Goal: Task Accomplishment & Management: Manage account settings

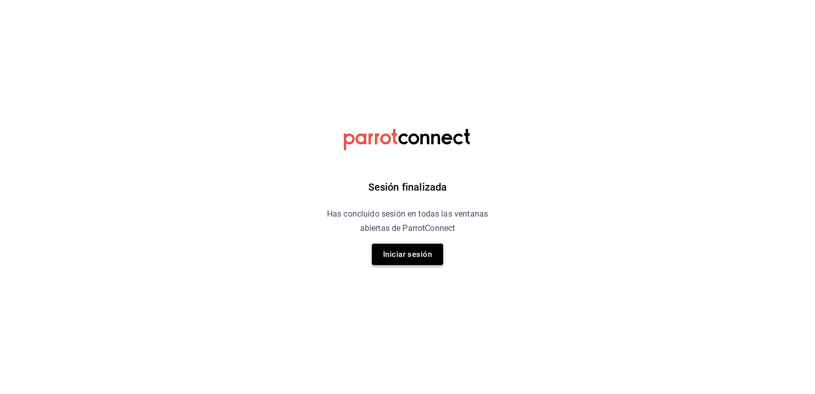
click at [394, 249] on button "Iniciar sesión" at bounding box center [407, 253] width 71 height 21
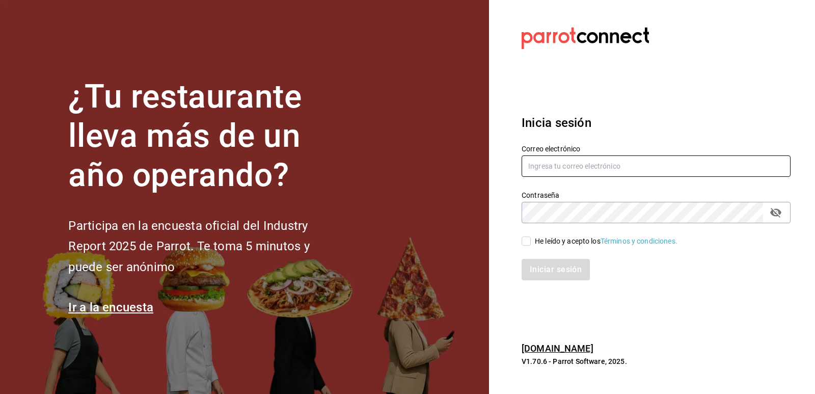
type input "giselle.chagollan@xix.com.mx"
click at [526, 242] on input "He leído y acepto los Términos y condiciones." at bounding box center [526, 240] width 9 height 9
checkbox input "true"
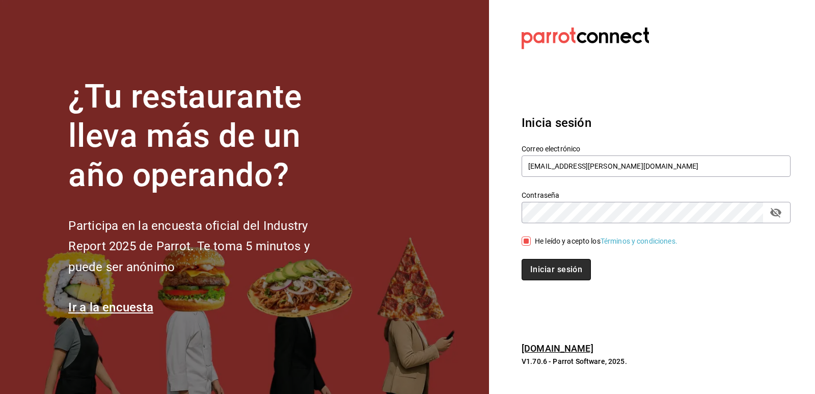
click at [557, 276] on button "Iniciar sesión" at bounding box center [556, 269] width 69 height 21
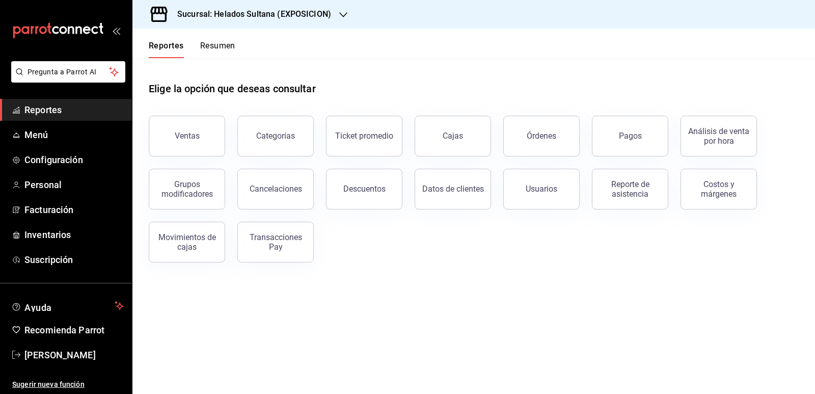
click at [312, 17] on h3 "Sucursal: Helados Sultana (EXPOSICION)" at bounding box center [250, 14] width 162 height 12
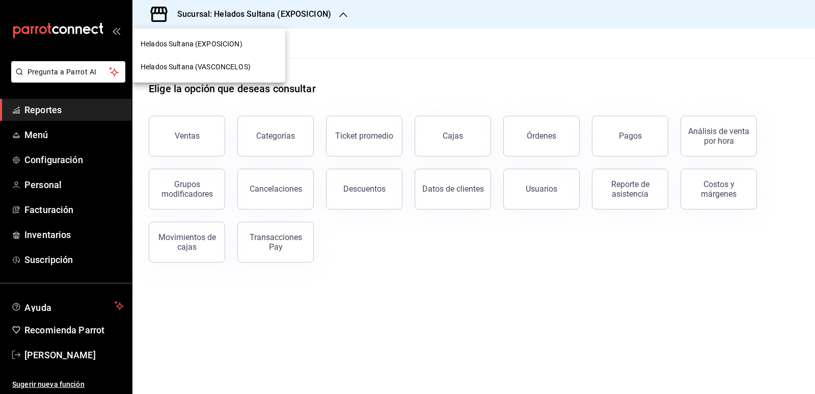
click at [235, 60] on div "Helados Sultana (VASCONCELOS)" at bounding box center [208, 67] width 153 height 23
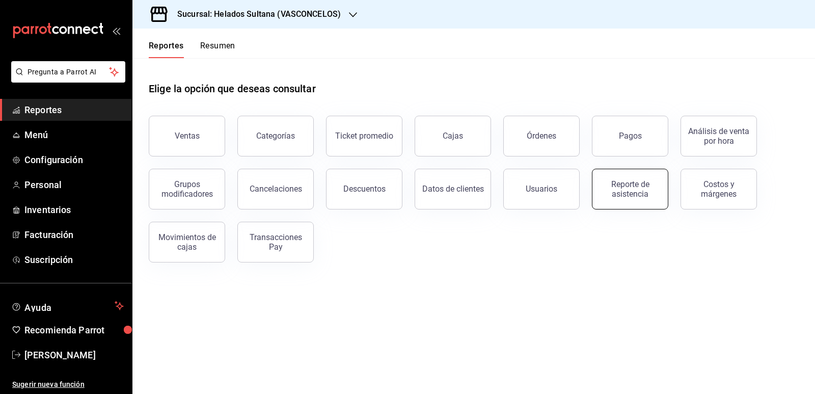
click at [644, 192] on div "Reporte de asistencia" at bounding box center [630, 188] width 63 height 19
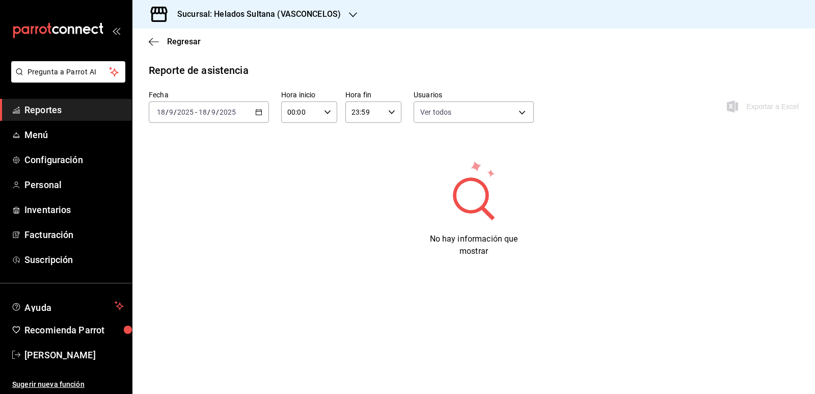
click at [256, 113] on \(Stroke\) "button" at bounding box center [259, 113] width 6 height 6
click at [212, 165] on span "Ayer" at bounding box center [196, 165] width 79 height 11
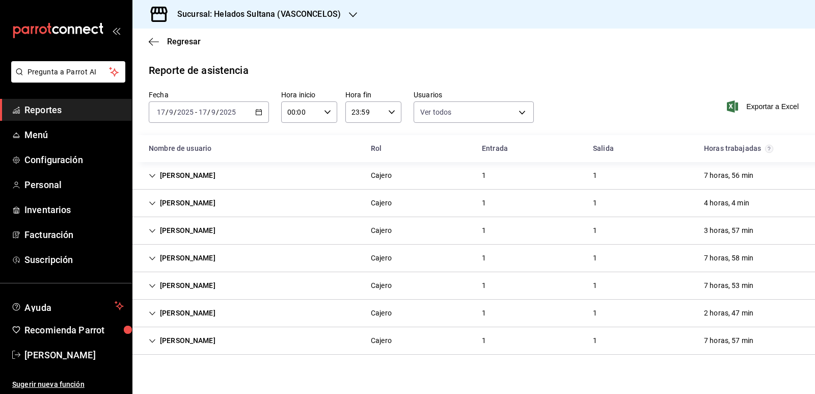
click at [197, 308] on div "Pilar Torres" at bounding box center [182, 313] width 83 height 19
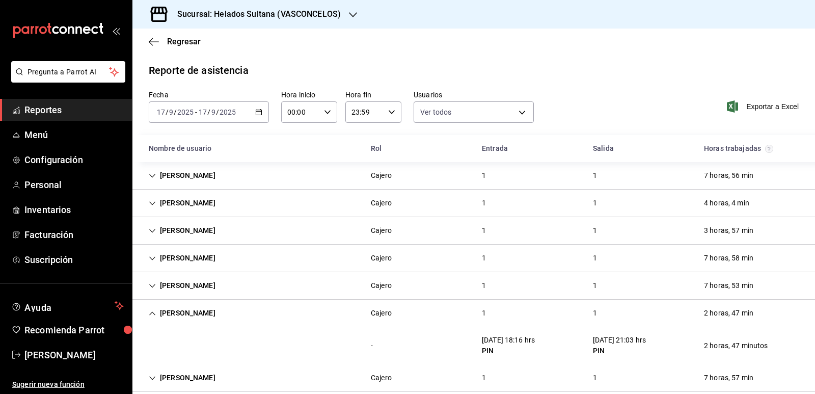
click at [197, 308] on div "Pilar Torres" at bounding box center [182, 313] width 83 height 19
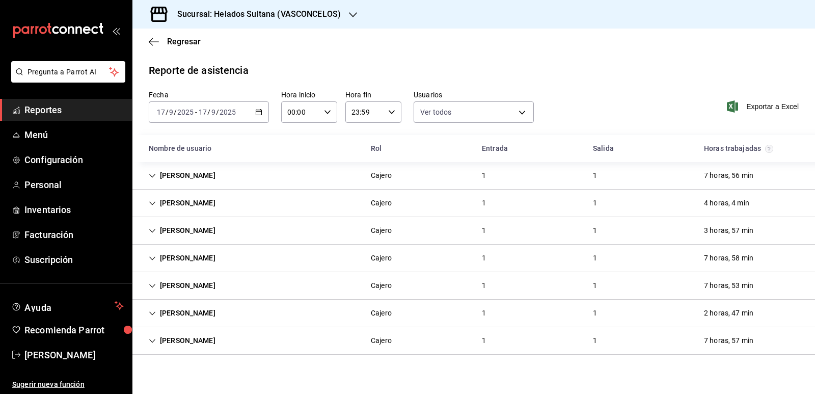
click at [56, 110] on span "Reportes" at bounding box center [73, 110] width 99 height 14
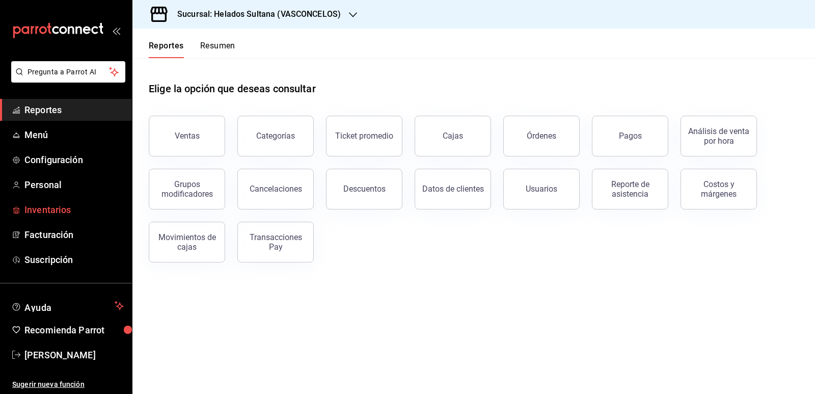
click at [45, 211] on span "Inventarios" at bounding box center [73, 210] width 99 height 14
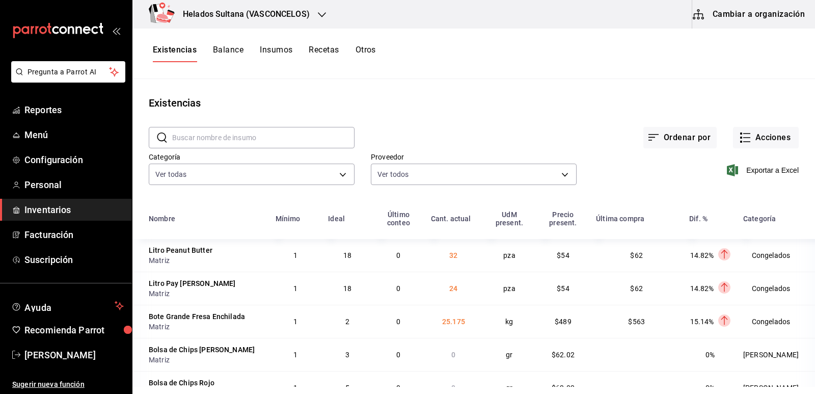
click at [715, 18] on button "Cambiar a organización" at bounding box center [749, 14] width 115 height 29
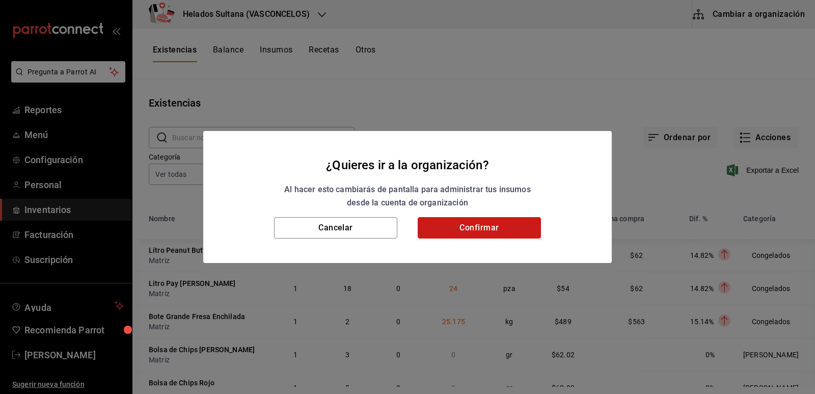
click at [498, 230] on button "Confirmar" at bounding box center [479, 227] width 123 height 21
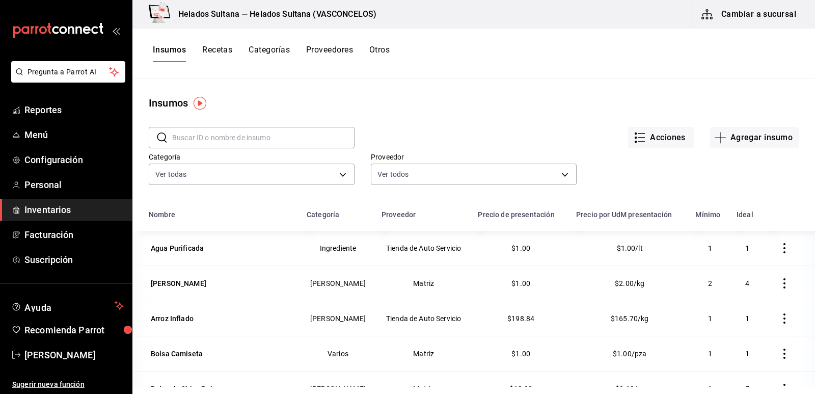
click at [380, 56] on button "Otros" at bounding box center [379, 53] width 20 height 17
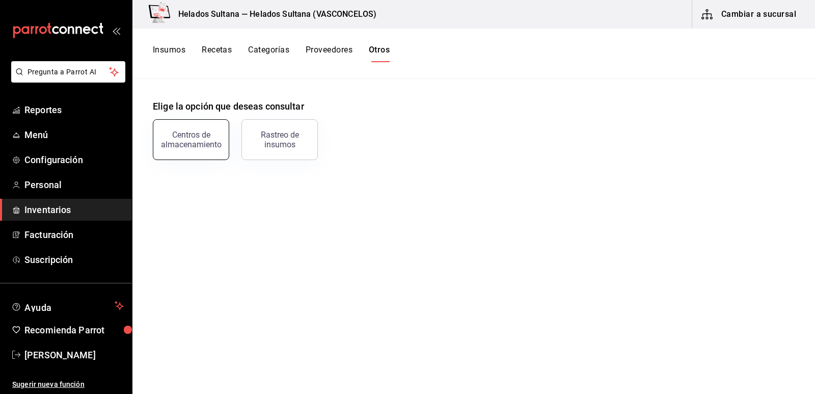
click at [198, 134] on div "Centros de almacenamiento" at bounding box center [190, 139] width 63 height 19
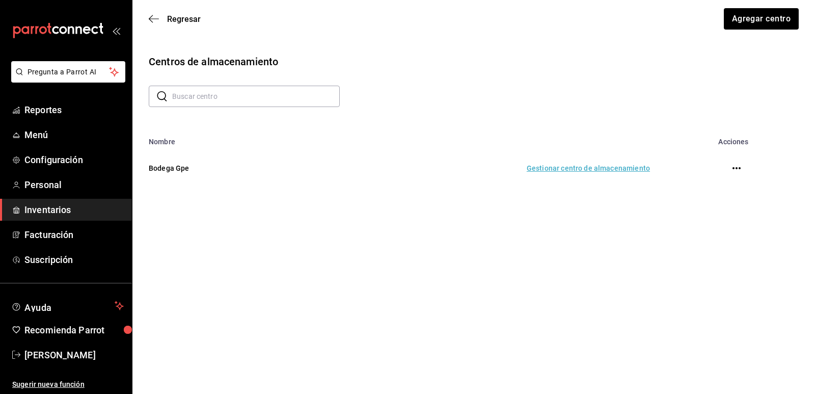
click at [571, 168] on td "Gestionar centro de almacenamiento" at bounding box center [481, 168] width 361 height 45
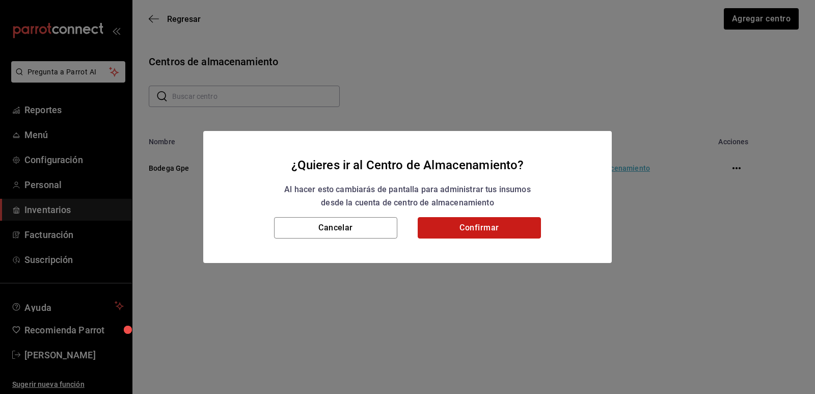
click at [476, 227] on button "Confirmar" at bounding box center [479, 227] width 123 height 21
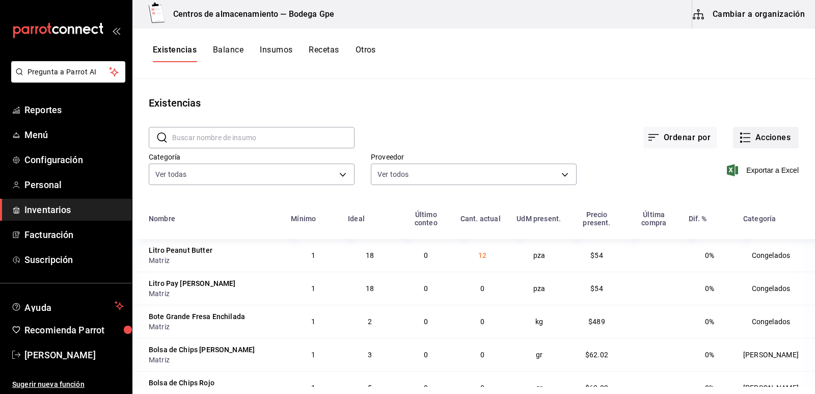
click at [763, 132] on button "Acciones" at bounding box center [766, 137] width 66 height 21
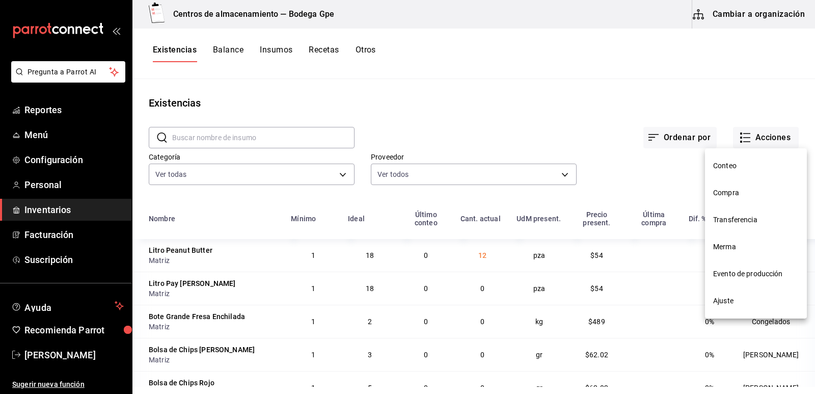
click at [724, 218] on span "Transferencia" at bounding box center [756, 219] width 86 height 11
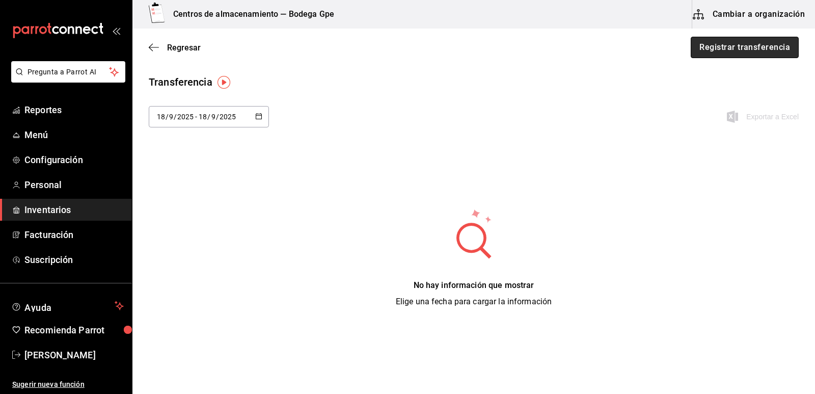
click at [718, 50] on button "Registrar transferencia" at bounding box center [745, 47] width 108 height 21
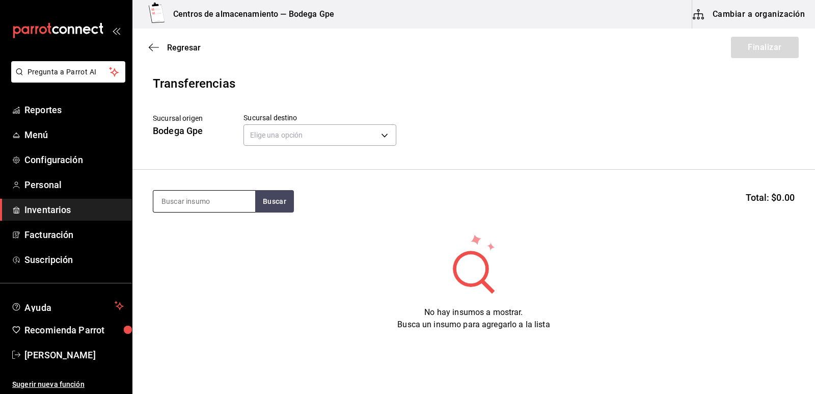
click at [199, 198] on input at bounding box center [204, 201] width 102 height 21
click at [287, 142] on body "Pregunta a Parrot AI Reportes Menú Configuración Personal Inventarios Facturaci…" at bounding box center [407, 168] width 815 height 336
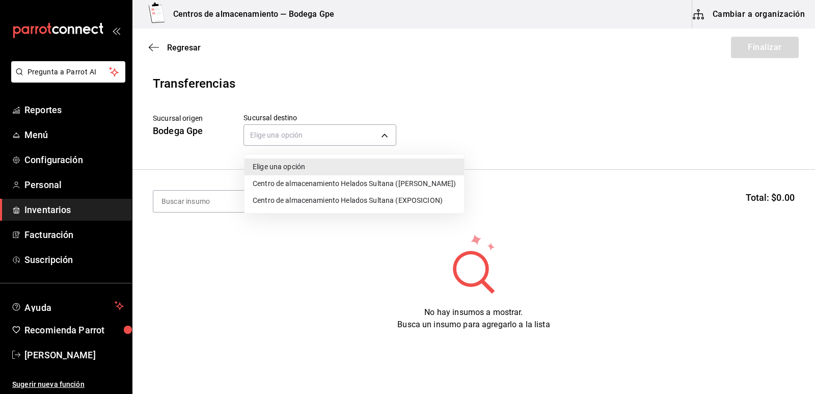
click at [314, 180] on li "Centro de almacenamiento Helados Sultana ([PERSON_NAME])" at bounding box center [355, 183] width 220 height 17
type input "bcb29c2a-8f81-41d5-9e53-fdbd56b4b351"
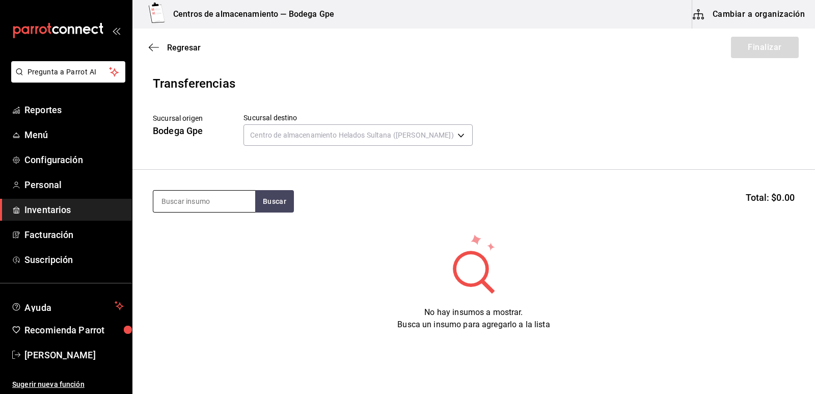
click at [233, 201] on input at bounding box center [204, 201] width 102 height 21
type input "litro vainilla crema"
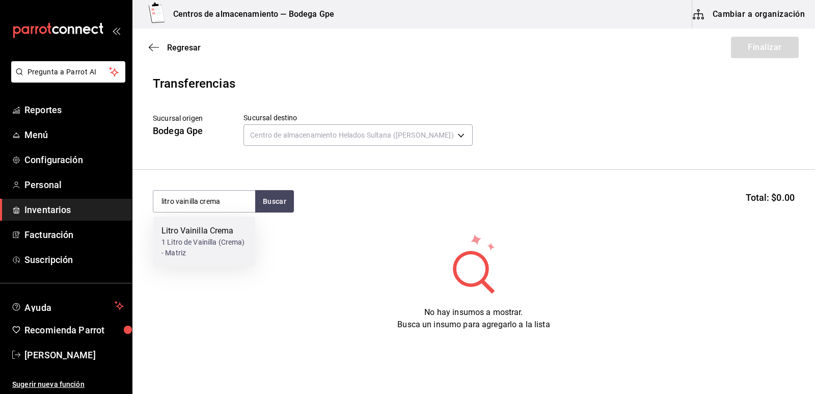
click at [184, 240] on div "1 Litro de Vainilla (Crema) - Matriz" at bounding box center [204, 247] width 86 height 21
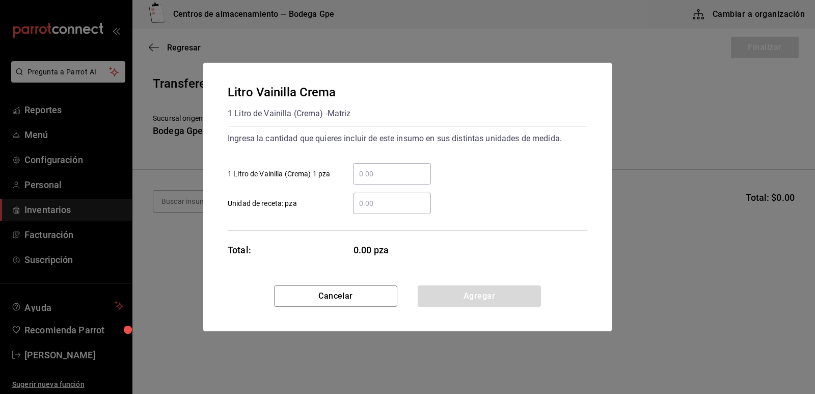
click at [364, 176] on input "​ 1 Litro de Vainilla (Crema) 1 pza" at bounding box center [392, 174] width 78 height 12
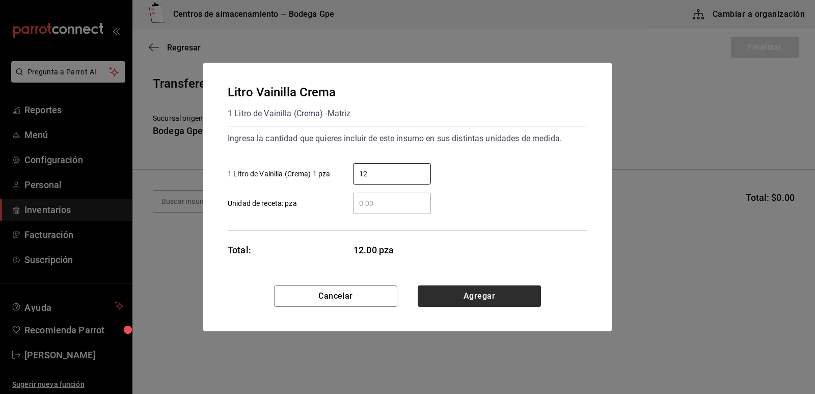
type input "12"
click at [503, 298] on button "Agregar" at bounding box center [479, 295] width 123 height 21
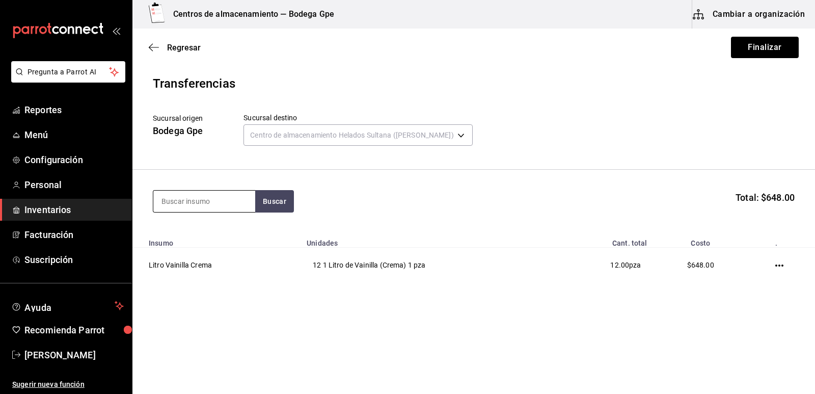
click at [226, 202] on input at bounding box center [204, 201] width 102 height 21
type input "litro chocolate"
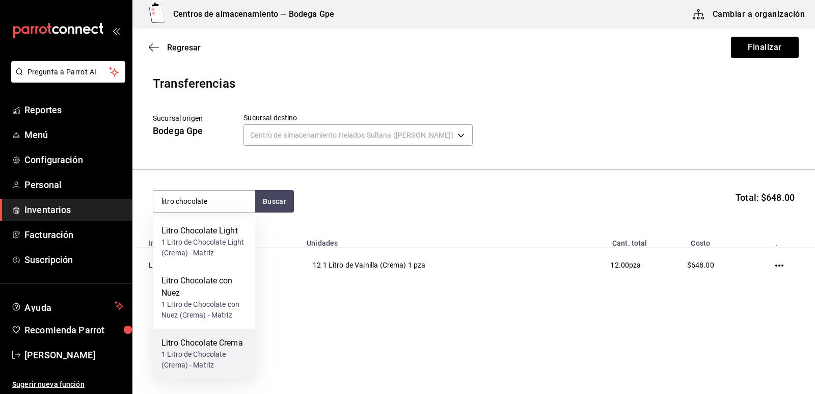
click at [209, 344] on div "Litro Chocolate Crema" at bounding box center [204, 343] width 86 height 12
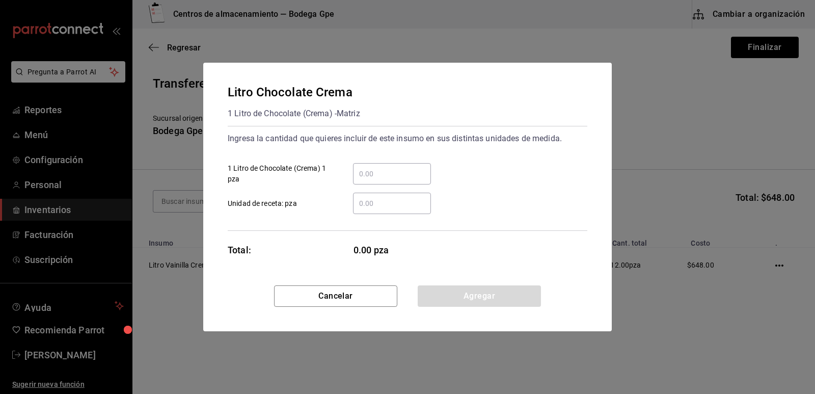
click at [378, 179] on input "​ 1 Litro de Chocolate (Crema) 1 pza" at bounding box center [392, 174] width 78 height 12
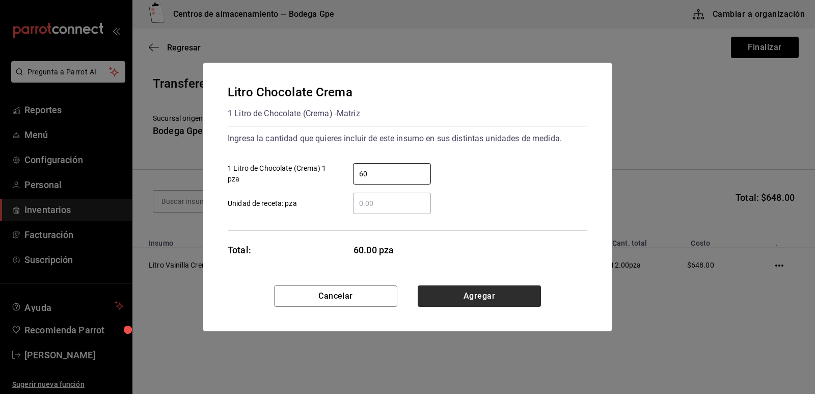
type input "60"
click at [471, 291] on button "Agregar" at bounding box center [479, 295] width 123 height 21
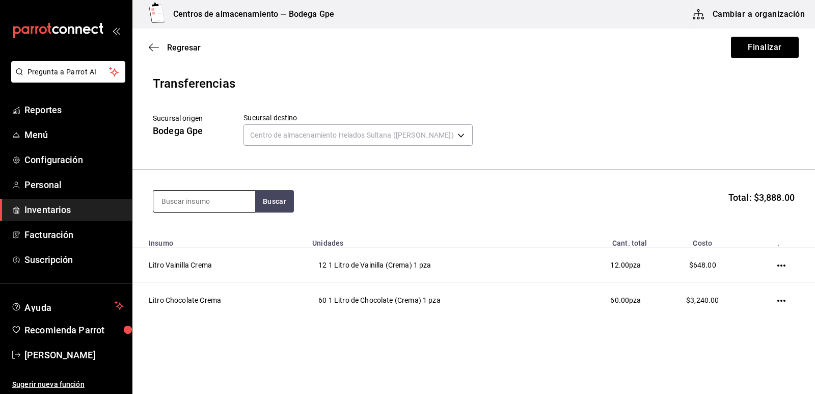
click at [231, 207] on input at bounding box center [204, 201] width 102 height 21
type input "litro vainilla"
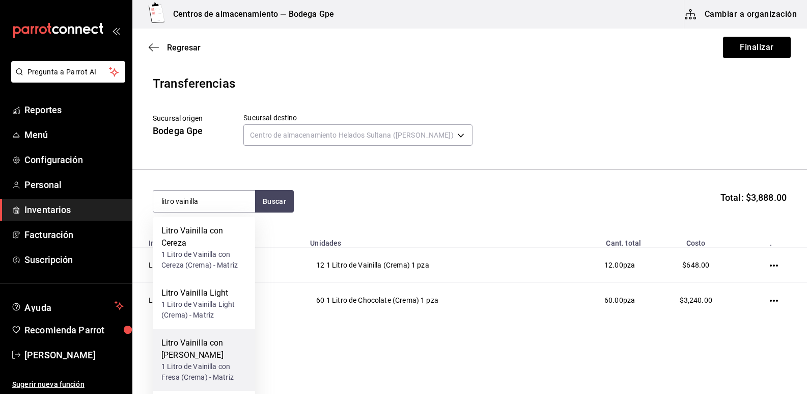
scroll to position [51, 0]
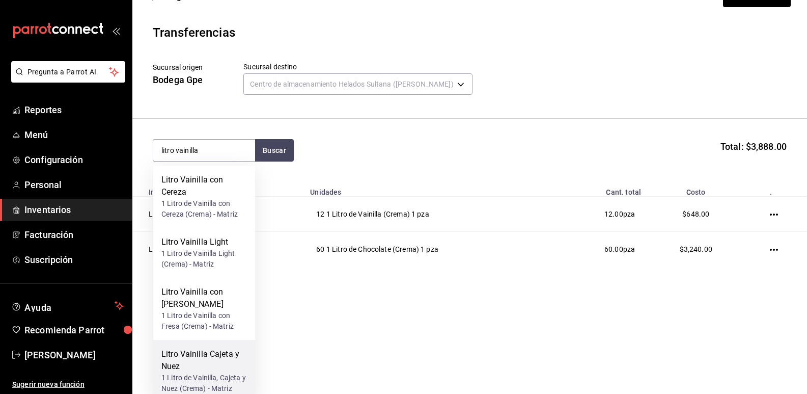
click at [209, 356] on div "Litro Vainilla Cajeta y Nuez" at bounding box center [204, 360] width 86 height 24
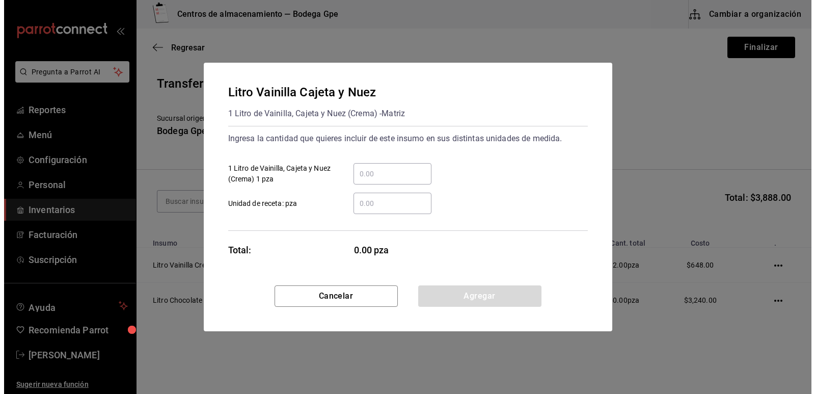
scroll to position [0, 0]
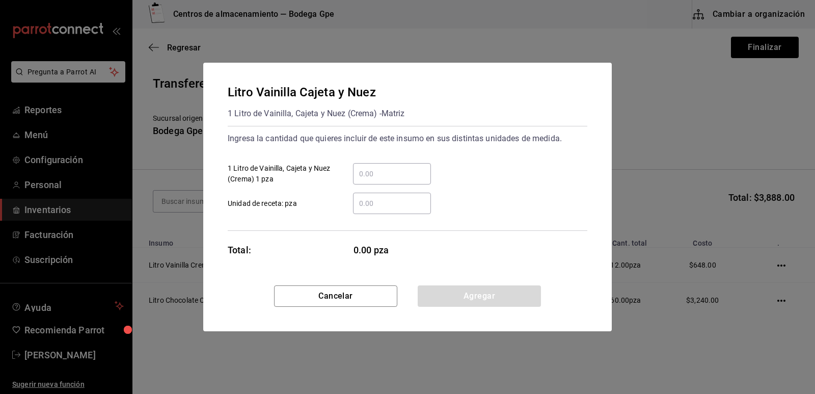
click at [387, 168] on input "​ 1 Litro de Vainilla, Cajeta y Nuez (Crema) 1 pza" at bounding box center [392, 174] width 78 height 12
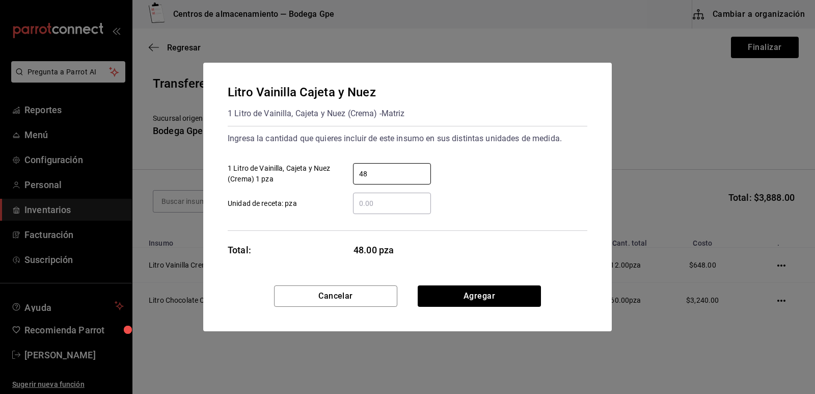
type input "48"
click at [586, 171] on div "48 ​ 1 Litro de Vainilla, Cajeta y Nuez (Crema) 1 pza" at bounding box center [404, 170] width 368 height 30
click at [489, 293] on button "Agregar" at bounding box center [479, 295] width 123 height 21
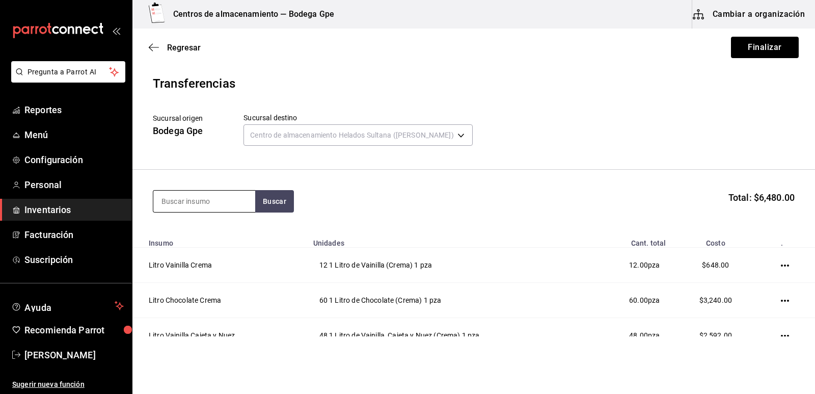
click at [242, 201] on input at bounding box center [204, 201] width 102 height 21
type input "litro limón"
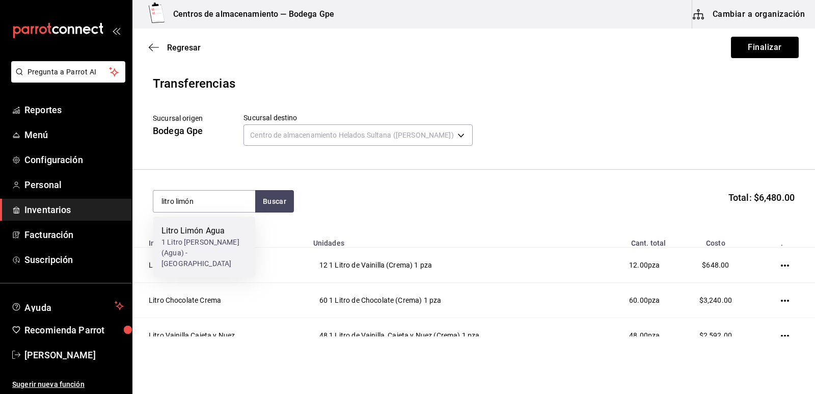
click at [222, 231] on div "Litro Limón Agua" at bounding box center [204, 231] width 86 height 12
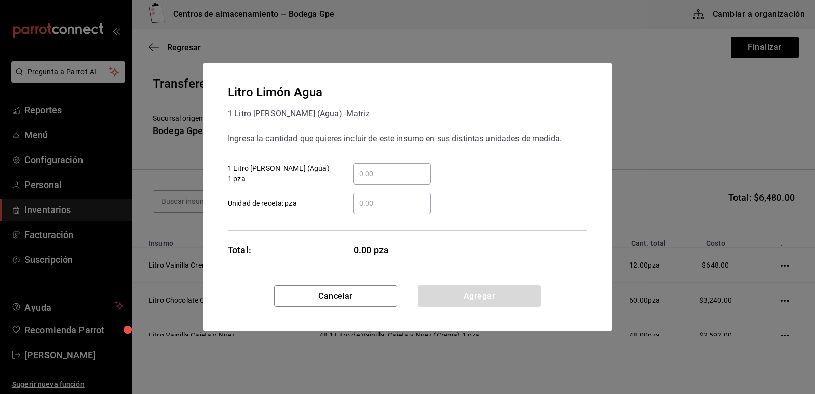
click at [388, 175] on input "​ 1 Litro [PERSON_NAME] (Agua) 1 pza" at bounding box center [392, 174] width 78 height 12
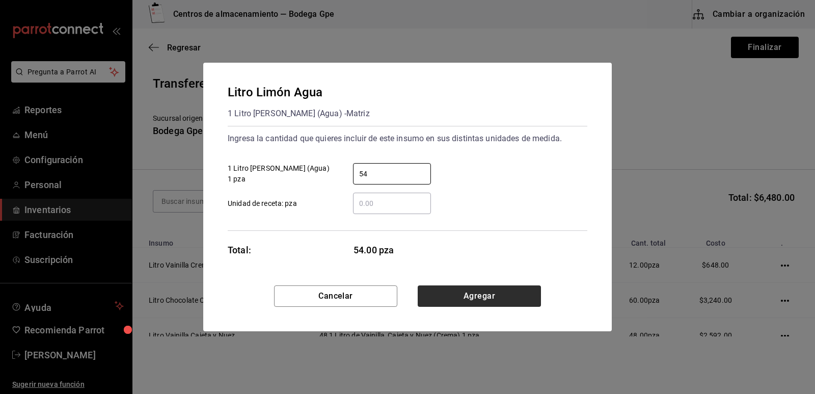
type input "54"
click at [479, 291] on button "Agregar" at bounding box center [479, 295] width 123 height 21
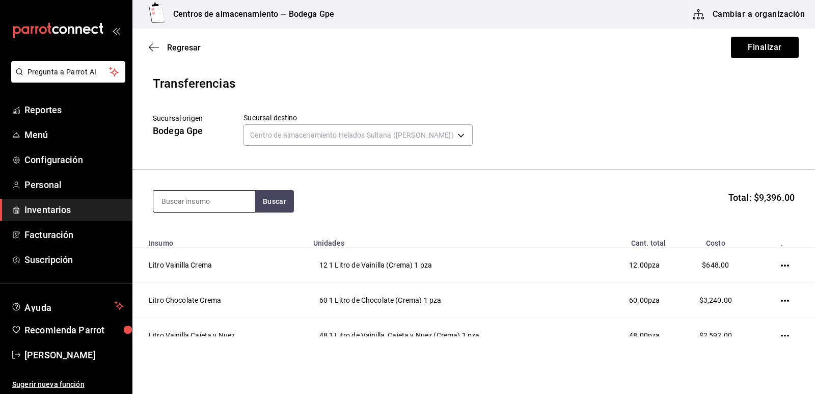
click at [224, 204] on input at bounding box center [204, 201] width 102 height 21
type input "litro fresa"
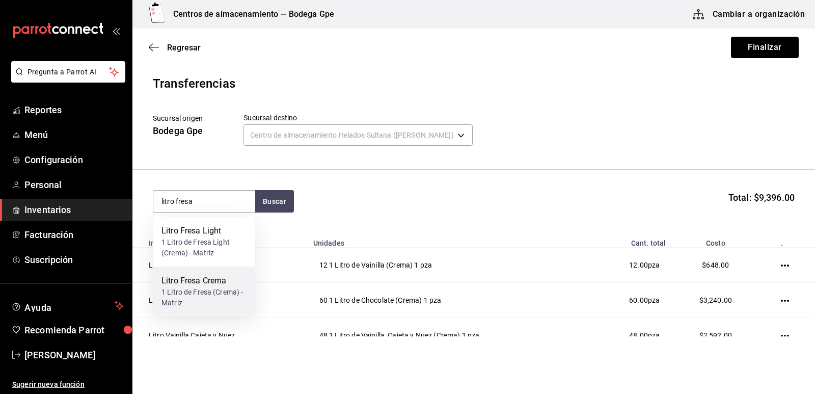
click at [220, 286] on div "Litro Fresa Crema" at bounding box center [204, 281] width 86 height 12
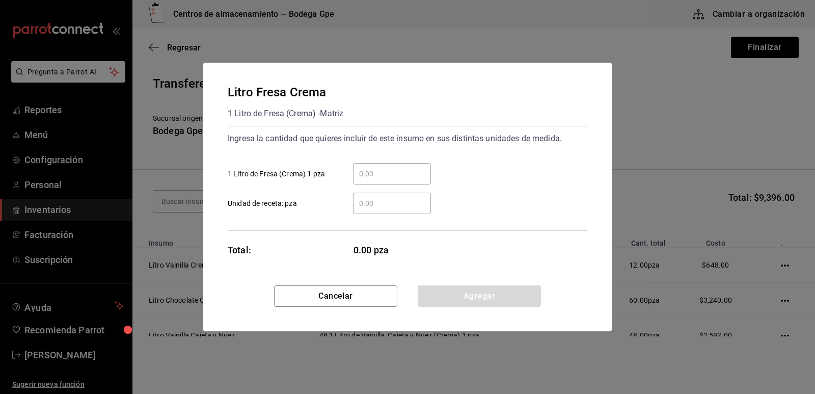
click at [370, 176] on input "​ 1 Litro de Fresa (Crema) 1 pza" at bounding box center [392, 174] width 78 height 12
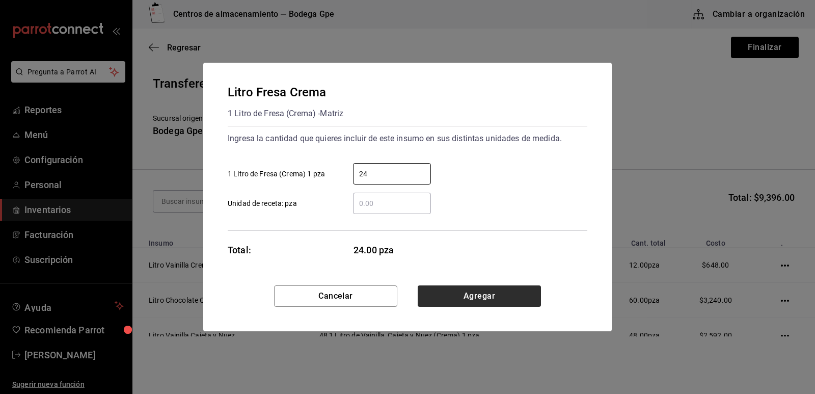
type input "24"
click at [481, 291] on button "Agregar" at bounding box center [479, 295] width 123 height 21
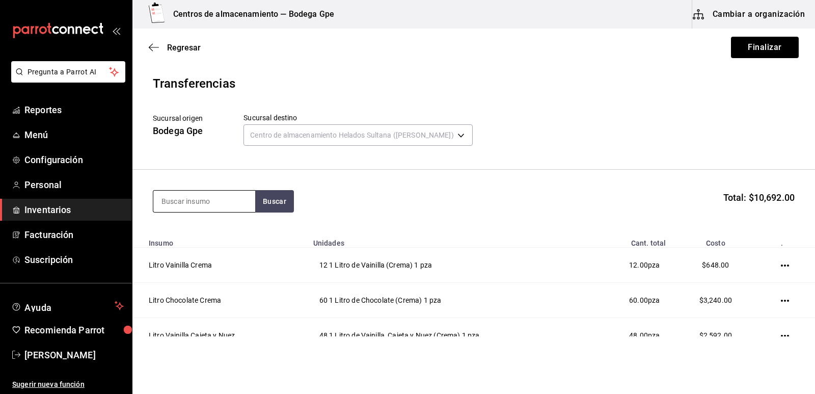
click at [216, 195] on input at bounding box center [204, 201] width 102 height 21
type input "litro yogurt"
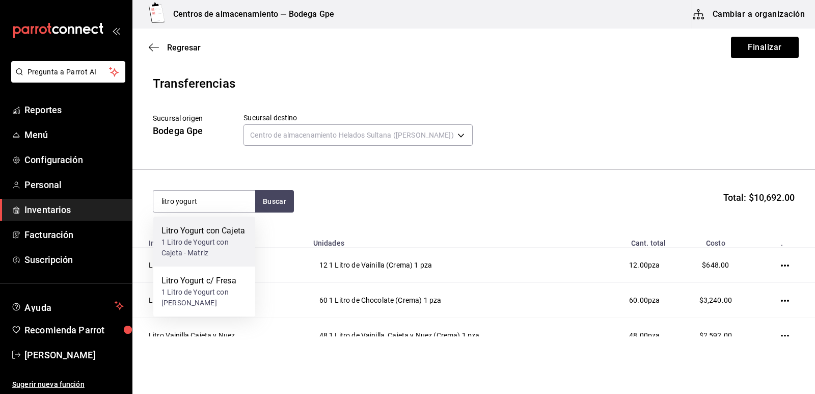
click at [209, 233] on div "Litro Yogurt con Cajeta" at bounding box center [204, 231] width 86 height 12
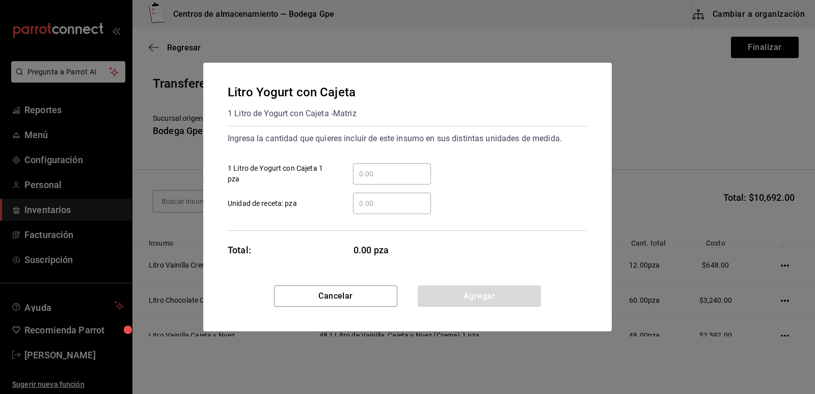
click at [365, 173] on input "​ 1 Litro de Yogurt con Cajeta 1 pza" at bounding box center [392, 174] width 78 height 12
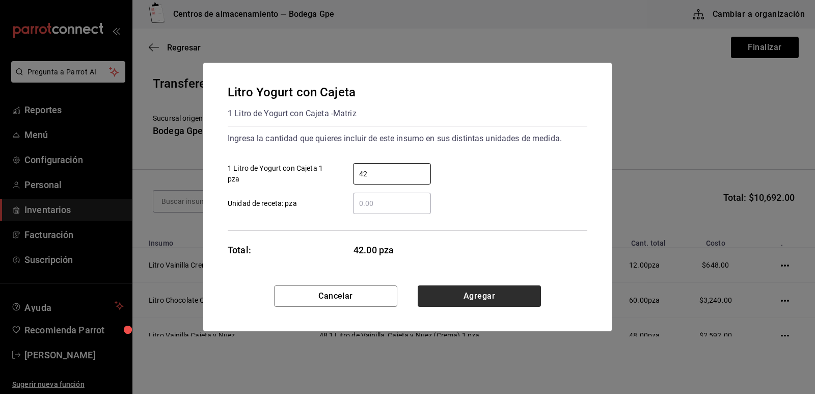
type input "42"
click at [492, 293] on button "Agregar" at bounding box center [479, 295] width 123 height 21
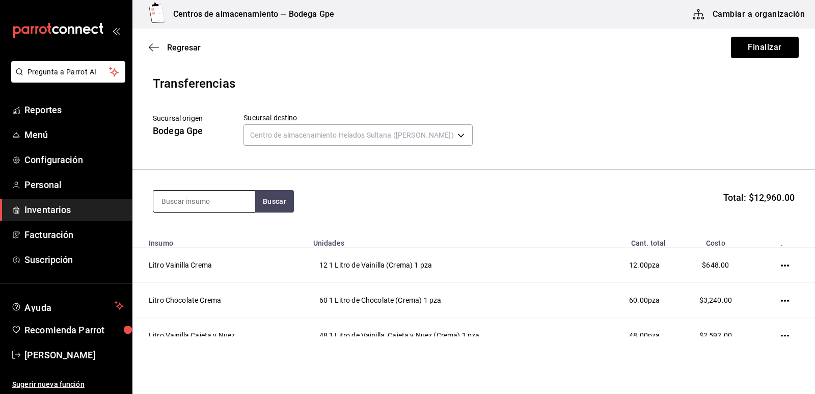
click at [227, 204] on input at bounding box center [204, 201] width 102 height 21
type input "litro coco"
click at [218, 232] on div "Litro Coco Crema" at bounding box center [204, 231] width 86 height 12
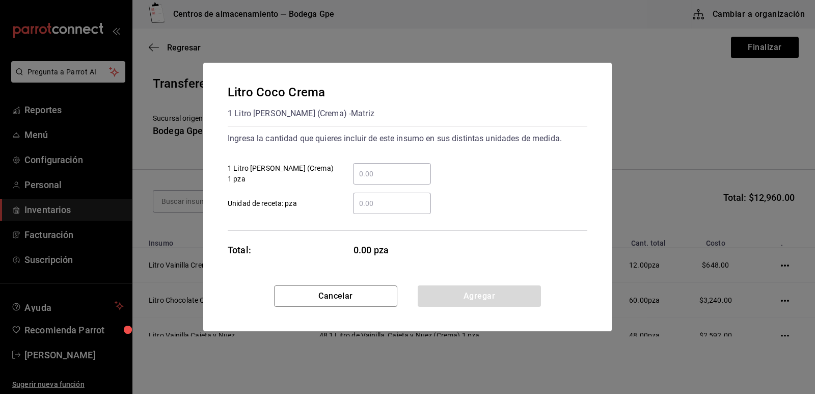
click at [423, 167] on div "​" at bounding box center [392, 173] width 78 height 21
click at [423, 168] on input "​ 1 Litro [PERSON_NAME] (Crema) 1 pza" at bounding box center [392, 174] width 78 height 12
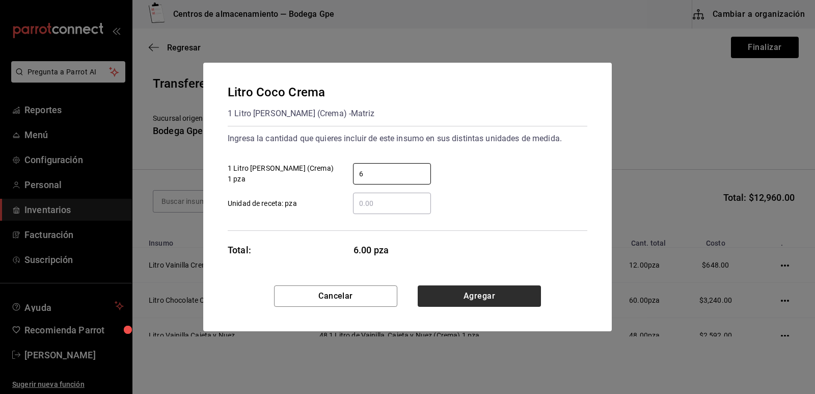
type input "6"
click at [477, 291] on button "Agregar" at bounding box center [479, 295] width 123 height 21
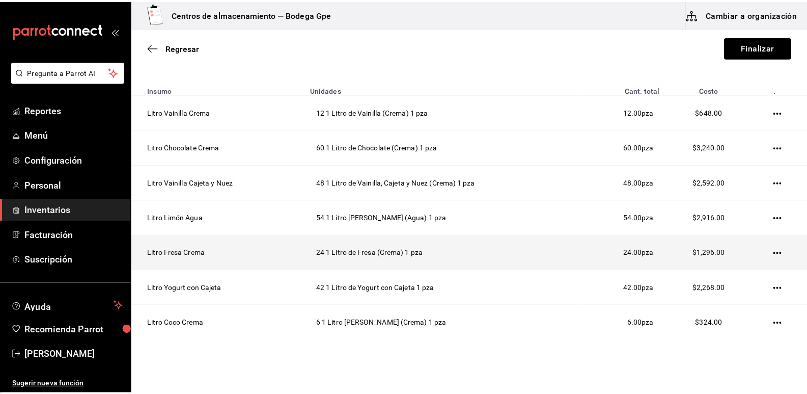
scroll to position [190, 0]
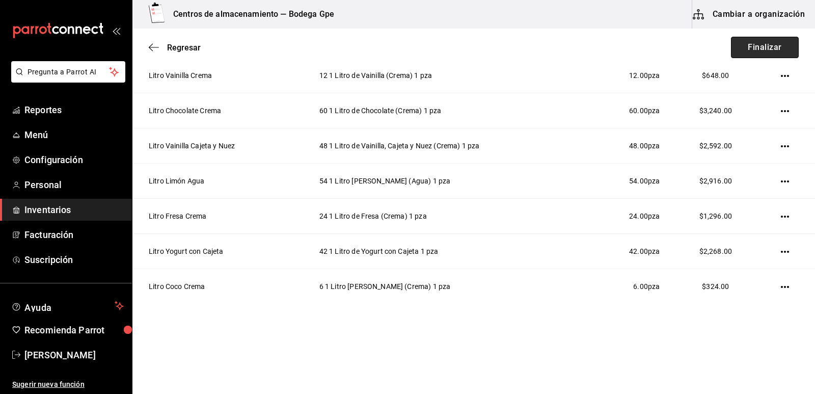
click at [775, 40] on button "Finalizar" at bounding box center [765, 47] width 68 height 21
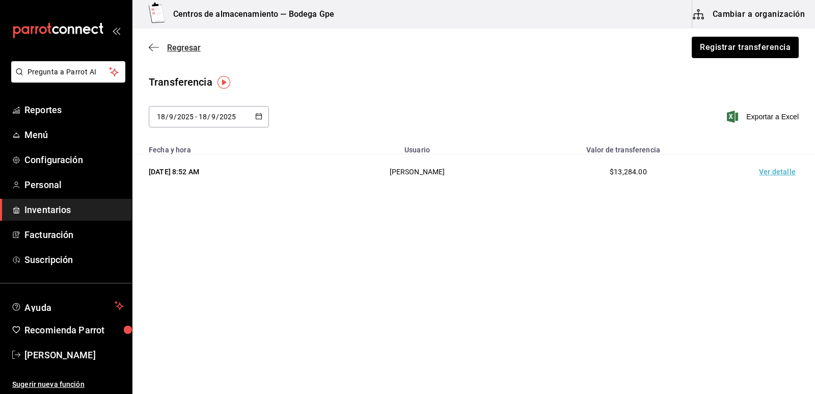
click at [184, 50] on span "Regresar" at bounding box center [184, 48] width 34 height 10
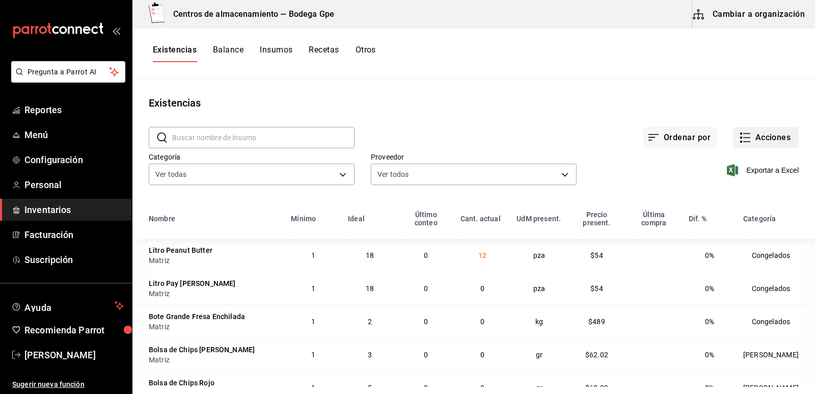
click at [739, 138] on icon "button" at bounding box center [745, 137] width 12 height 12
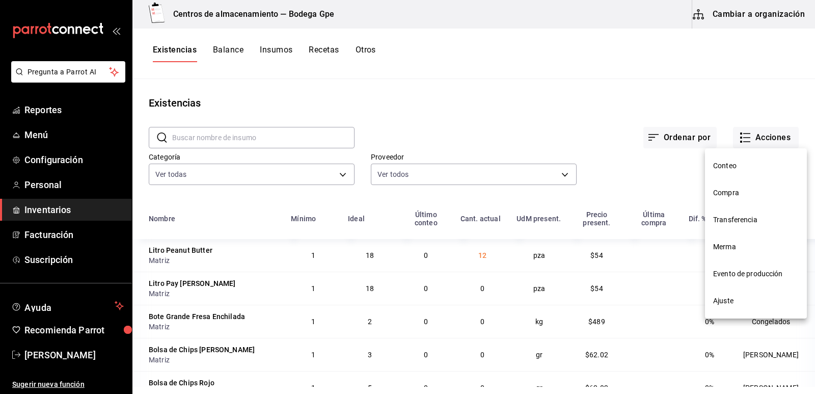
click at [727, 193] on span "Compra" at bounding box center [756, 192] width 86 height 11
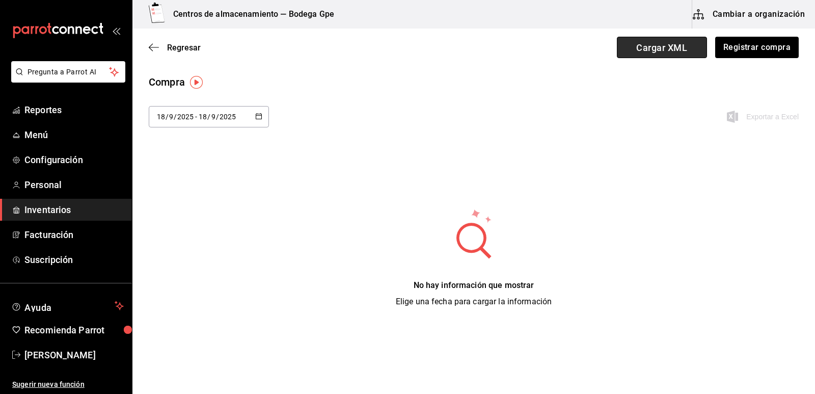
click at [687, 50] on span "Cargar XML" at bounding box center [662, 47] width 90 height 21
click at [0, 0] on input "Cargar XML" at bounding box center [0, 0] width 0 height 0
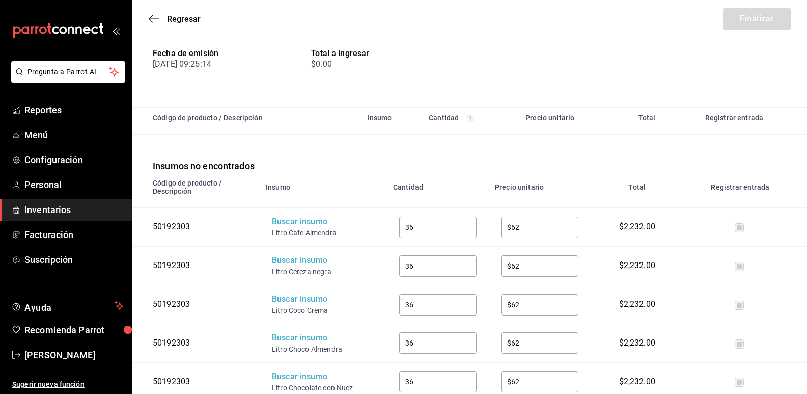
scroll to position [102, 0]
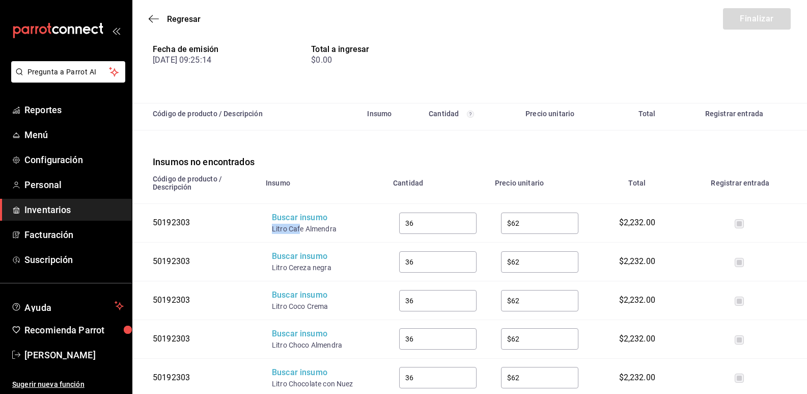
drag, startPoint x: 300, startPoint y: 231, endPoint x: 266, endPoint y: 229, distance: 33.7
click at [266, 229] on td "Buscar insumo Litro Cafe Almendra" at bounding box center [323, 223] width 127 height 39
copy div "Litro Caf"
click at [288, 222] on div "Buscar insumo" at bounding box center [313, 218] width 82 height 12
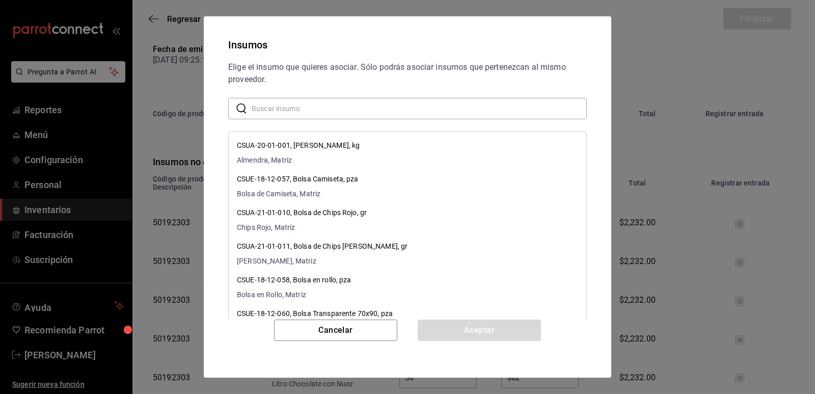
click at [330, 112] on input "text" at bounding box center [419, 108] width 335 height 20
paste input "Litro Caf"
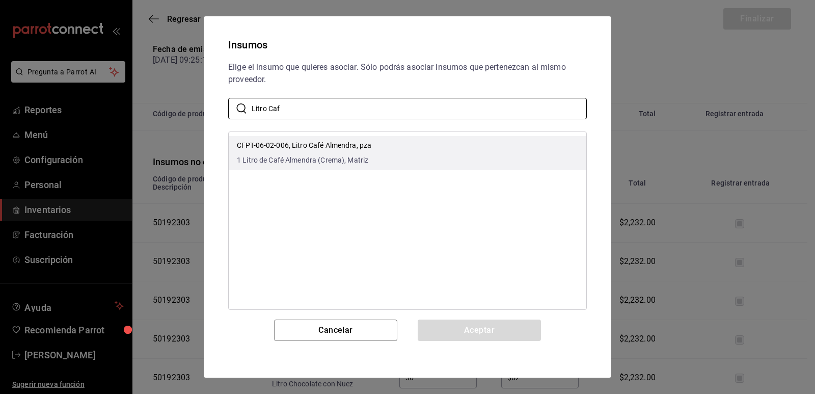
type input "Litro Caf"
click at [440, 162] on li "CFPT-06-02-006, Litro Café Almendra, pza 1 Litro de Café Almendra (Crema), Matr…" at bounding box center [408, 153] width 358 height 34
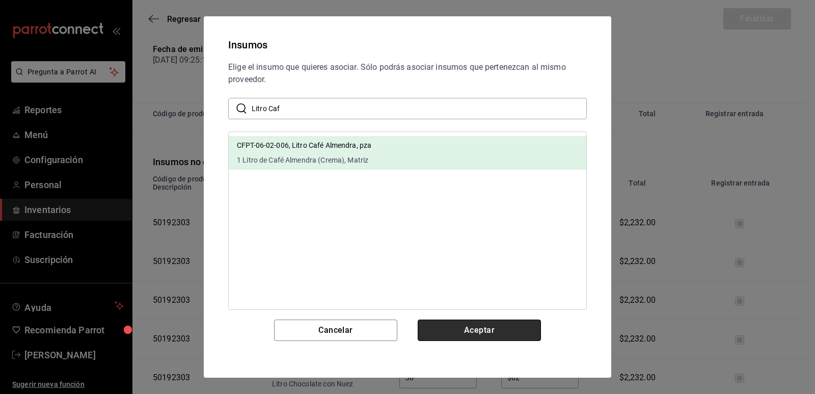
click at [495, 328] on button "Aceptar" at bounding box center [479, 329] width 123 height 21
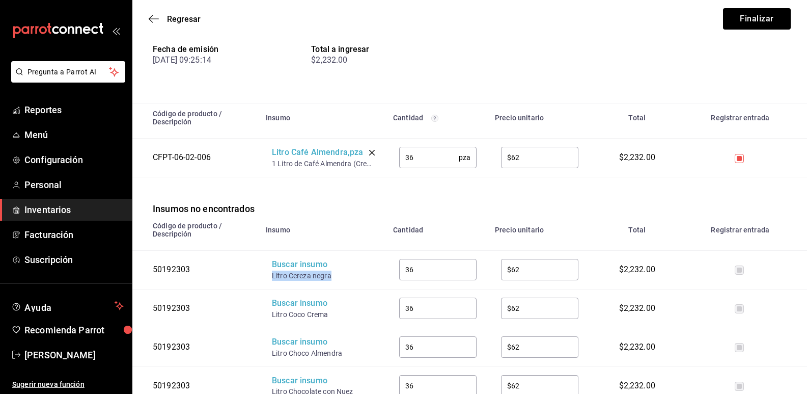
drag, startPoint x: 332, startPoint y: 280, endPoint x: 272, endPoint y: 279, distance: 60.1
click at [272, 279] on div "Litro Cereza negra" at bounding box center [313, 275] width 82 height 10
copy div "Litro Cereza negra"
click at [285, 268] on div "Buscar insumo" at bounding box center [313, 265] width 82 height 12
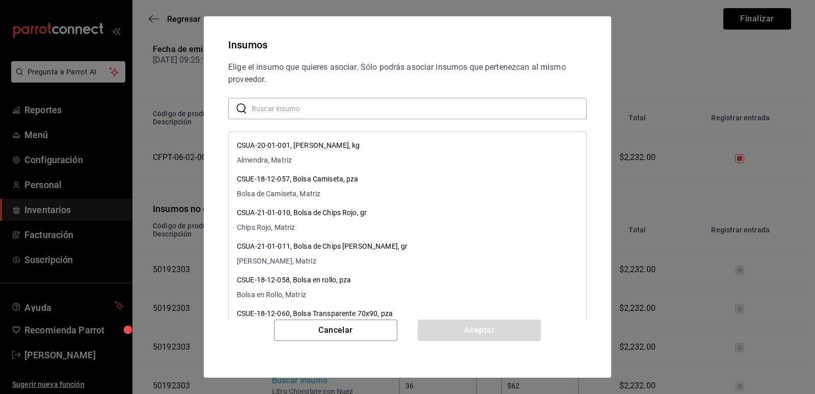
click at [323, 109] on input "text" at bounding box center [419, 108] width 335 height 20
paste input "Litro Cereza negra"
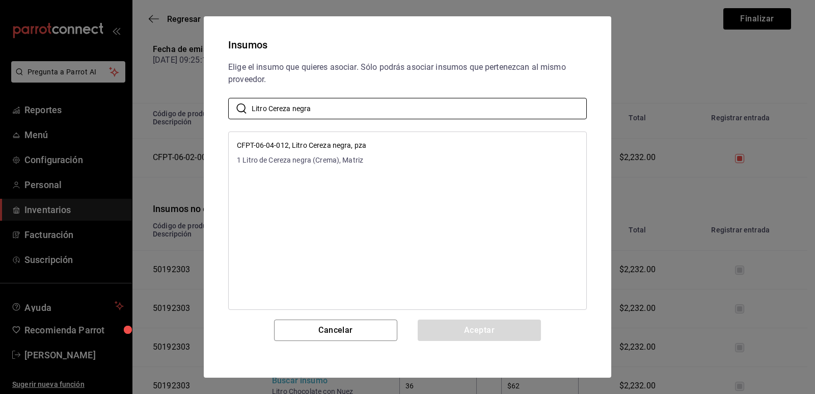
type input "Litro Cereza negra"
click at [390, 152] on li "CFPT-06-04-012, Litro Cereza negra, pza 1 Litro de Cereza negra (Crema), Matriz" at bounding box center [408, 153] width 358 height 34
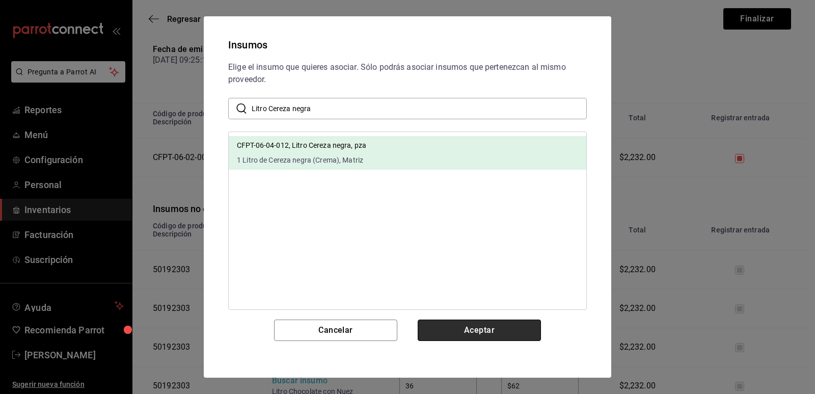
click at [476, 333] on button "Aceptar" at bounding box center [479, 329] width 123 height 21
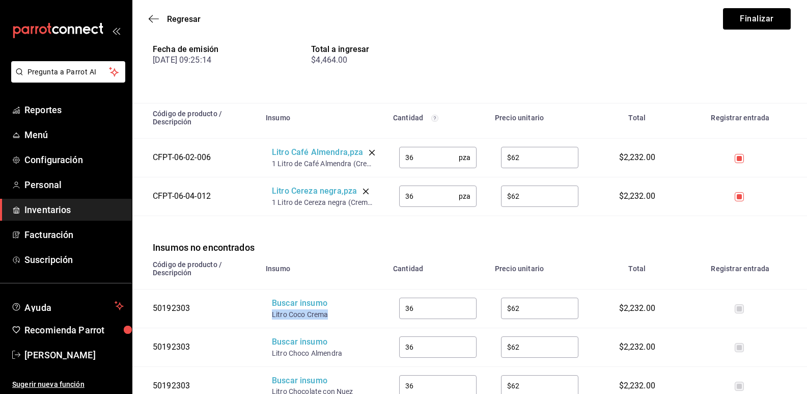
drag, startPoint x: 335, startPoint y: 315, endPoint x: 271, endPoint y: 317, distance: 63.7
click at [271, 317] on td "Buscar insumo Litro Coco Crema" at bounding box center [323, 308] width 127 height 39
copy div "Litro Coco Crema"
click at [291, 308] on div "Buscar insumo" at bounding box center [313, 303] width 82 height 12
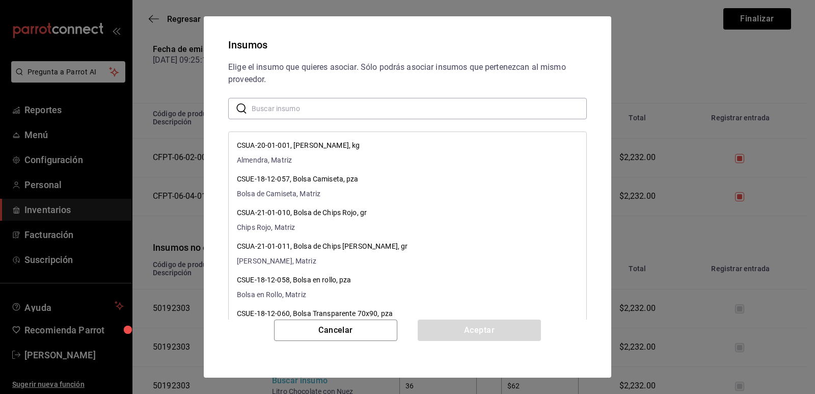
click at [352, 109] on input "text" at bounding box center [419, 108] width 335 height 20
paste input "Litro Coco Crema"
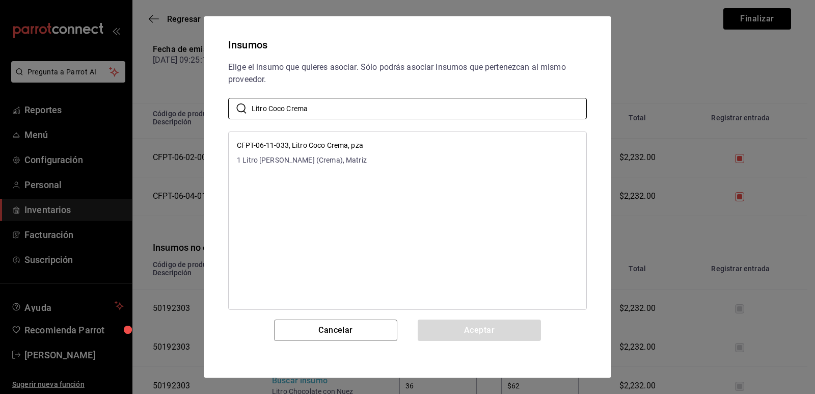
type input "Litro Coco Crema"
click at [407, 149] on li "CFPT-06-11-033, Litro Coco Crema, pza 1 Litro de Coco (Crema), Matriz" at bounding box center [408, 153] width 358 height 34
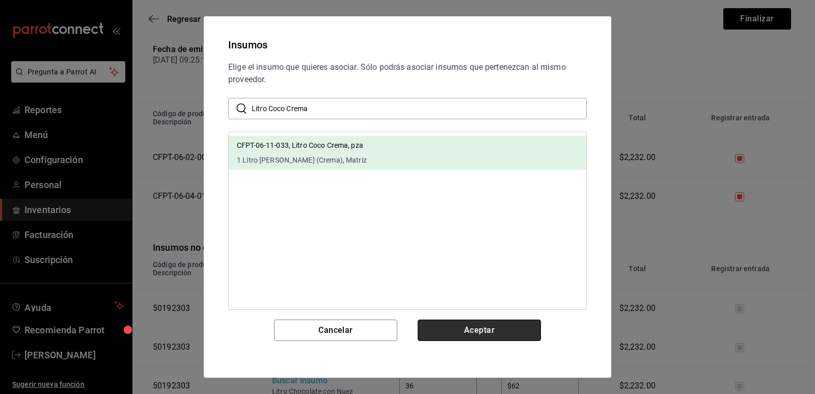
click at [479, 334] on button "Aceptar" at bounding box center [479, 329] width 123 height 21
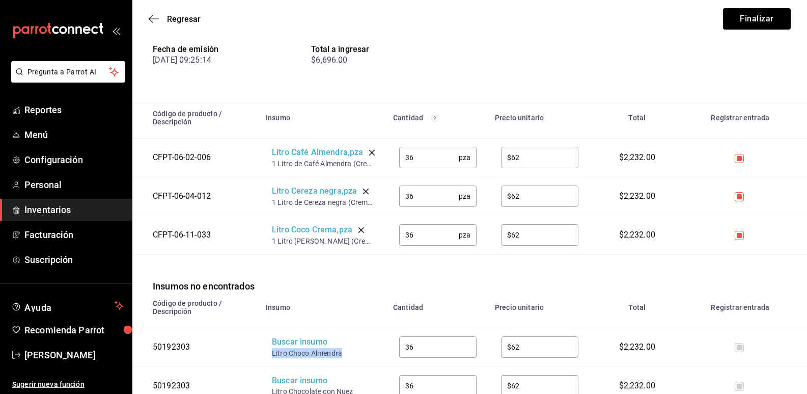
drag, startPoint x: 324, startPoint y: 354, endPoint x: 273, endPoint y: 356, distance: 51.5
click at [273, 356] on div "Litro Choco Almendra" at bounding box center [313, 353] width 82 height 10
copy div "Litro Choco Almendra"
click at [287, 346] on div "Buscar insumo" at bounding box center [313, 342] width 82 height 12
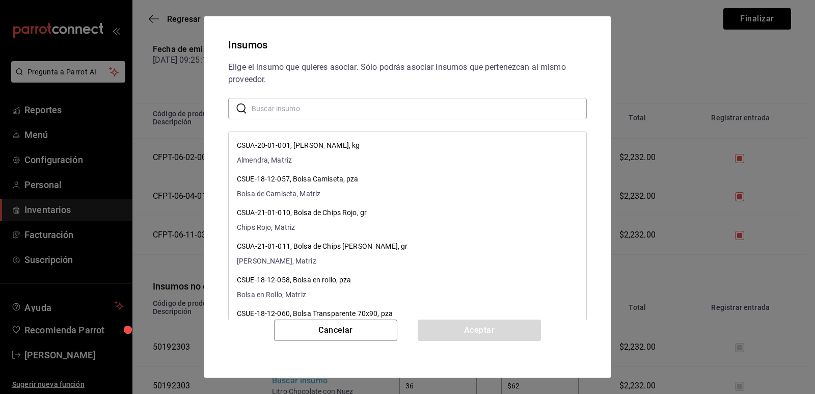
click at [335, 109] on input "text" at bounding box center [419, 108] width 335 height 20
paste input "Litro Choco Almendra"
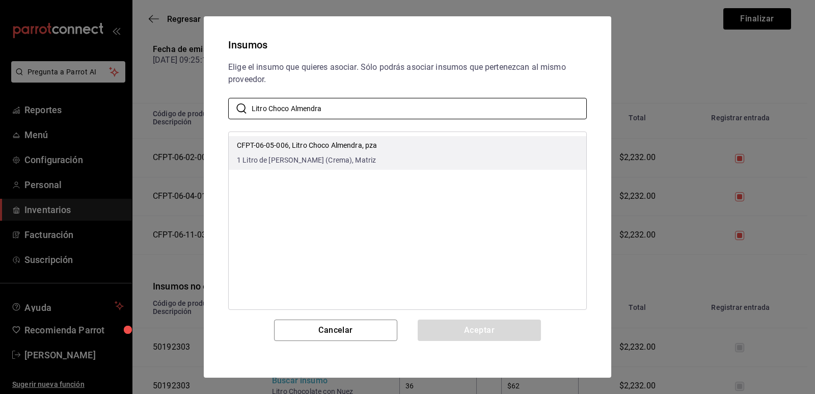
type input "Litro Choco Almendra"
click at [376, 159] on span "1 Litro de Choco Almendra (Crema), Matriz" at bounding box center [307, 160] width 140 height 11
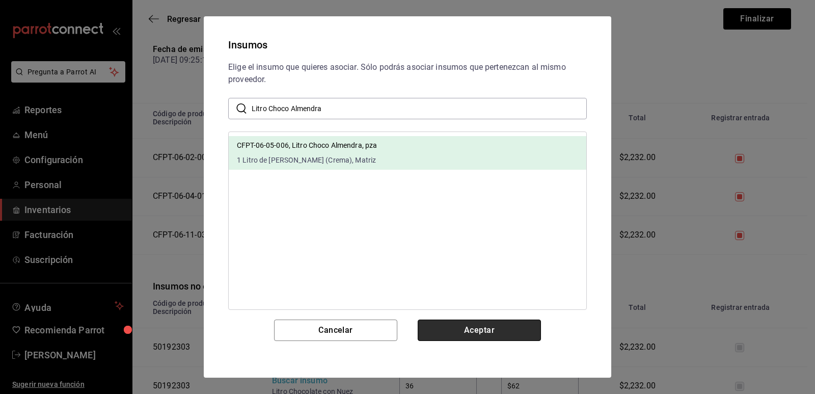
click at [478, 329] on button "Aceptar" at bounding box center [479, 329] width 123 height 21
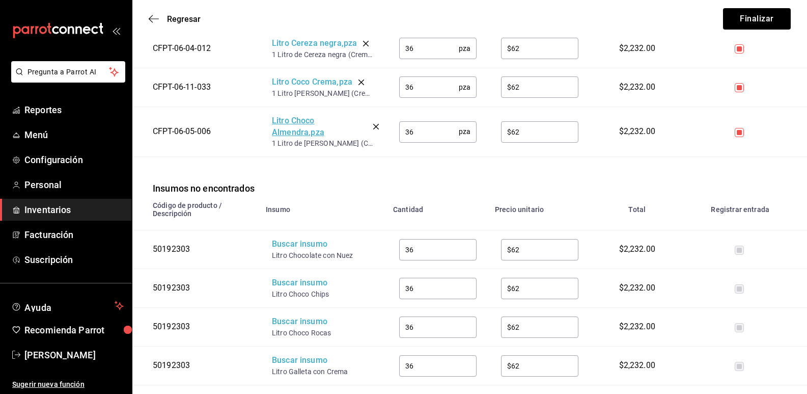
scroll to position [255, 0]
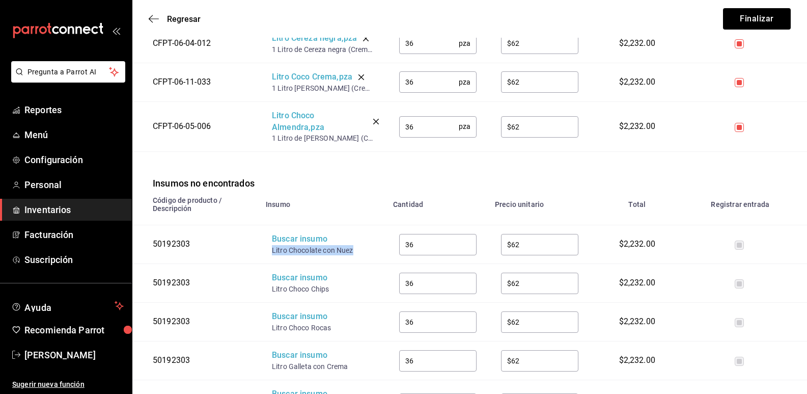
drag, startPoint x: 290, startPoint y: 264, endPoint x: 271, endPoint y: 255, distance: 20.5
click at [271, 255] on td "Buscar insumo Litro Chocolate con Nuez" at bounding box center [323, 244] width 127 height 39
copy div "Litro Chocolate con Nuez"
click at [290, 242] on div "Buscar insumo" at bounding box center [313, 239] width 82 height 12
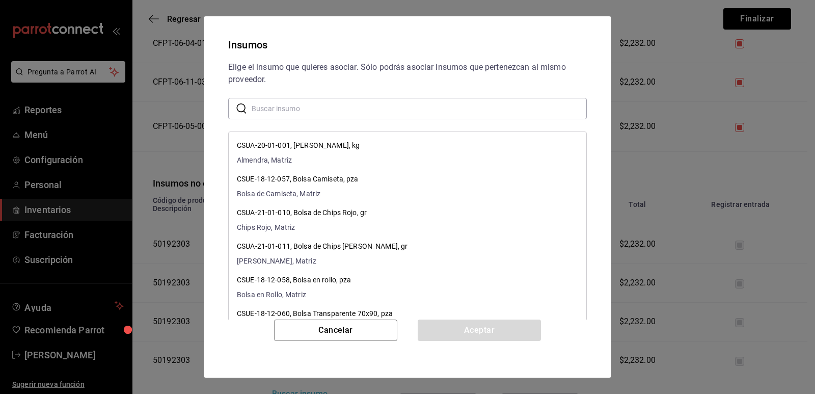
click at [331, 105] on input "text" at bounding box center [419, 108] width 335 height 20
paste input "Litro Chocolate con Nuez"
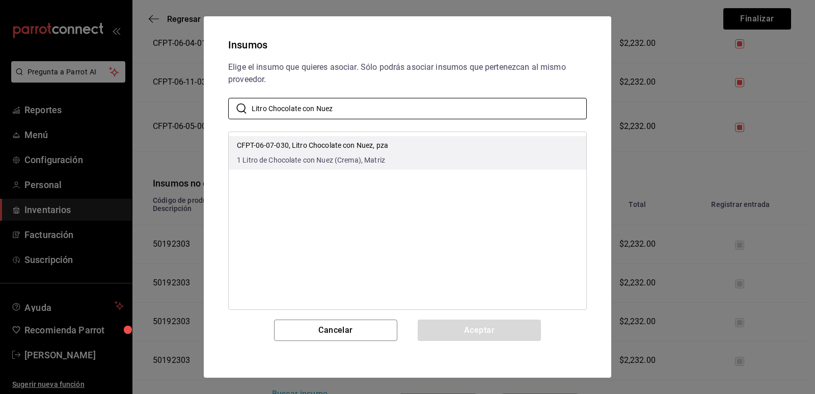
type input "Litro Chocolate con Nuez"
click at [508, 161] on li "CFPT-06-07-030, Litro Chocolate con Nuez, pza 1 Litro de Chocolate con Nuez (Cr…" at bounding box center [408, 153] width 358 height 34
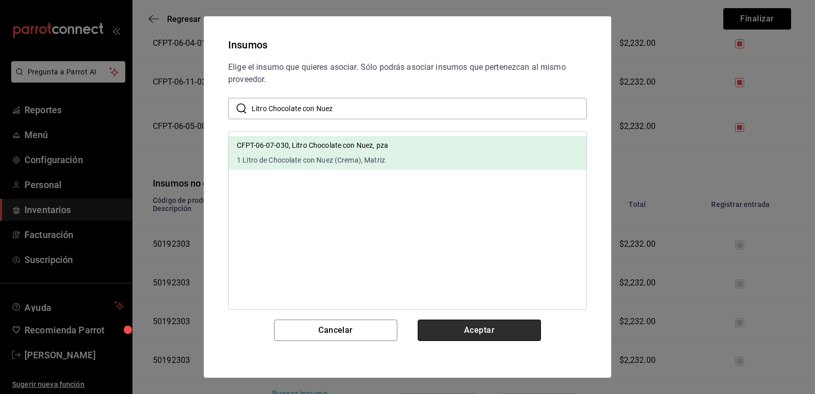
click at [496, 328] on button "Aceptar" at bounding box center [479, 329] width 123 height 21
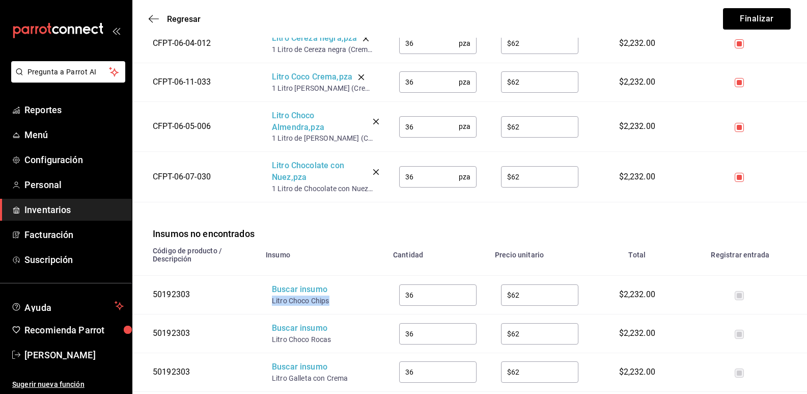
drag, startPoint x: 334, startPoint y: 305, endPoint x: 273, endPoint y: 303, distance: 61.7
click at [273, 303] on div "Litro Choco Chips" at bounding box center [313, 300] width 82 height 10
copy div "Litro Choco Chips"
click at [283, 294] on div "Buscar insumo" at bounding box center [313, 290] width 82 height 12
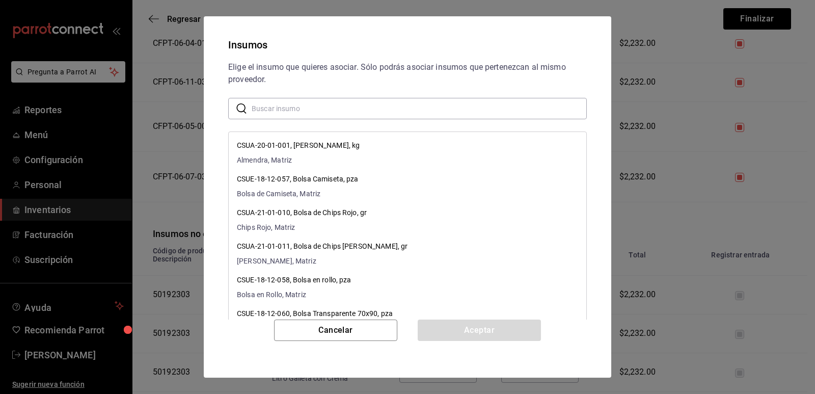
click at [372, 107] on input "text" at bounding box center [419, 108] width 335 height 20
paste input "Litro Choco Chips"
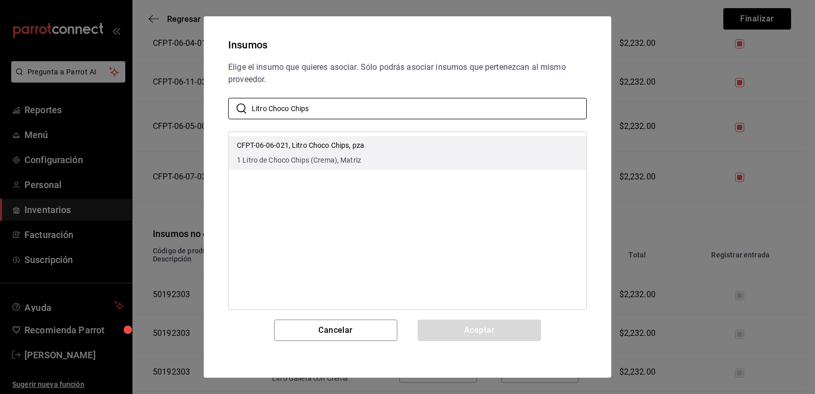
type input "Litro Choco Chips"
click at [425, 149] on li "CFPT-06-06-021, Litro Choco Chips, pza 1 Litro de Choco Chips (Crema), Matriz" at bounding box center [408, 153] width 358 height 34
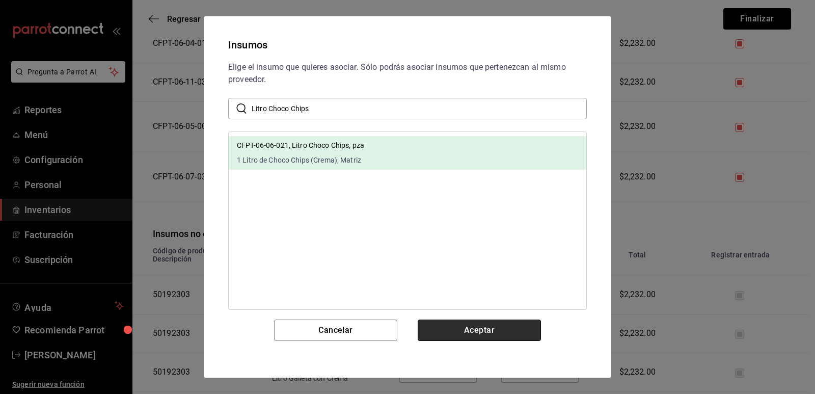
click at [485, 328] on button "Aceptar" at bounding box center [479, 329] width 123 height 21
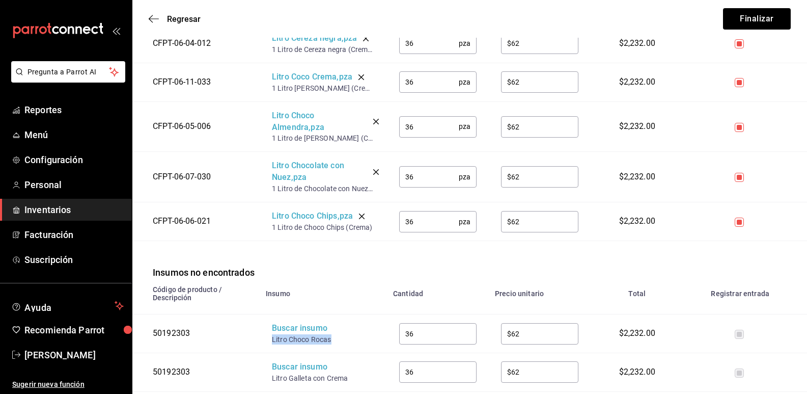
drag, startPoint x: 315, startPoint y: 343, endPoint x: 269, endPoint y: 339, distance: 46.5
click at [269, 339] on td "Buscar insumo Litro Choco Rocas" at bounding box center [323, 333] width 127 height 39
copy div "Litro Choco Rocas"
click at [294, 331] on div "Buscar insumo" at bounding box center [313, 328] width 82 height 12
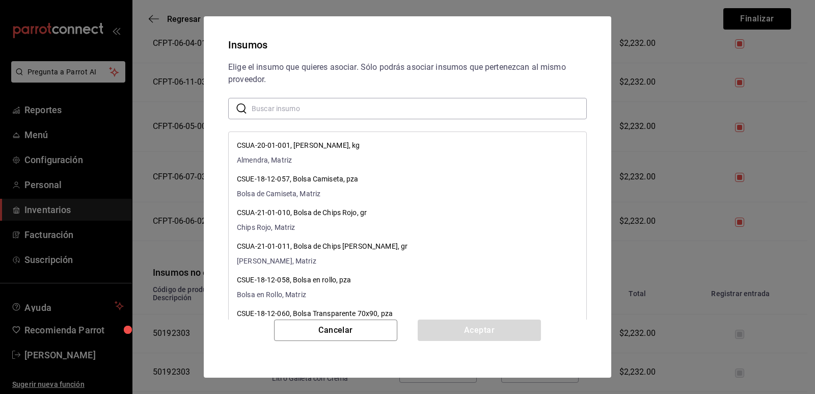
click at [373, 111] on input "text" at bounding box center [419, 108] width 335 height 20
paste input "Litro Choco Rocas"
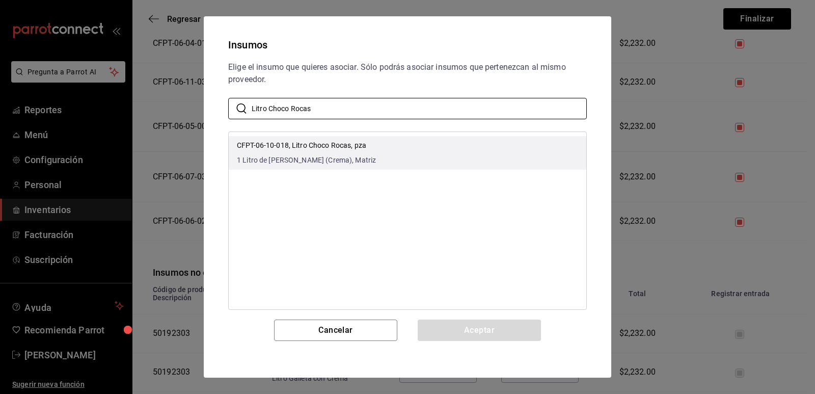
type input "Litro Choco Rocas"
click at [414, 138] on li "CFPT-06-10-018, Litro Choco Rocas, pza 1 Litro de Choco Rocas (Crema), Matriz" at bounding box center [408, 153] width 358 height 34
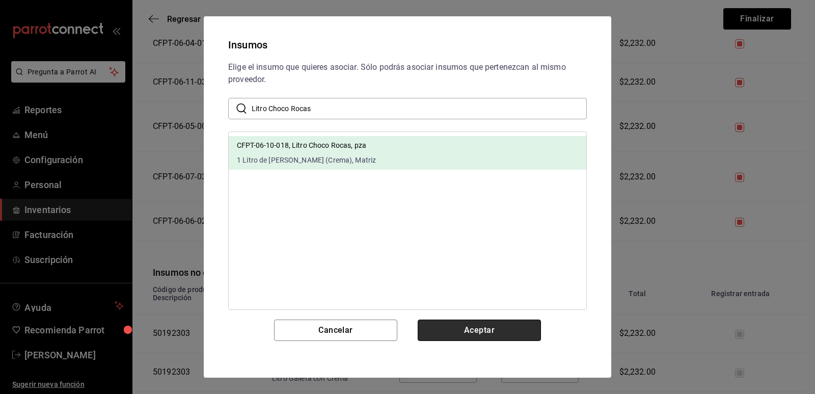
click at [483, 332] on button "Aceptar" at bounding box center [479, 329] width 123 height 21
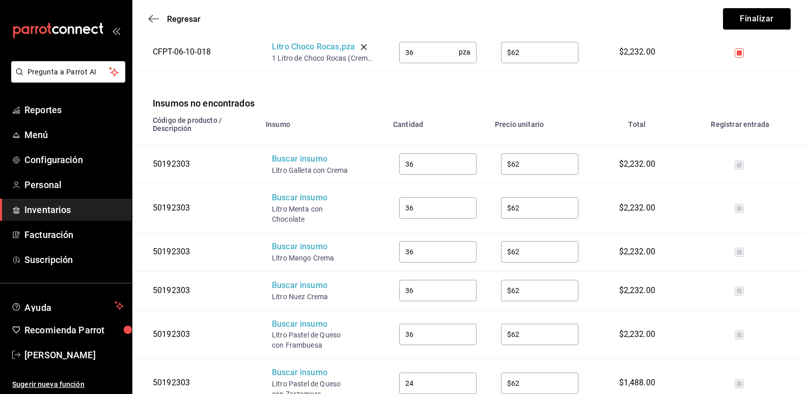
scroll to position [509, 0]
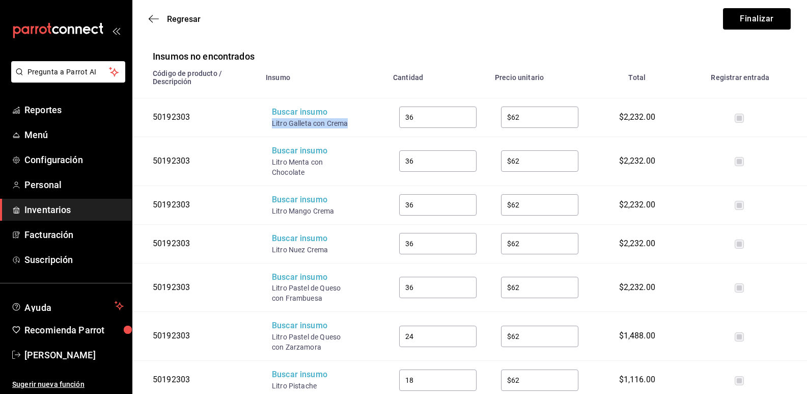
drag, startPoint x: 345, startPoint y: 126, endPoint x: 273, endPoint y: 129, distance: 72.9
click at [273, 128] on div "Litro Galleta con Crema" at bounding box center [313, 123] width 82 height 10
copy div "Litro Galleta con Crema"
click at [287, 118] on div "Buscar insumo" at bounding box center [313, 112] width 82 height 12
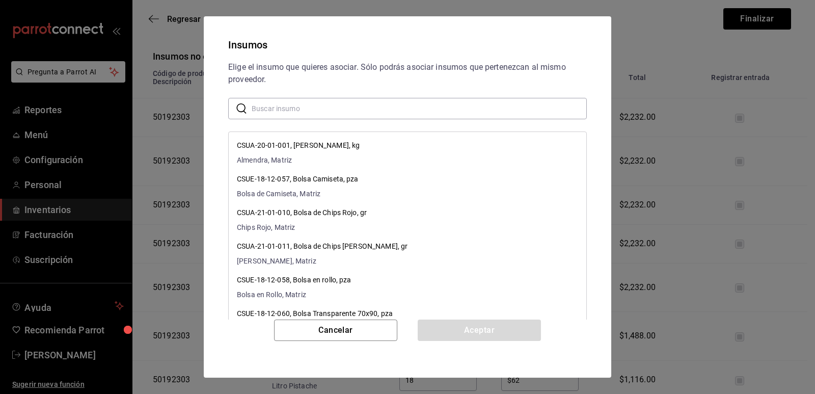
click at [347, 117] on input "text" at bounding box center [419, 108] width 335 height 20
paste input "Litro Galleta con Crema"
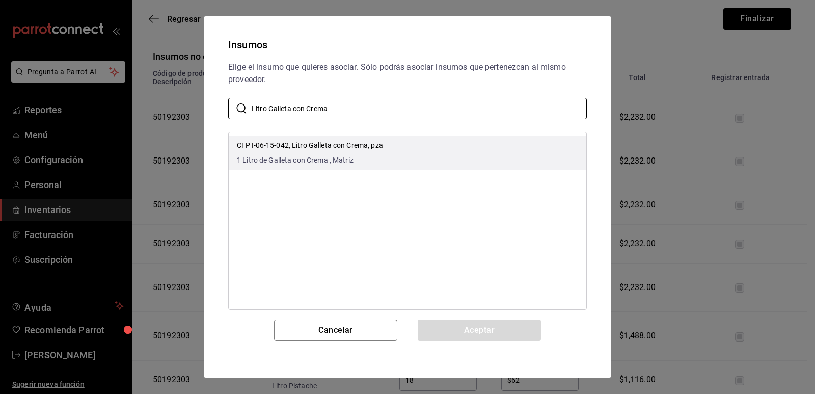
type input "Litro Galleta con Crema"
click at [428, 159] on li "CFPT-06-15-042, Litro Galleta con Crema, pza 1 Litro de Galleta con Crema , Mat…" at bounding box center [408, 153] width 358 height 34
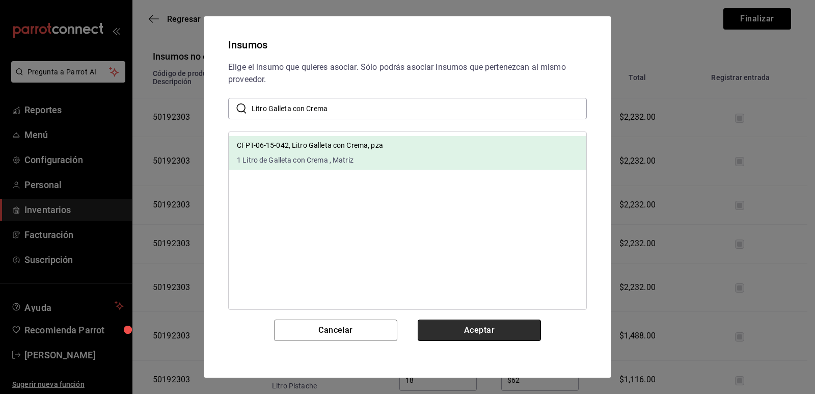
click at [469, 329] on button "Aceptar" at bounding box center [479, 329] width 123 height 21
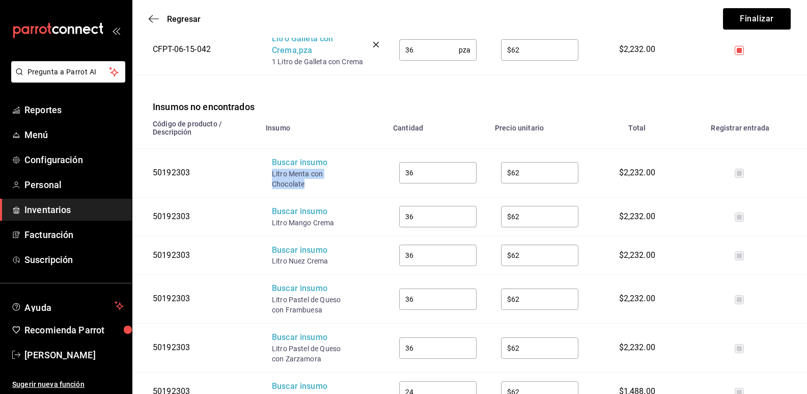
drag, startPoint x: 302, startPoint y: 183, endPoint x: 273, endPoint y: 177, distance: 29.2
click at [273, 177] on div "Litro Menta con Chocolate" at bounding box center [313, 179] width 82 height 20
copy div "Litro Menta con Chocolate"
click at [301, 168] on div "Buscar insumo" at bounding box center [313, 163] width 82 height 12
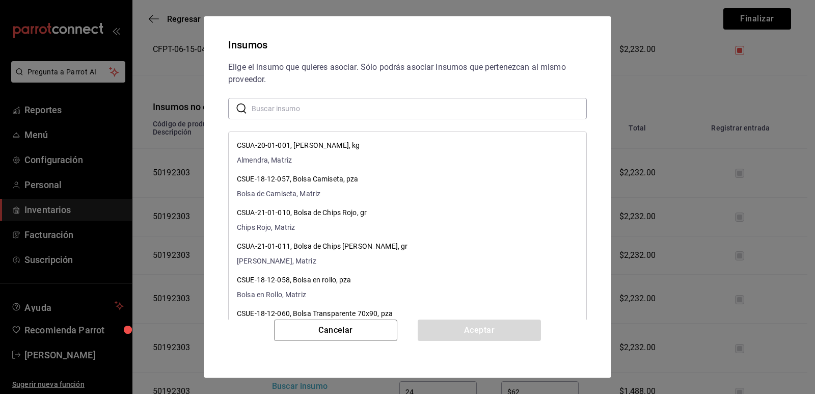
paste input "Litro Menta con Chocolate"
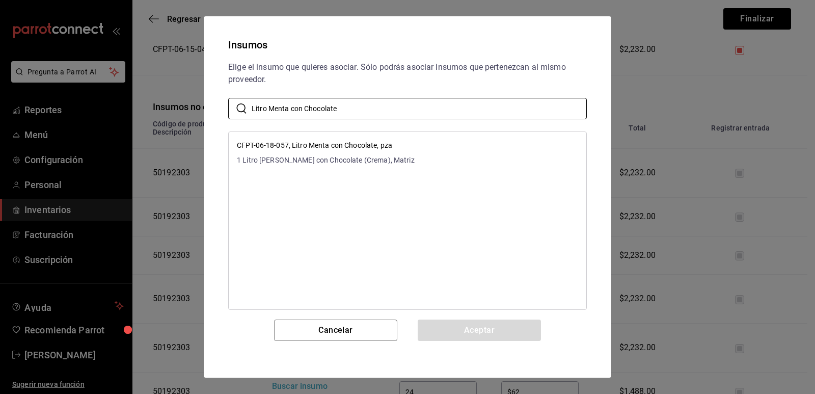
type input "Litro Menta con Chocolate"
click at [384, 159] on span "1 Litro de Menta con Chocolate (Crema), Matriz" at bounding box center [326, 160] width 178 height 11
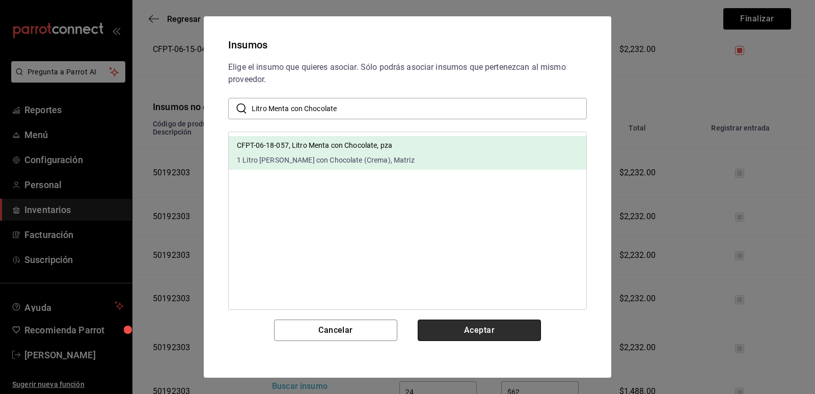
click at [455, 330] on button "Aceptar" at bounding box center [479, 329] width 123 height 21
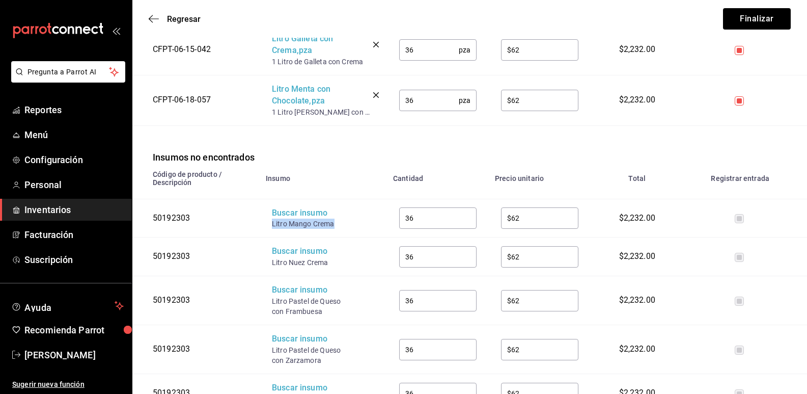
drag, startPoint x: 335, startPoint y: 229, endPoint x: 273, endPoint y: 227, distance: 62.2
click at [273, 227] on div "Litro Mango Crema" at bounding box center [313, 224] width 82 height 10
copy div "Litro Mango Crema"
click at [305, 215] on div "Buscar insumo" at bounding box center [313, 213] width 82 height 12
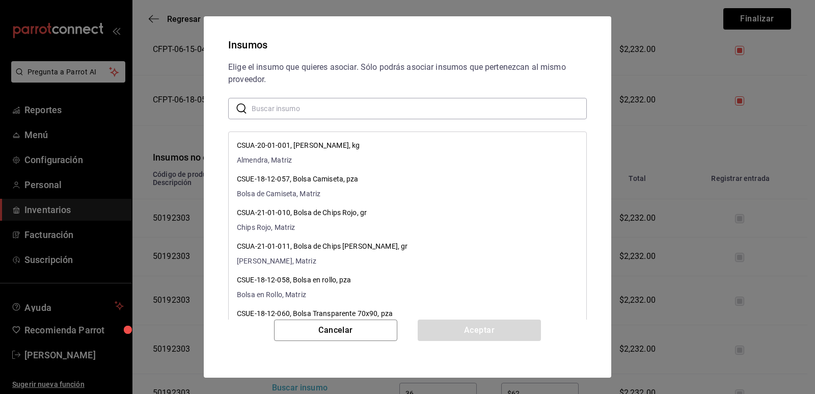
paste input "Litro Mango Crema"
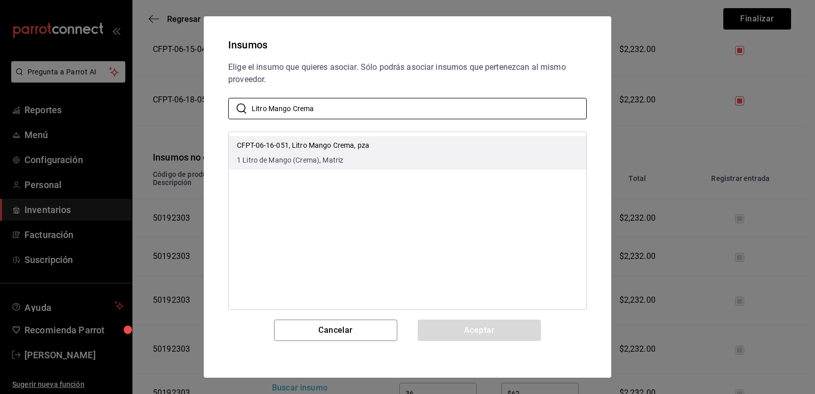
type input "Litro Mango Crema"
click at [384, 156] on li "CFPT-06-16-051, Litro Mango Crema, pza 1 Litro de Mango (Crema), Matriz" at bounding box center [408, 153] width 358 height 34
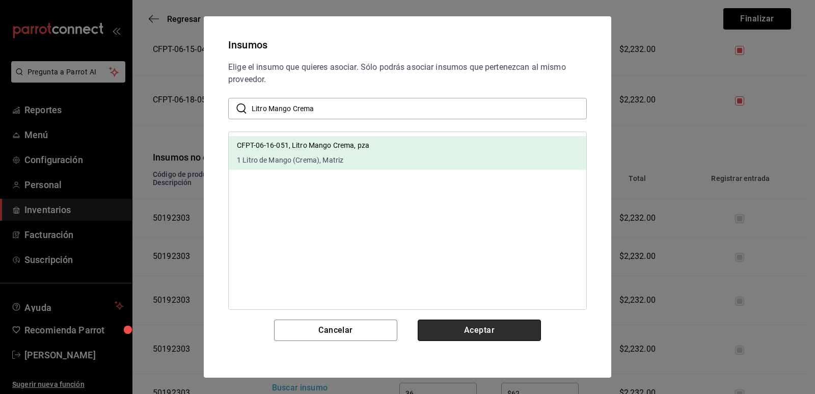
click at [454, 325] on button "Aceptar" at bounding box center [479, 329] width 123 height 21
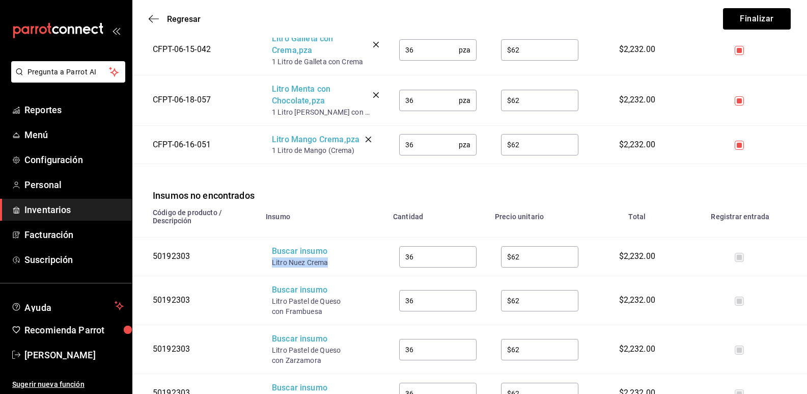
drag, startPoint x: 330, startPoint y: 266, endPoint x: 272, endPoint y: 263, distance: 58.2
click at [272, 263] on div "Litro Nuez Crema" at bounding box center [313, 262] width 82 height 10
click at [315, 256] on div "Buscar insumo" at bounding box center [313, 252] width 82 height 12
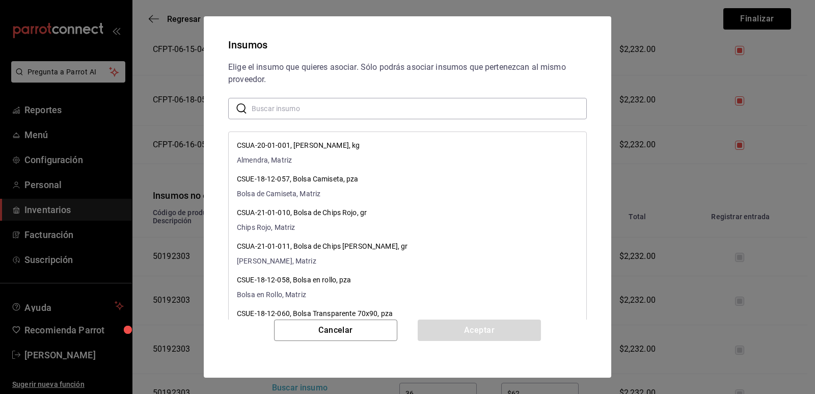
click at [331, 110] on input "text" at bounding box center [419, 108] width 335 height 20
paste input "Litro Nuez Crema"
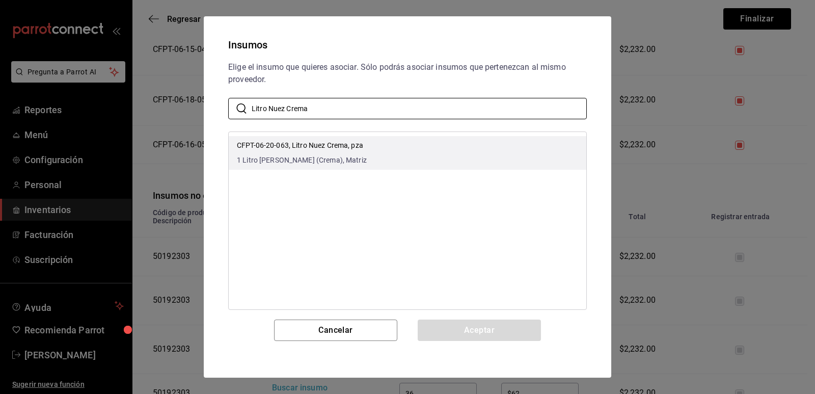
type input "Litro Nuez Crema"
click at [381, 152] on li "CFPT-06-20-063, Litro Nuez Crema, pza 1 Litro de Nuez (Crema), Matriz" at bounding box center [408, 153] width 358 height 34
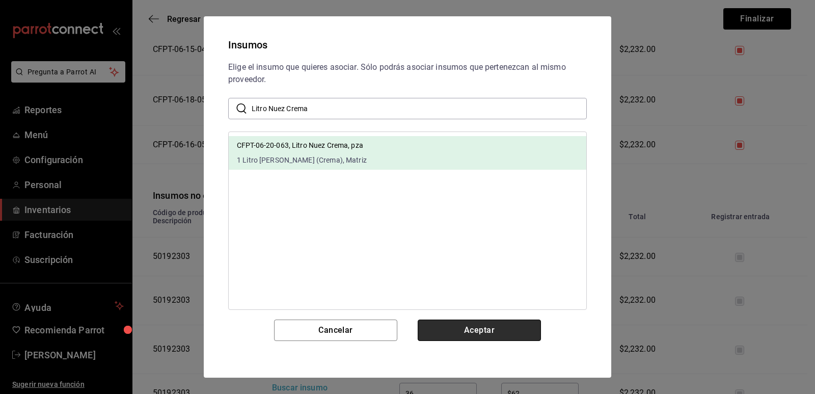
click at [475, 330] on button "Aceptar" at bounding box center [479, 329] width 123 height 21
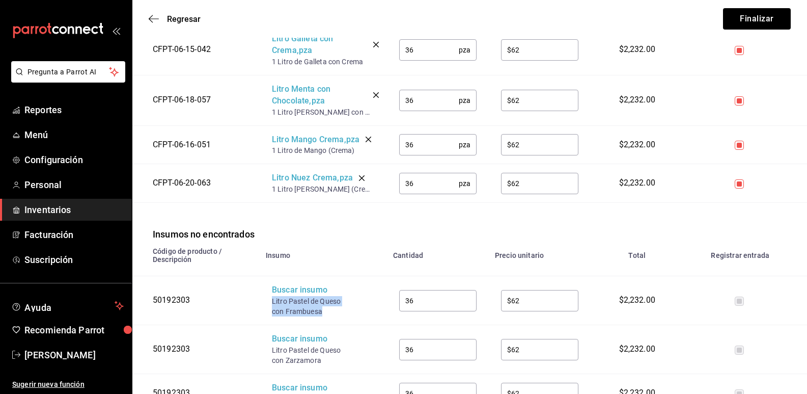
drag, startPoint x: 327, startPoint y: 310, endPoint x: 272, endPoint y: 304, distance: 54.8
click at [272, 304] on div "Litro Pastel de Queso con Frambuesa" at bounding box center [313, 306] width 82 height 20
click at [305, 291] on div "Buscar insumo" at bounding box center [313, 290] width 82 height 12
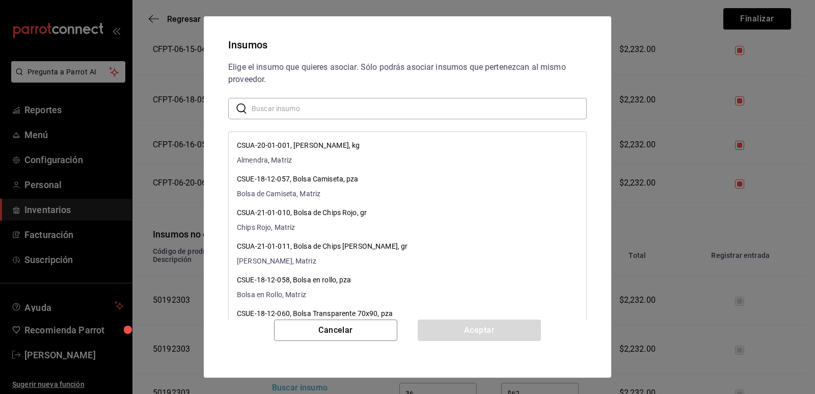
click at [314, 106] on input "text" at bounding box center [419, 108] width 335 height 20
paste input "Litro Pastel de Queso con Frambuesa"
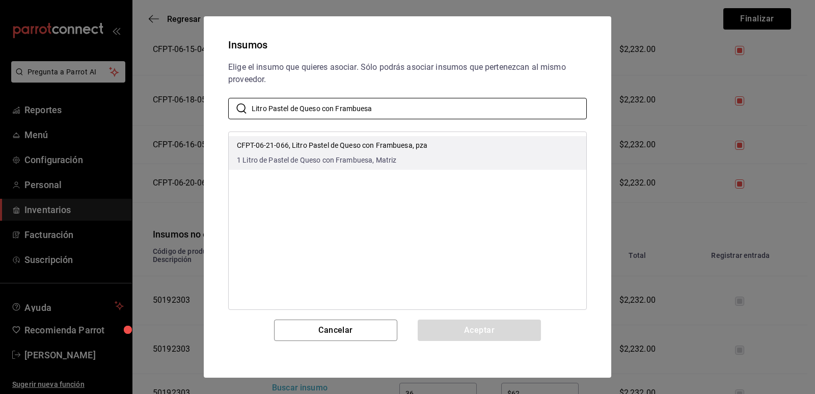
type input "Litro Pastel de Queso con Frambuesa"
click at [349, 145] on p "CFPT-06-21-066, Litro Pastel de Queso con Frambuesa, pza" at bounding box center [332, 145] width 191 height 11
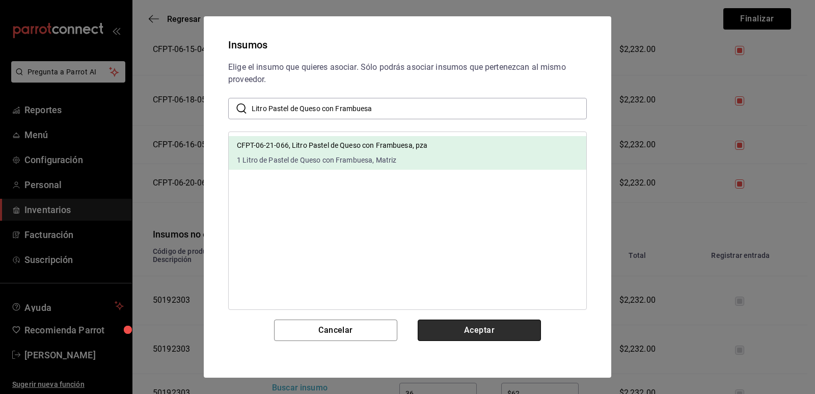
click at [504, 324] on button "Aceptar" at bounding box center [479, 329] width 123 height 21
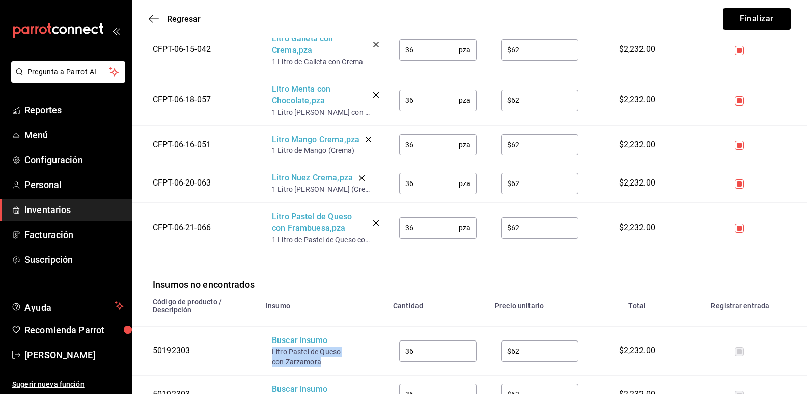
drag, startPoint x: 319, startPoint y: 366, endPoint x: 271, endPoint y: 354, distance: 50.0
click at [271, 354] on td "Buscar insumo Litro Pastel de Queso con Zarzamora" at bounding box center [323, 351] width 127 height 49
click at [300, 341] on div "Buscar insumo" at bounding box center [313, 341] width 82 height 12
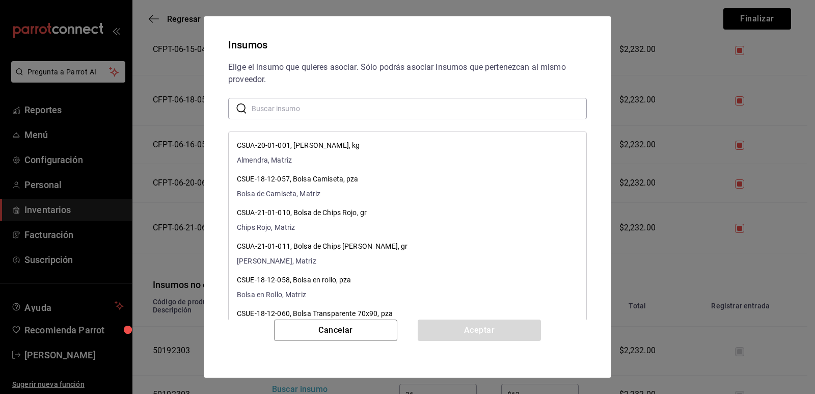
click at [343, 110] on input "text" at bounding box center [419, 108] width 335 height 20
paste input "Litro Pastel de Queso con Zarzamora"
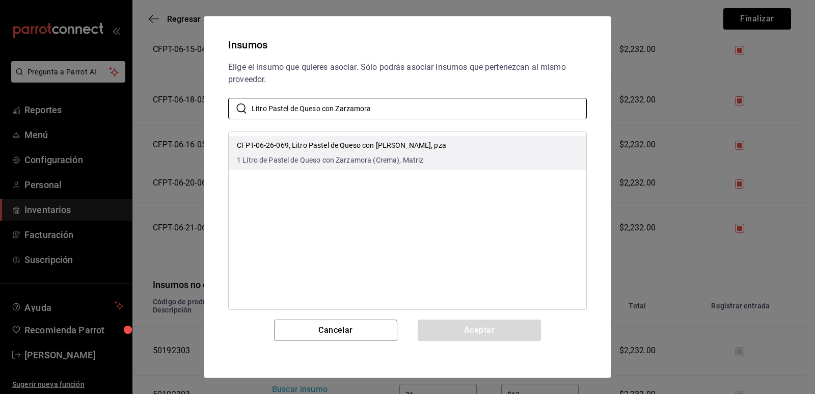
type input "Litro Pastel de Queso con Zarzamora"
click at [362, 162] on span "1 Litro de Pastel de Queso con Zarzamora (Crema), Matriz" at bounding box center [341, 160] width 209 height 11
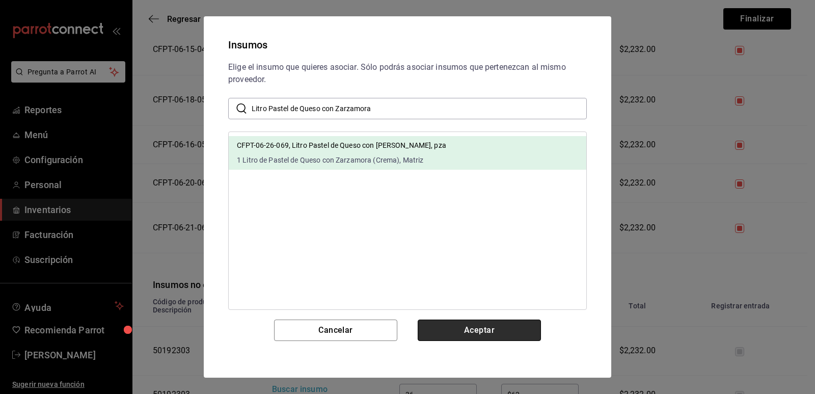
click at [478, 329] on button "Aceptar" at bounding box center [479, 329] width 123 height 21
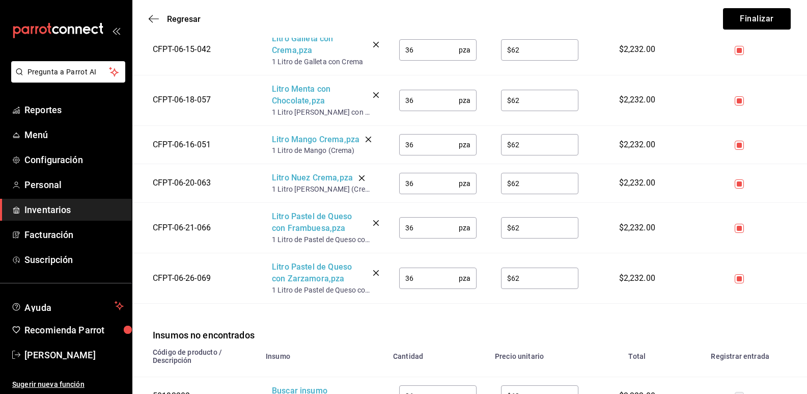
scroll to position [560, 0]
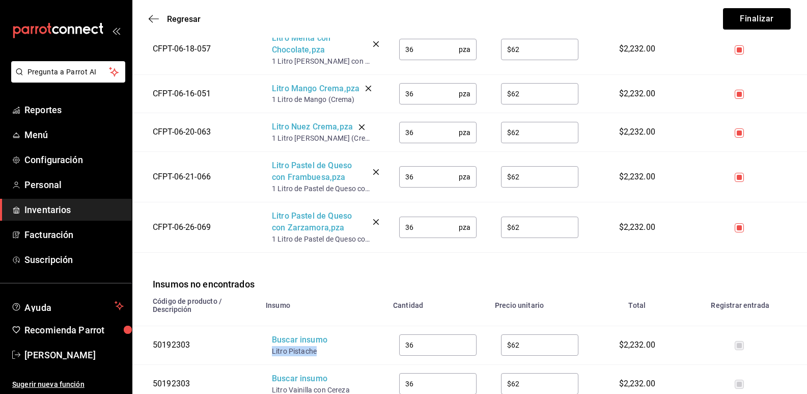
drag, startPoint x: 318, startPoint y: 351, endPoint x: 270, endPoint y: 351, distance: 47.9
click at [270, 351] on td "Buscar insumo Litro Pistache" at bounding box center [323, 344] width 127 height 39
click at [283, 344] on div "Buscar insumo" at bounding box center [313, 340] width 82 height 12
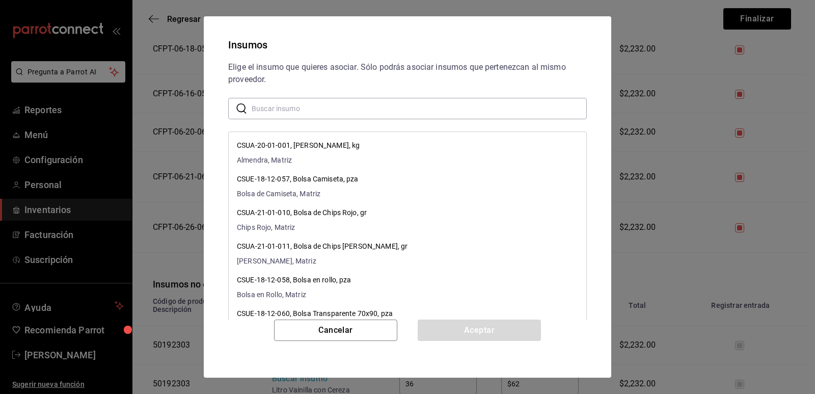
click at [347, 113] on input "text" at bounding box center [419, 108] width 335 height 20
paste input "Litro Pistache"
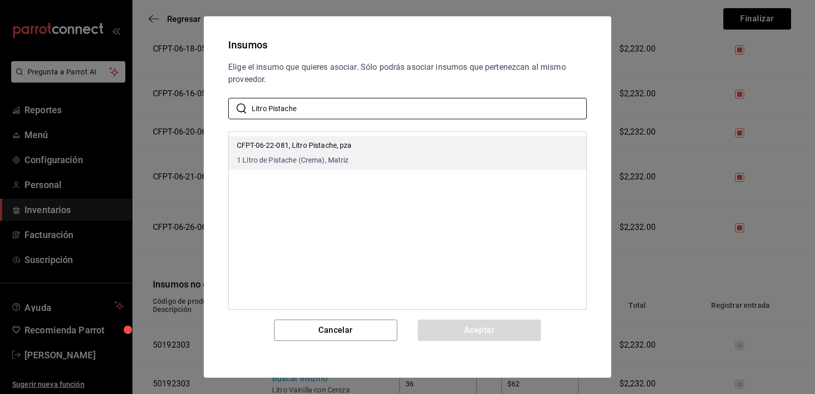
type input "Litro Pistache"
click at [378, 144] on li "CFPT-06-22-081, Litro Pistache, pza 1 Litro de Pistache (Crema), Matriz" at bounding box center [408, 153] width 358 height 34
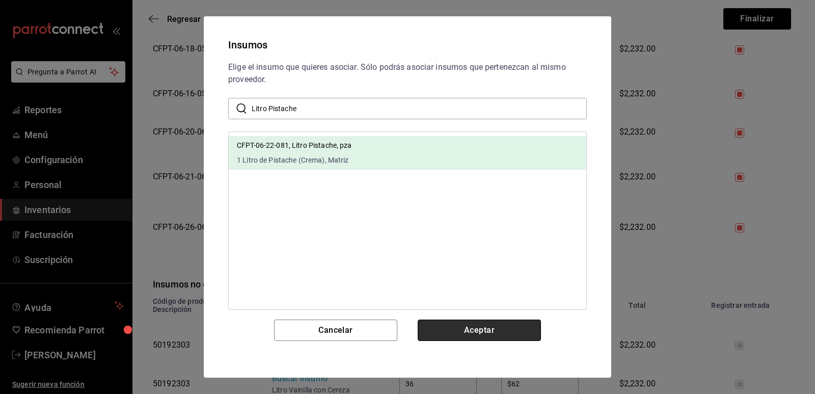
click at [473, 327] on button "Aceptar" at bounding box center [479, 329] width 123 height 21
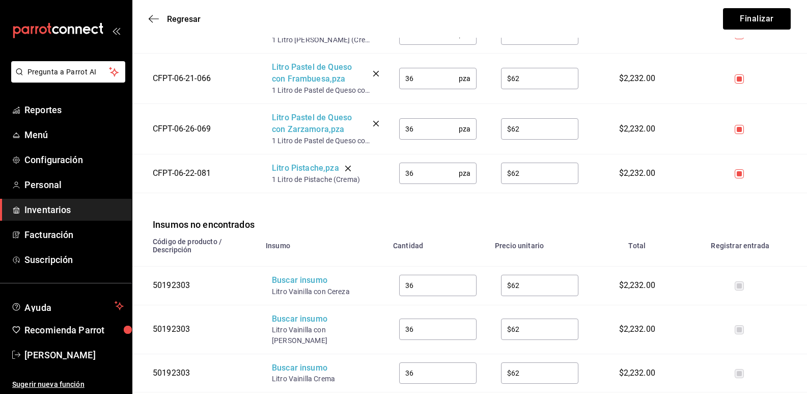
scroll to position [713, 0]
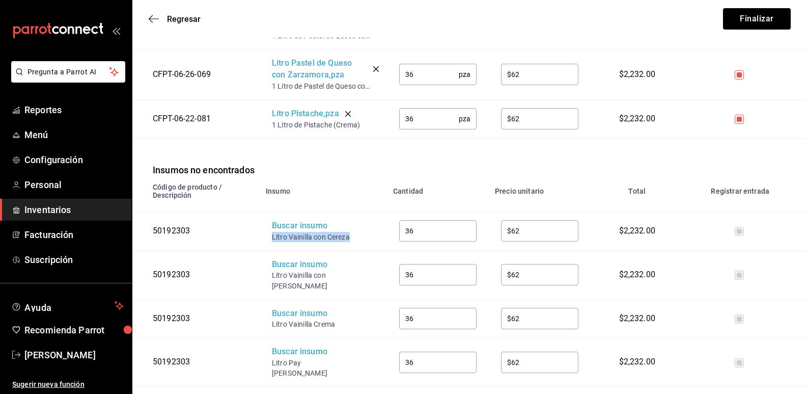
drag, startPoint x: 340, startPoint y: 236, endPoint x: 271, endPoint y: 241, distance: 68.9
click at [271, 241] on td "Buscar insumo Litro Vainilla con Cereza" at bounding box center [323, 230] width 127 height 39
click at [293, 227] on div "Buscar insumo" at bounding box center [313, 226] width 82 height 12
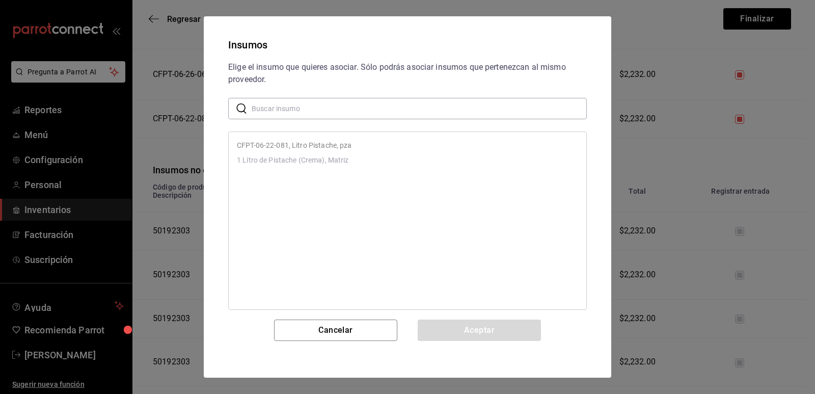
click at [333, 108] on input "text" at bounding box center [419, 108] width 335 height 20
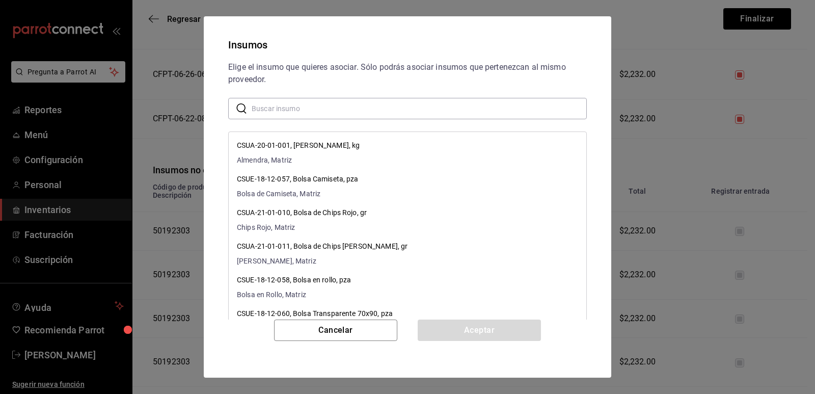
paste input "Litro Vainilla con Cereza"
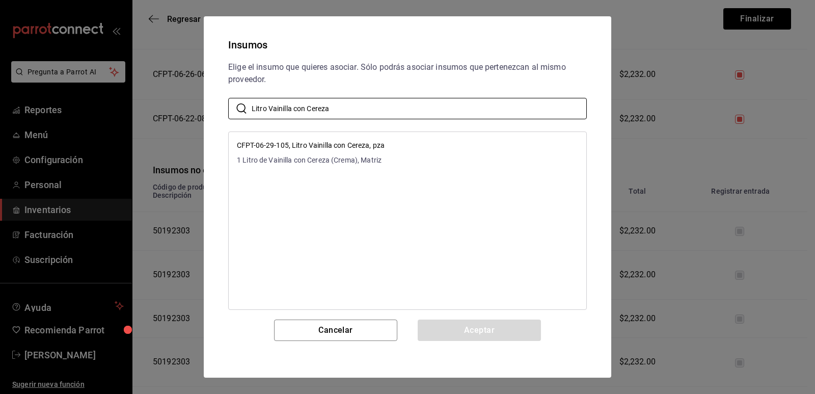
type input "Litro Vainilla con Cereza"
click at [463, 151] on li "CFPT-06-29-105, Litro Vainilla con Cereza, pza 1 Litro de Vainilla con Cereza (…" at bounding box center [408, 153] width 358 height 34
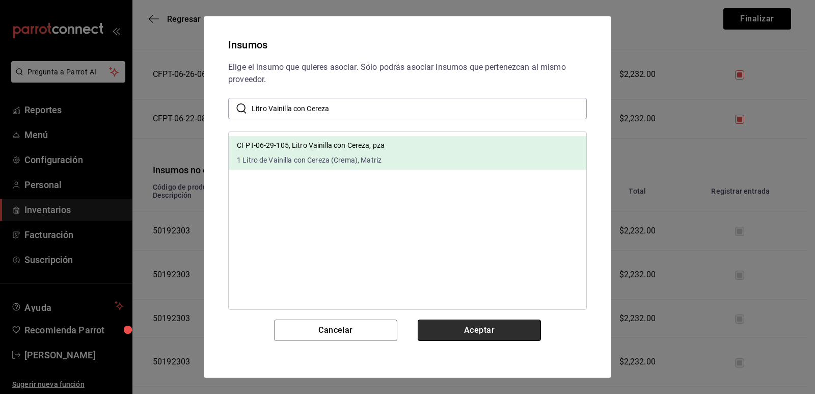
click at [469, 324] on button "Aceptar" at bounding box center [479, 329] width 123 height 21
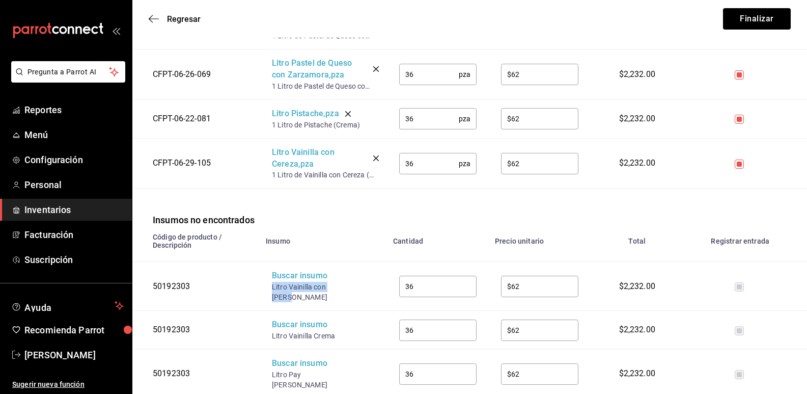
drag, startPoint x: 347, startPoint y: 289, endPoint x: 271, endPoint y: 291, distance: 75.9
click at [271, 291] on td "Buscar insumo Litro Vainilla con Fresa" at bounding box center [323, 286] width 127 height 49
click at [289, 281] on div "Buscar insumo" at bounding box center [313, 276] width 82 height 12
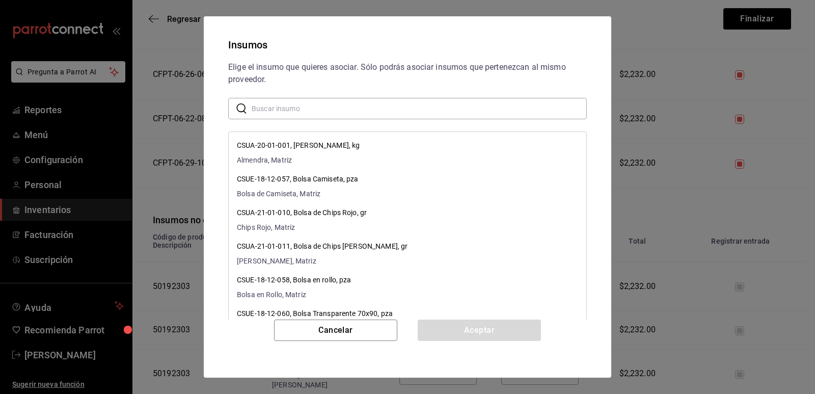
click at [373, 100] on input "text" at bounding box center [419, 108] width 335 height 20
paste input "Litro Vainilla con [PERSON_NAME]"
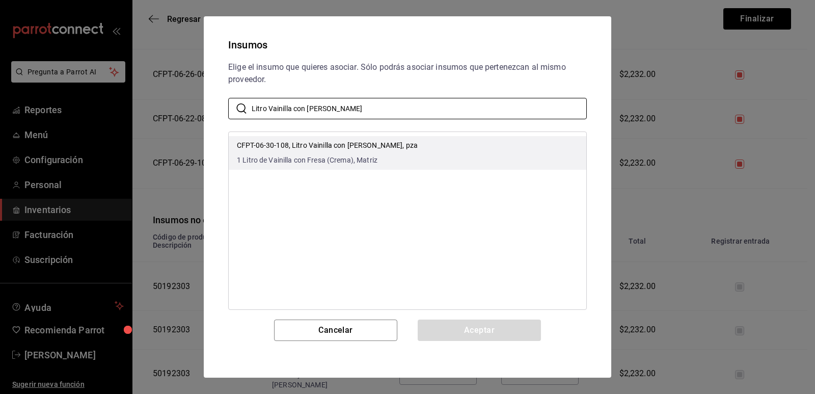
type input "Litro Vainilla con [PERSON_NAME]"
click at [422, 143] on li "CFPT-06-30-108, Litro Vainilla con Fresa, pza 1 Litro de Vainilla con Fresa (Cr…" at bounding box center [408, 153] width 358 height 34
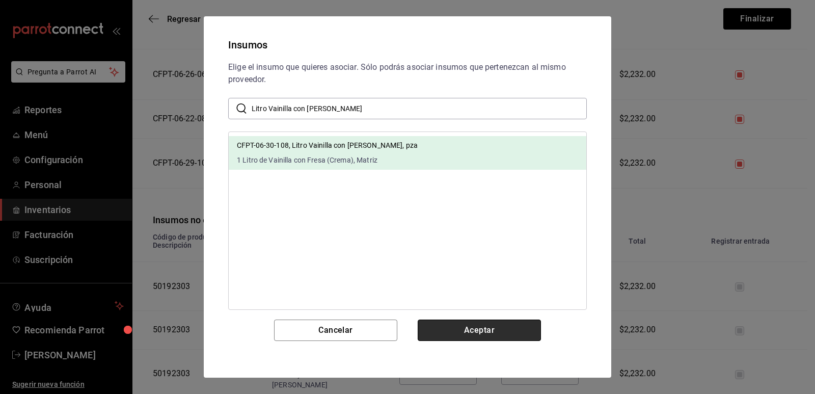
click at [464, 322] on button "Aceptar" at bounding box center [479, 329] width 123 height 21
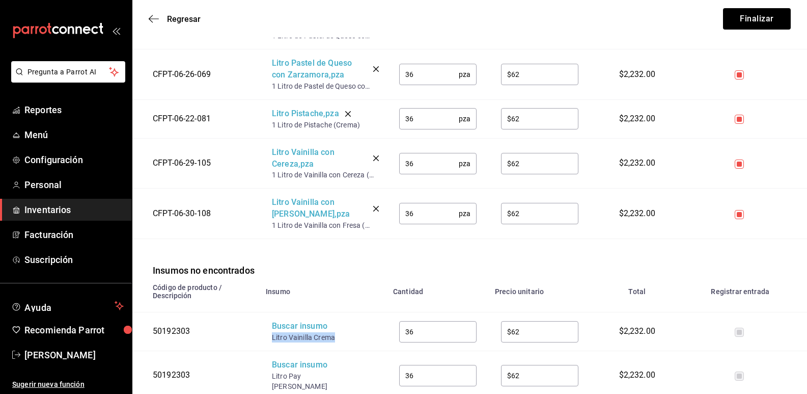
drag, startPoint x: 319, startPoint y: 338, endPoint x: 270, endPoint y: 339, distance: 48.4
click at [270, 339] on td "Buscar insumo Litro Vainilla Crema" at bounding box center [323, 331] width 127 height 39
click at [285, 332] on div "Buscar insumo" at bounding box center [313, 326] width 82 height 12
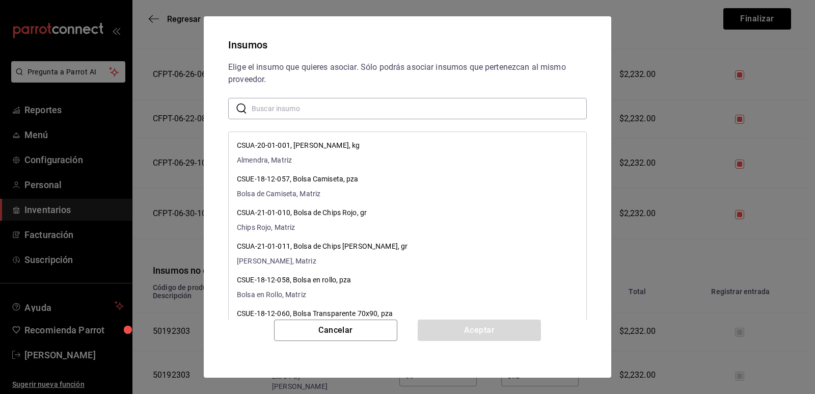
click at [386, 113] on input "text" at bounding box center [419, 108] width 335 height 20
paste input "Litro Vainilla Crema"
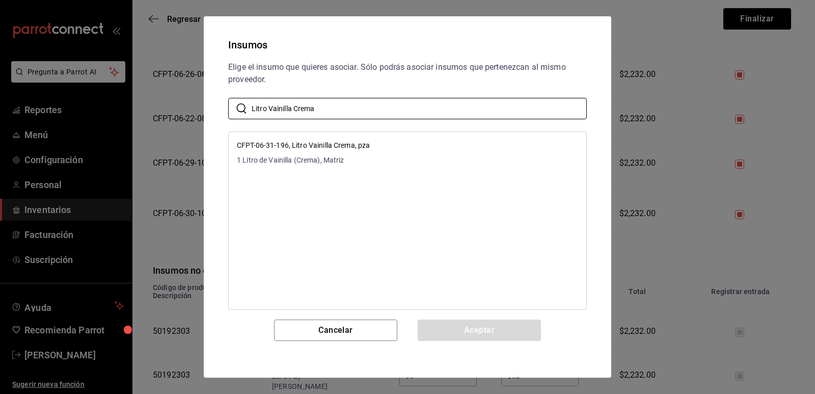
type input "Litro Vainilla Crema"
click at [439, 144] on li "CFPT-06-31-196, Litro Vainilla Crema, pza 1 Litro de Vainilla (Crema), Matriz" at bounding box center [408, 153] width 358 height 34
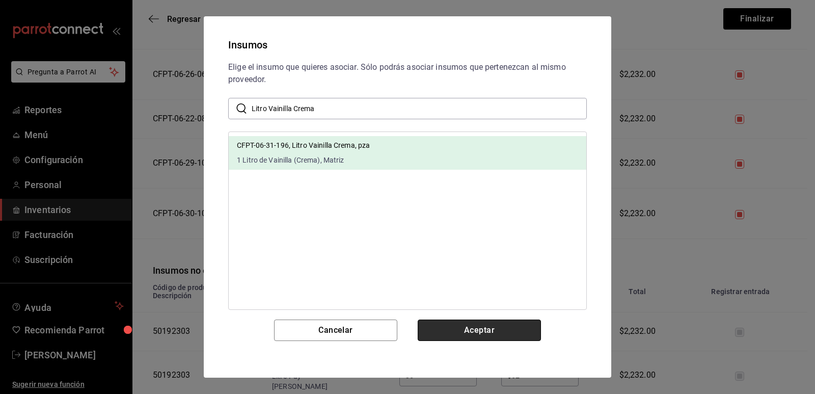
click at [466, 322] on button "Aceptar" at bounding box center [479, 329] width 123 height 21
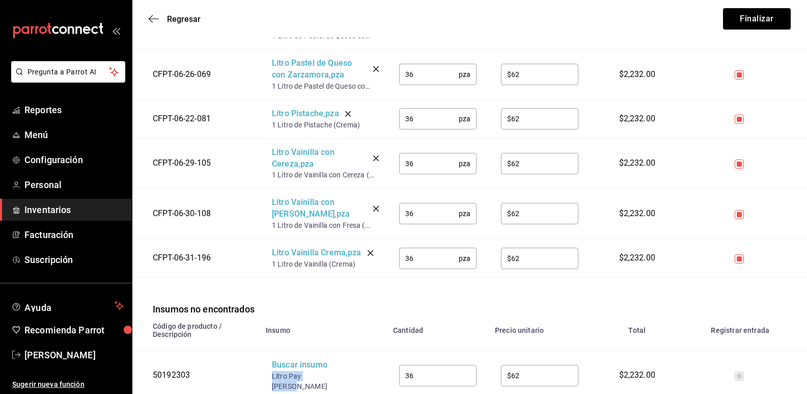
drag, startPoint x: 326, startPoint y: 376, endPoint x: 271, endPoint y: 375, distance: 54.5
click at [271, 375] on td "Buscar insumo Litro Pay de Limon" at bounding box center [323, 375] width 127 height 49
click at [292, 369] on div "Buscar insumo" at bounding box center [313, 365] width 82 height 12
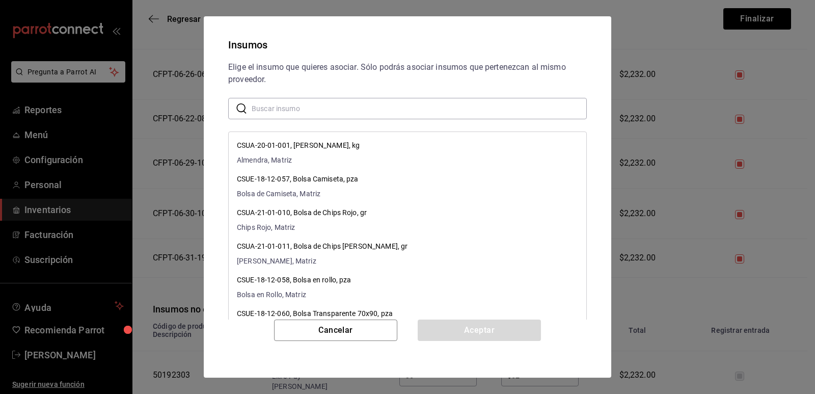
click at [396, 110] on input "text" at bounding box center [419, 108] width 335 height 20
paste input "Litro Pay de Lim"
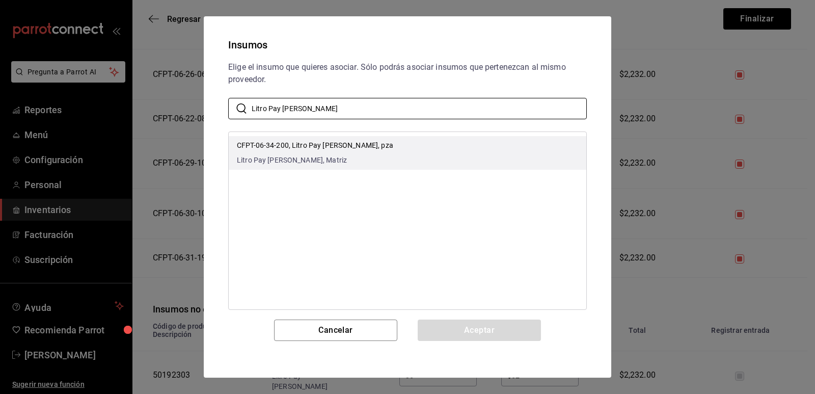
type input "Litro Pay de Lim"
click at [439, 146] on li "CFPT-06-34-200, Litro Pay de Limón, pza Litro Pay de Limón, Matriz" at bounding box center [408, 153] width 358 height 34
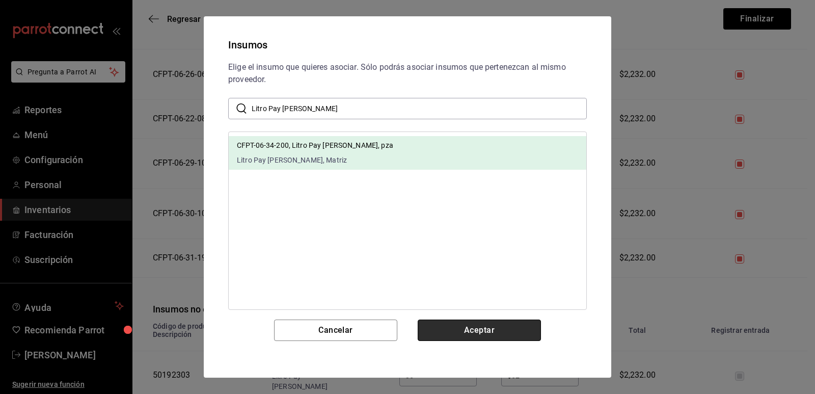
click at [461, 332] on button "Aceptar" at bounding box center [479, 329] width 123 height 21
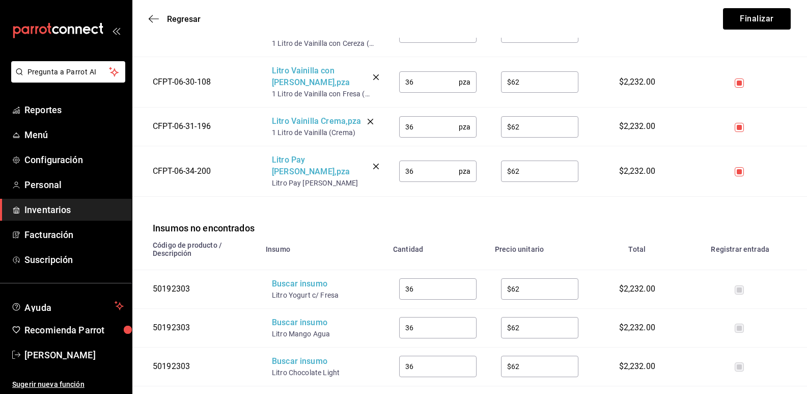
scroll to position [866, 0]
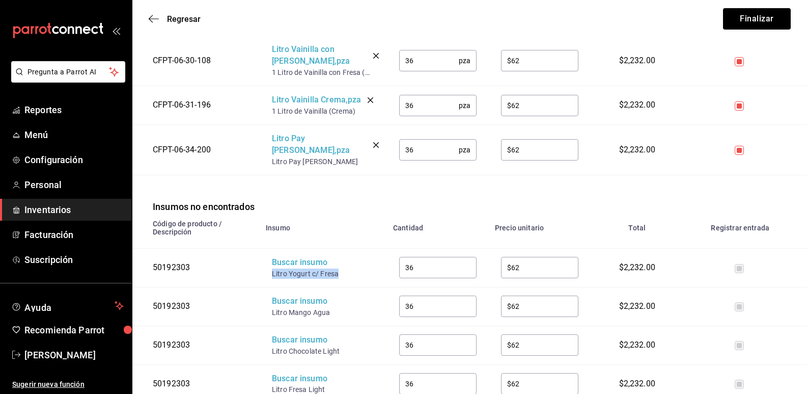
drag, startPoint x: 342, startPoint y: 262, endPoint x: 272, endPoint y: 267, distance: 70.5
click at [272, 268] on div "Litro Yogurt c/ Fresa" at bounding box center [313, 273] width 82 height 10
click at [284, 257] on div "Buscar insumo" at bounding box center [313, 263] width 82 height 12
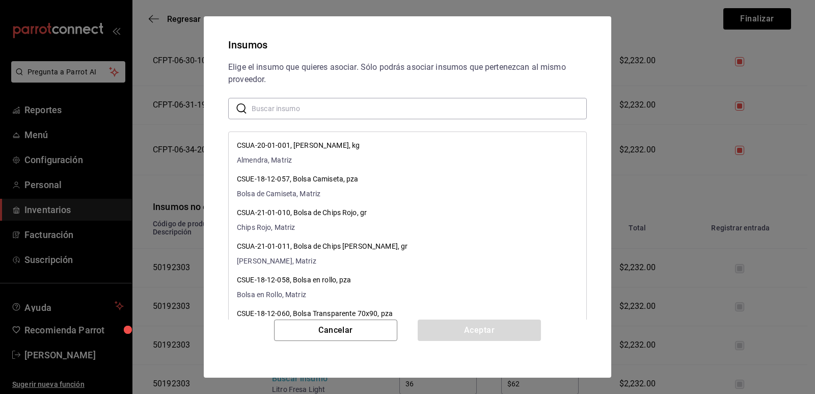
click at [373, 112] on input "text" at bounding box center [419, 108] width 335 height 20
paste input "Litro Yogurt c/ Fresa"
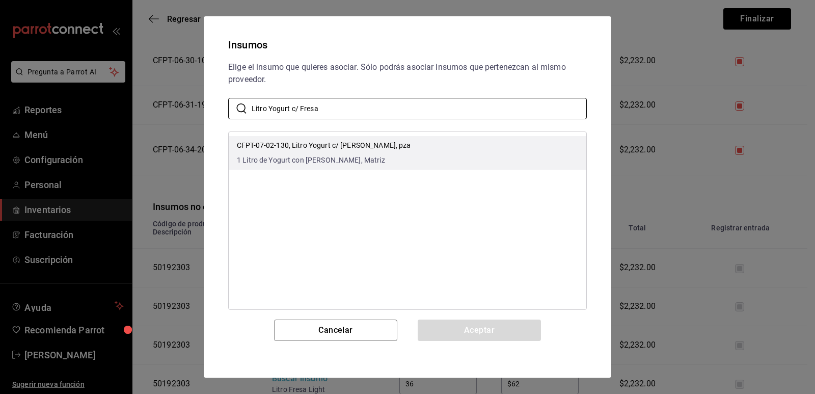
type input "Litro Yogurt c/ Fresa"
click at [454, 143] on li "CFPT-07-02-130, Litro Yogurt c/ Fresa, pza 1 Litro de Yogurt con Fresa, Matriz" at bounding box center [408, 153] width 358 height 34
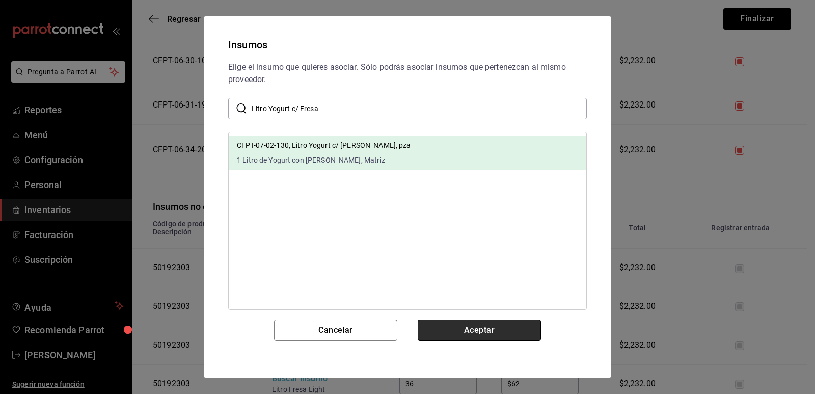
click at [458, 330] on button "Aceptar" at bounding box center [479, 329] width 123 height 21
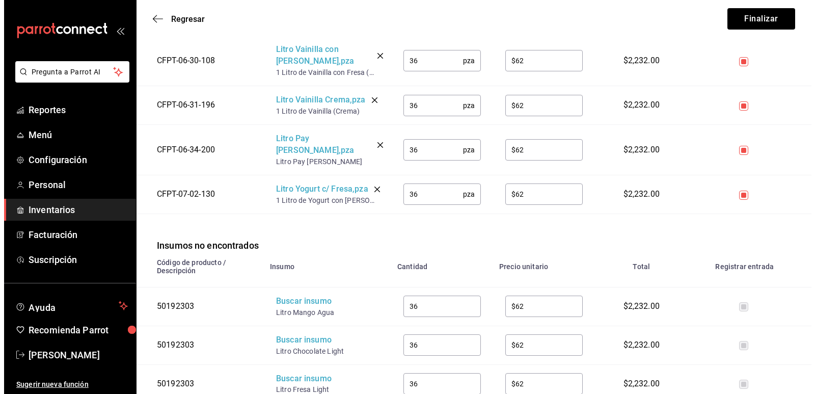
scroll to position [1014, 0]
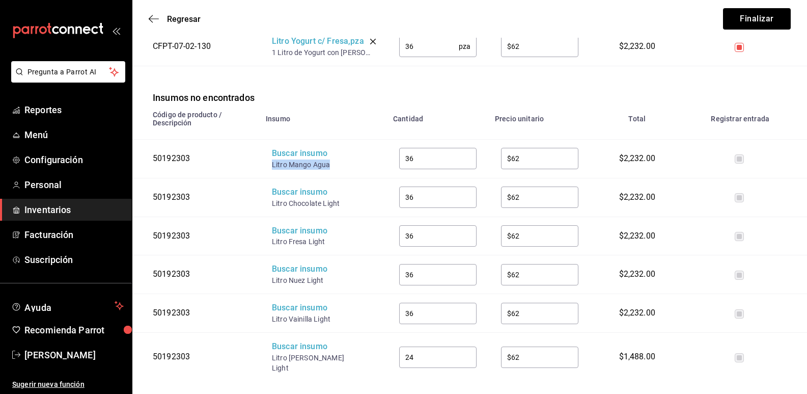
drag, startPoint x: 330, startPoint y: 159, endPoint x: 272, endPoint y: 155, distance: 58.2
click at [272, 159] on div "Litro Mango Agua" at bounding box center [313, 164] width 82 height 10
click at [287, 148] on div "Buscar insumo" at bounding box center [313, 154] width 82 height 12
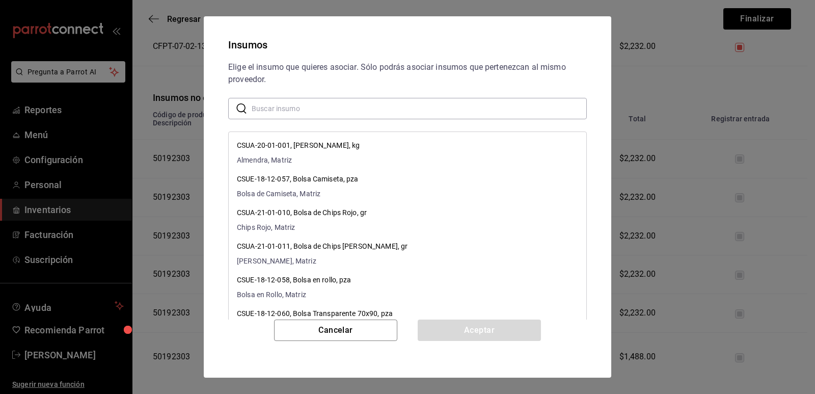
click at [327, 106] on input "text" at bounding box center [419, 108] width 335 height 20
paste input "Litro Mango Agua"
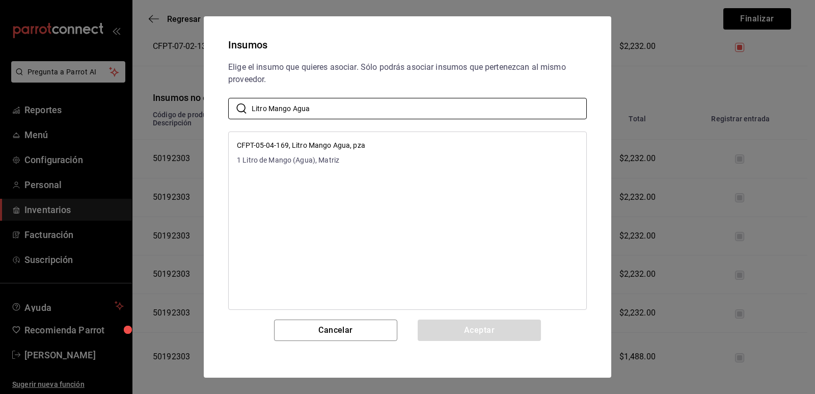
type input "Litro Mango Agua"
click at [417, 141] on li "CFPT-05-04-169, Litro Mango Agua, pza 1 Litro de Mango (Agua), Matriz" at bounding box center [408, 153] width 358 height 34
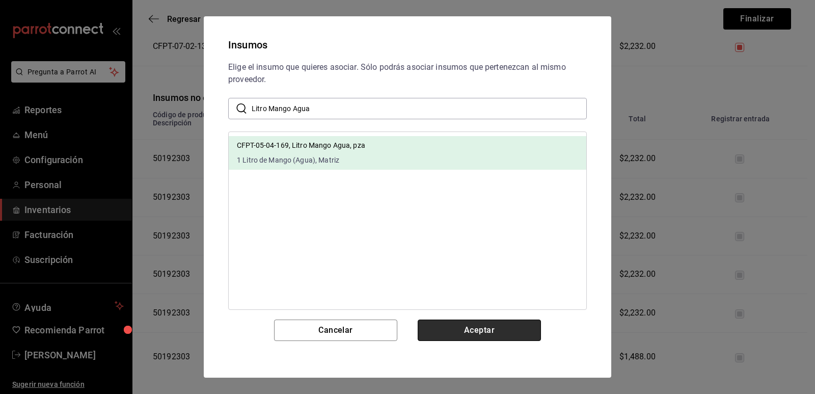
click at [473, 328] on button "Aceptar" at bounding box center [479, 329] width 123 height 21
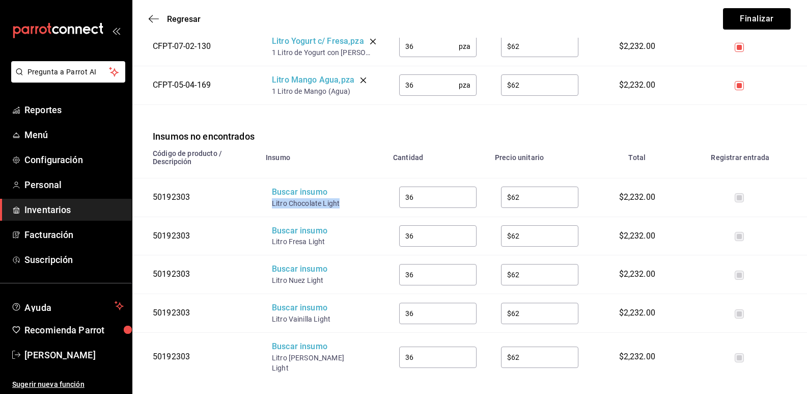
drag, startPoint x: 341, startPoint y: 192, endPoint x: 266, endPoint y: 191, distance: 74.9
click at [264, 194] on td "Buscar insumo Litro Chocolate Light" at bounding box center [323, 197] width 127 height 39
click at [291, 187] on div "Buscar insumo" at bounding box center [313, 192] width 82 height 12
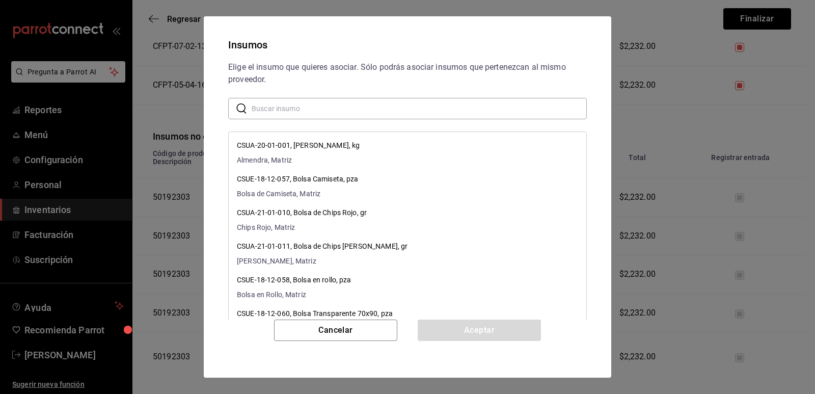
click at [376, 110] on input "text" at bounding box center [419, 108] width 335 height 20
paste input "Litro Chocolate Light"
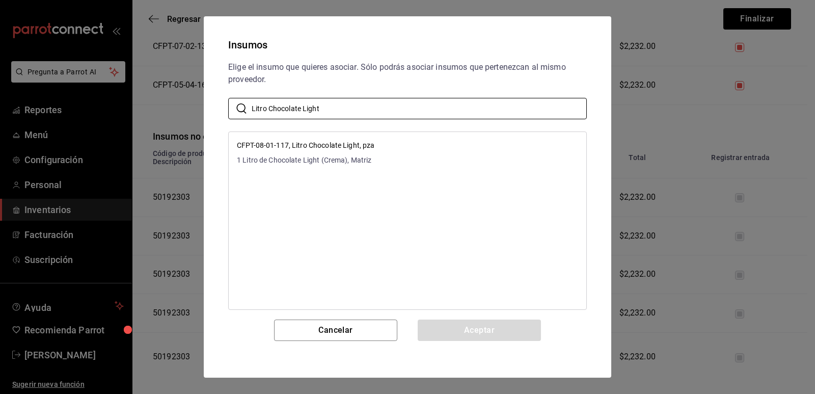
type input "Litro Chocolate Light"
click at [419, 140] on li "CFPT-08-01-117, Litro Chocolate Light, pza 1 Litro de Chocolate Light (Crema), …" at bounding box center [408, 153] width 358 height 34
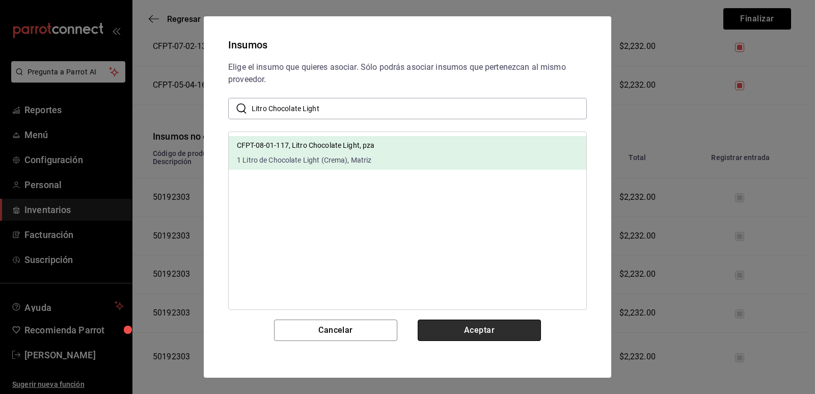
click at [461, 332] on button "Aceptar" at bounding box center [479, 329] width 123 height 21
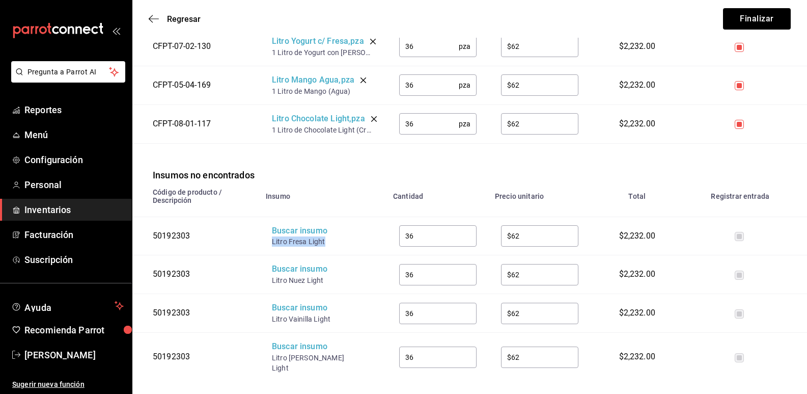
drag, startPoint x: 327, startPoint y: 232, endPoint x: 272, endPoint y: 232, distance: 54.5
click at [272, 236] on div "Litro Fresa Light" at bounding box center [313, 241] width 82 height 10
click at [286, 225] on div "Buscar insumo" at bounding box center [313, 231] width 82 height 12
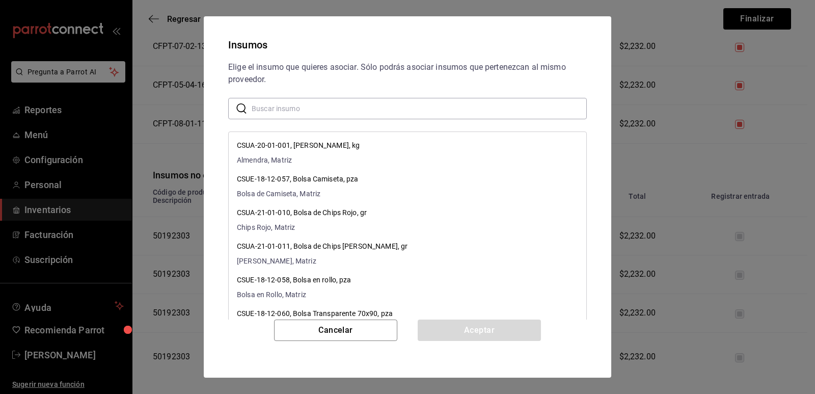
click at [352, 112] on input "text" at bounding box center [419, 108] width 335 height 20
paste input "Litro Fresa Light"
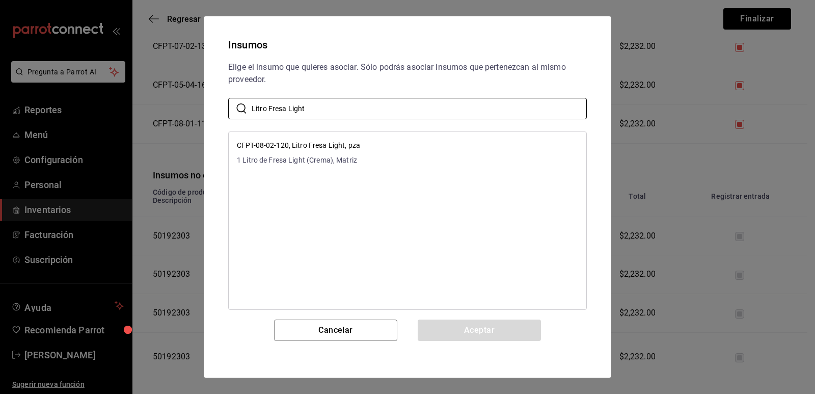
type input "Litro Fresa Light"
click at [404, 142] on li "CFPT-08-02-120, Litro Fresa Light, pza 1 Litro de Fresa Light (Crema), Matriz" at bounding box center [408, 153] width 358 height 34
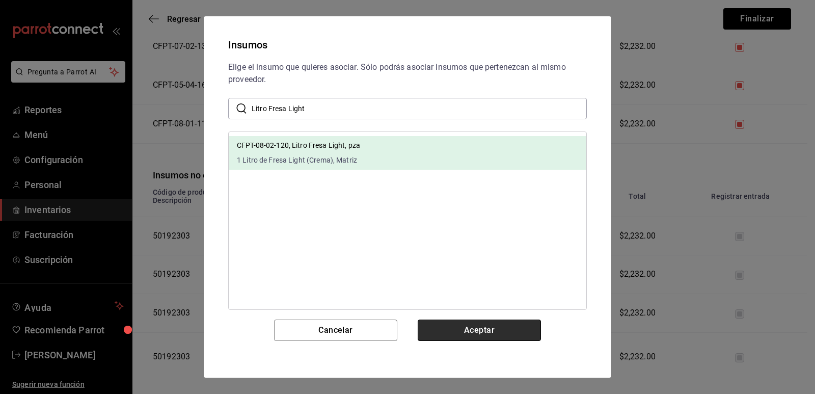
click at [464, 336] on button "Aceptar" at bounding box center [479, 329] width 123 height 21
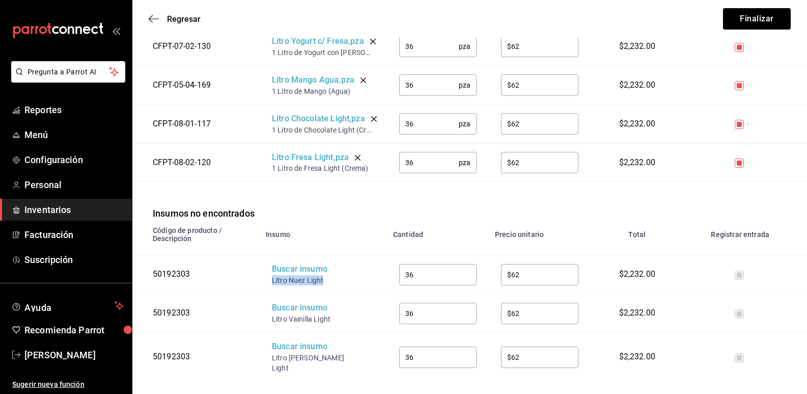
drag, startPoint x: 324, startPoint y: 269, endPoint x: 270, endPoint y: 268, distance: 54.0
click at [270, 268] on td "Buscar insumo Litro Nuez Light" at bounding box center [323, 274] width 127 height 39
click at [285, 263] on div "Buscar insumo" at bounding box center [313, 269] width 82 height 12
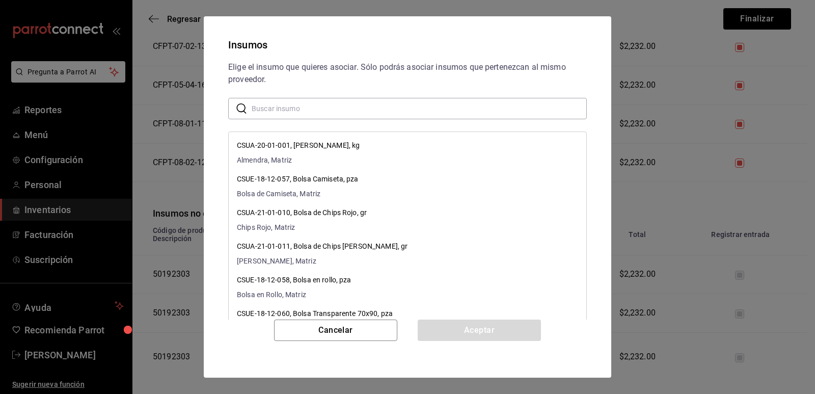
click at [362, 113] on input "text" at bounding box center [419, 108] width 335 height 20
paste input "Litro Nuez Light"
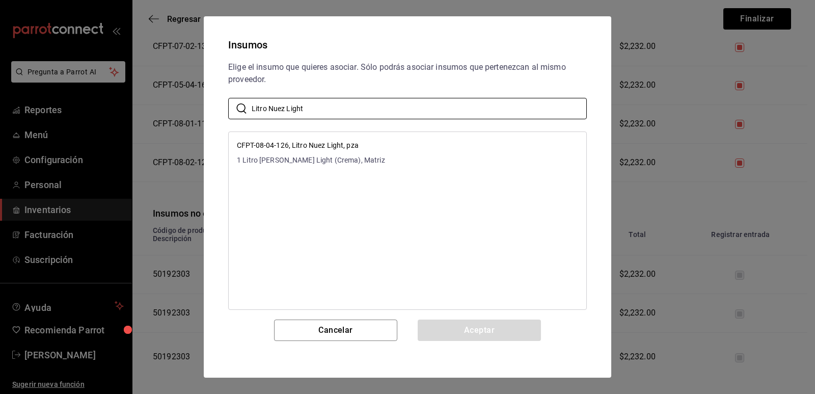
type input "Litro Nuez Light"
click at [433, 148] on li "CFPT-08-04-126, Litro Nuez Light, pza 1 Litro de Nuez Light (Crema), Matriz" at bounding box center [408, 153] width 358 height 34
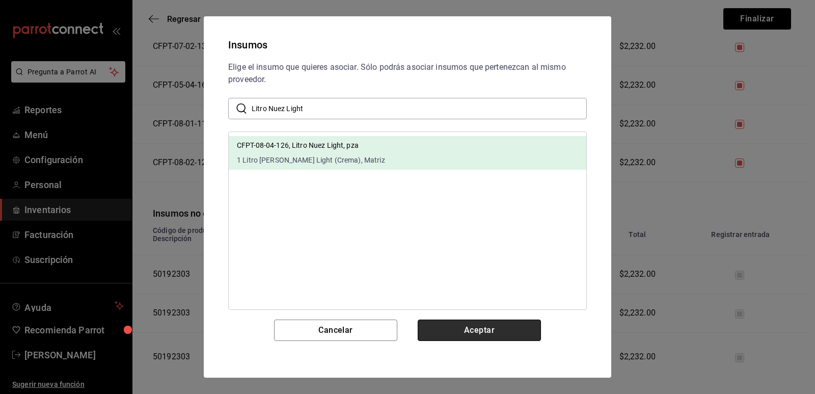
click at [453, 335] on button "Aceptar" at bounding box center [479, 329] width 123 height 21
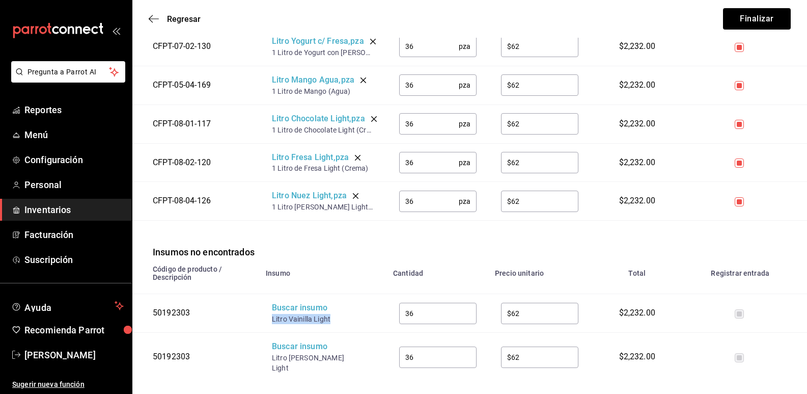
drag, startPoint x: 329, startPoint y: 306, endPoint x: 270, endPoint y: 308, distance: 58.6
click at [270, 308] on td "Buscar insumo Litro Vainilla Light" at bounding box center [323, 313] width 127 height 39
click at [284, 302] on div "Buscar insumo" at bounding box center [313, 308] width 82 height 12
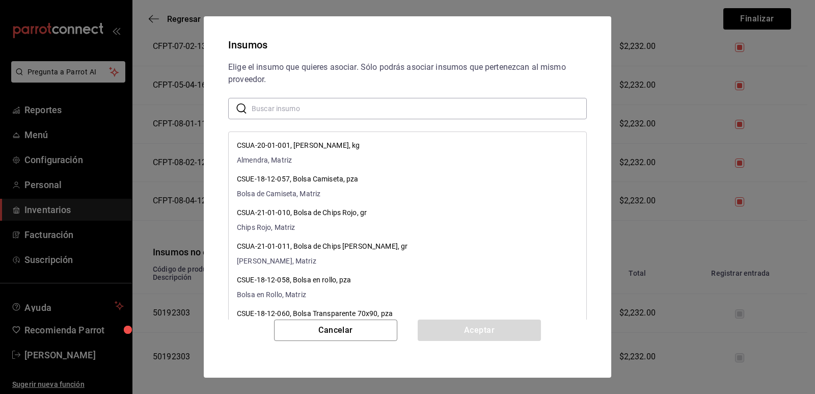
click at [364, 108] on input "text" at bounding box center [419, 108] width 335 height 20
paste input "Litro Vainilla Light"
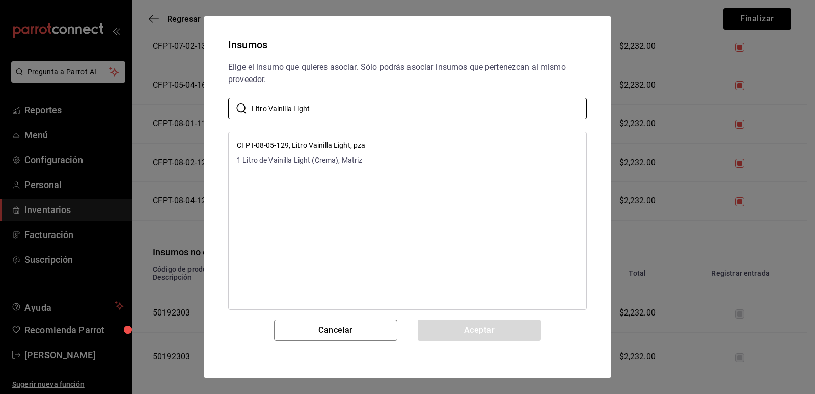
type input "Litro Vainilla Light"
click at [411, 149] on li "CFPT-08-05-129, Litro Vainilla Light, pza 1 Litro de Vainilla Light (Crema), Ma…" at bounding box center [408, 153] width 358 height 34
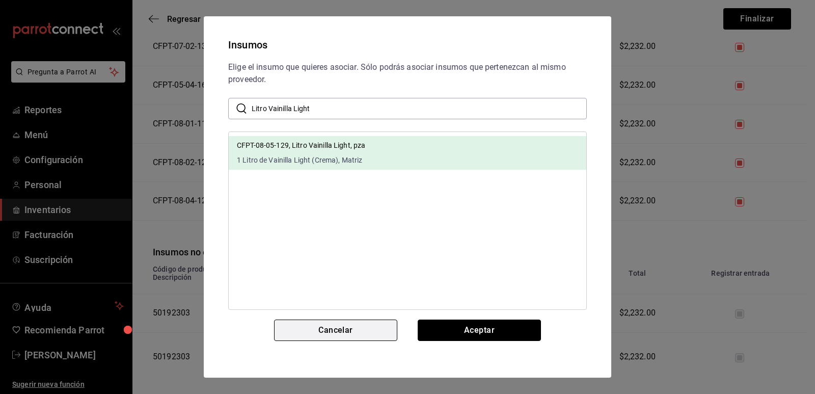
drag, startPoint x: 437, startPoint y: 325, endPoint x: 394, endPoint y: 335, distance: 43.9
click at [437, 325] on button "Aceptar" at bounding box center [479, 329] width 123 height 21
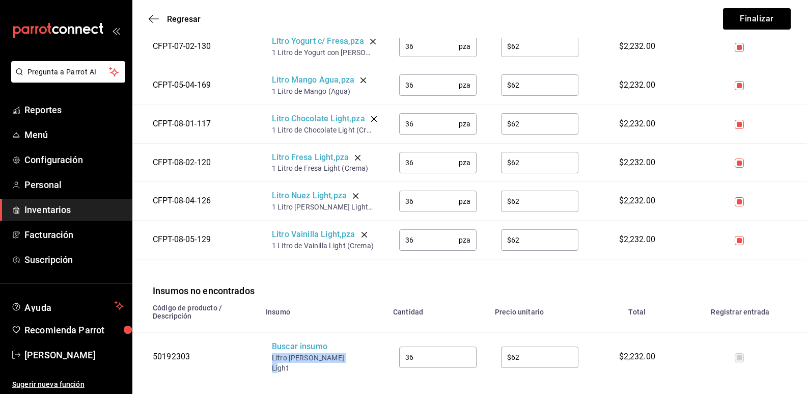
drag, startPoint x: 348, startPoint y: 345, endPoint x: 270, endPoint y: 344, distance: 77.9
click at [270, 344] on td "Buscar insumo Litro Napolitano Light" at bounding box center [323, 357] width 127 height 48
click at [307, 341] on div "Buscar insumo" at bounding box center [313, 347] width 82 height 12
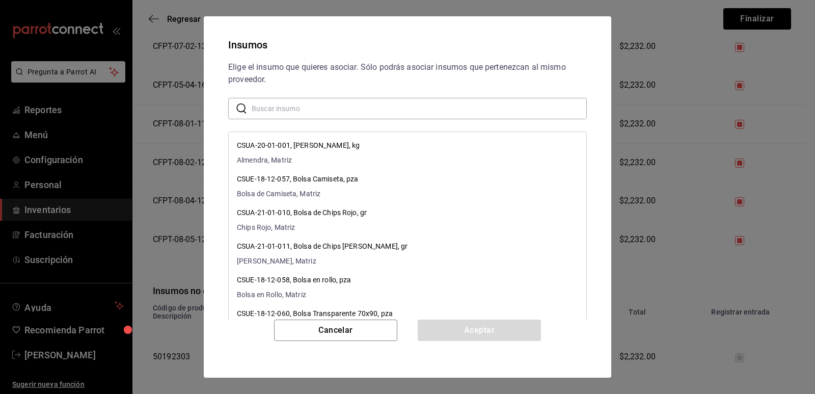
click at [376, 106] on input "text" at bounding box center [419, 108] width 335 height 20
paste input "Litro [PERSON_NAME] Light"
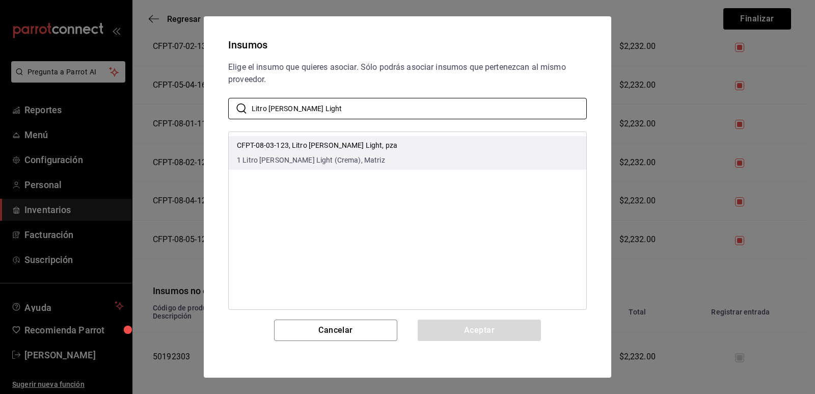
type input "Litro [PERSON_NAME] Light"
click at [400, 141] on li "CFPT-08-03-123, Litro Napolitano Light, pza 1 Litro de Napolitano Light (Crema)…" at bounding box center [408, 153] width 358 height 34
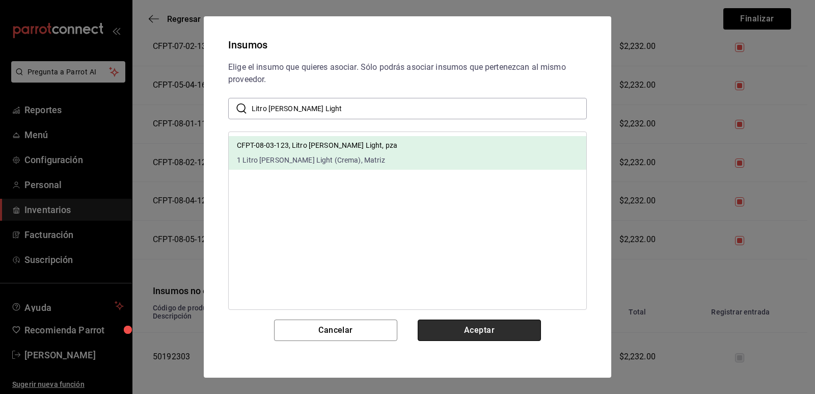
click at [461, 329] on button "Aceptar" at bounding box center [479, 329] width 123 height 21
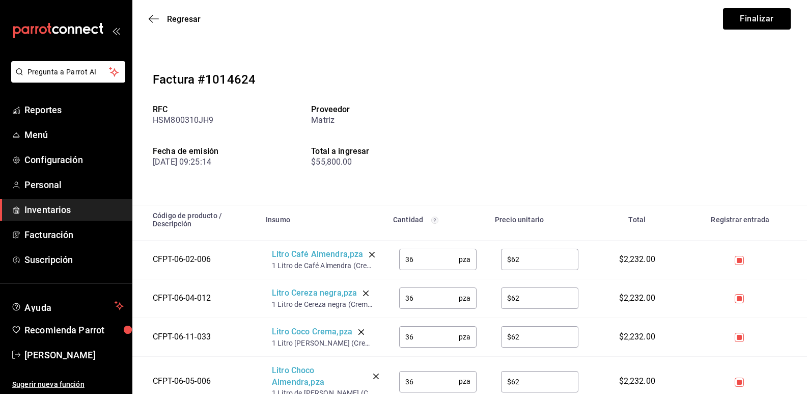
scroll to position [102, 0]
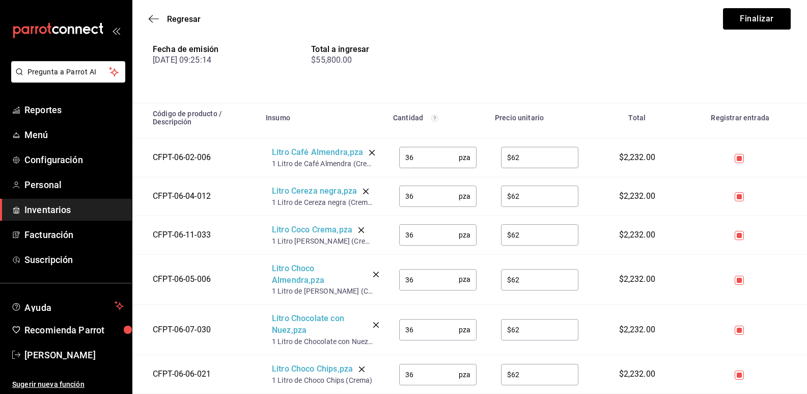
click at [427, 239] on input "36" at bounding box center [429, 235] width 60 height 20
click at [424, 281] on input "36" at bounding box center [429, 279] width 60 height 20
drag, startPoint x: 418, startPoint y: 374, endPoint x: 379, endPoint y: 372, distance: 39.3
click at [383, 373] on tr "CFPT-06-06-021 Litro Choco Chips , pza 1 Litro de Choco Chips (Crema) 36 pza ​ …" at bounding box center [469, 374] width 675 height 39
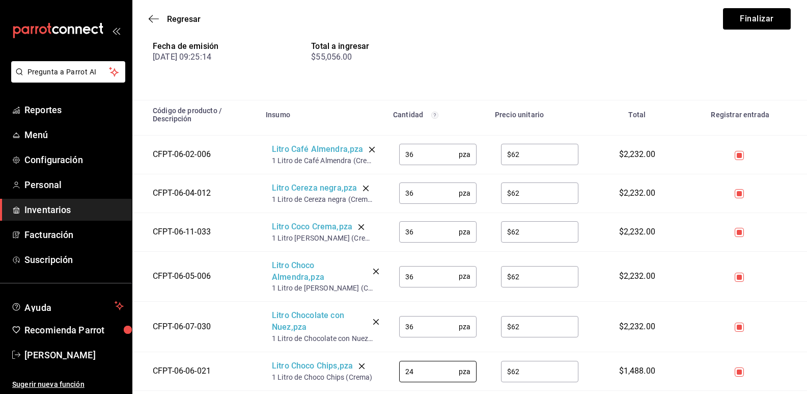
scroll to position [204, 0]
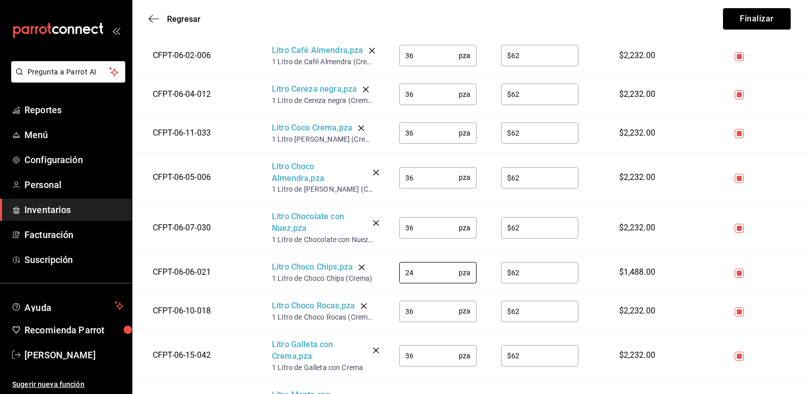
type input "24"
drag, startPoint x: 419, startPoint y: 314, endPoint x: 383, endPoint y: 310, distance: 35.9
click at [383, 310] on tr "CFPT-06-10-018 Litro Choco Rocas , pza 1 Litro de Choco Rocas (Crema) 36 pza ​ …" at bounding box center [469, 311] width 675 height 39
type input "18"
drag, startPoint x: 415, startPoint y: 361, endPoint x: 401, endPoint y: 350, distance: 17.4
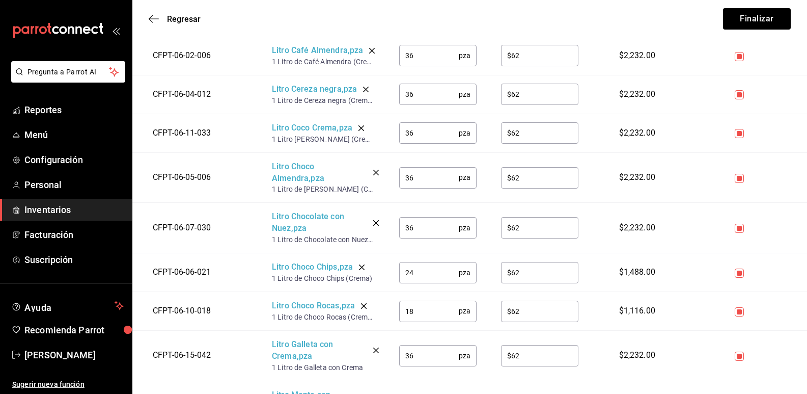
click at [400, 357] on input "36" at bounding box center [429, 355] width 60 height 20
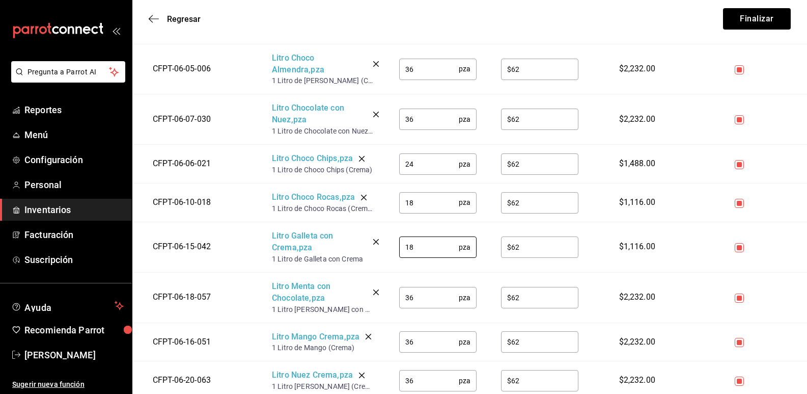
scroll to position [357, 0]
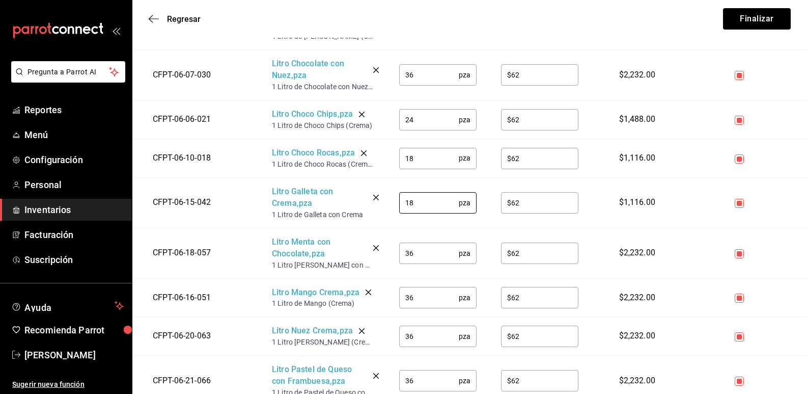
type input "18"
drag, startPoint x: 391, startPoint y: 252, endPoint x: 369, endPoint y: 252, distance: 21.9
click at [369, 252] on tr "CFPT-06-18-057 Litro Menta con Chocolate , pza 1 Litro de Menta con Chocolate (…" at bounding box center [469, 253] width 675 height 50
type input "12"
drag, startPoint x: 422, startPoint y: 297, endPoint x: 381, endPoint y: 291, distance: 42.2
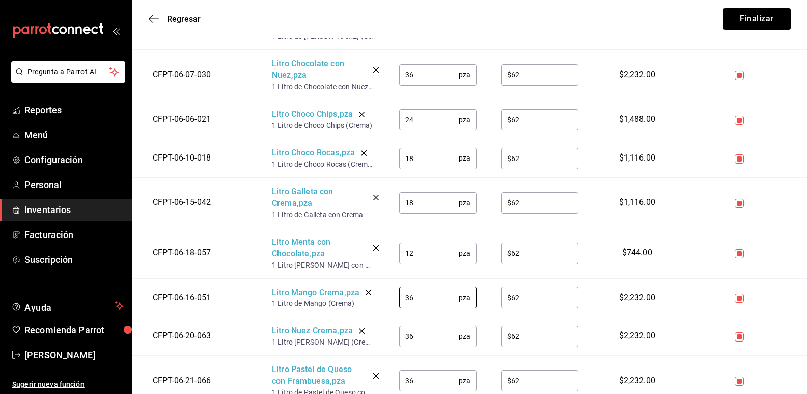
click at [381, 291] on tr "CFPT-06-16-051 Litro Mango Crema , pza 1 Litro de Mango (Crema) 36 pza ​ $62 ​ …" at bounding box center [469, 297] width 675 height 39
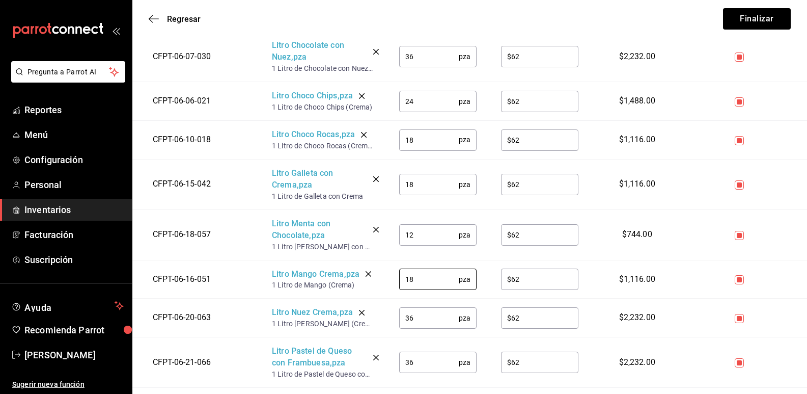
scroll to position [408, 0]
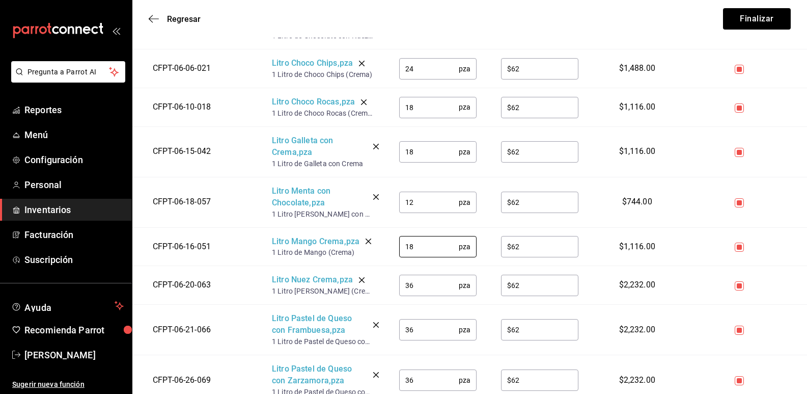
type input "18"
drag, startPoint x: 422, startPoint y: 285, endPoint x: 376, endPoint y: 282, distance: 45.5
click at [376, 282] on tr "CFPT-06-20-063 Litro Nuez Crema , pza 1 Litro de Nuez (Crema) 36 pza ​ $62 ​ $2…" at bounding box center [469, 285] width 675 height 39
type input "90"
drag, startPoint x: 398, startPoint y: 333, endPoint x: 386, endPoint y: 332, distance: 12.7
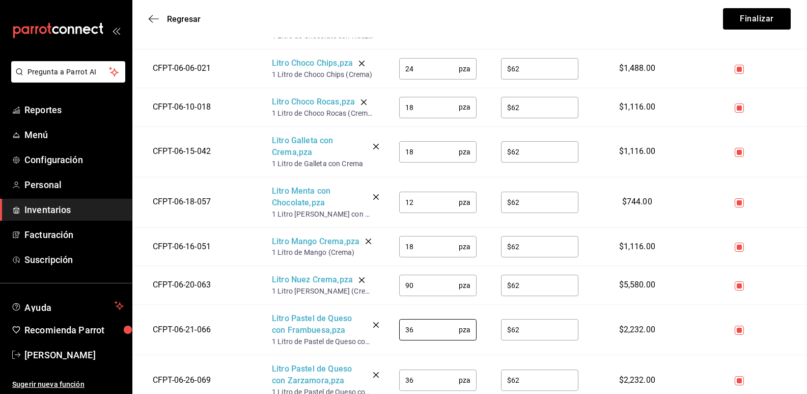
click at [386, 333] on tr "CFPT-06-21-066 Litro Pastel de Queso con Frambuesa , pza 1 Litro de Pastel de Q…" at bounding box center [469, 330] width 675 height 50
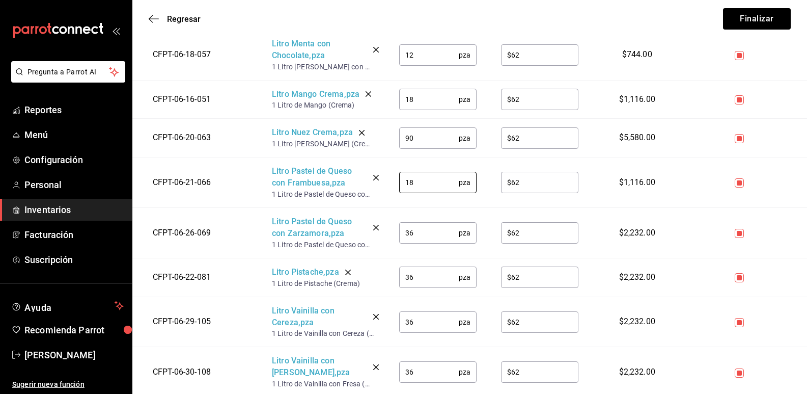
scroll to position [560, 0]
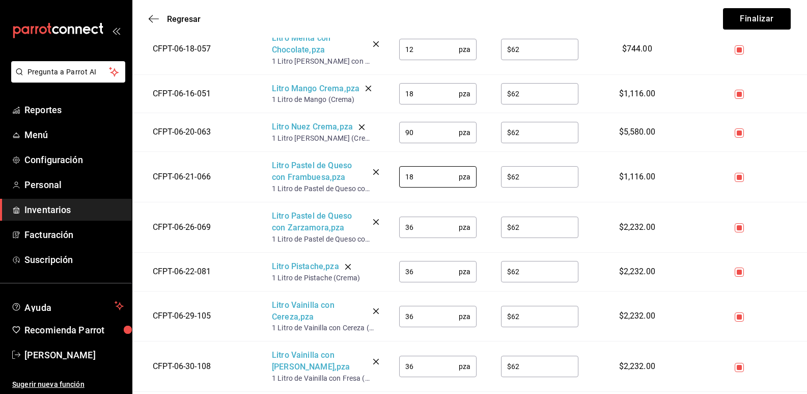
type input "18"
drag, startPoint x: 395, startPoint y: 225, endPoint x: 389, endPoint y: 225, distance: 6.1
click at [389, 225] on td "36 pza ​" at bounding box center [438, 227] width 102 height 50
type input "24"
click at [426, 317] on input "36" at bounding box center [429, 316] width 60 height 20
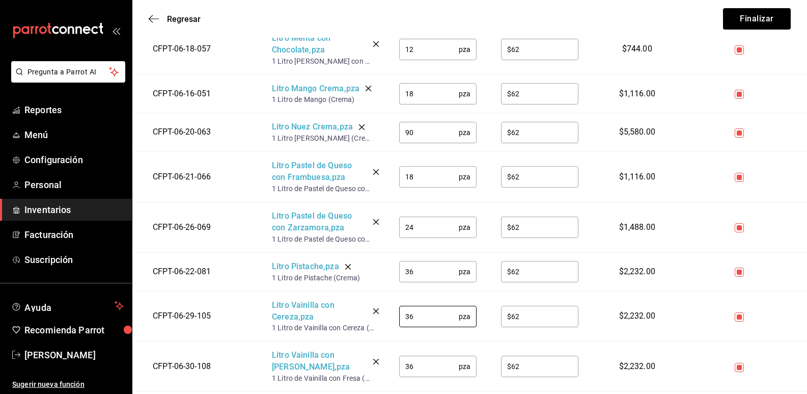
drag, startPoint x: 420, startPoint y: 317, endPoint x: 393, endPoint y: 317, distance: 26.5
click at [393, 317] on td "36 pza ​" at bounding box center [438, 316] width 102 height 50
type input "18"
drag, startPoint x: 422, startPoint y: 370, endPoint x: 373, endPoint y: 365, distance: 49.2
click at [373, 365] on tr "CFPT-06-30-108 Litro Vainilla con Fresa , pza 1 Litro de Vainilla con Fresa (Cr…" at bounding box center [469, 366] width 675 height 50
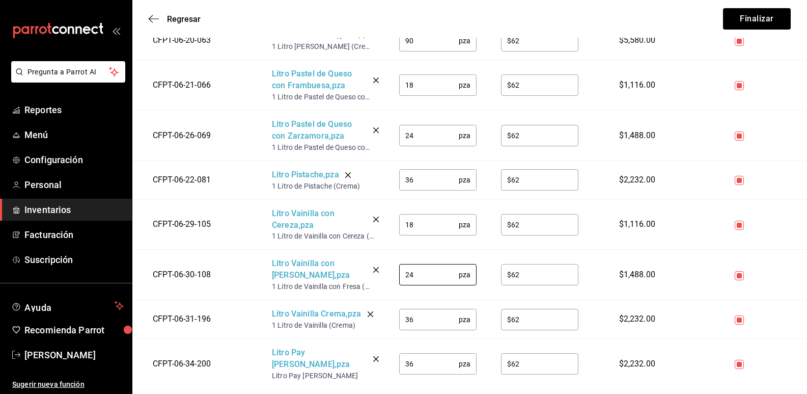
scroll to position [662, 0]
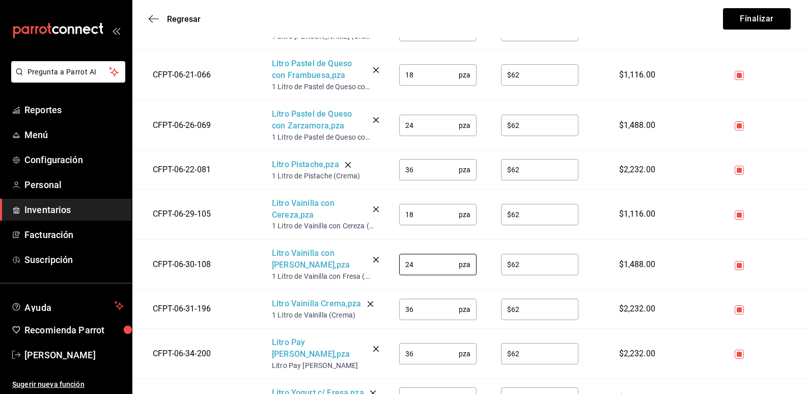
type input "24"
click at [396, 305] on td "36 pza ​" at bounding box center [438, 309] width 102 height 39
type input "90"
drag, startPoint x: 406, startPoint y: 345, endPoint x: 344, endPoint y: 334, distance: 62.6
click at [344, 334] on tr "CFPT-06-34-200 Litro Pay de Limón , pza Litro Pay de Limón 36 pza ​ $62 ​ $2,23…" at bounding box center [469, 354] width 675 height 50
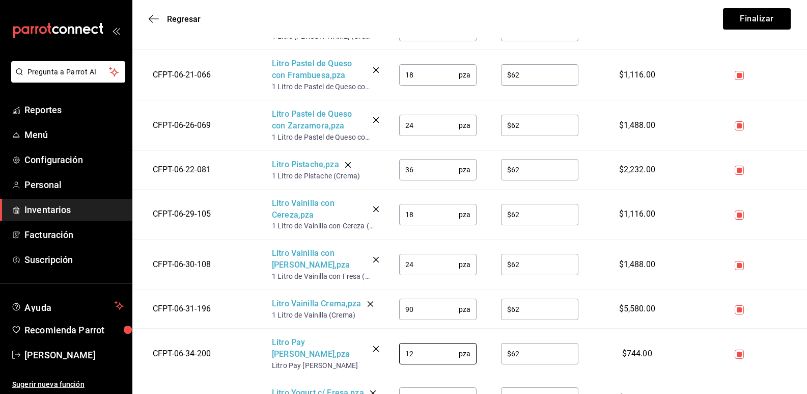
type input "12"
drag, startPoint x: 394, startPoint y: 381, endPoint x: 381, endPoint y: 378, distance: 13.0
click at [381, 378] on tr "CFPT-07-02-130 Litro Yogurt c/ Fresa , pza 1 Litro de Yogurt con Fresa 36 pza ​…" at bounding box center [469, 397] width 675 height 39
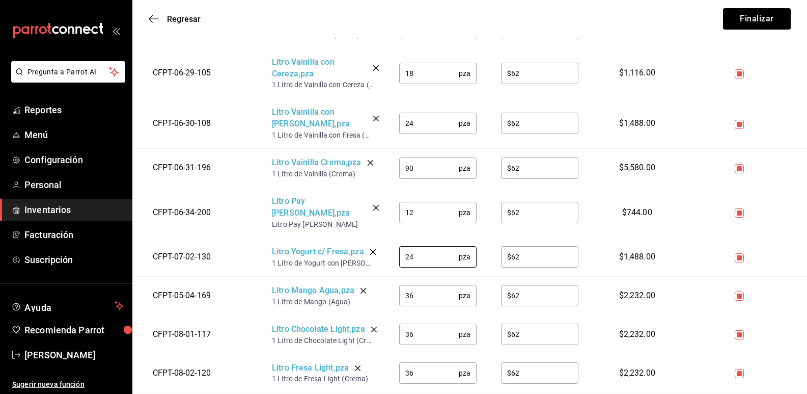
scroll to position [815, 0]
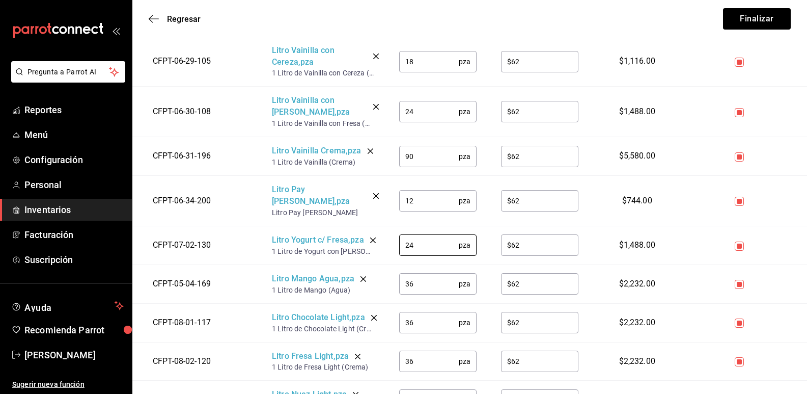
type input "24"
drag, startPoint x: 419, startPoint y: 271, endPoint x: 365, endPoint y: 263, distance: 54.1
click at [365, 264] on tr "CFPT-05-04-169 Litro Mango Agua , pza 1 Litro de Mango (Agua) 36 pza ​ $62 ​ $2…" at bounding box center [469, 283] width 675 height 39
type input "60"
drag, startPoint x: 409, startPoint y: 313, endPoint x: 364, endPoint y: 309, distance: 44.5
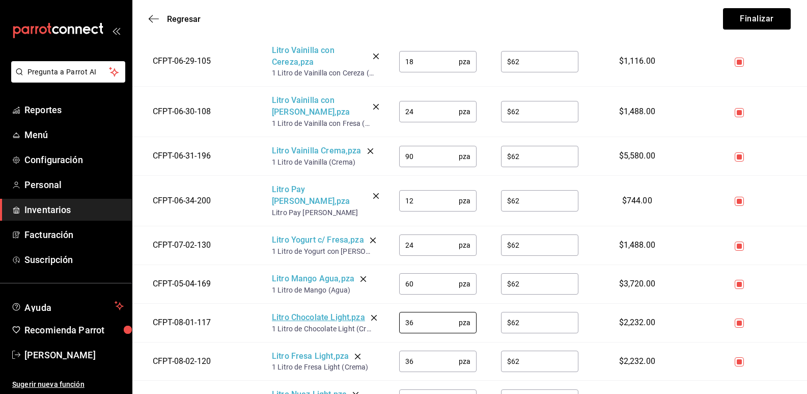
click at [364, 309] on tr "CFPT-08-01-117 Litro Chocolate Light , pza 1 Litro de Chocolate Light (Crema) 3…" at bounding box center [469, 322] width 675 height 39
type input "48"
drag, startPoint x: 424, startPoint y: 354, endPoint x: 393, endPoint y: 350, distance: 31.8
click at [393, 350] on td "36 pza ​" at bounding box center [438, 361] width 102 height 39
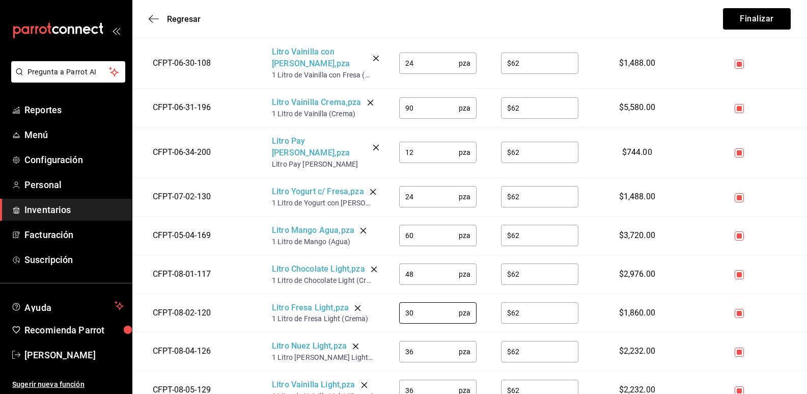
scroll to position [866, 0]
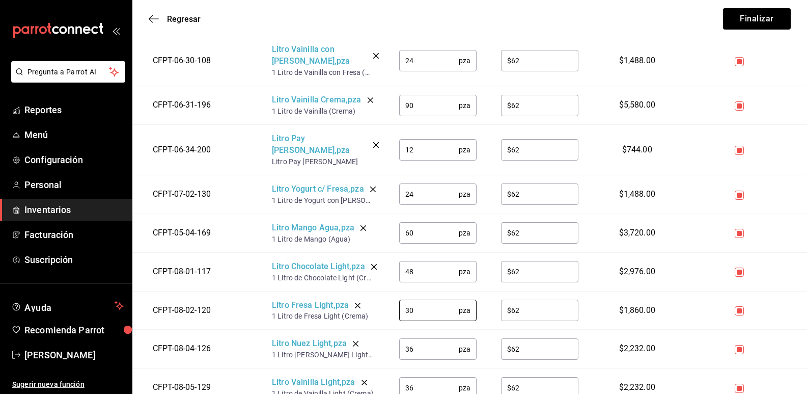
type input "30"
click at [363, 334] on tr "CFPT-08-04-126 Litro Nuez Light , pza 1 Litro de Nuez Light (Crema) 36 pza ​ $6…" at bounding box center [469, 349] width 675 height 39
type input "48"
drag, startPoint x: 423, startPoint y: 373, endPoint x: 384, endPoint y: 371, distance: 39.8
click at [384, 371] on tr "CFPT-08-05-129 Litro Vainilla Light , pza 1 Litro de Vainilla Light (Crema) 36 …" at bounding box center [469, 387] width 675 height 39
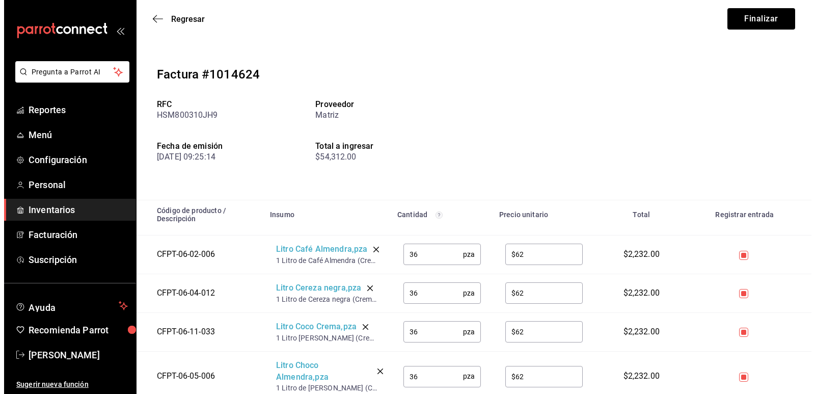
scroll to position [0, 0]
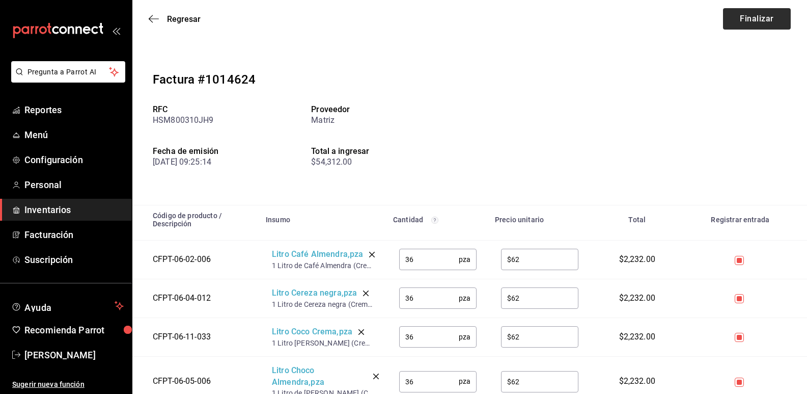
type input "48"
click at [771, 18] on button "Finalizar" at bounding box center [757, 18] width 68 height 21
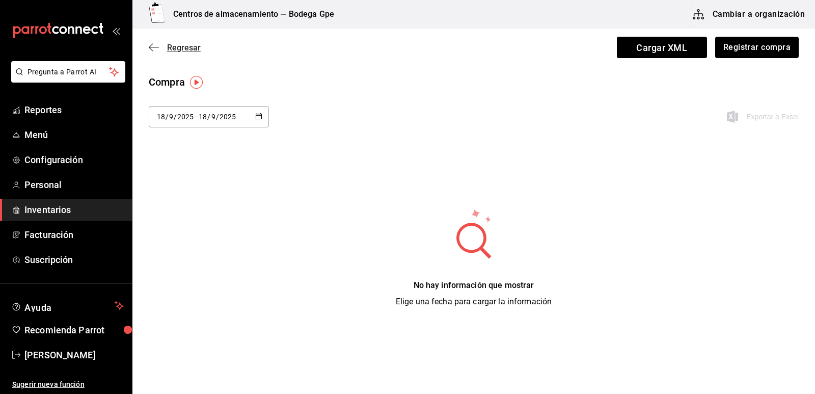
click at [172, 49] on span "Regresar" at bounding box center [184, 48] width 34 height 10
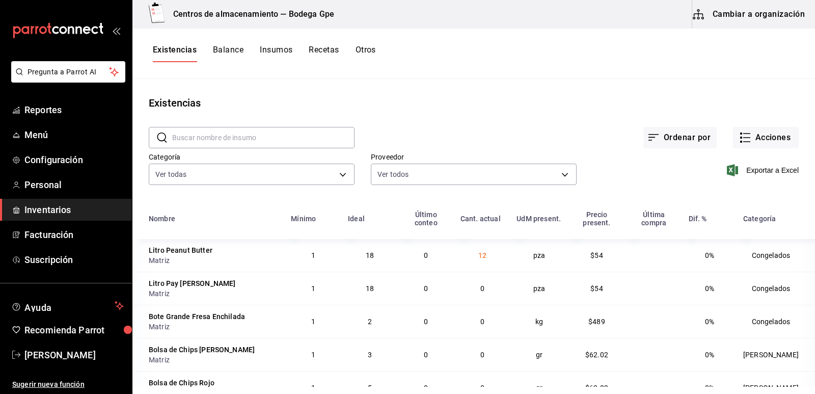
click at [578, 114] on div "Ordenar por Acciones" at bounding box center [577, 130] width 444 height 38
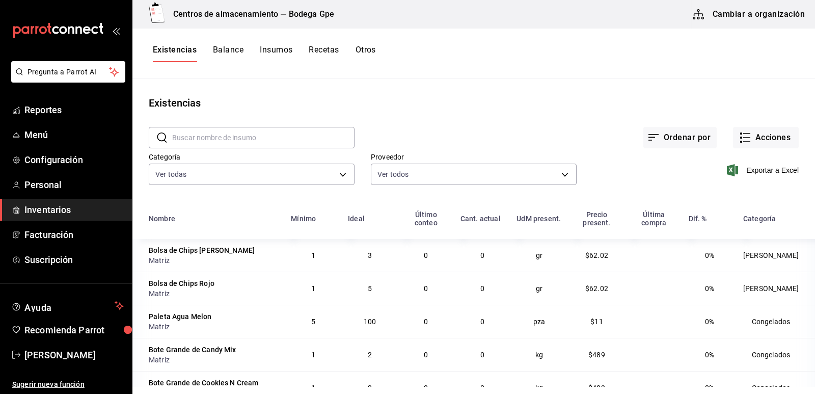
scroll to position [153, 0]
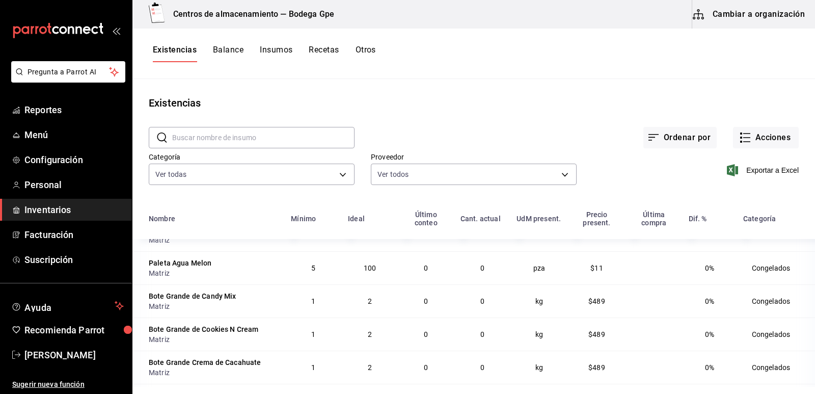
click at [538, 108] on div "Existencias" at bounding box center [473, 102] width 683 height 15
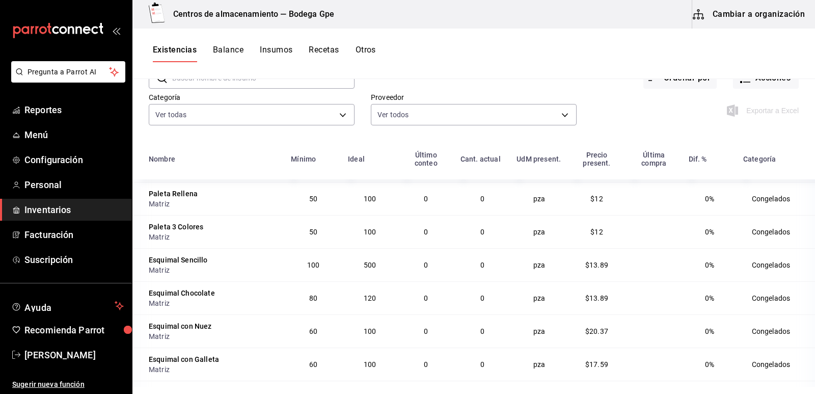
scroll to position [125, 0]
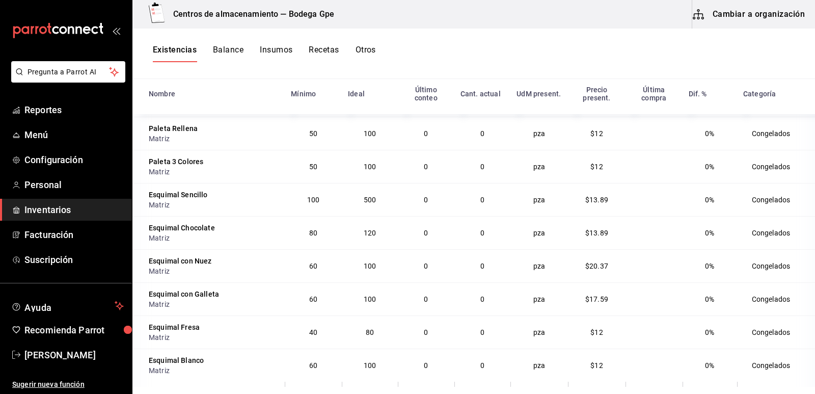
click at [574, 119] on td "$12" at bounding box center [597, 133] width 58 height 33
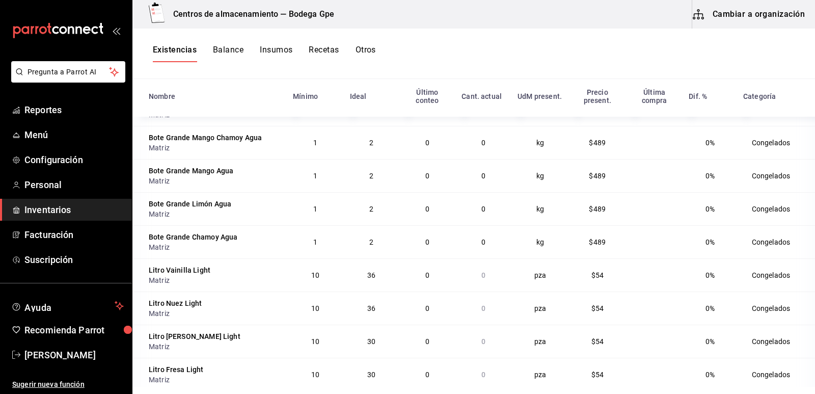
scroll to position [4154, 0]
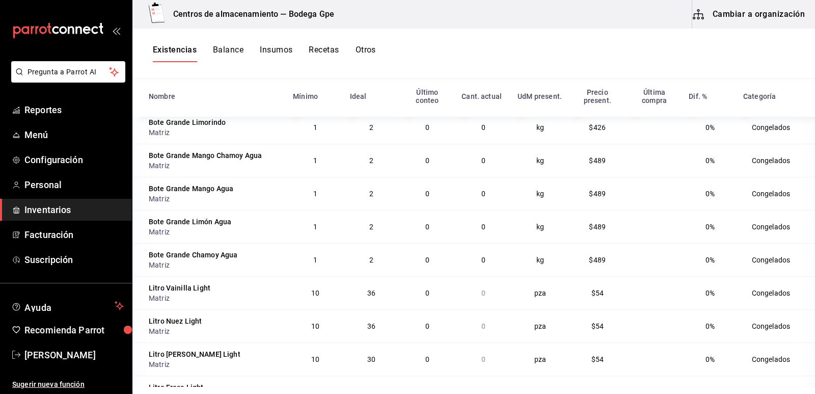
click at [754, 19] on button "Cambiar a organización" at bounding box center [749, 14] width 115 height 29
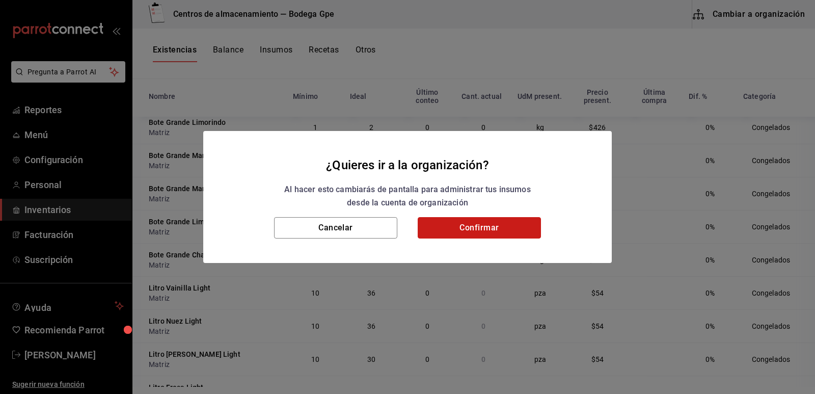
click at [481, 224] on button "Confirmar" at bounding box center [479, 227] width 123 height 21
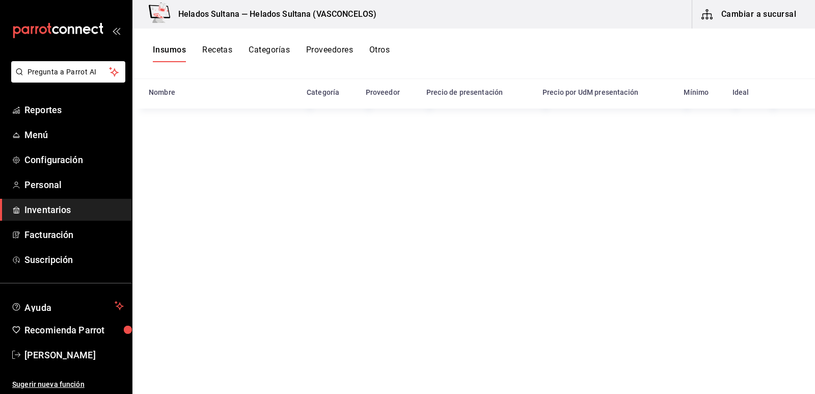
click at [744, 14] on button "Cambiar a sucursal" at bounding box center [749, 14] width 115 height 29
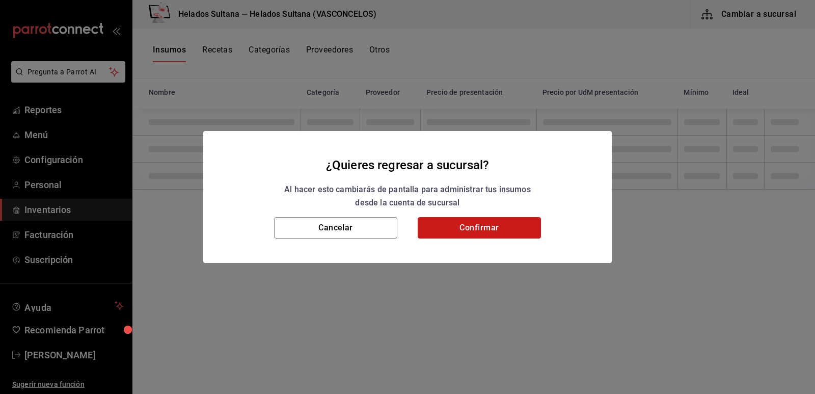
click at [482, 229] on button "Confirmar" at bounding box center [479, 227] width 123 height 21
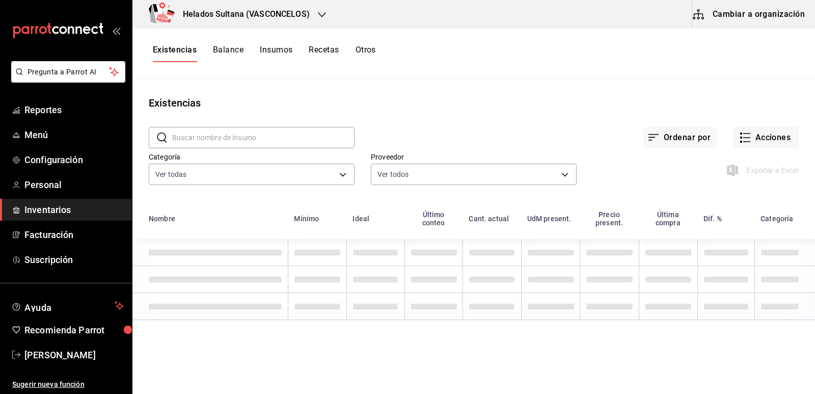
click at [732, 17] on button "Cambiar a organización" at bounding box center [749, 14] width 115 height 29
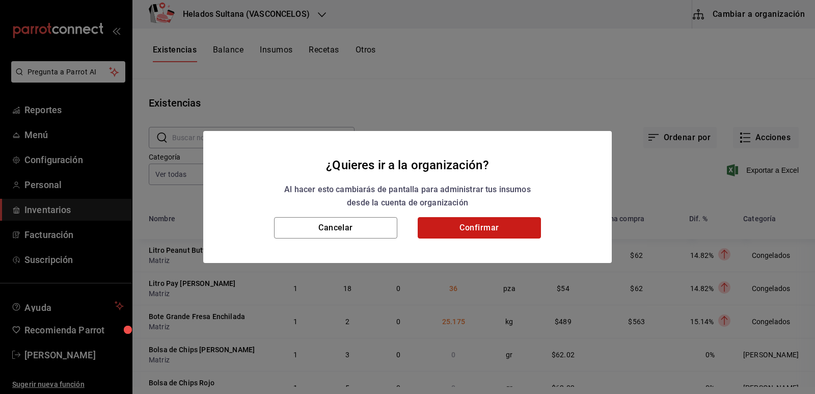
click at [467, 234] on button "Confirmar" at bounding box center [479, 227] width 123 height 21
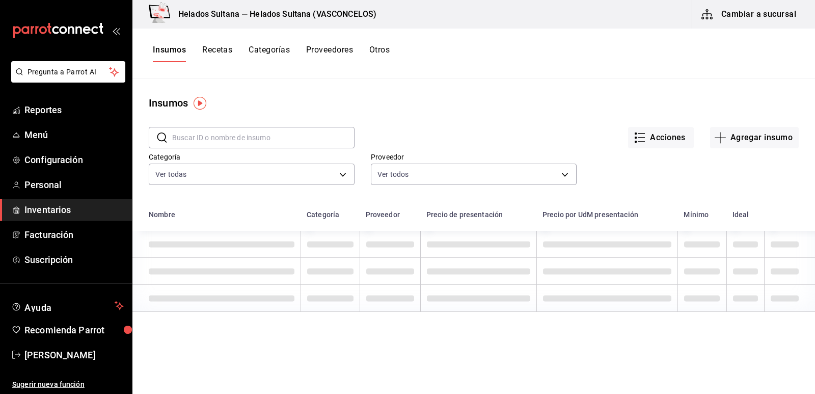
click at [381, 51] on button "Otros" at bounding box center [379, 53] width 20 height 17
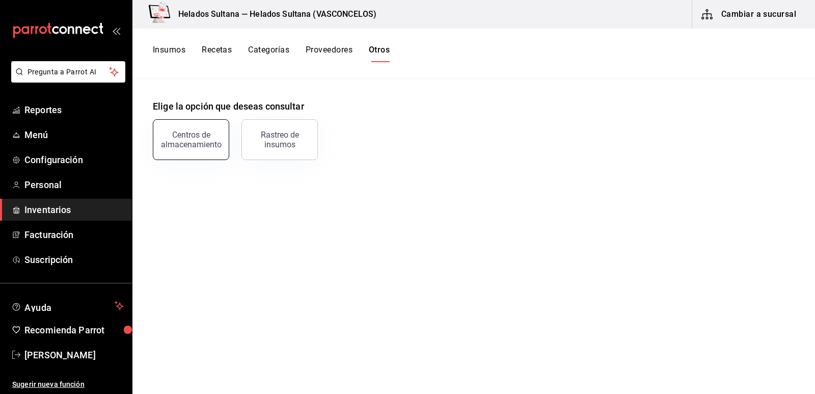
click at [201, 134] on div "Centros de almacenamiento" at bounding box center [190, 139] width 63 height 19
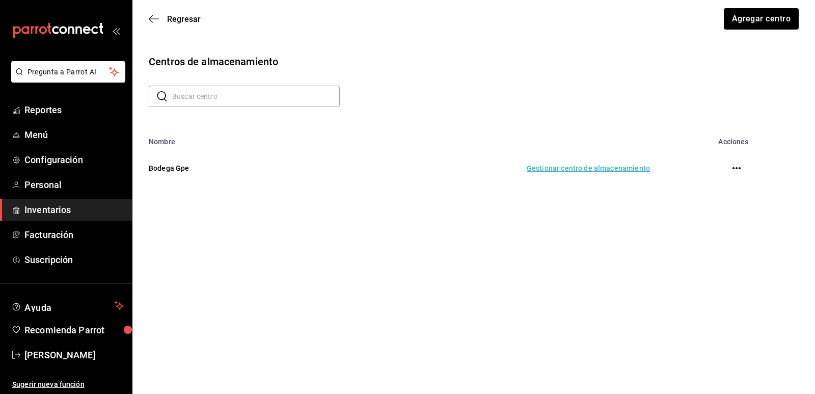
click at [593, 166] on td "Gestionar centro de almacenamiento" at bounding box center [481, 168] width 361 height 45
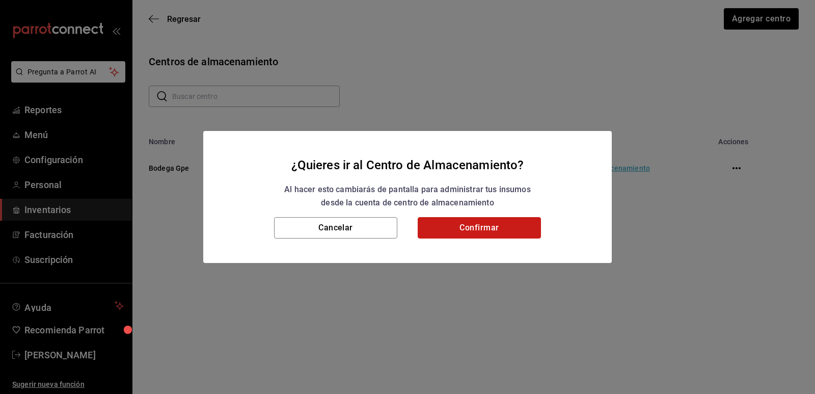
click at [493, 219] on button "Confirmar" at bounding box center [479, 227] width 123 height 21
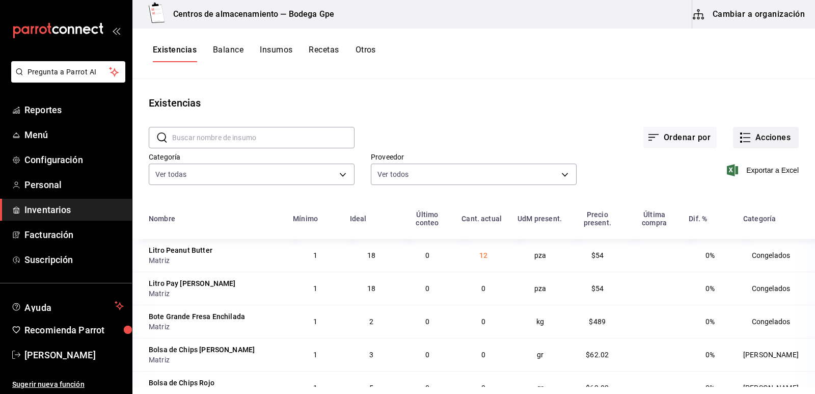
click at [733, 134] on button "Acciones" at bounding box center [766, 137] width 66 height 21
click at [719, 101] on div "Existencias" at bounding box center [473, 102] width 683 height 15
click at [743, 138] on icon "button" at bounding box center [746, 138] width 7 height 0
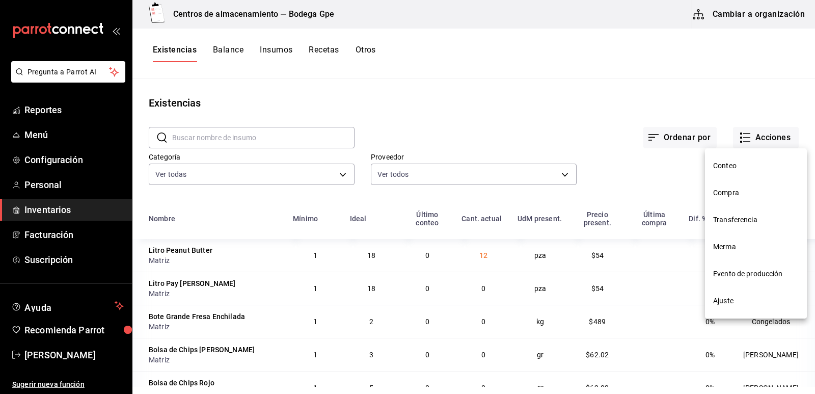
click at [740, 194] on span "Compra" at bounding box center [756, 192] width 86 height 11
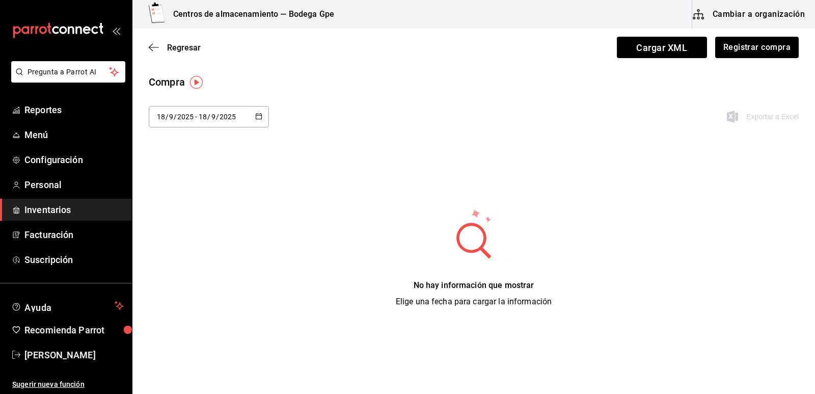
click at [251, 113] on div "2025-09-18 18 / 9 / 2025 - 2025-09-18 18 / 9 / 2025" at bounding box center [209, 116] width 120 height 21
click at [193, 156] on li "Hoy" at bounding box center [197, 149] width 96 height 23
click at [57, 109] on span "Reportes" at bounding box center [73, 110] width 99 height 14
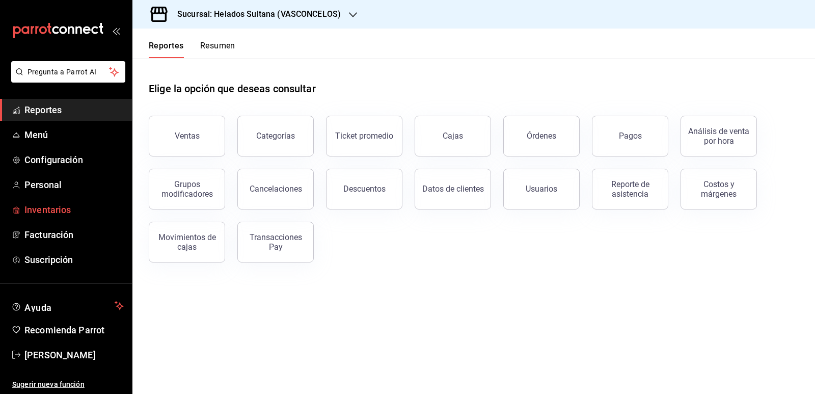
click at [59, 207] on span "Inventarios" at bounding box center [73, 210] width 99 height 14
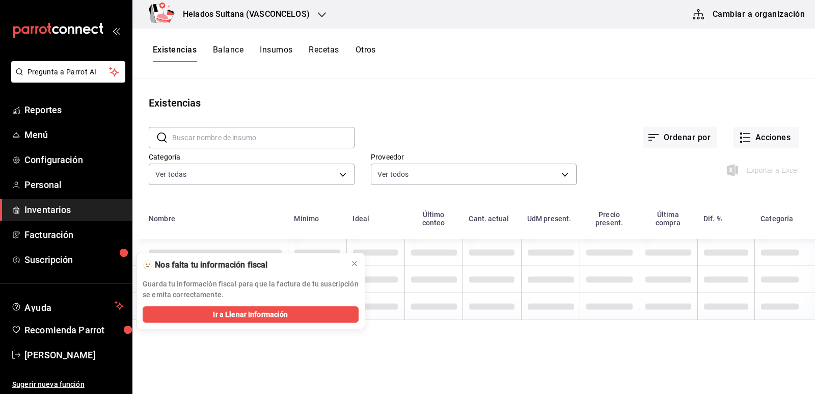
click at [320, 15] on icon "button" at bounding box center [322, 14] width 8 height 5
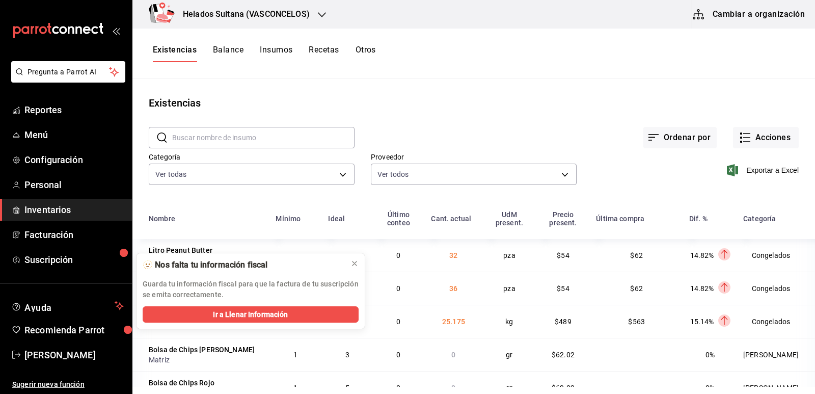
click at [320, 15] on icon "button" at bounding box center [322, 14] width 8 height 5
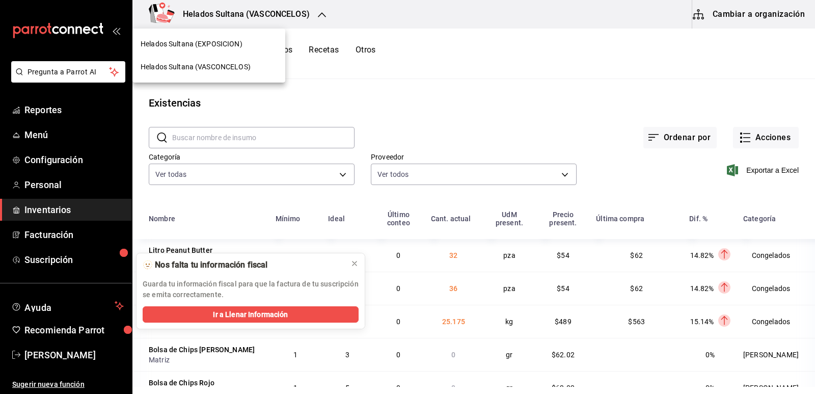
click at [206, 48] on span "Helados Sultana (EXPOSICION)" at bounding box center [192, 44] width 102 height 11
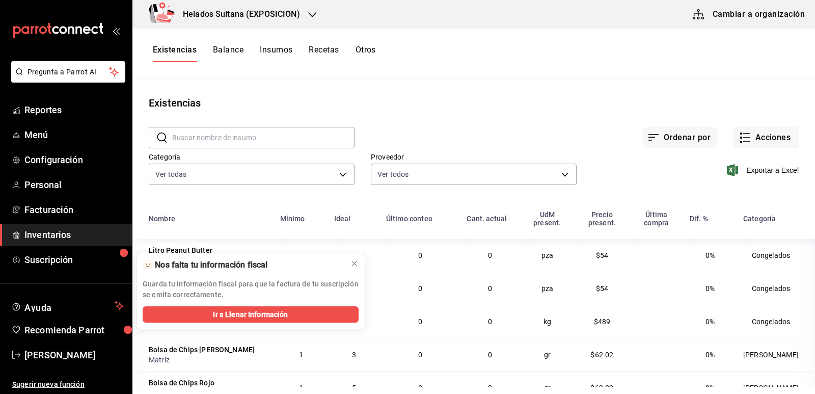
scroll to position [255, 0]
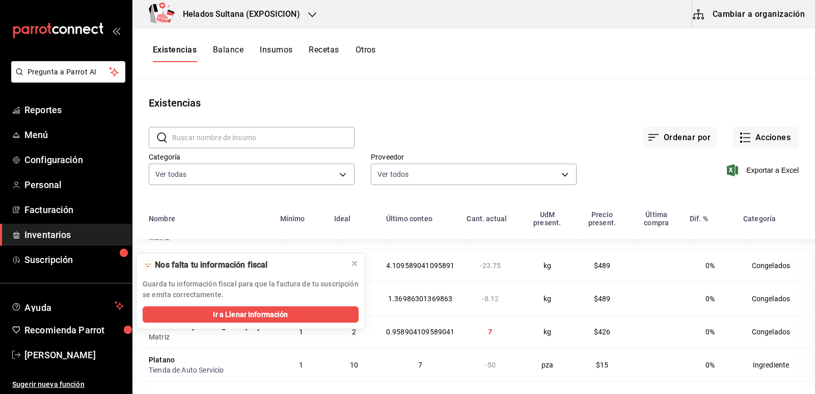
click at [486, 125] on div "Ordenar por Acciones" at bounding box center [577, 130] width 444 height 38
click at [354, 262] on icon at bounding box center [354, 263] width 8 height 8
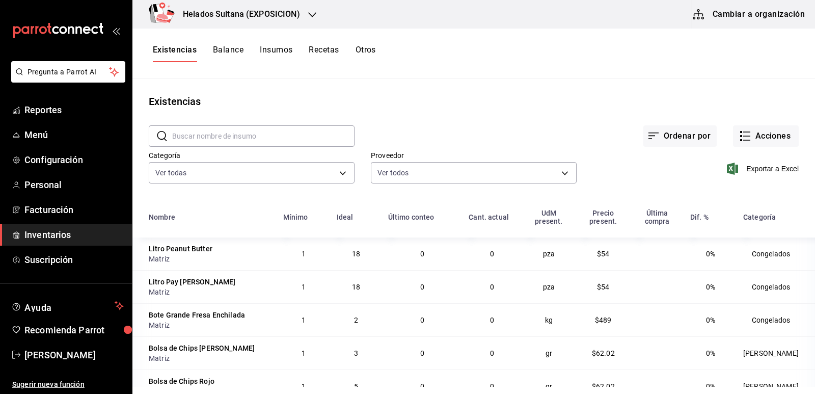
scroll to position [0, 0]
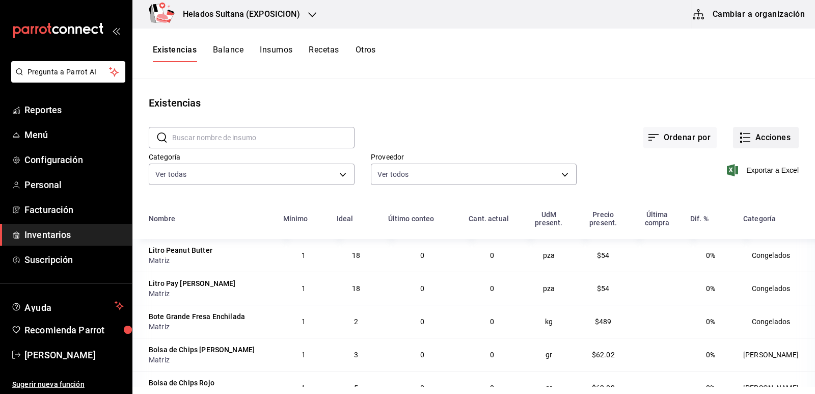
click at [752, 134] on button "Acciones" at bounding box center [766, 137] width 66 height 21
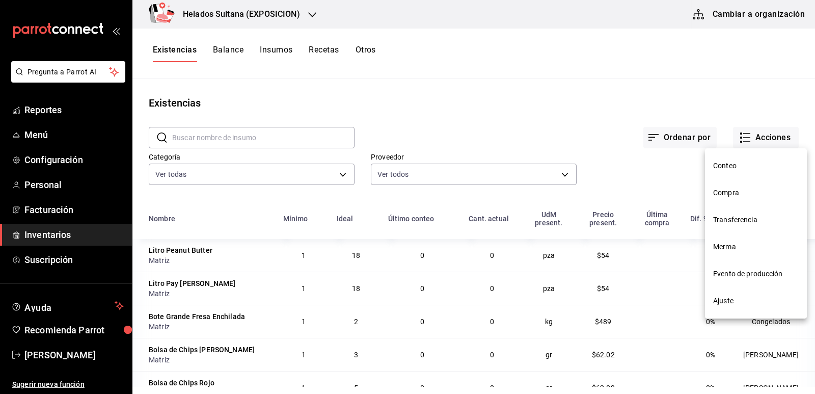
click at [722, 192] on span "Compra" at bounding box center [756, 192] width 86 height 11
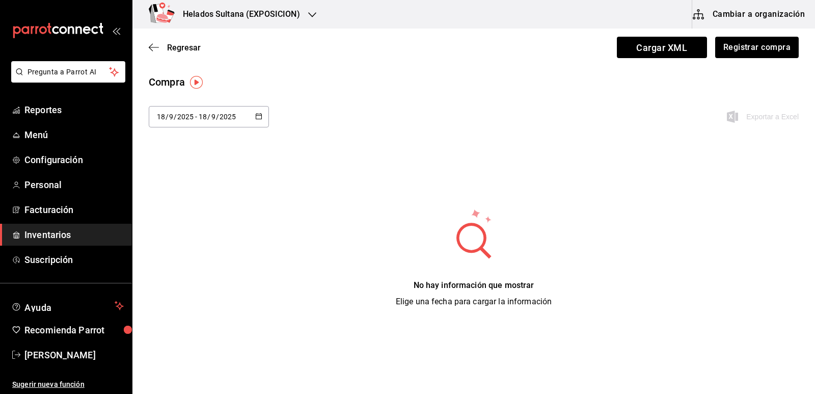
click at [257, 117] on icon "button" at bounding box center [258, 116] width 7 height 7
click at [173, 154] on li "Hoy" at bounding box center [197, 149] width 96 height 23
click at [255, 116] on div "2025-09-18 18 / 9 / 2025 - 2025-09-18 18 / 9 / 2025" at bounding box center [209, 116] width 120 height 21
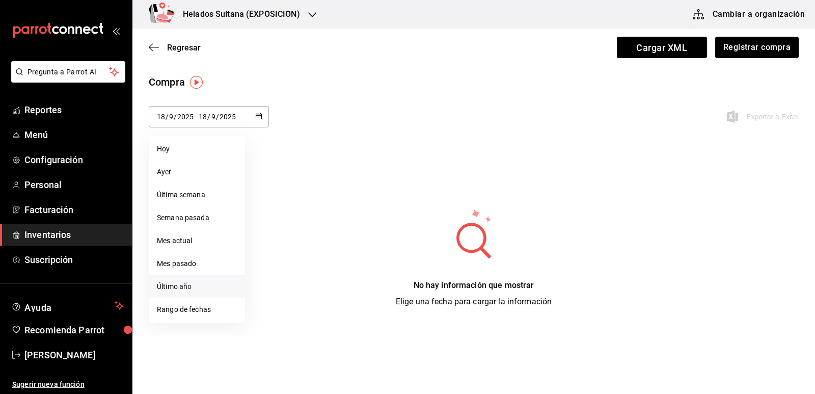
click at [185, 278] on li "Último año" at bounding box center [197, 286] width 96 height 23
type input "2025-01-01"
type input "1"
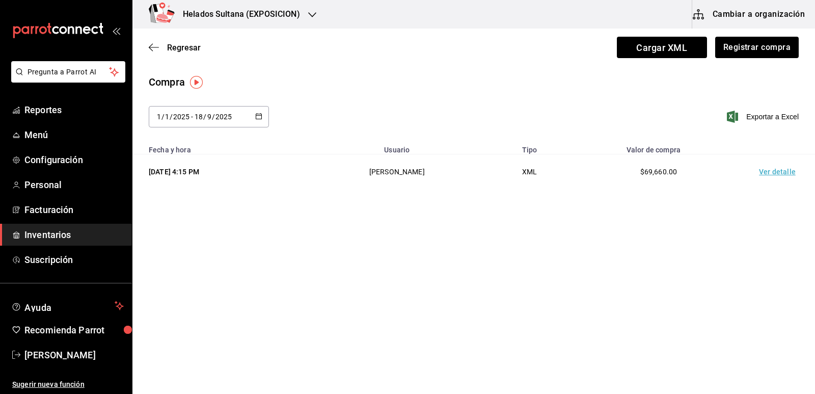
click at [770, 172] on td "Ver detalle" at bounding box center [779, 171] width 71 height 35
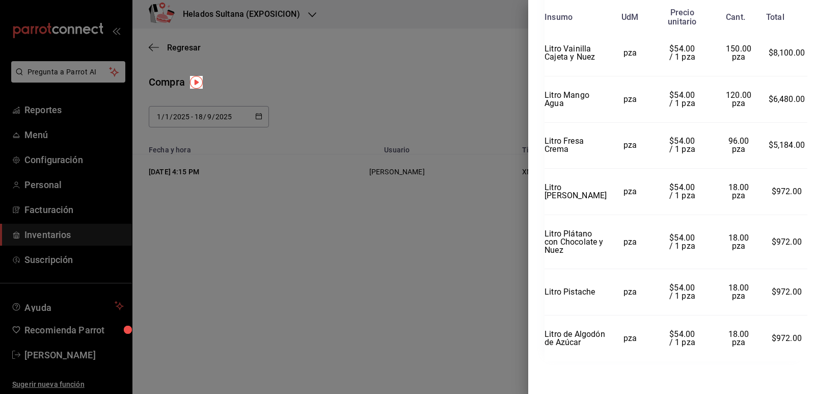
scroll to position [527, 0]
click at [358, 276] on div at bounding box center [407, 197] width 815 height 394
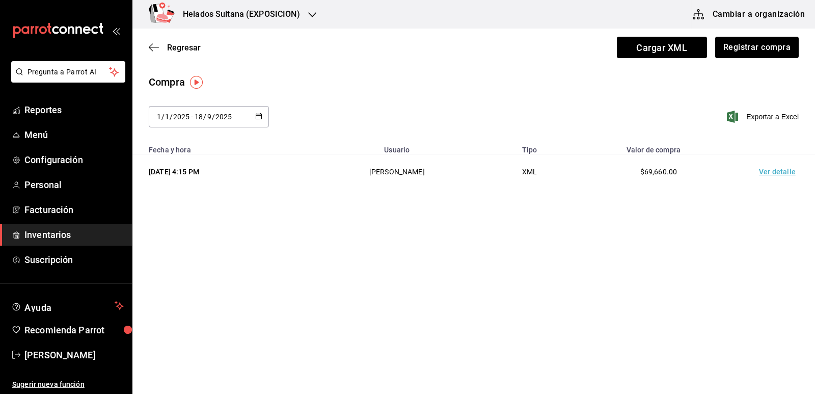
click at [198, 174] on div "1/08/2025 4:15 PM" at bounding box center [222, 172] width 147 height 10
click at [540, 171] on td "XML" at bounding box center [530, 171] width 88 height 35
click at [772, 172] on td "Ver detalle" at bounding box center [779, 171] width 71 height 35
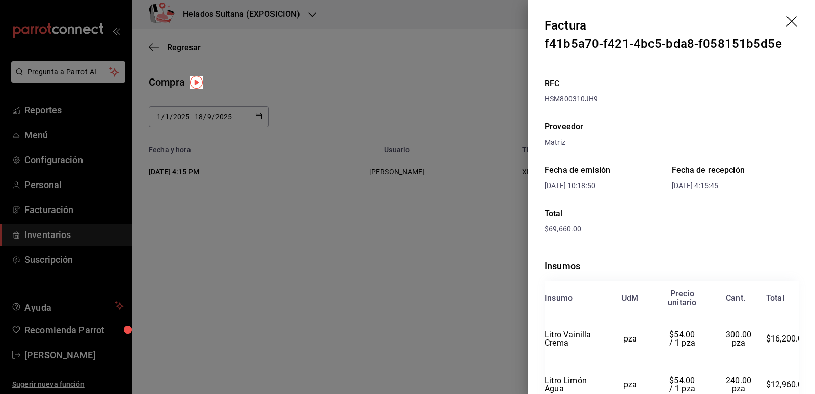
click at [452, 210] on div at bounding box center [407, 197] width 815 height 394
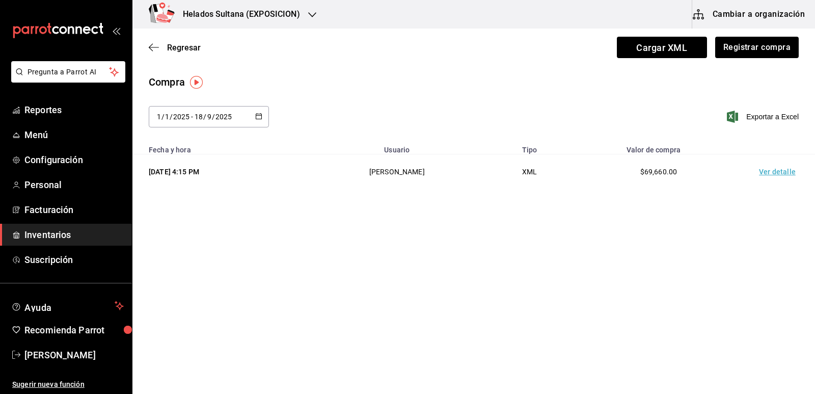
click at [258, 117] on icon "button" at bounding box center [258, 116] width 7 height 7
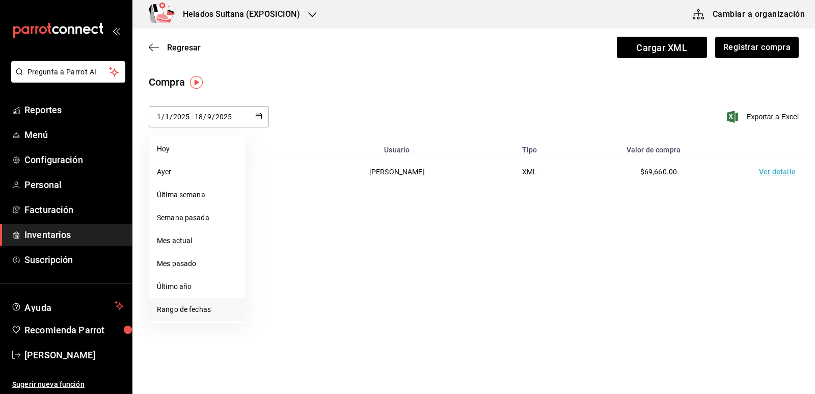
click at [189, 306] on li "Rango de fechas" at bounding box center [197, 309] width 96 height 23
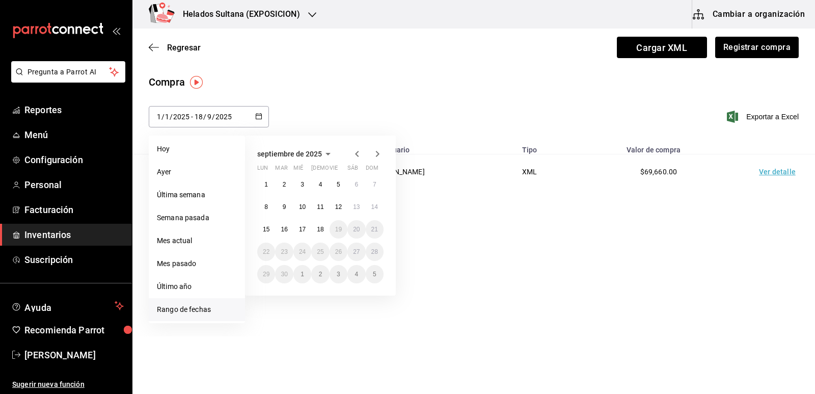
click at [356, 153] on icon "button" at bounding box center [357, 154] width 4 height 6
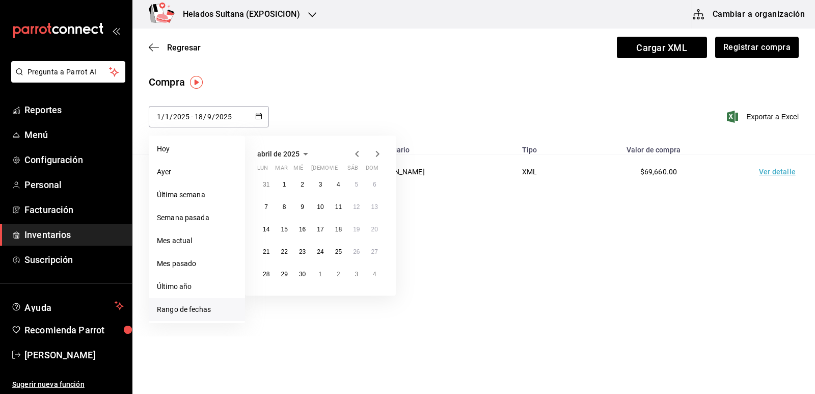
click at [356, 153] on icon "button" at bounding box center [357, 154] width 4 height 6
click at [373, 187] on abbr "1" at bounding box center [375, 184] width 4 height 7
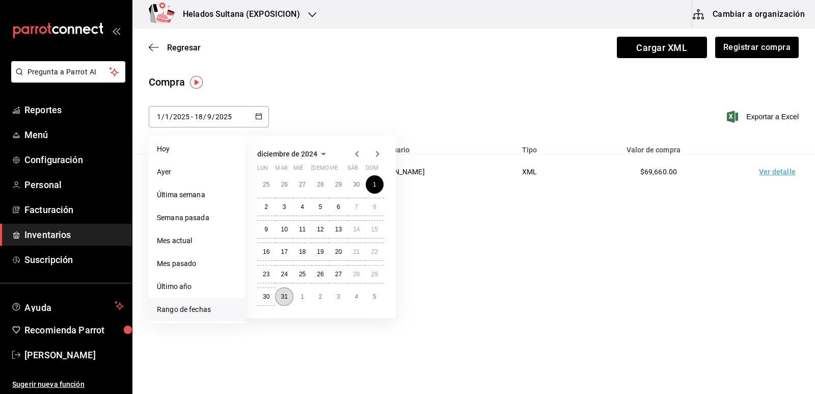
click at [285, 296] on abbr "31" at bounding box center [284, 296] width 7 height 7
type input "2024-12-01"
type input "12"
type input "2024"
type input "2024-12-31"
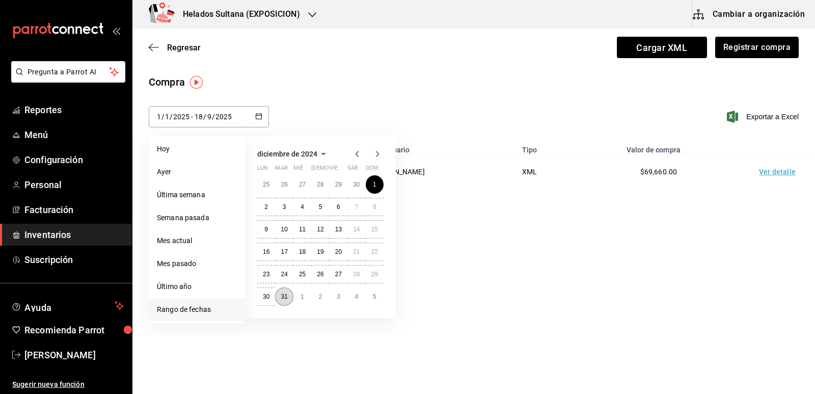
type input "31"
type input "12"
type input "2024"
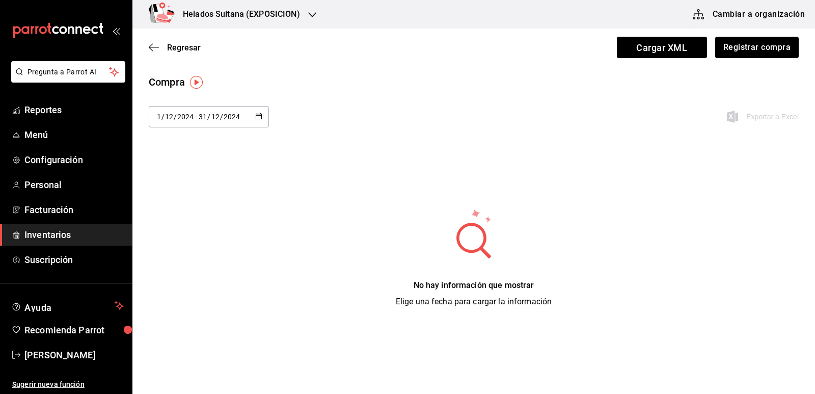
click at [259, 114] on \(Stroke\) "button" at bounding box center [259, 117] width 6 height 6
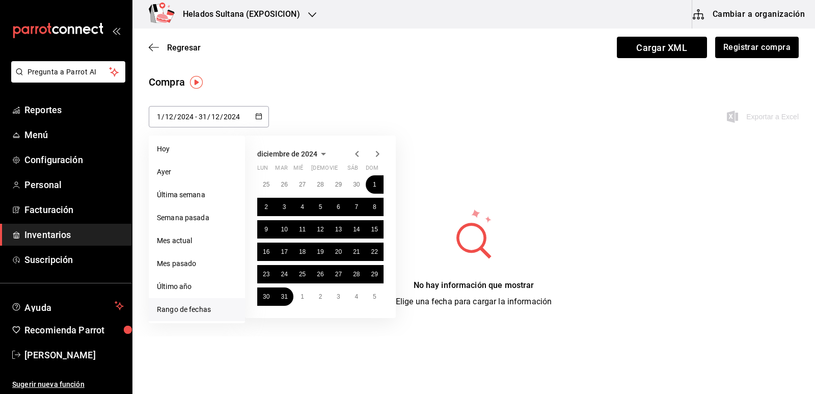
click at [358, 152] on icon "button" at bounding box center [357, 154] width 4 height 6
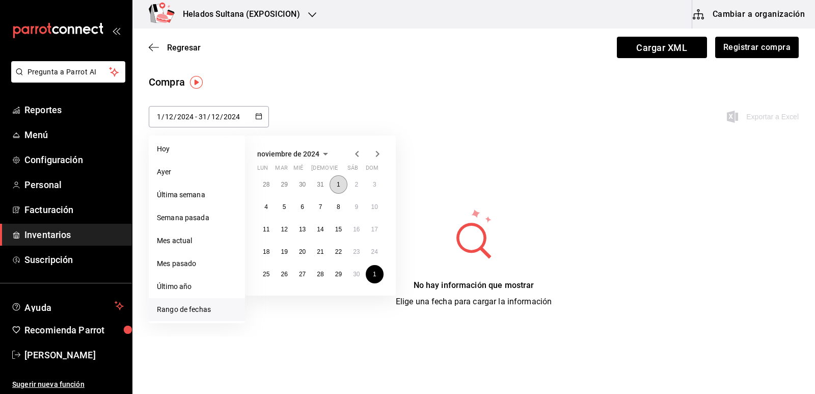
click at [338, 185] on abbr "1" at bounding box center [339, 184] width 4 height 7
click at [353, 272] on abbr "30" at bounding box center [356, 273] width 7 height 7
type input "2024-11-01"
type input "11"
type input "2024-11-30"
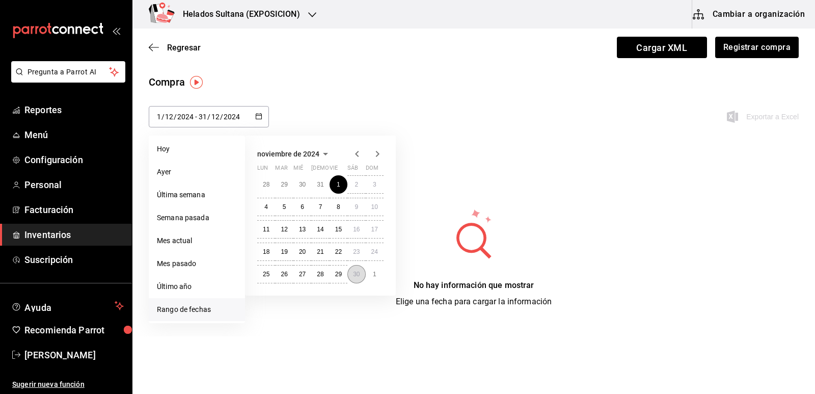
type input "30"
type input "11"
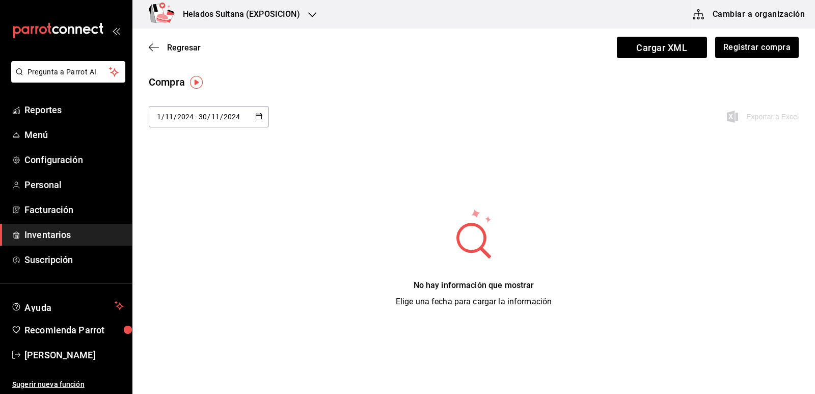
click at [260, 117] on icon "button" at bounding box center [258, 116] width 7 height 7
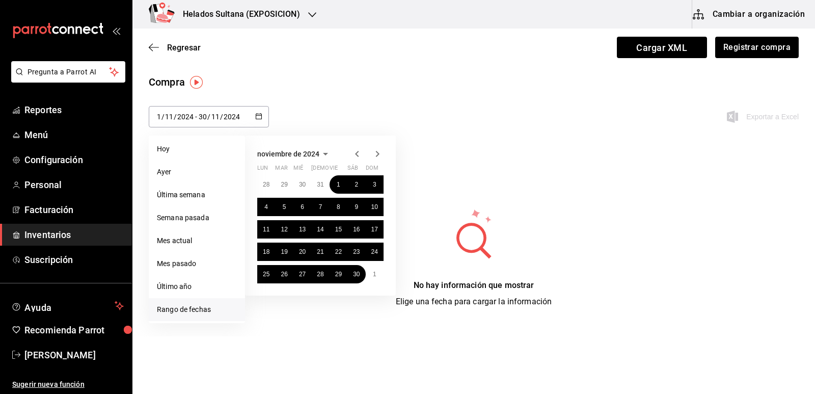
click at [356, 152] on icon "button" at bounding box center [357, 154] width 12 height 12
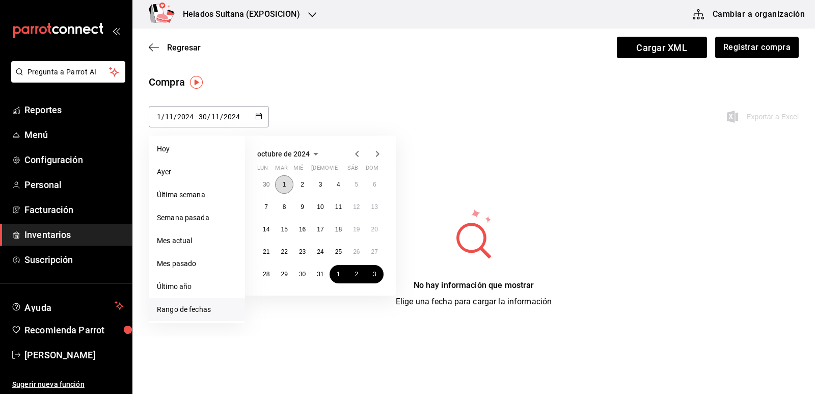
click at [286, 183] on button "1" at bounding box center [284, 184] width 18 height 18
click at [323, 270] on abbr "31" at bounding box center [320, 273] width 7 height 7
type input "2024-10-01"
type input "10"
type input "2024-10-31"
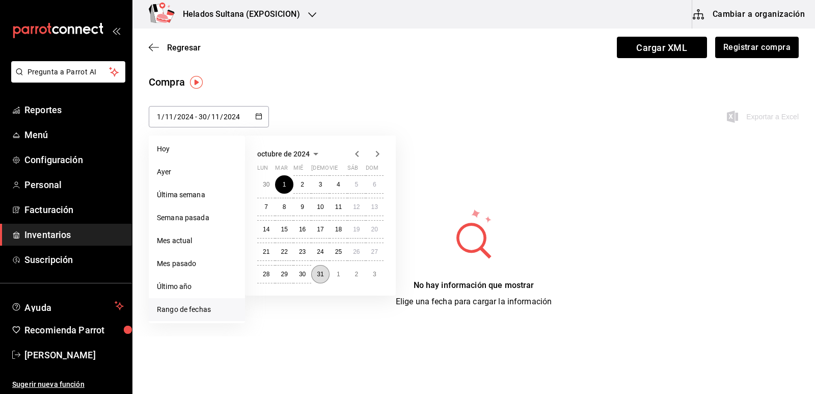
type input "31"
type input "10"
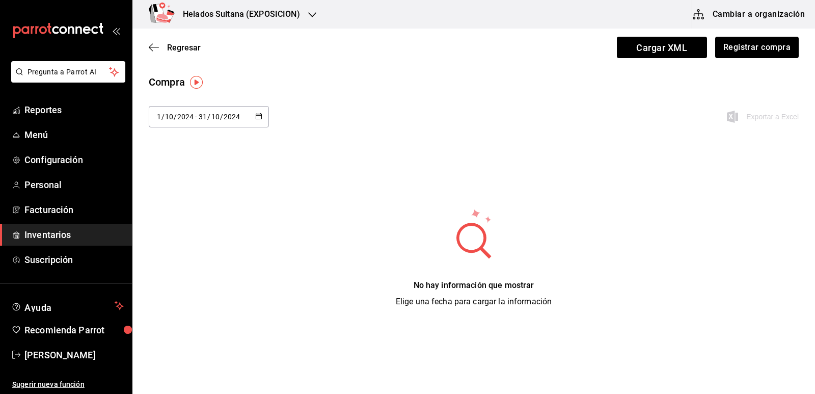
click at [259, 113] on icon "button" at bounding box center [258, 116] width 7 height 7
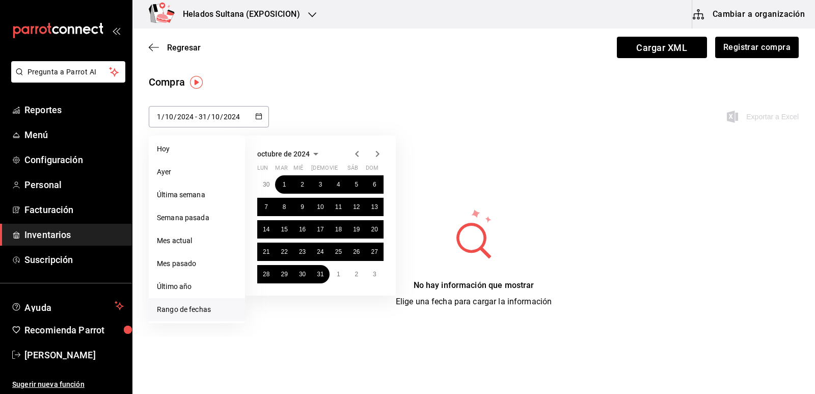
click at [359, 153] on icon "button" at bounding box center [357, 154] width 12 height 12
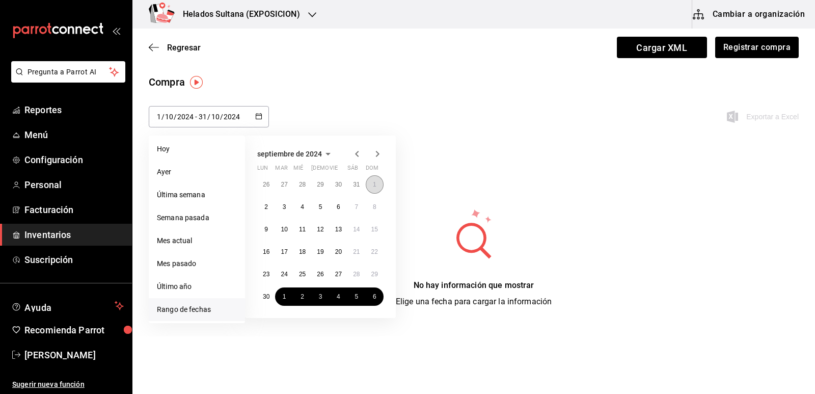
click at [372, 184] on button "1" at bounding box center [375, 184] width 18 height 18
click at [268, 292] on button "30" at bounding box center [266, 296] width 18 height 18
type input "2024-09-01"
type input "9"
type input "2024-09-30"
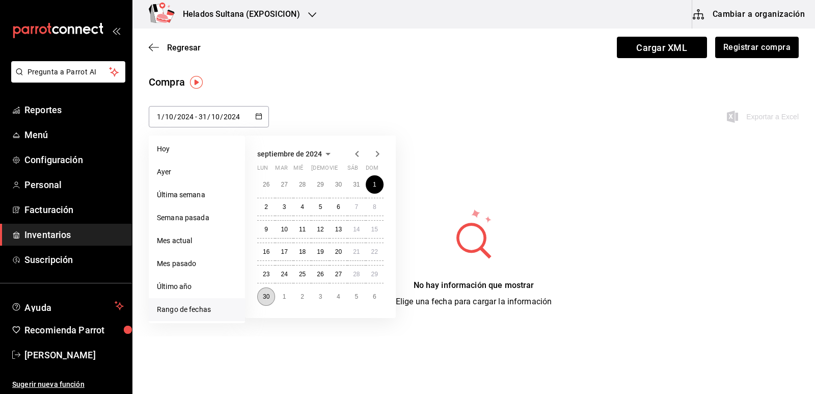
type input "30"
type input "9"
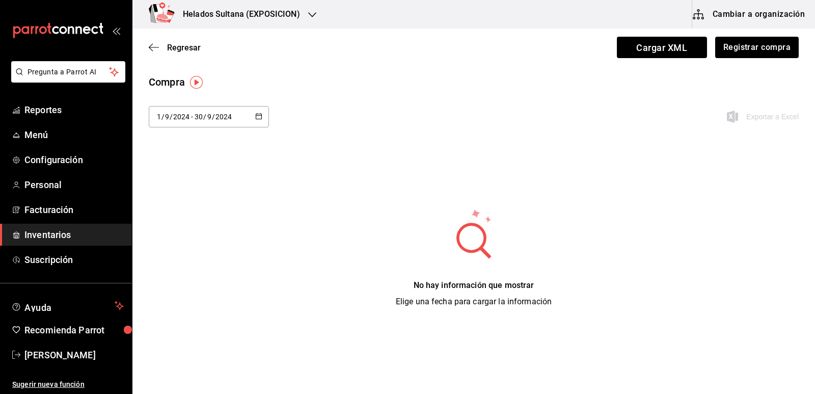
click at [256, 116] on \(Stroke\) "button" at bounding box center [259, 117] width 6 height 6
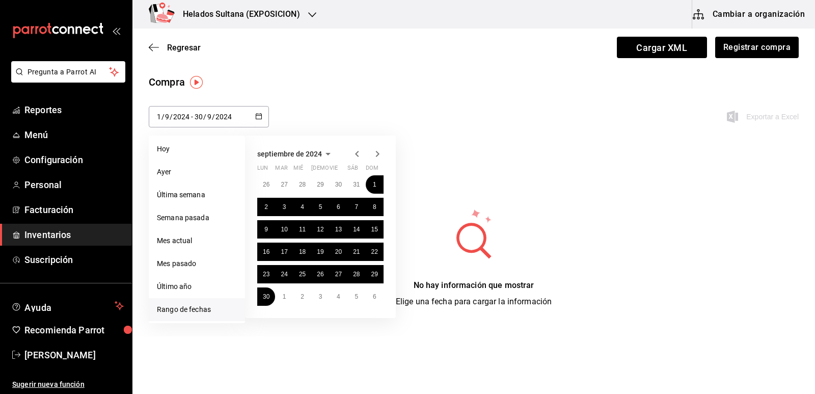
click at [358, 151] on icon "button" at bounding box center [357, 154] width 4 height 6
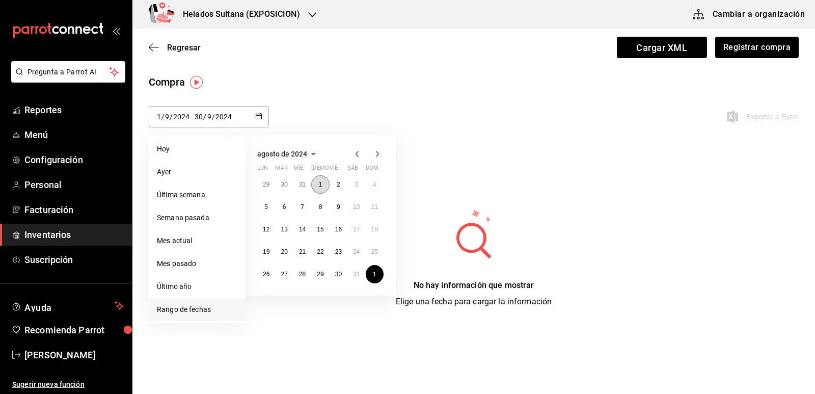
click at [323, 185] on button "1" at bounding box center [320, 184] width 18 height 18
click at [354, 275] on abbr "31" at bounding box center [356, 273] width 7 height 7
type input "2024-08-01"
type input "8"
type input "2024-08-31"
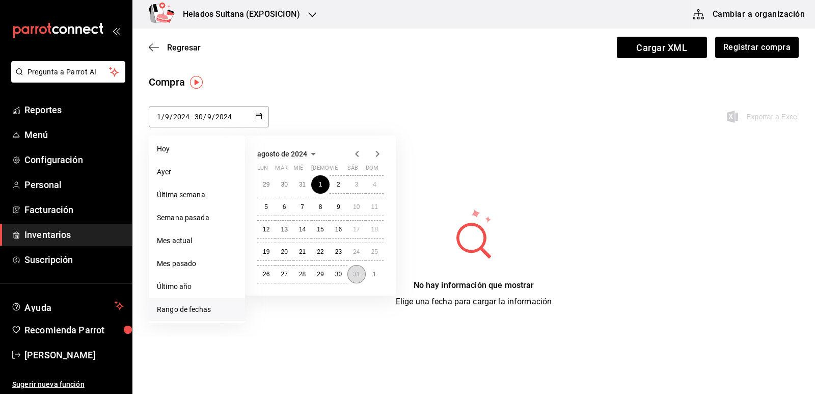
type input "31"
type input "8"
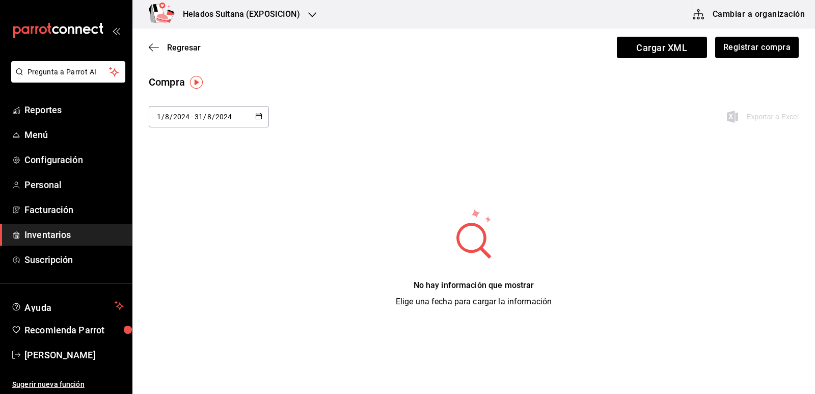
click at [258, 113] on icon "button" at bounding box center [258, 116] width 7 height 7
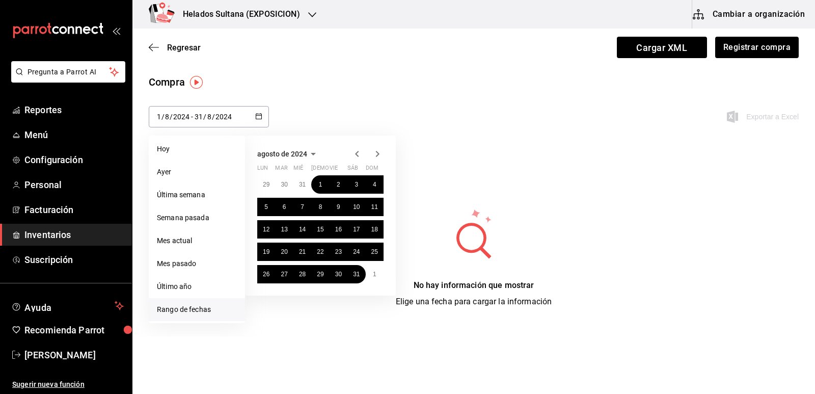
click at [356, 153] on icon "button" at bounding box center [357, 154] width 4 height 6
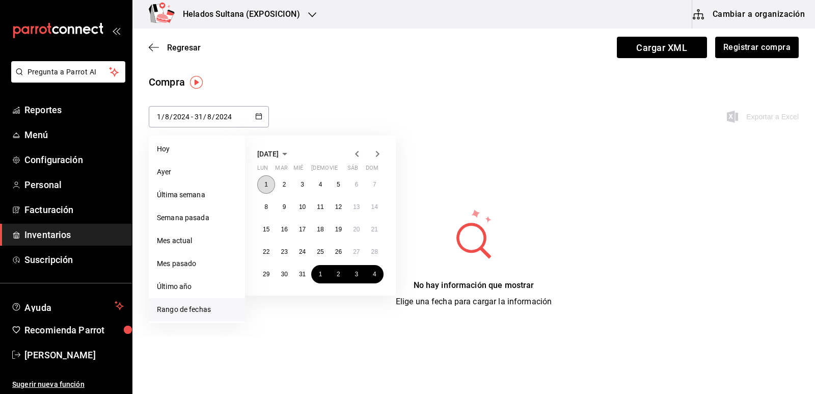
click at [263, 184] on button "1" at bounding box center [266, 184] width 18 height 18
click at [305, 269] on button "31" at bounding box center [302, 274] width 18 height 18
type input "2024-07-01"
type input "7"
type input "2024-07-31"
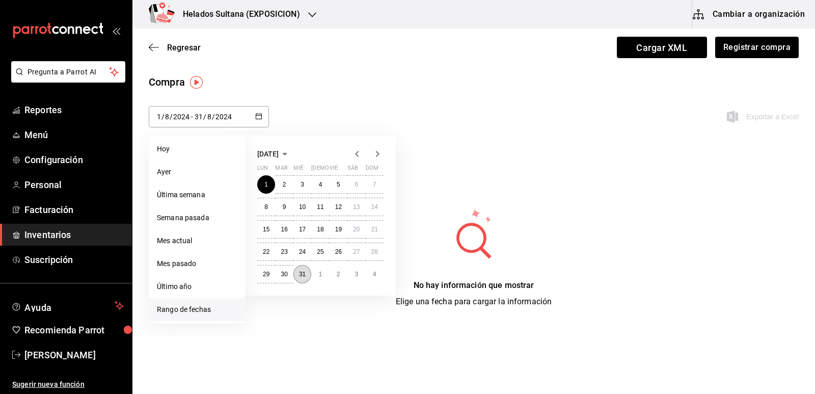
type input "7"
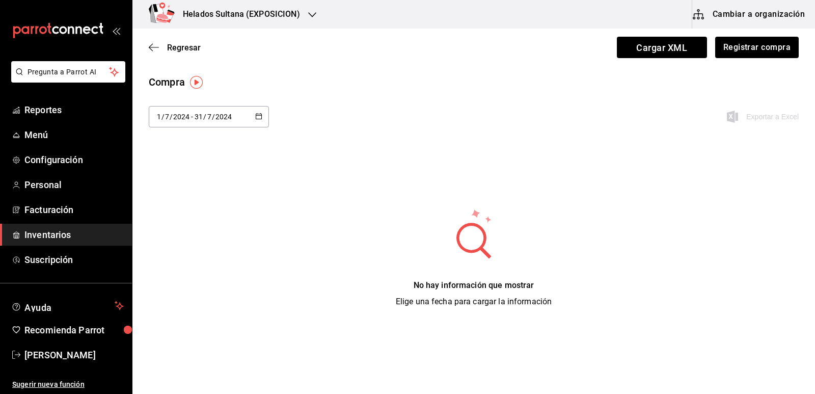
click at [259, 114] on \(Stroke\) "button" at bounding box center [259, 117] width 6 height 6
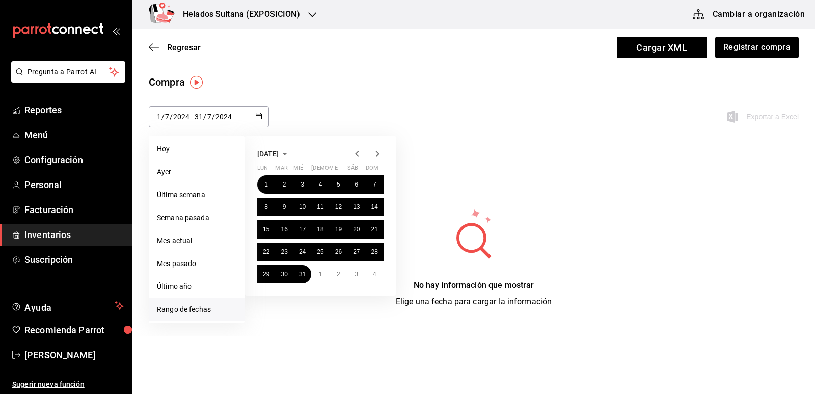
click at [358, 153] on icon "button" at bounding box center [357, 154] width 12 height 12
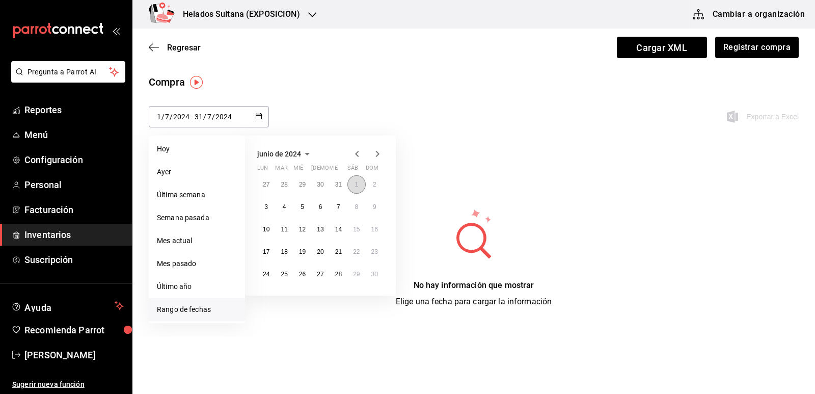
click at [350, 178] on button "1" at bounding box center [356, 184] width 18 height 18
click at [380, 275] on button "30" at bounding box center [375, 274] width 18 height 18
type input "2024-06-01"
type input "6"
type input "2024-06-30"
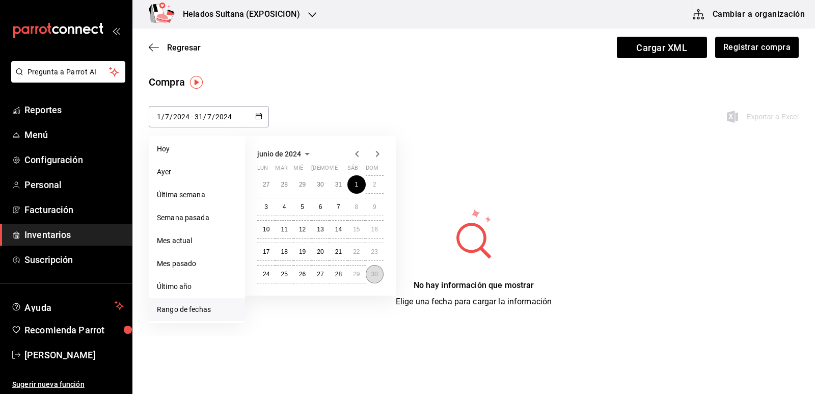
type input "30"
type input "6"
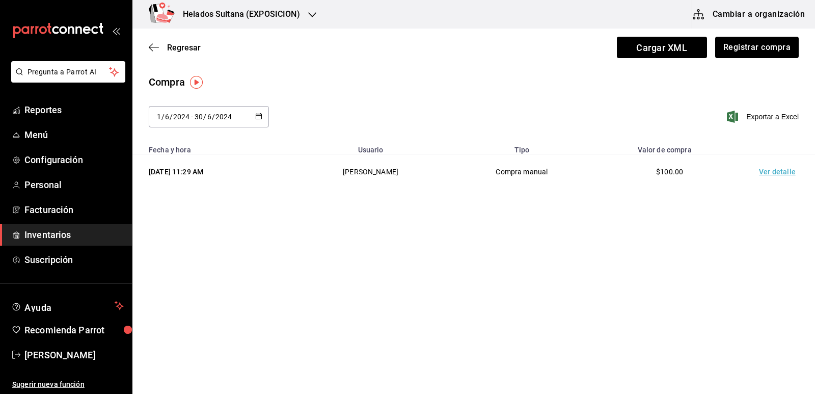
click at [787, 172] on td "Ver detalle" at bounding box center [779, 171] width 71 height 35
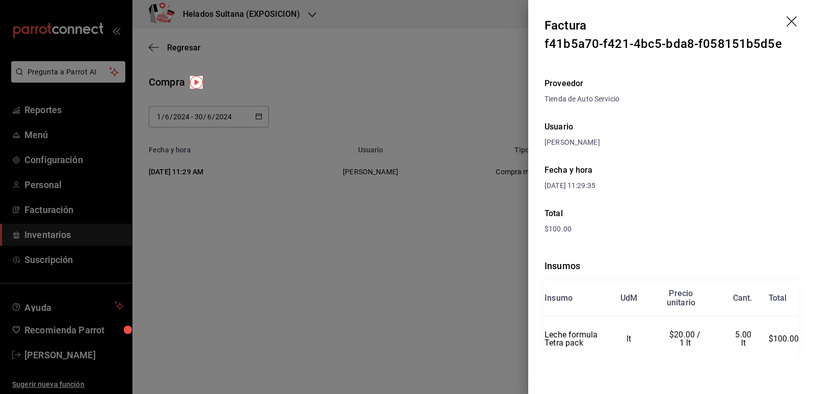
click at [786, 21] on icon "drag" at bounding box center [792, 22] width 12 height 12
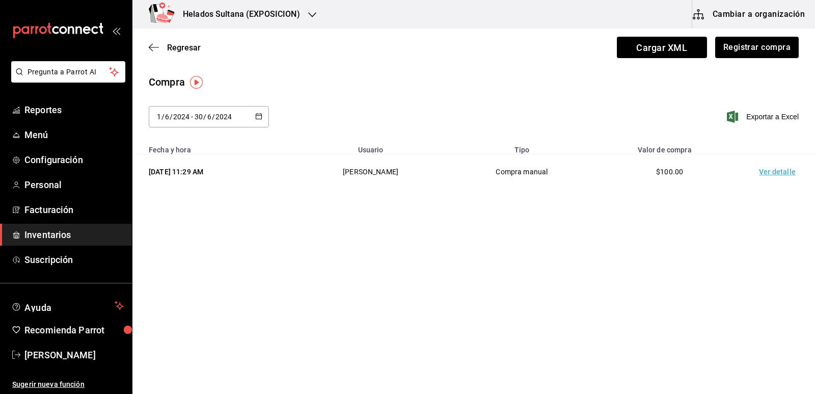
click at [259, 117] on icon "button" at bounding box center [258, 116] width 7 height 7
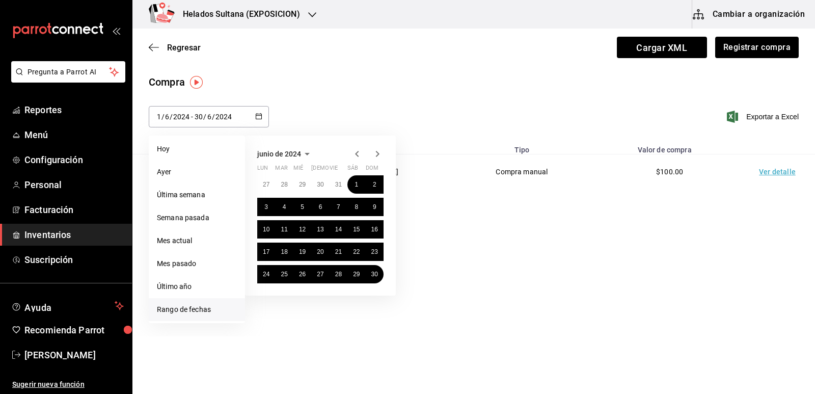
click at [356, 152] on icon "button" at bounding box center [357, 154] width 12 height 12
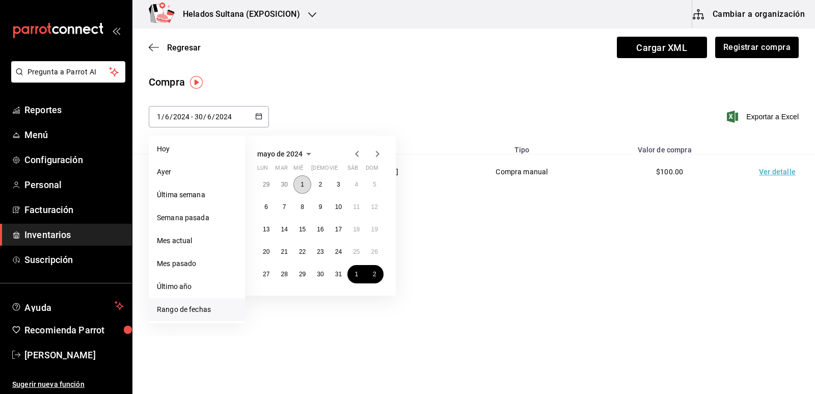
click at [307, 183] on button "1" at bounding box center [302, 184] width 18 height 18
click at [339, 275] on abbr "31" at bounding box center [338, 273] width 7 height 7
type input "2024-05-01"
type input "5"
type input "2024-05-31"
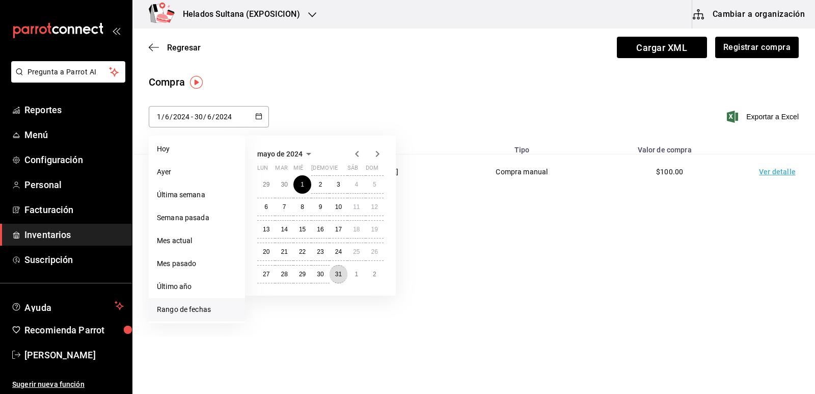
type input "31"
type input "5"
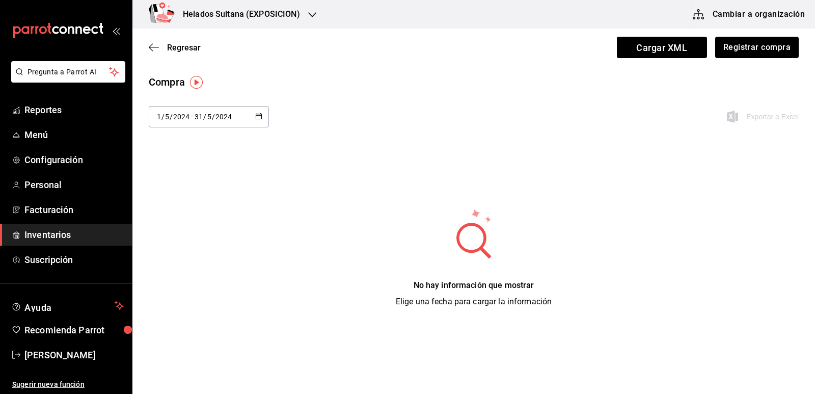
click at [263, 115] on div "2024-05-01 1 / 5 / 2024 - 2024-05-31 31 / 5 / 2024" at bounding box center [209, 116] width 120 height 21
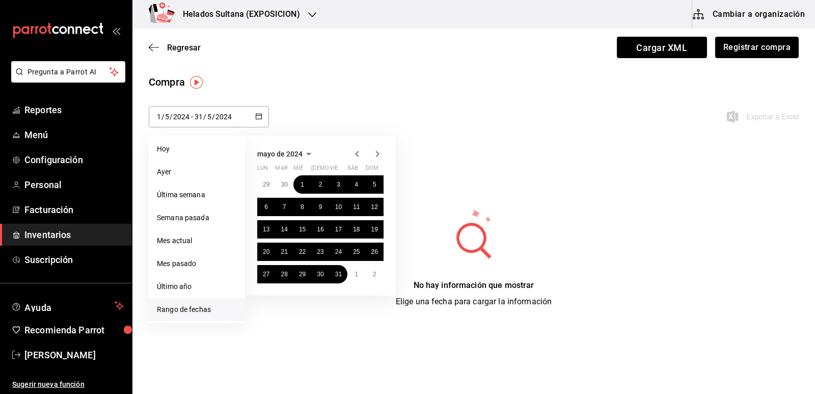
click at [360, 154] on icon "button" at bounding box center [357, 154] width 12 height 12
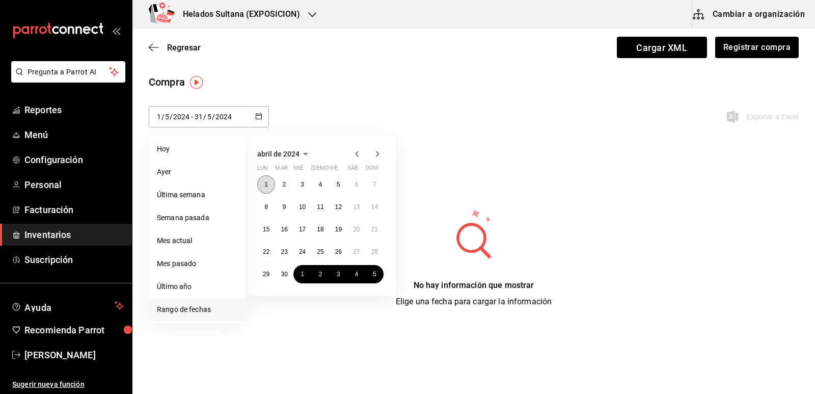
click at [269, 181] on button "1" at bounding box center [266, 184] width 18 height 18
click at [287, 273] on abbr "30" at bounding box center [284, 273] width 7 height 7
type input "2024-04-01"
type input "4"
type input "2024-04-30"
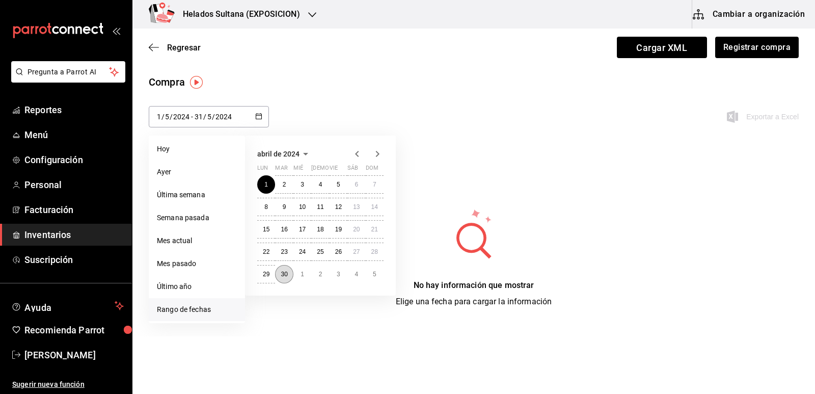
type input "30"
type input "4"
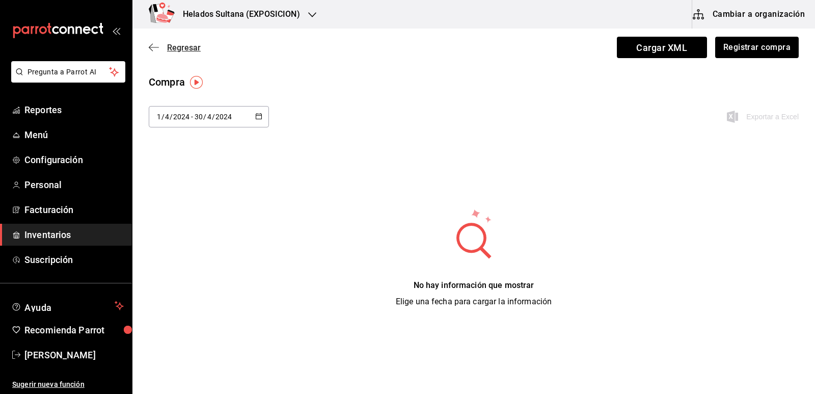
click at [183, 45] on span "Regresar" at bounding box center [184, 48] width 34 height 10
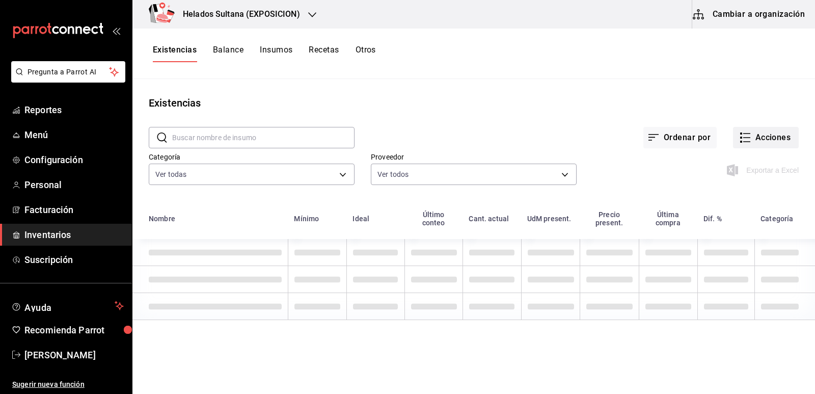
click at [756, 139] on button "Acciones" at bounding box center [766, 137] width 66 height 21
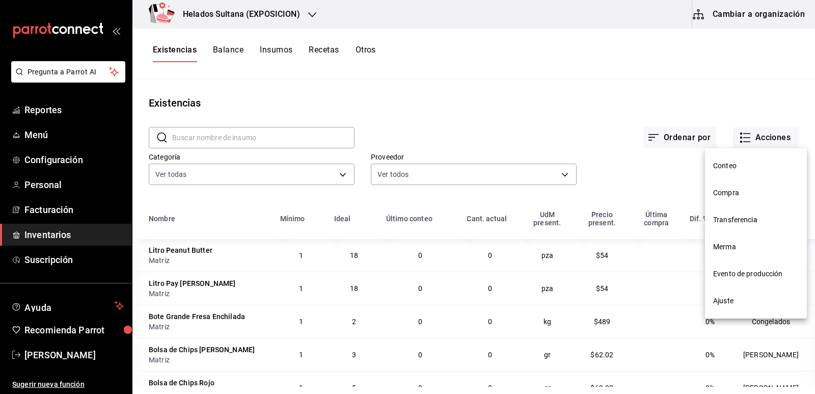
click at [746, 223] on span "Transferencia" at bounding box center [756, 219] width 86 height 11
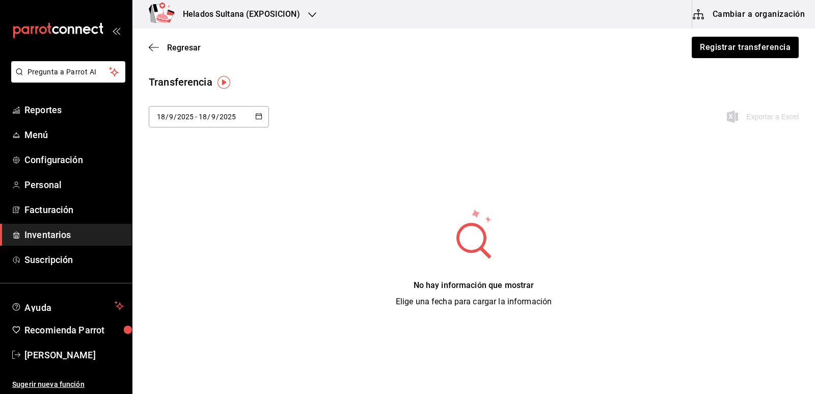
click at [260, 118] on icon "button" at bounding box center [258, 116] width 7 height 7
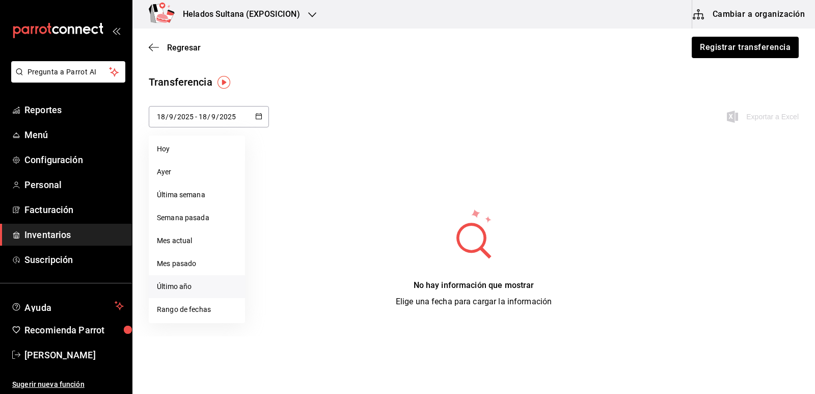
click at [197, 284] on li "Último año" at bounding box center [197, 286] width 96 height 23
type input "2025-01-01"
type input "1"
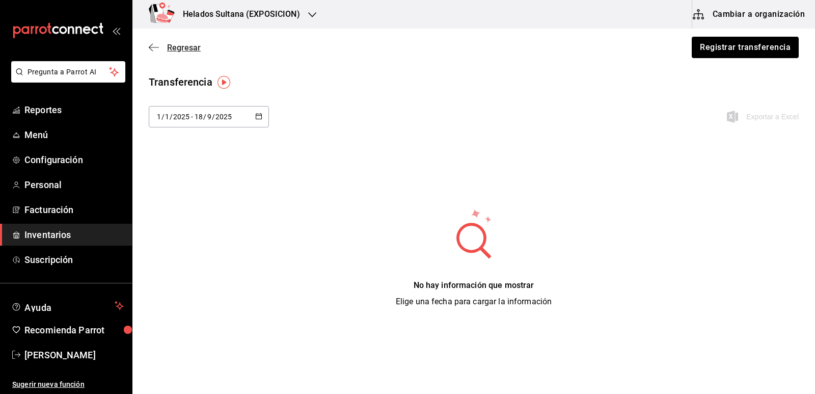
click at [181, 46] on span "Regresar" at bounding box center [184, 48] width 34 height 10
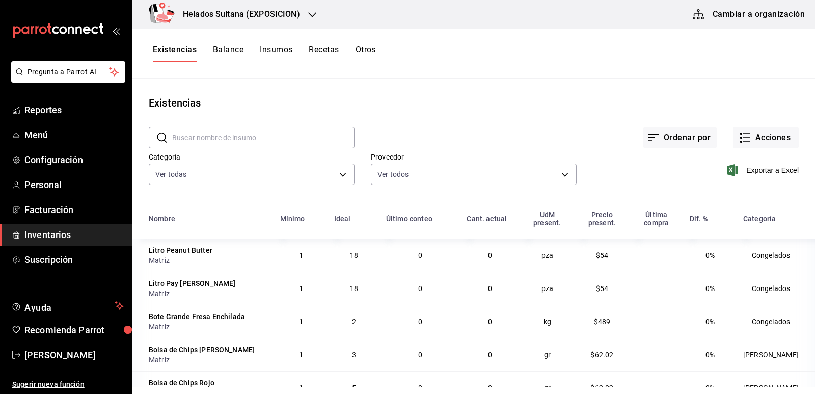
click at [725, 21] on button "Cambiar a organización" at bounding box center [749, 14] width 115 height 29
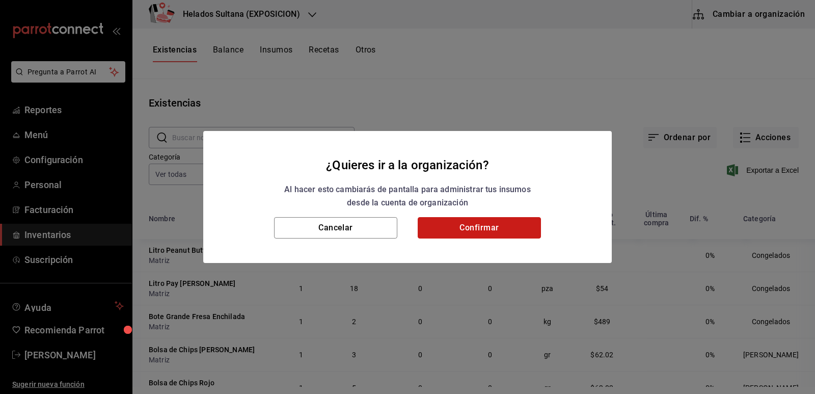
click at [467, 222] on button "Confirmar" at bounding box center [479, 227] width 123 height 21
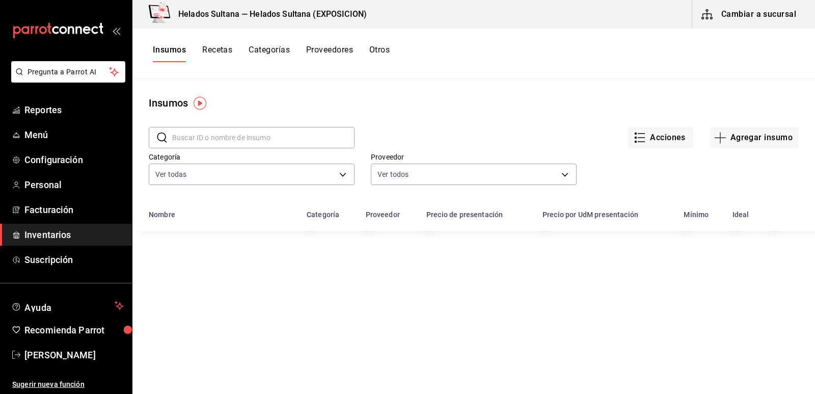
click at [382, 48] on button "Otros" at bounding box center [379, 53] width 20 height 17
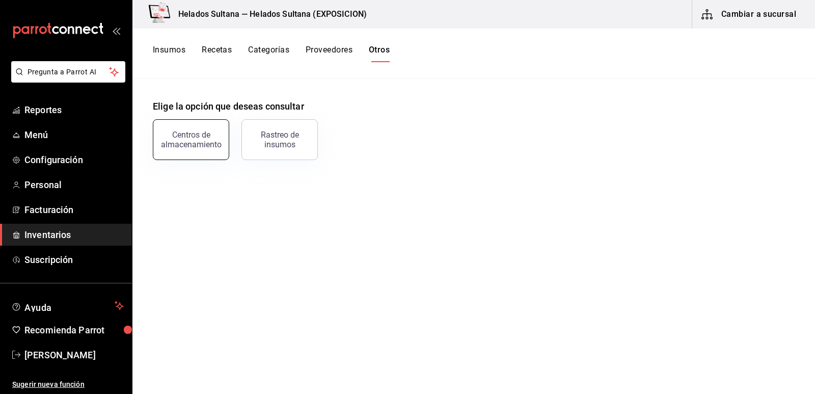
click at [197, 127] on button "Centros de almacenamiento" at bounding box center [191, 139] width 76 height 41
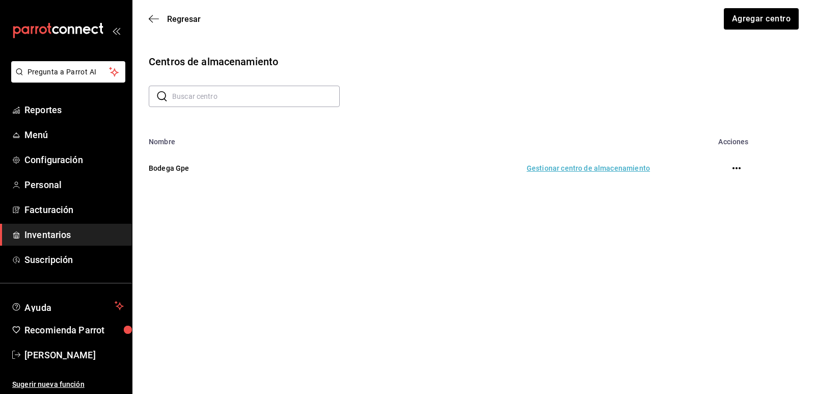
click at [561, 171] on td "Gestionar centro de almacenamiento" at bounding box center [481, 168] width 361 height 45
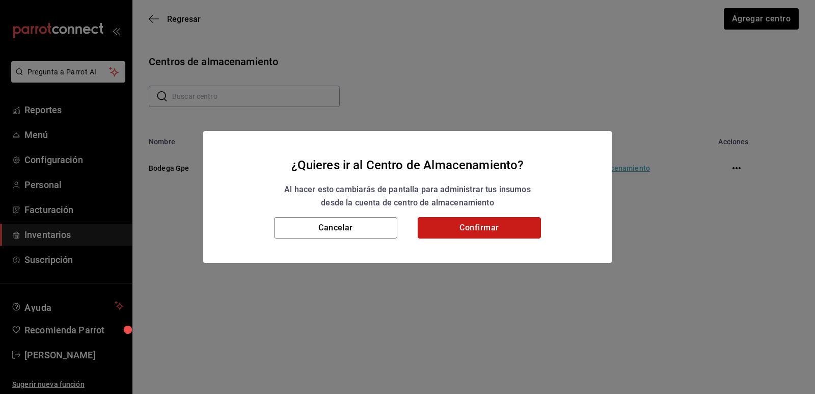
click at [469, 227] on button "Confirmar" at bounding box center [479, 227] width 123 height 21
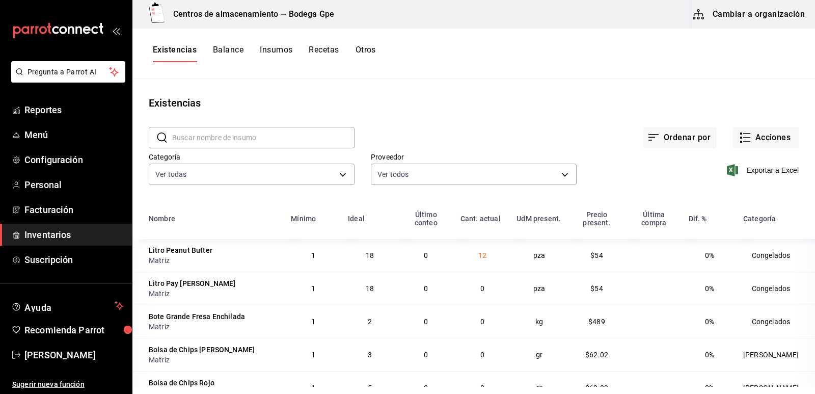
click at [592, 100] on div "Existencias" at bounding box center [473, 102] width 683 height 15
click at [739, 137] on icon "button" at bounding box center [745, 137] width 12 height 12
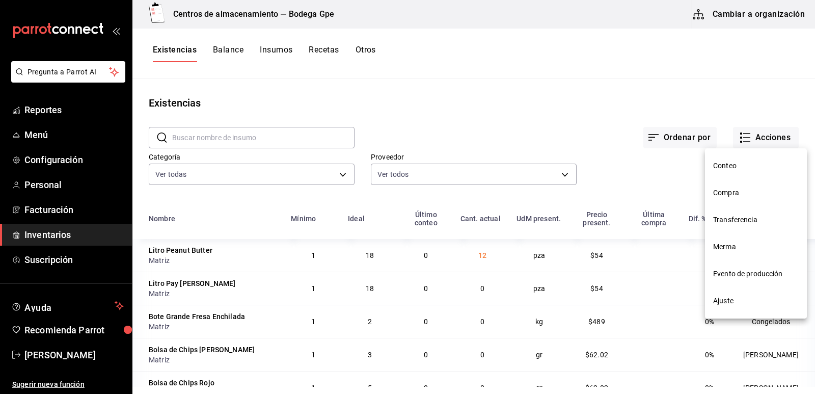
click at [724, 191] on span "Compra" at bounding box center [756, 192] width 86 height 11
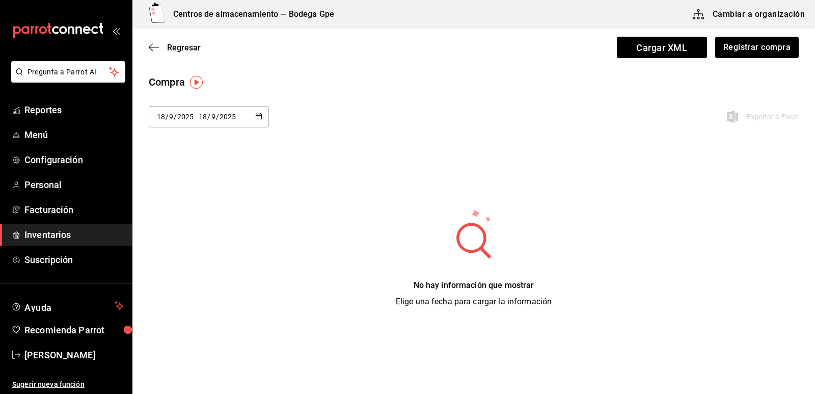
click at [261, 116] on icon "button" at bounding box center [258, 116] width 7 height 7
click at [195, 146] on li "Hoy" at bounding box center [197, 149] width 96 height 23
click at [734, 24] on button "Cambiar a organización" at bounding box center [749, 14] width 115 height 29
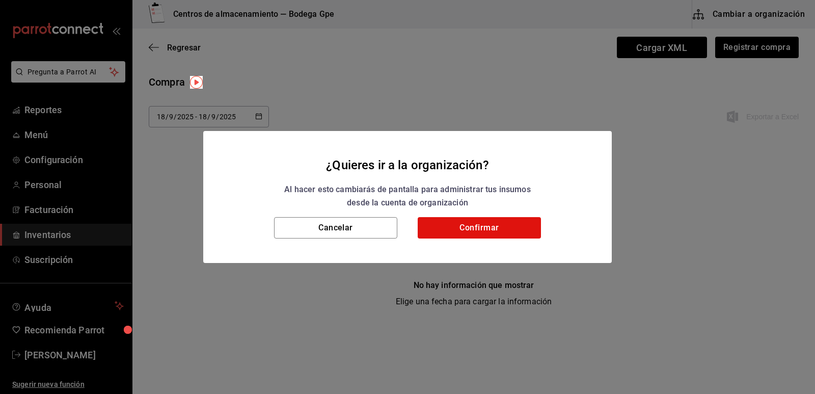
click at [595, 107] on div "¿Quieres ir a la organización? Al hacer esto cambiarás de pantalla para adminis…" at bounding box center [407, 197] width 815 height 394
click at [330, 231] on button "Cancelar" at bounding box center [335, 227] width 123 height 21
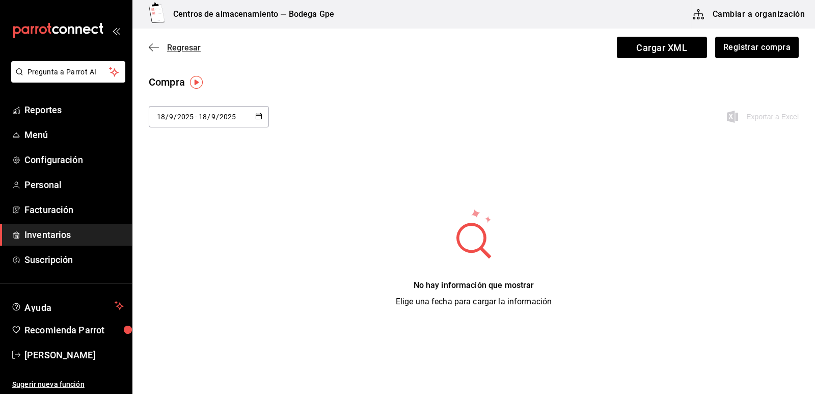
click at [177, 50] on span "Regresar" at bounding box center [184, 48] width 34 height 10
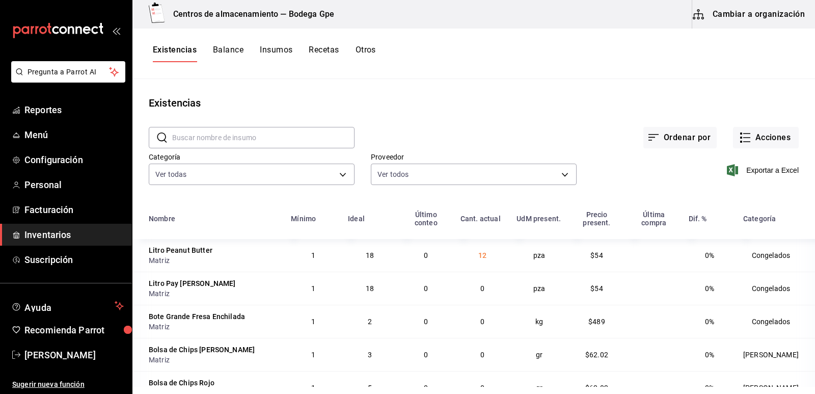
click at [735, 15] on button "Cambiar a organización" at bounding box center [749, 14] width 115 height 29
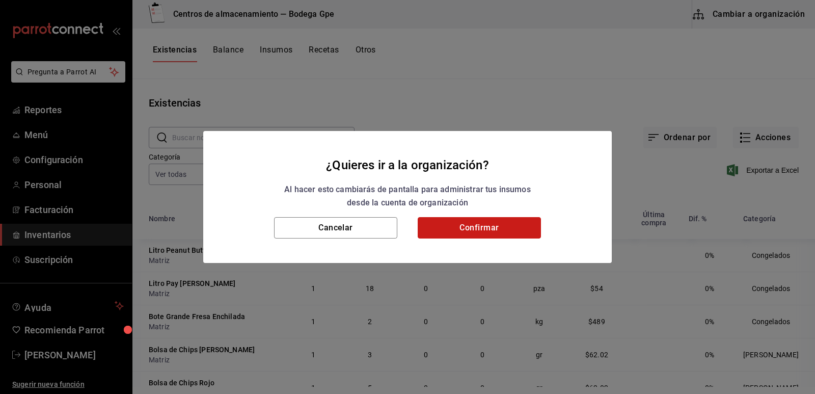
click at [506, 224] on button "Confirmar" at bounding box center [479, 227] width 123 height 21
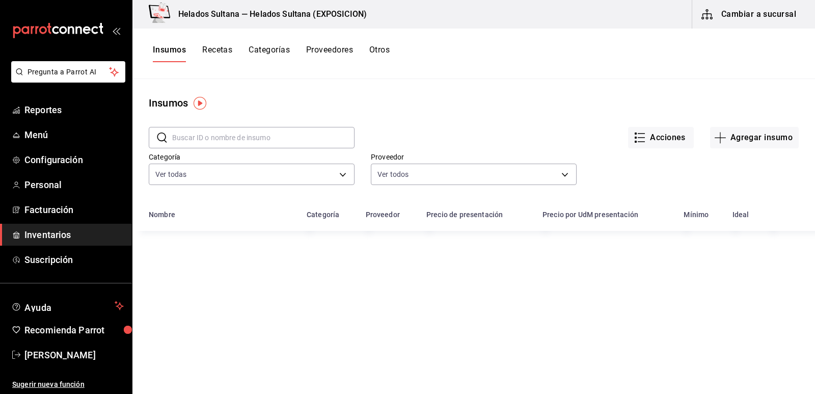
click at [385, 51] on button "Otros" at bounding box center [379, 53] width 20 height 17
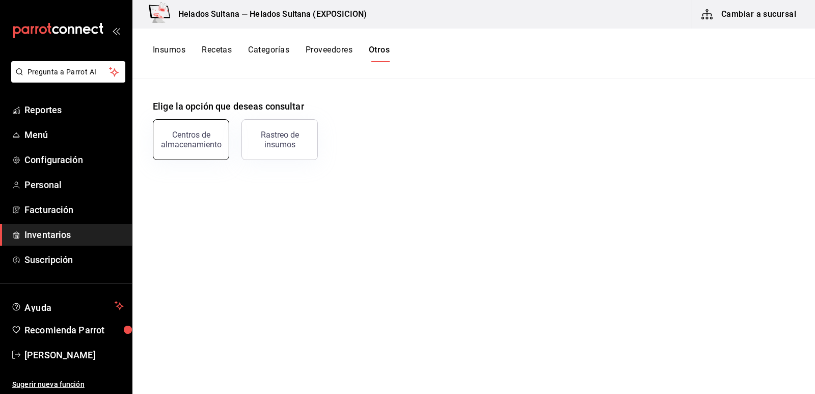
click at [184, 144] on div "Centros de almacenamiento" at bounding box center [190, 139] width 63 height 19
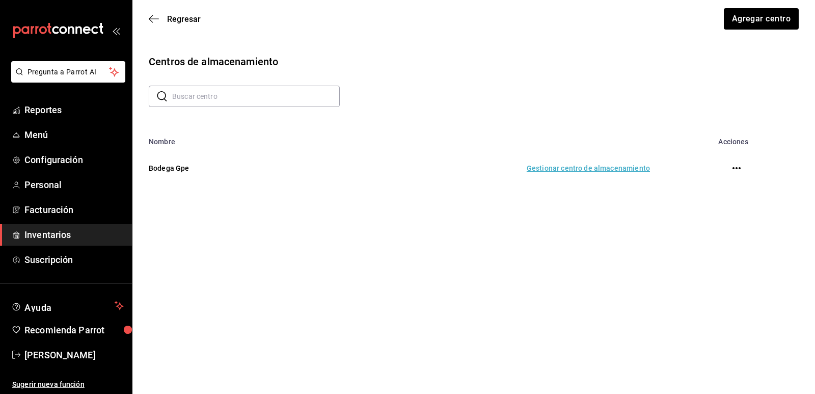
click at [737, 169] on icon "button" at bounding box center [736, 168] width 8 height 2
click at [626, 246] on div at bounding box center [407, 197] width 815 height 394
click at [178, 20] on span "Regresar" at bounding box center [184, 19] width 34 height 10
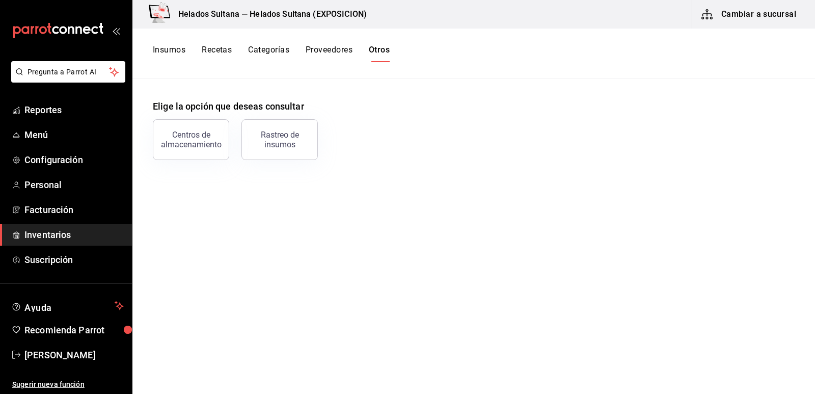
click at [769, 13] on button "Cambiar a sucursal" at bounding box center [749, 14] width 115 height 29
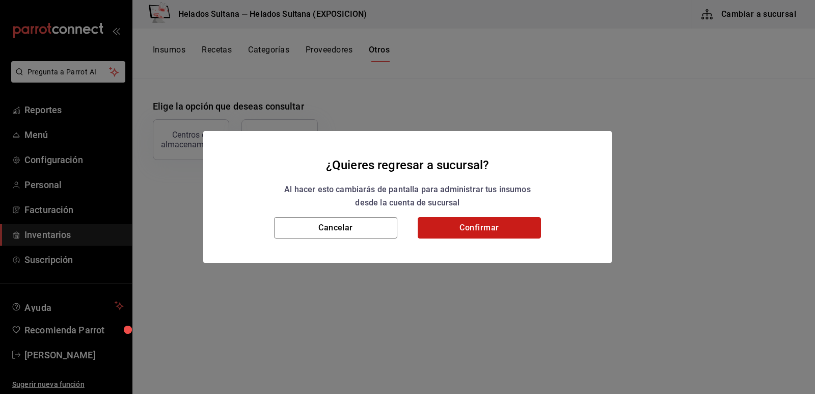
click at [480, 221] on button "Confirmar" at bounding box center [479, 227] width 123 height 21
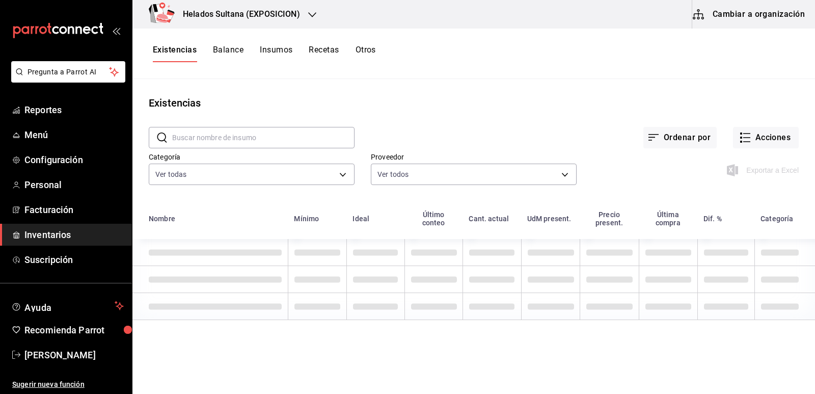
click at [309, 16] on icon "button" at bounding box center [312, 15] width 8 height 8
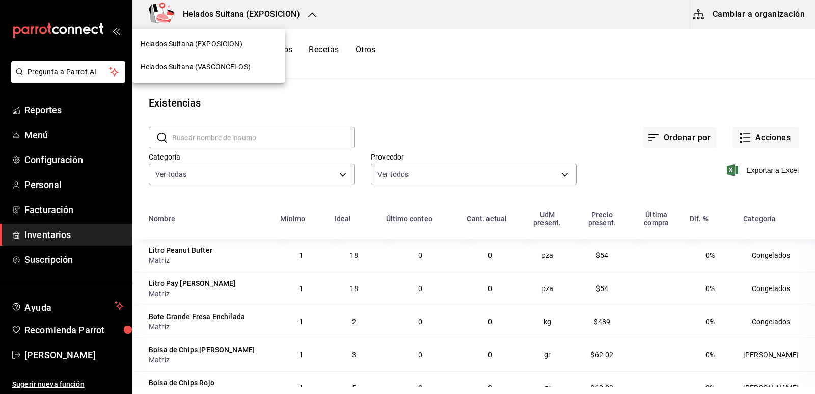
click at [309, 16] on div at bounding box center [407, 197] width 815 height 394
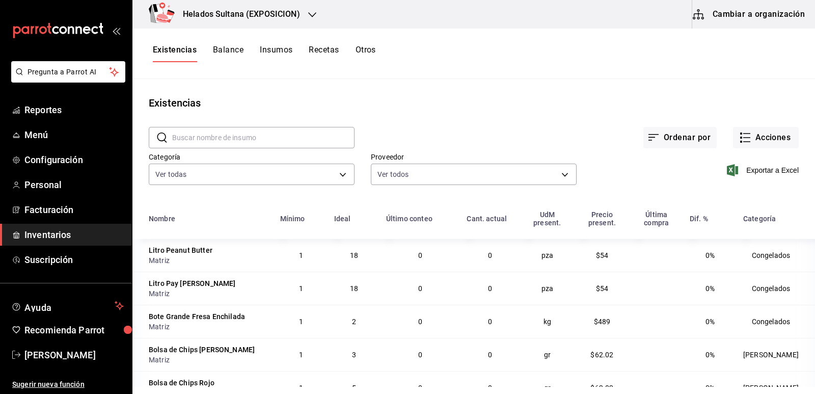
click at [313, 15] on icon "button" at bounding box center [312, 14] width 8 height 5
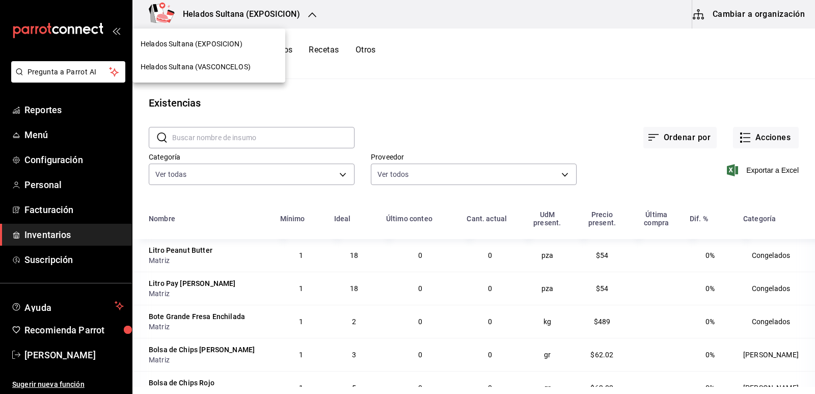
drag, startPoint x: 246, startPoint y: 38, endPoint x: 244, endPoint y: 43, distance: 6.0
click at [246, 38] on div "Helados Sultana (EXPOSICION)" at bounding box center [208, 44] width 153 height 23
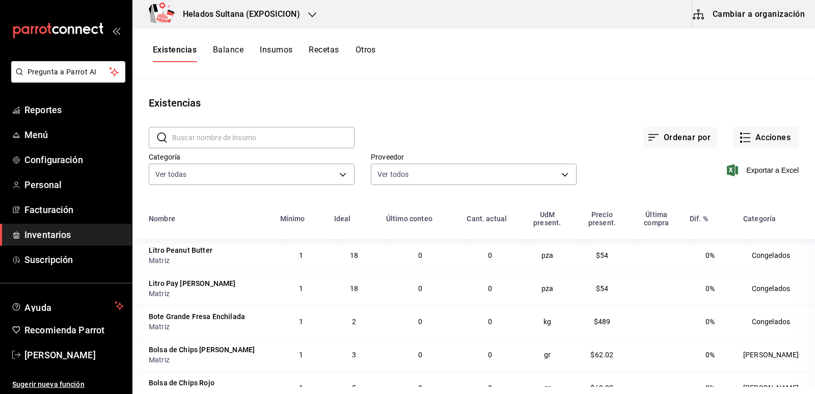
click at [303, 16] on div "Helados Sultana (EXPOSICION)" at bounding box center [231, 14] width 180 height 29
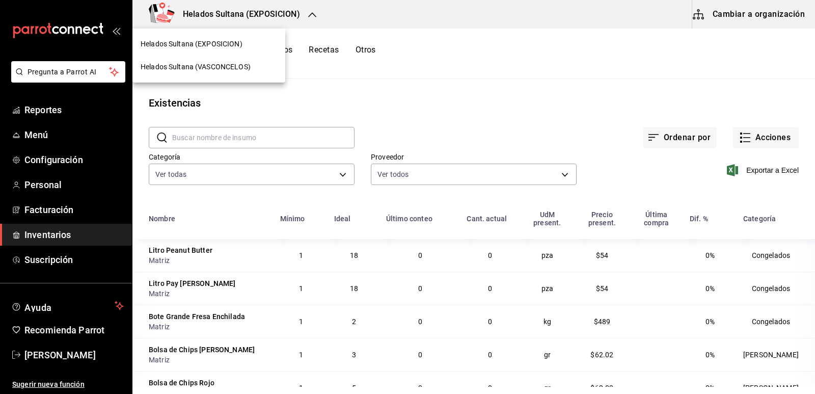
click at [226, 65] on span "Helados Sultana (VASCONCELOS)" at bounding box center [196, 67] width 110 height 11
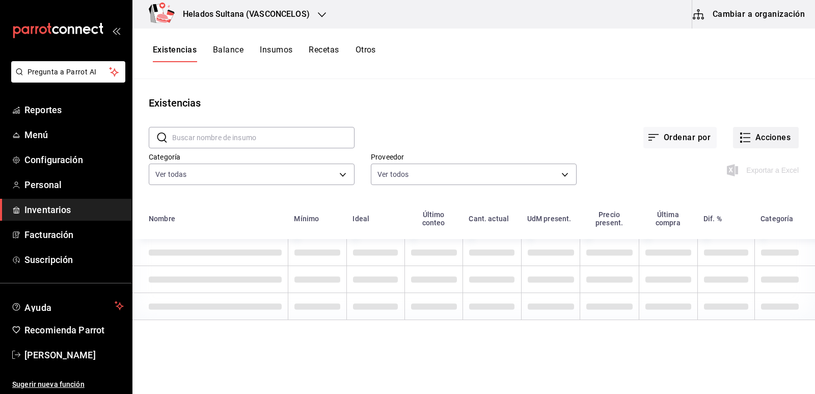
click at [749, 136] on button "Acciones" at bounding box center [766, 137] width 66 height 21
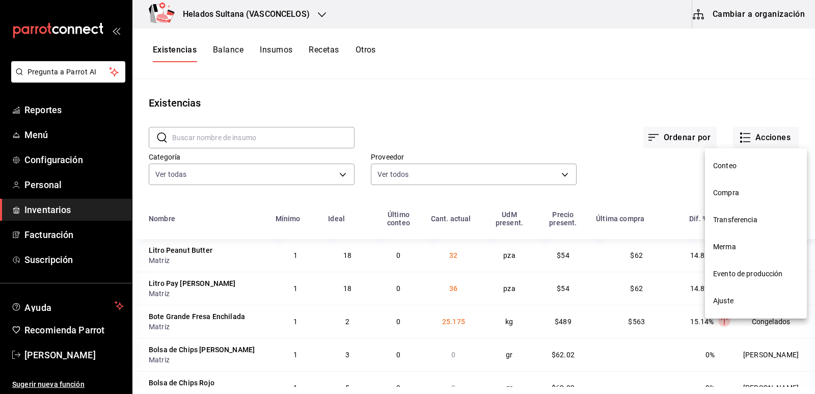
click at [726, 187] on span "Compra" at bounding box center [756, 192] width 86 height 11
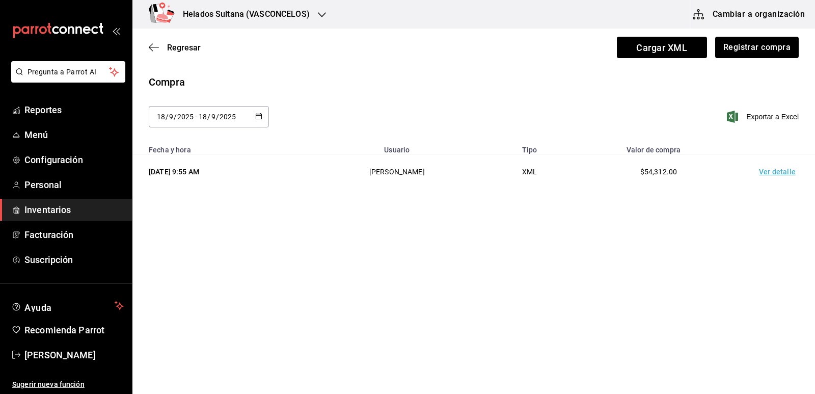
click at [257, 116] on icon "button" at bounding box center [258, 116] width 7 height 7
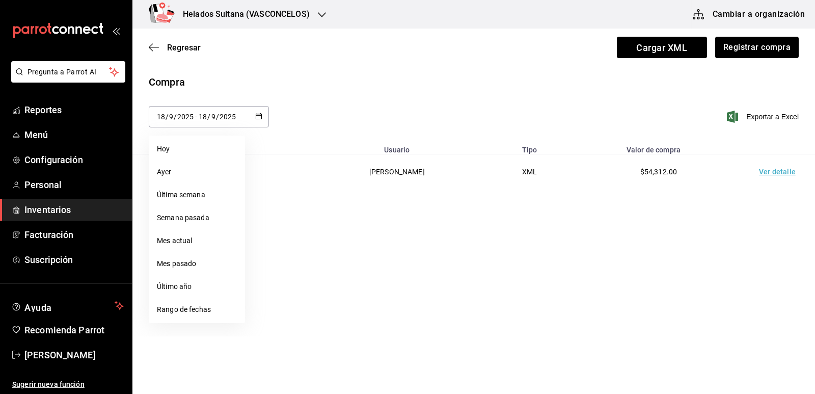
click at [339, 83] on div "Compra" at bounding box center [474, 81] width 650 height 15
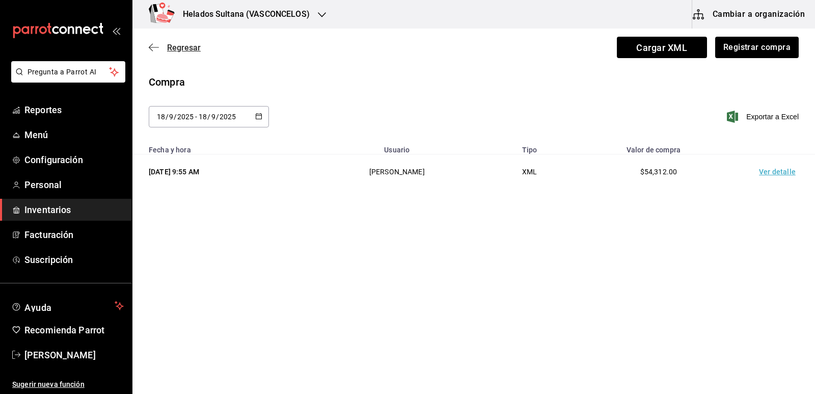
click at [174, 50] on span "Regresar" at bounding box center [184, 48] width 34 height 10
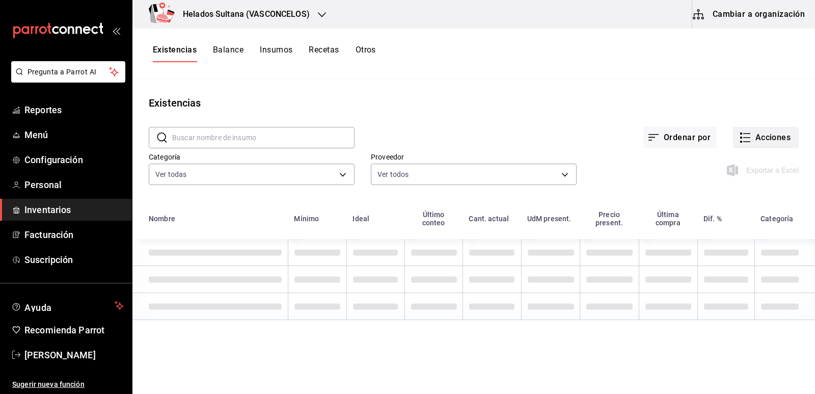
click at [748, 132] on button "Acciones" at bounding box center [766, 137] width 66 height 21
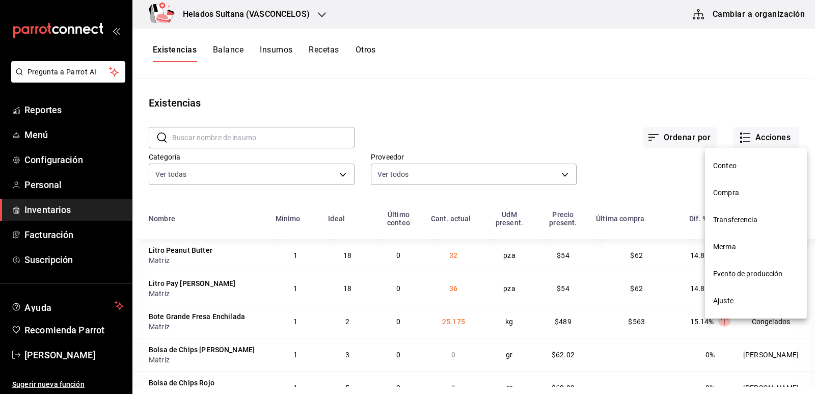
click at [733, 214] on li "Transferencia" at bounding box center [756, 219] width 102 height 27
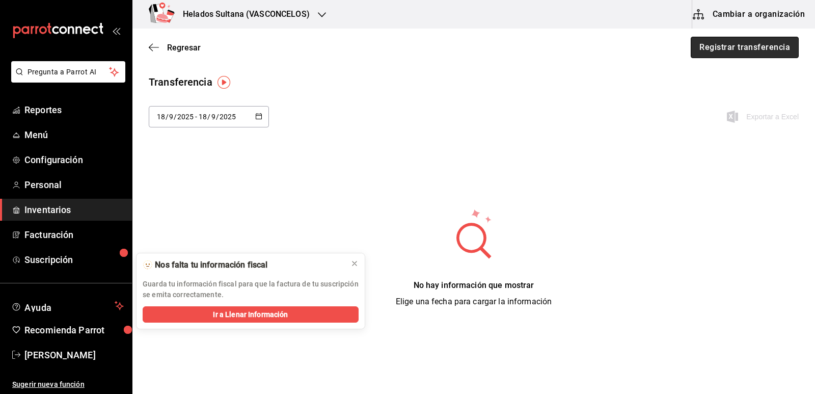
click at [731, 43] on button "Registrar transferencia" at bounding box center [745, 47] width 108 height 21
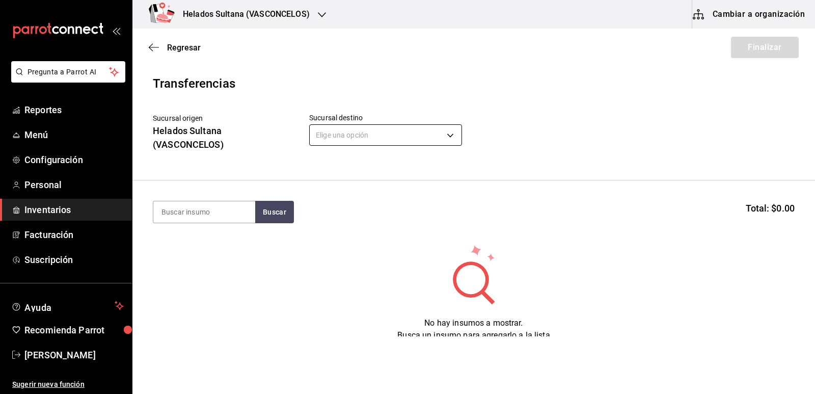
click at [368, 138] on body "Pregunta a Parrot AI Reportes Menú Configuración Personal Inventarios Facturaci…" at bounding box center [407, 168] width 815 height 336
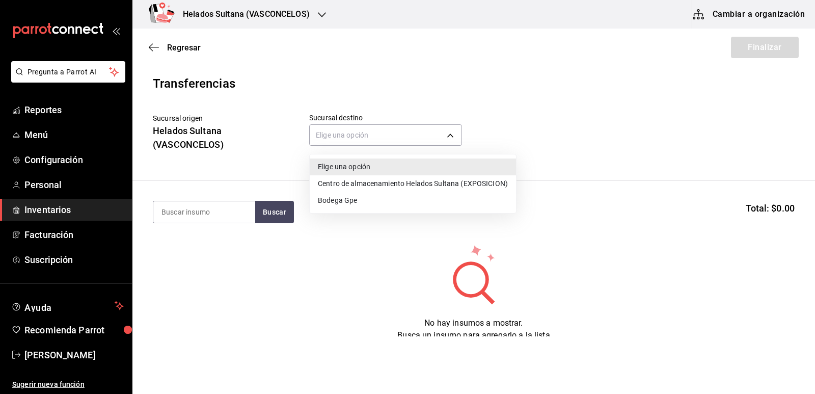
click at [355, 195] on li "Bodega Gpe" at bounding box center [413, 200] width 206 height 17
type input "cecdba9b-7898-4e63-b620-59393217984c"
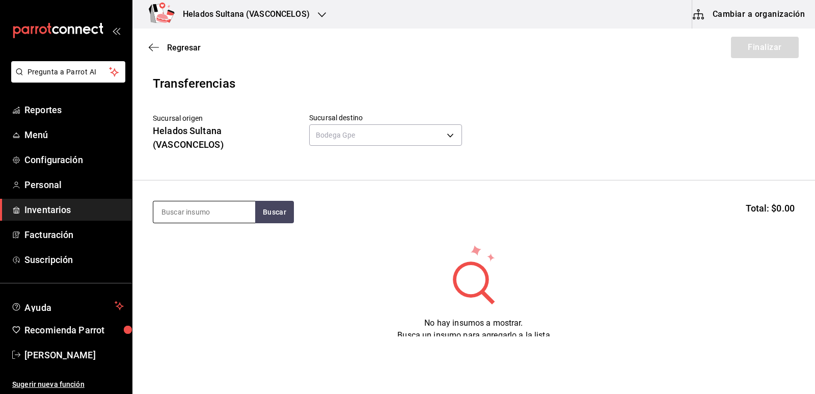
click at [221, 210] on input at bounding box center [204, 211] width 102 height 21
type input "litro café"
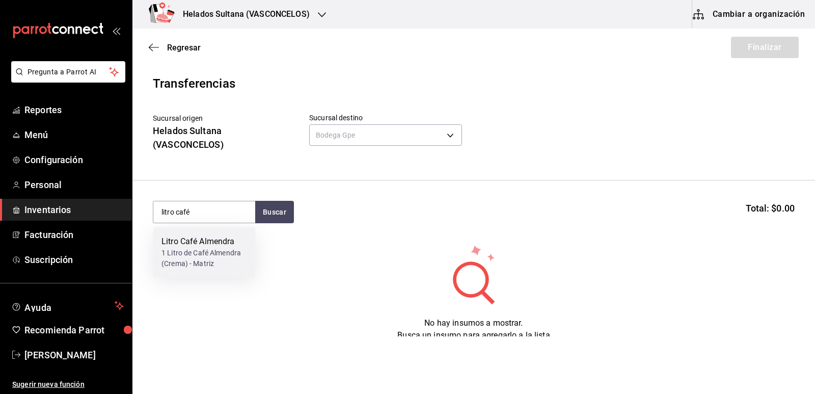
click at [205, 254] on div "1 Litro de Café Almendra (Crema) - Matriz" at bounding box center [204, 258] width 86 height 21
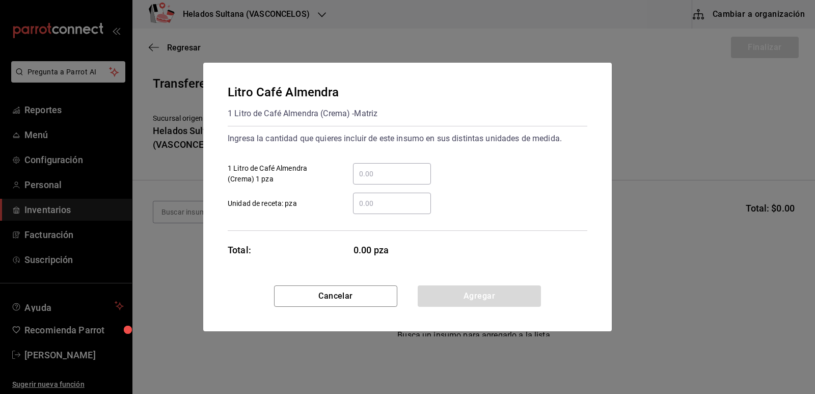
click at [395, 177] on input "​ 1 Litro de Café Almendra (Crema) 1 pza" at bounding box center [392, 174] width 78 height 12
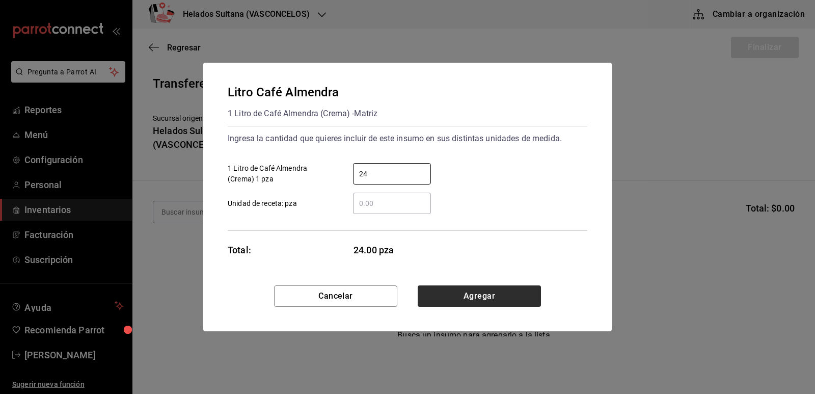
type input "24"
click at [468, 293] on button "Agregar" at bounding box center [479, 295] width 123 height 21
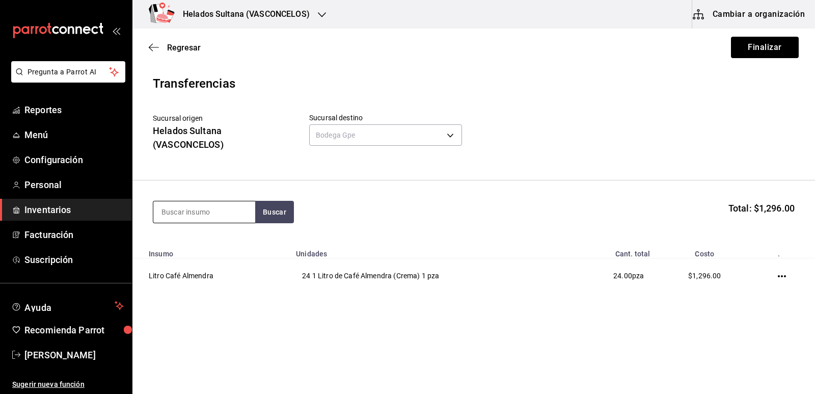
click at [230, 206] on input at bounding box center [204, 211] width 102 height 21
type input "litro choco"
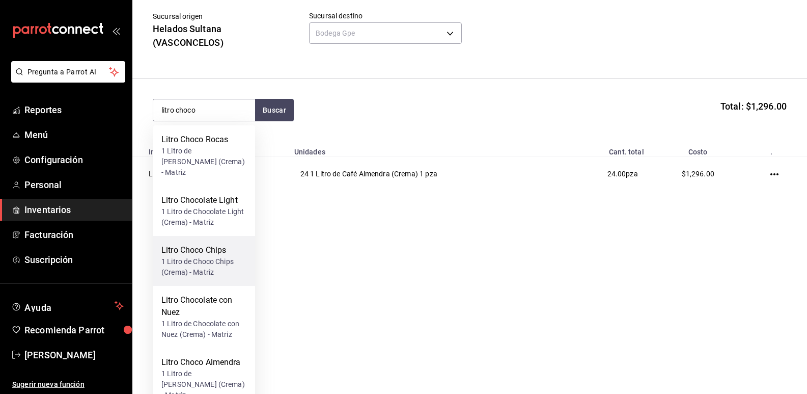
scroll to position [149, 0]
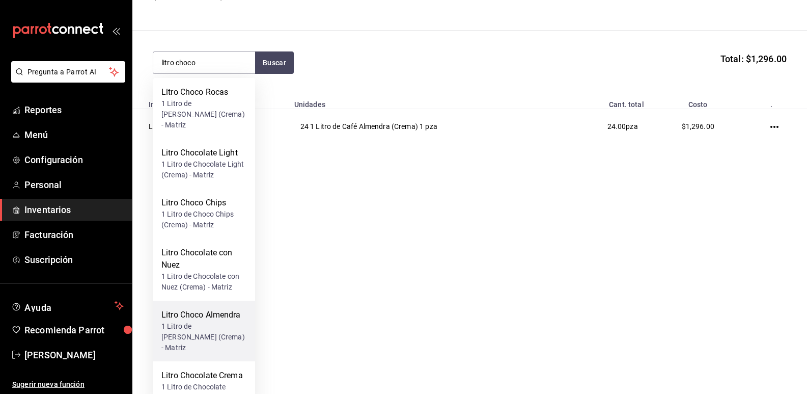
click at [215, 323] on div "1 Litro de [PERSON_NAME] (Crema) - Matriz" at bounding box center [204, 337] width 86 height 32
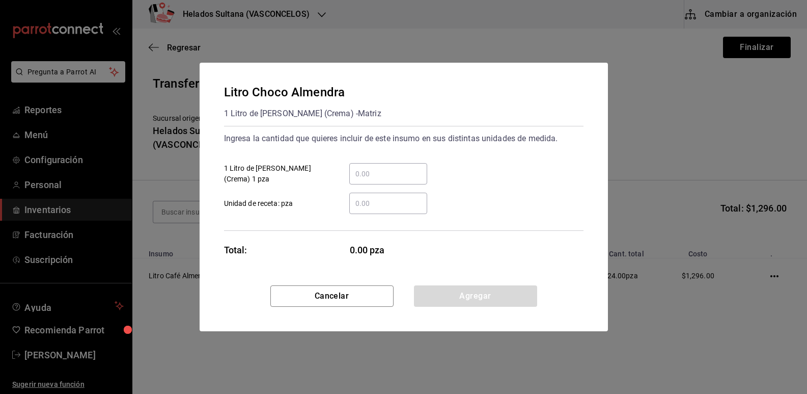
scroll to position [0, 0]
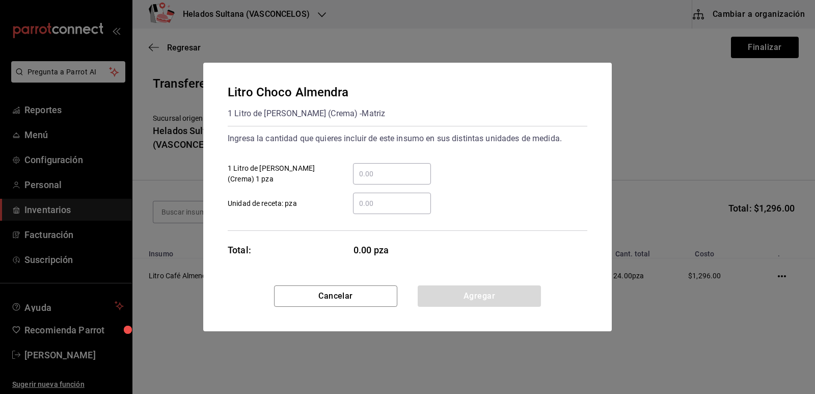
click at [388, 170] on input "​ 1 Litro de [PERSON_NAME] (Crema) 1 pza" at bounding box center [392, 174] width 78 height 12
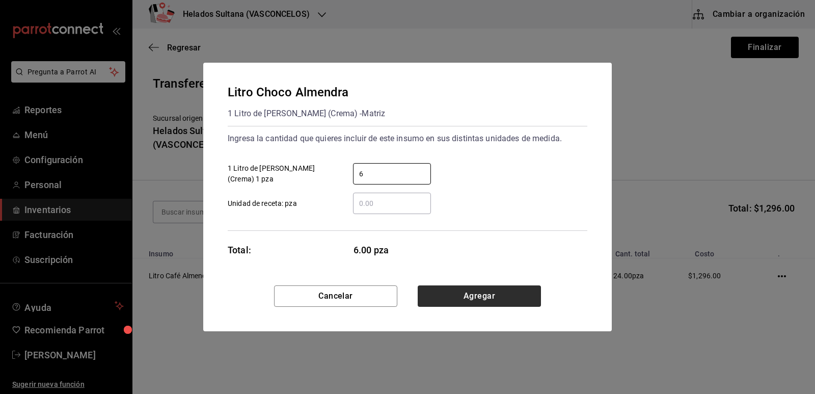
type input "6"
click at [493, 296] on button "Agregar" at bounding box center [479, 295] width 123 height 21
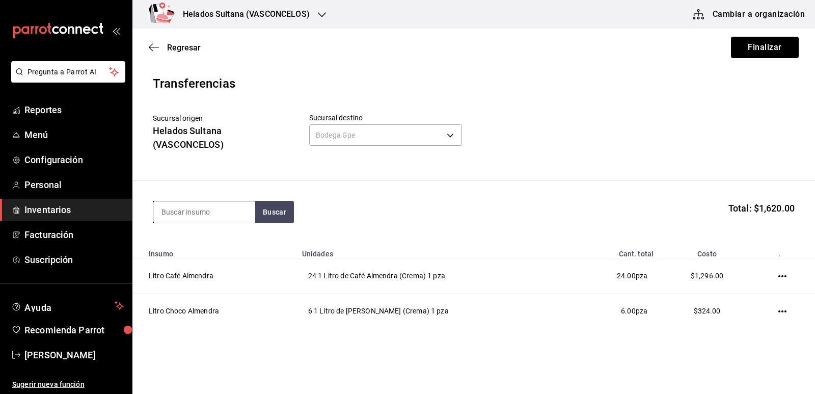
click at [234, 209] on input at bounding box center [204, 211] width 102 height 21
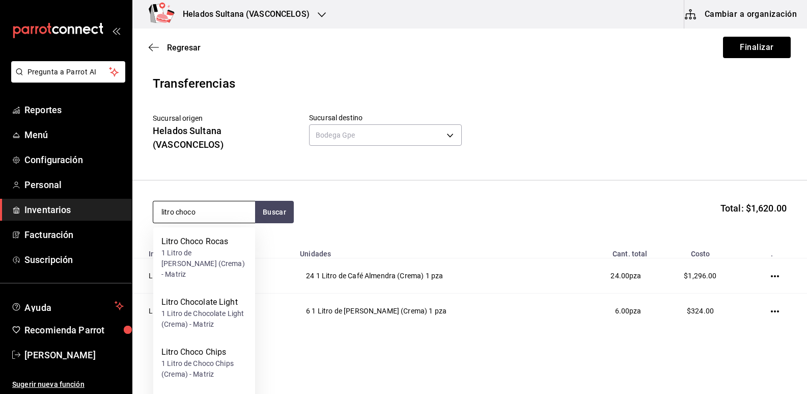
type input "litro choco"
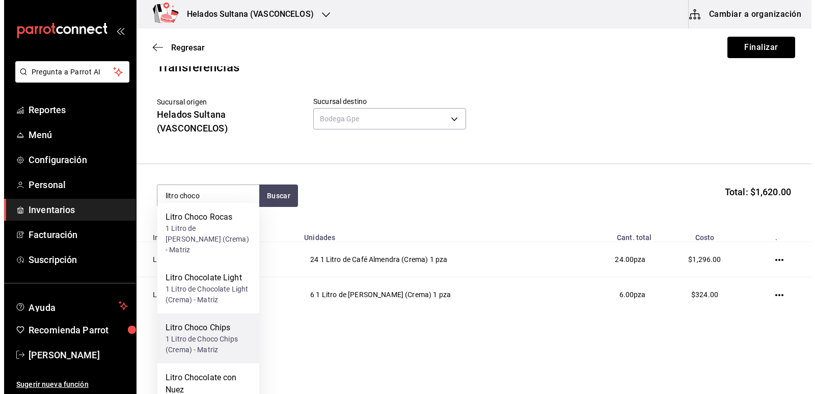
scroll to position [25, 0]
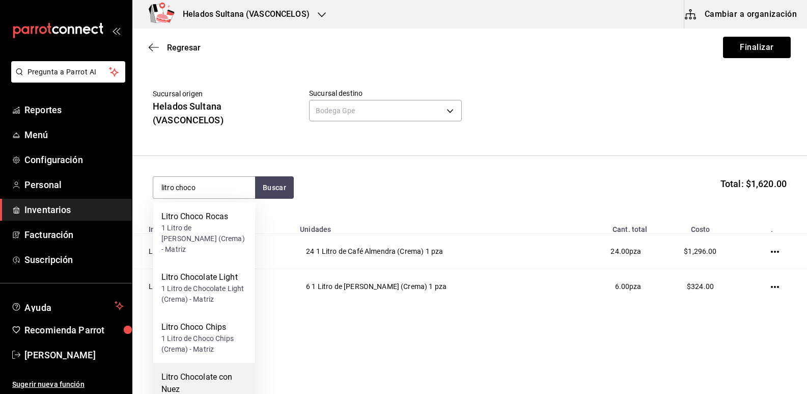
click at [217, 371] on div "Litro Chocolate con Nuez" at bounding box center [204, 383] width 86 height 24
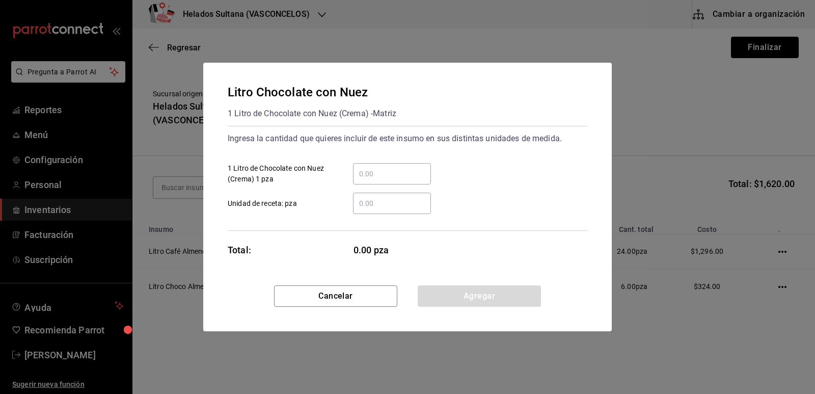
click at [412, 172] on input "​ 1 Litro de Chocolate con Nuez (Crema) 1 pza" at bounding box center [392, 174] width 78 height 12
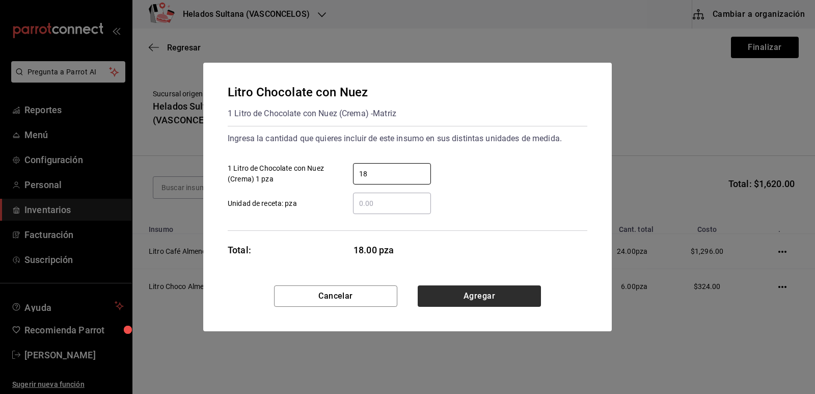
type input "18"
click at [509, 300] on button "Agregar" at bounding box center [479, 295] width 123 height 21
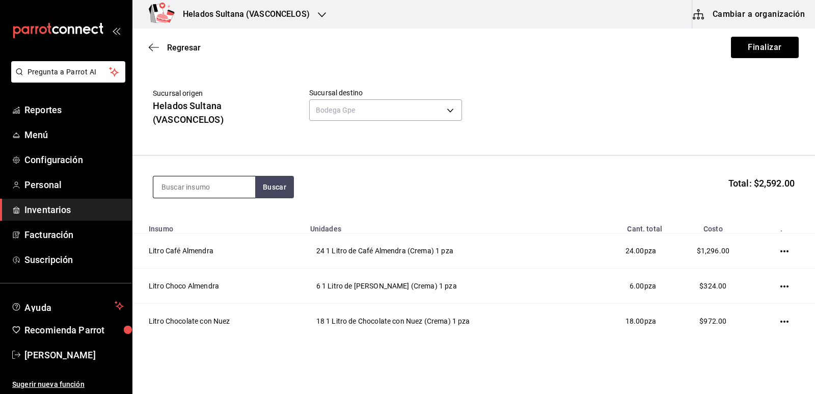
click at [233, 186] on input at bounding box center [204, 186] width 102 height 21
type input "litro mango crema"
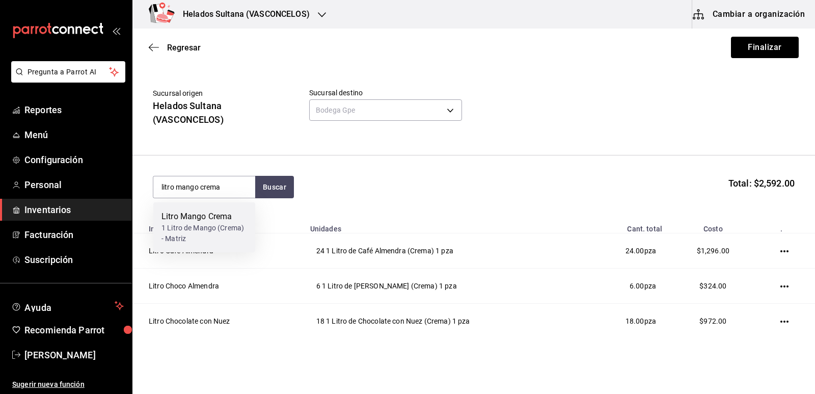
click at [215, 234] on div "1 Litro de Mango (Crema) - Matriz" at bounding box center [204, 233] width 86 height 21
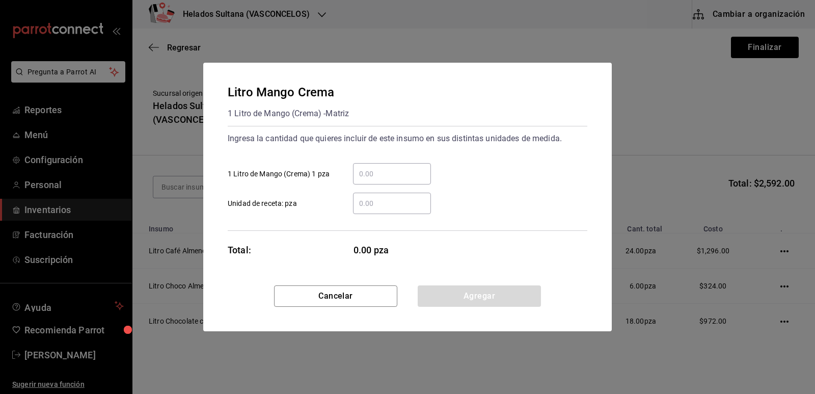
click at [370, 175] on input "​ 1 Litro de Mango (Crema) 1 pza" at bounding box center [392, 174] width 78 height 12
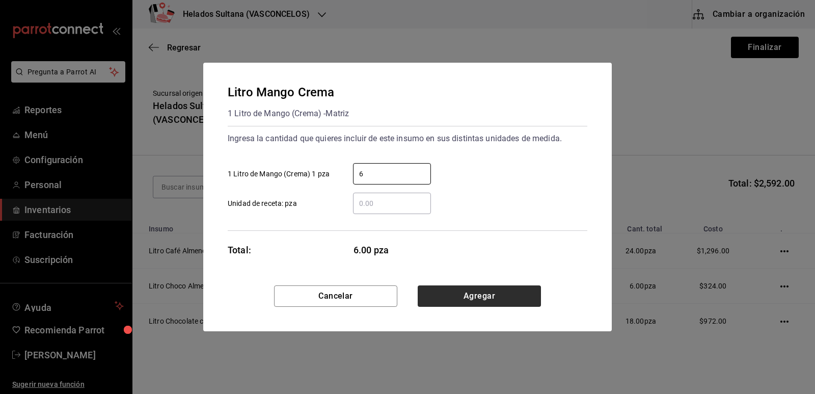
type input "6"
click at [494, 294] on button "Agregar" at bounding box center [479, 295] width 123 height 21
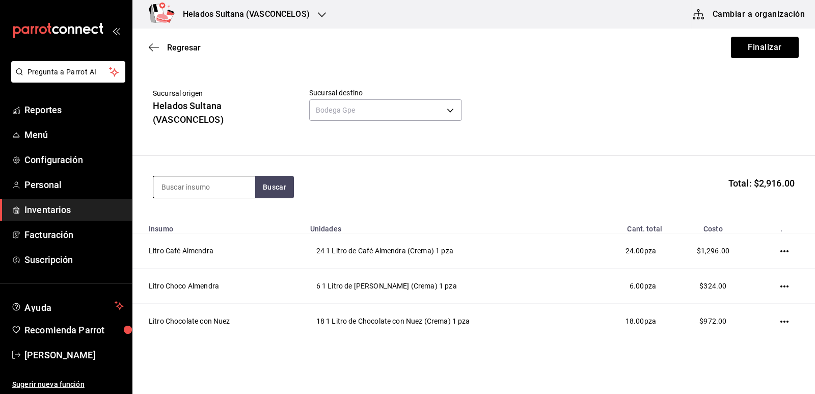
click at [216, 178] on input at bounding box center [204, 186] width 102 height 21
type input "litro nuez crema"
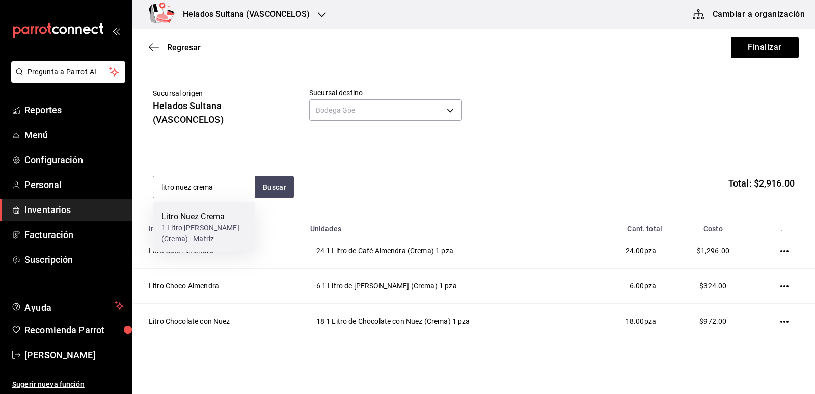
click at [216, 219] on div "Litro Nuez Crema" at bounding box center [204, 216] width 86 height 12
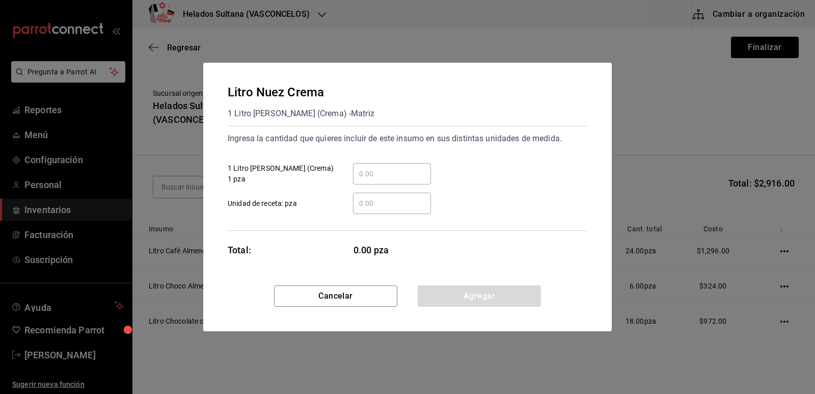
click at [377, 174] on input "​ 1 Litro [PERSON_NAME] (Crema) 1 pza" at bounding box center [392, 174] width 78 height 12
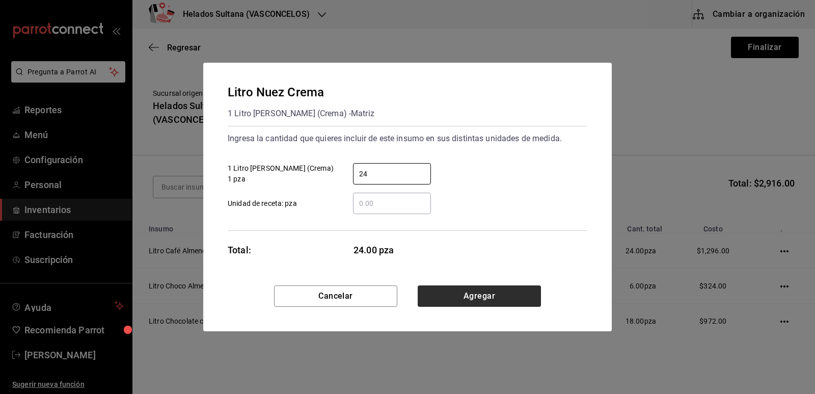
type input "24"
click at [477, 301] on button "Agregar" at bounding box center [479, 295] width 123 height 21
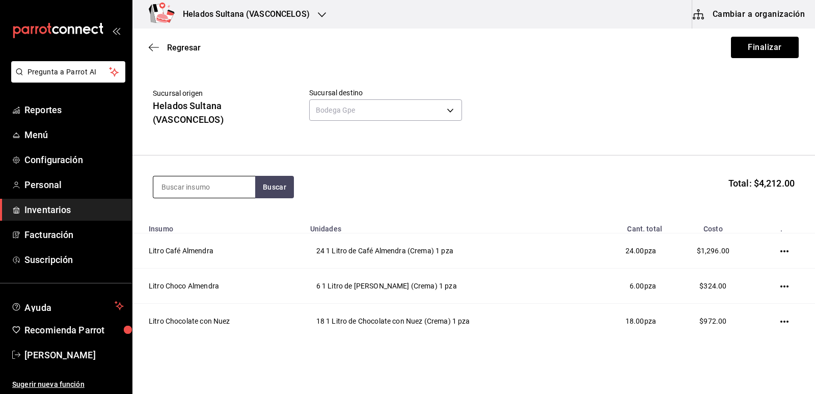
click at [185, 187] on input at bounding box center [204, 186] width 102 height 21
type input "litro pastel"
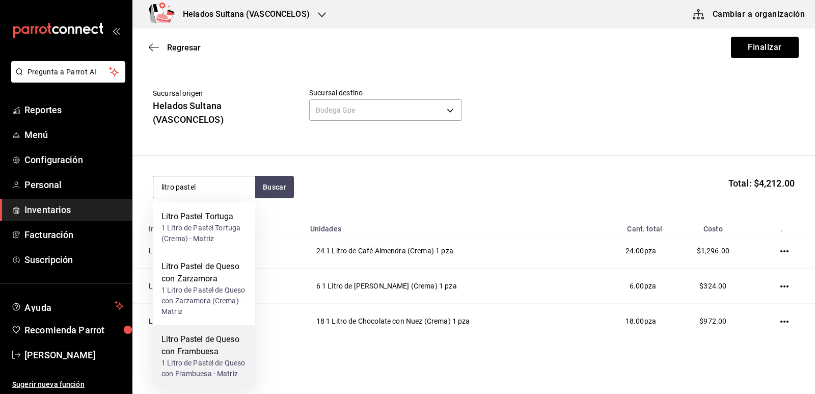
click at [196, 340] on div "Litro Pastel de Queso con Frambuesa" at bounding box center [204, 345] width 86 height 24
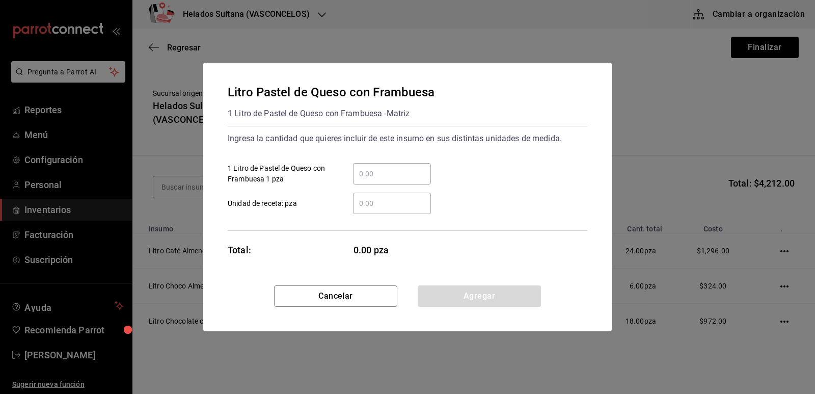
click at [364, 169] on input "​ 1 Litro de Pastel de Queso con Frambuesa 1 pza" at bounding box center [392, 174] width 78 height 12
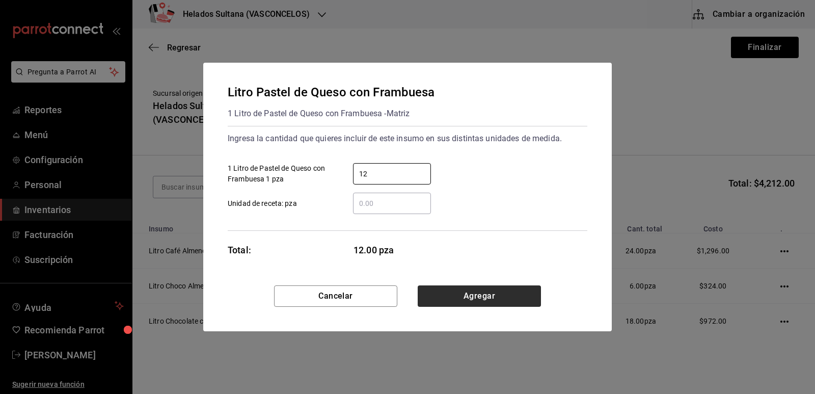
type input "12"
click at [480, 296] on button "Agregar" at bounding box center [479, 295] width 123 height 21
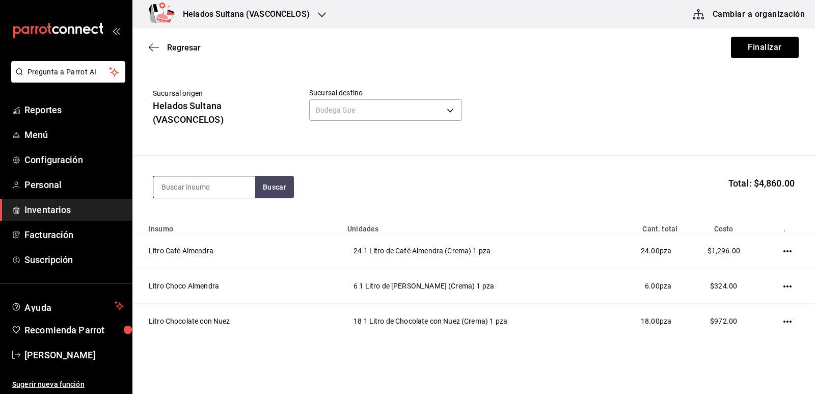
click at [223, 184] on input at bounding box center [204, 186] width 102 height 21
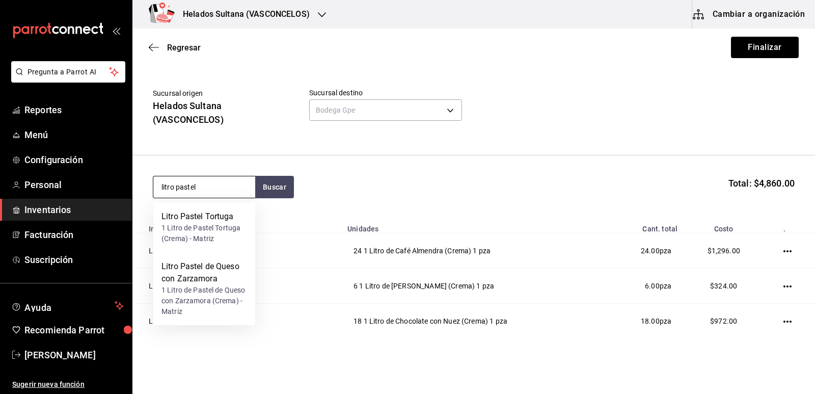
type input "litro pastel"
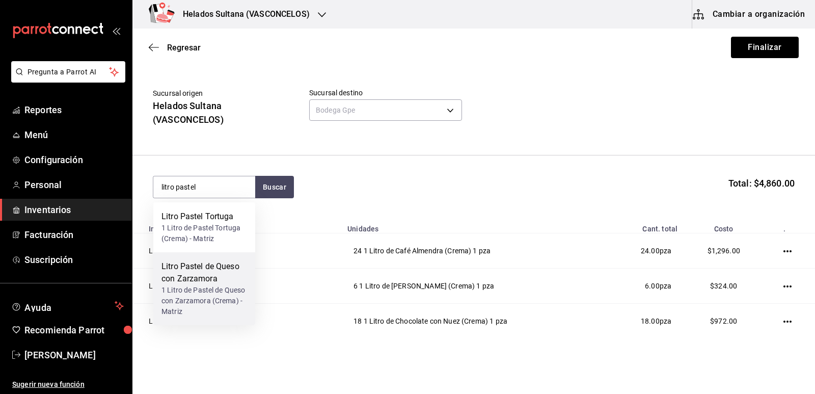
click at [211, 274] on div "Litro Pastel de Queso con Zarzamora" at bounding box center [204, 272] width 86 height 24
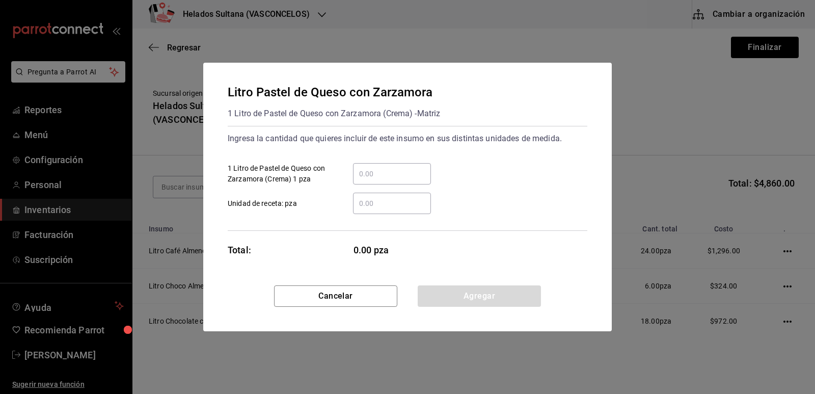
click at [372, 179] on input "​ 1 Litro de Pastel de Queso con Zarzamora (Crema) 1 pza" at bounding box center [392, 174] width 78 height 12
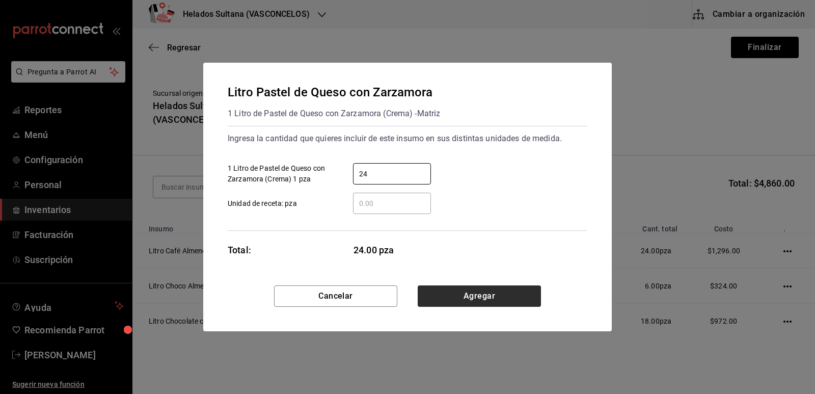
type input "24"
click at [455, 293] on button "Agregar" at bounding box center [479, 295] width 123 height 21
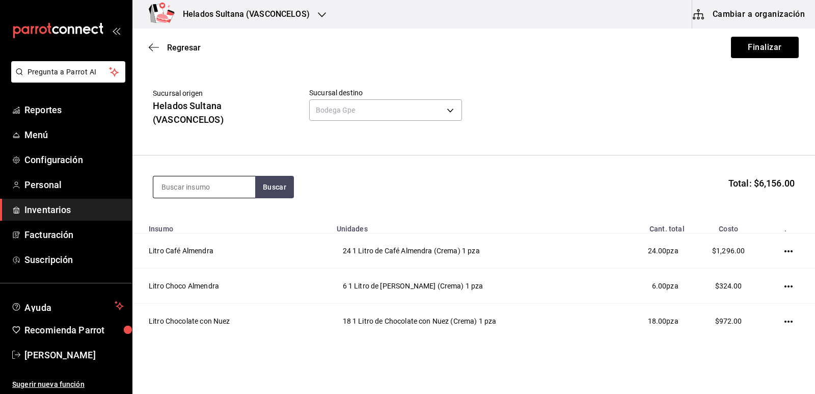
click at [180, 182] on input at bounding box center [204, 186] width 102 height 21
type input "litro pistache"
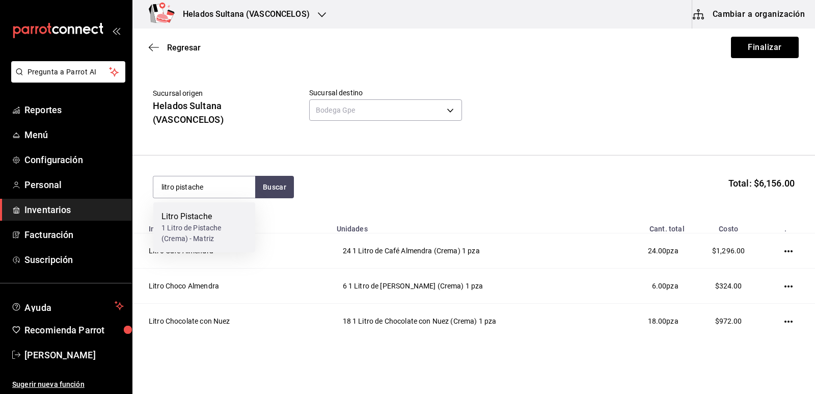
click at [186, 228] on div "1 Litro de Pistache (Crema) - Matriz" at bounding box center [204, 233] width 86 height 21
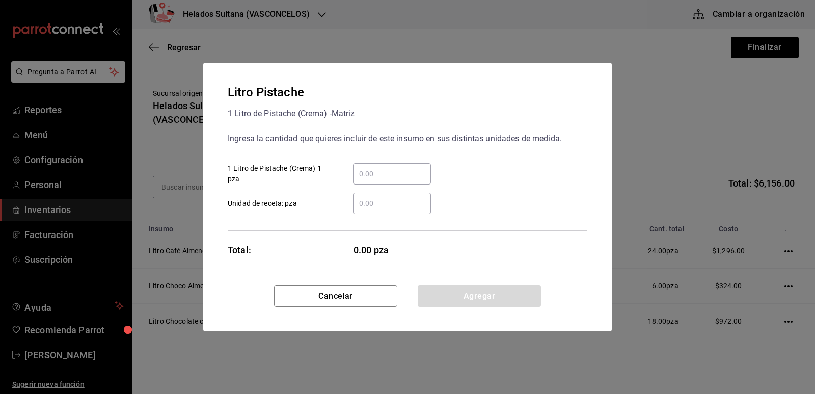
click at [378, 173] on input "​ 1 Litro de Pistache (Crema) 1 pza" at bounding box center [392, 174] width 78 height 12
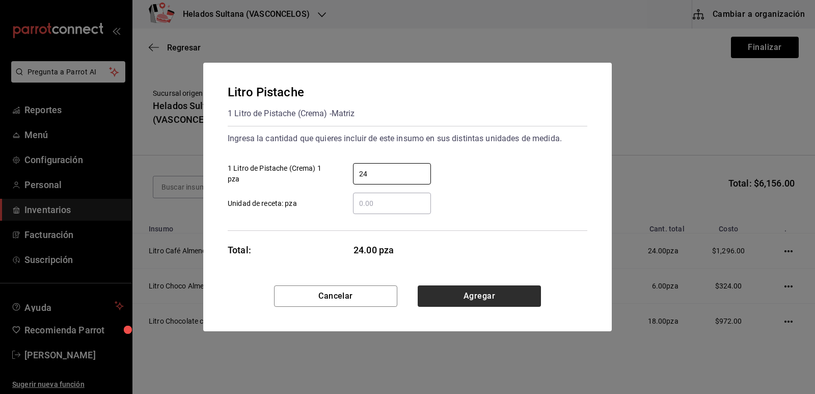
type input "24"
click at [485, 295] on button "Agregar" at bounding box center [479, 295] width 123 height 21
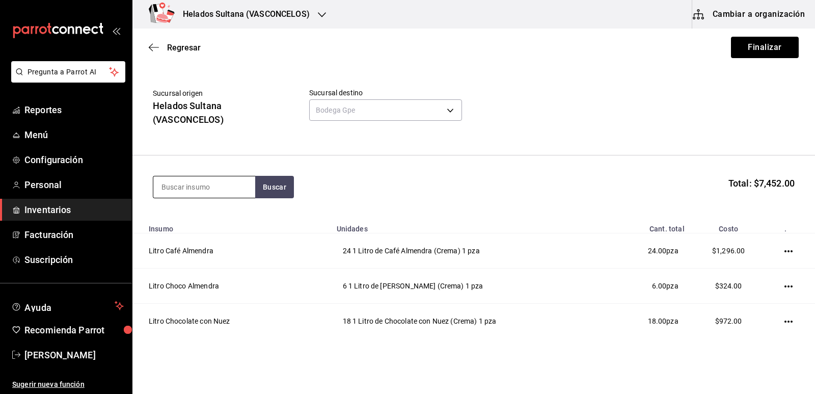
click at [212, 182] on input at bounding box center [204, 186] width 102 height 21
type input "litro vainilla"
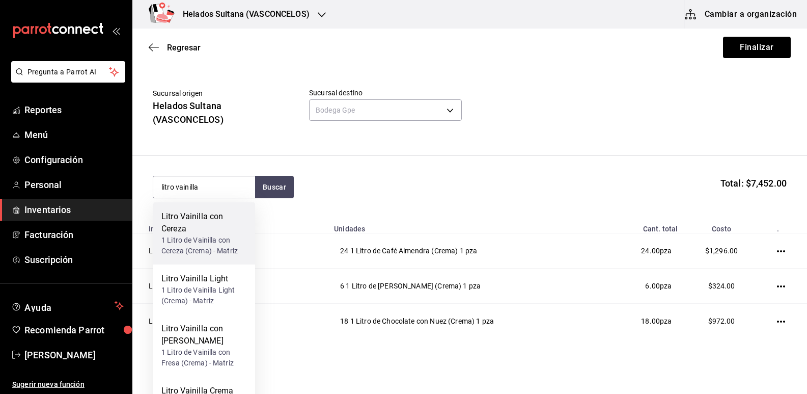
click at [196, 239] on div "1 Litro de Vainilla con Cereza (Crema) - Matriz" at bounding box center [204, 245] width 86 height 21
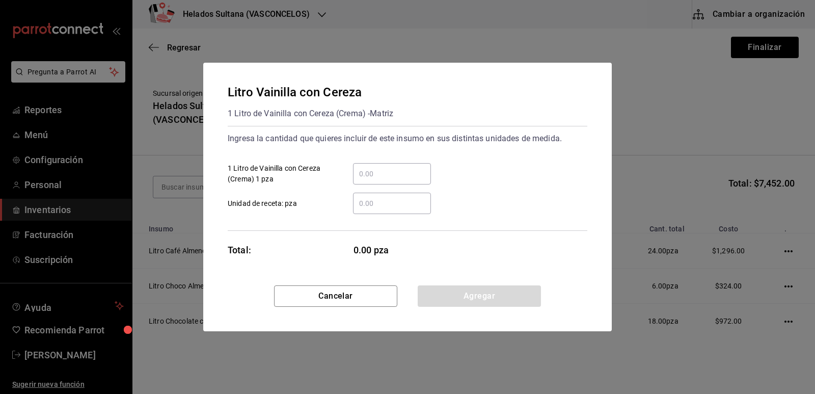
click at [375, 177] on input "​ 1 Litro de Vainilla con Cereza (Crema) 1 pza" at bounding box center [392, 174] width 78 height 12
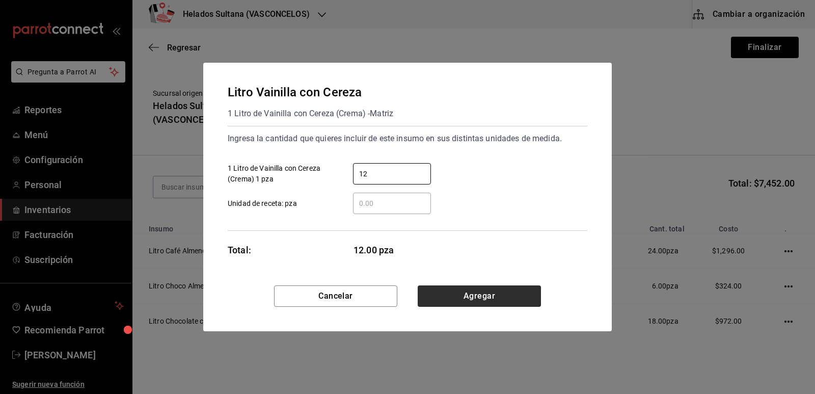
type input "12"
click at [486, 295] on button "Agregar" at bounding box center [479, 295] width 123 height 21
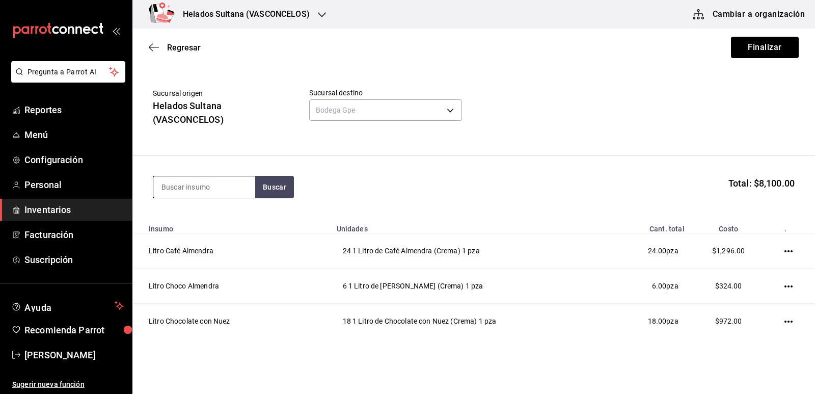
click at [233, 180] on input at bounding box center [204, 186] width 102 height 21
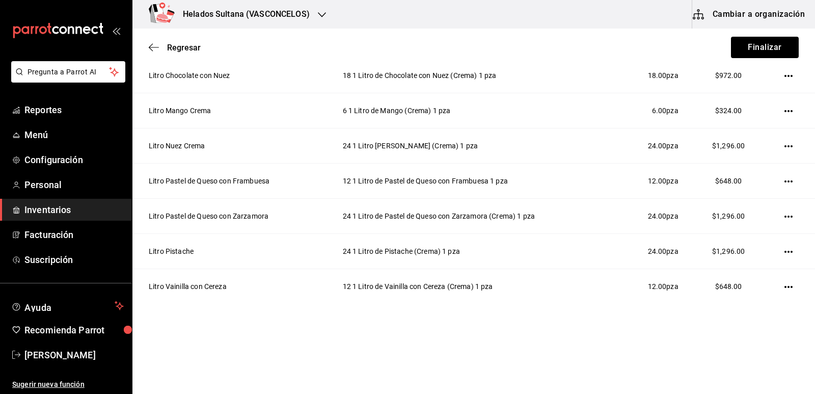
scroll to position [0, 0]
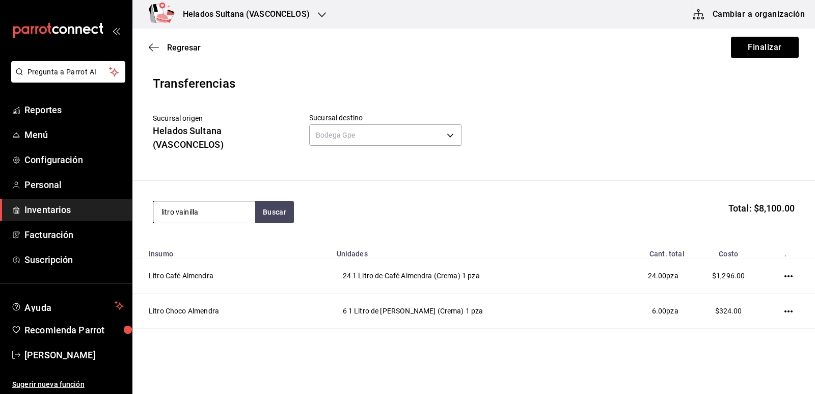
type input "litro vainilla"
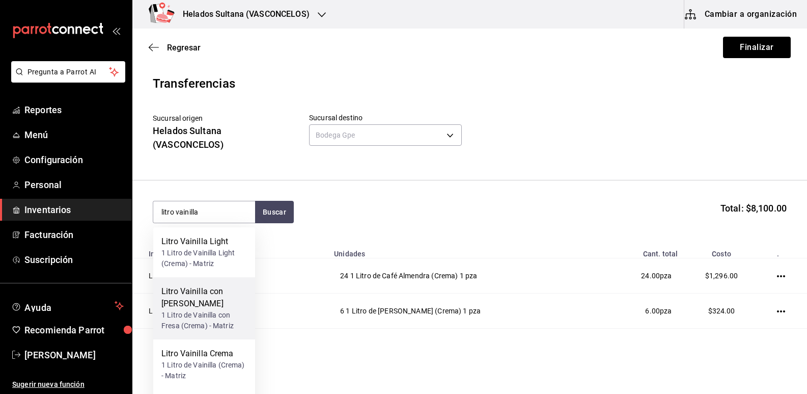
click at [194, 310] on div "1 Litro de Vainilla con Fresa (Crema) - Matriz" at bounding box center [204, 320] width 86 height 21
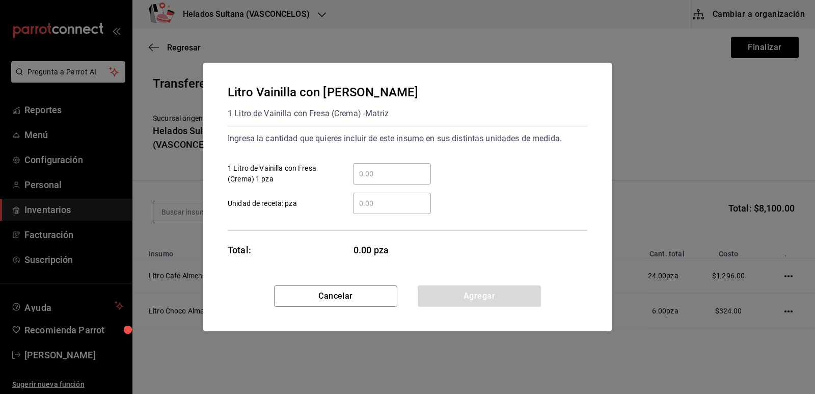
click at [396, 171] on input "​ 1 Litro de Vainilla con Fresa (Crema) 1 pza" at bounding box center [392, 174] width 78 height 12
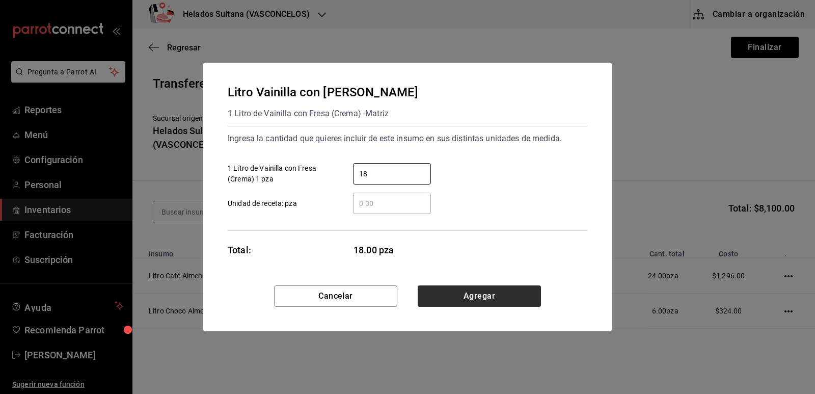
type input "18"
click at [478, 291] on button "Agregar" at bounding box center [479, 295] width 123 height 21
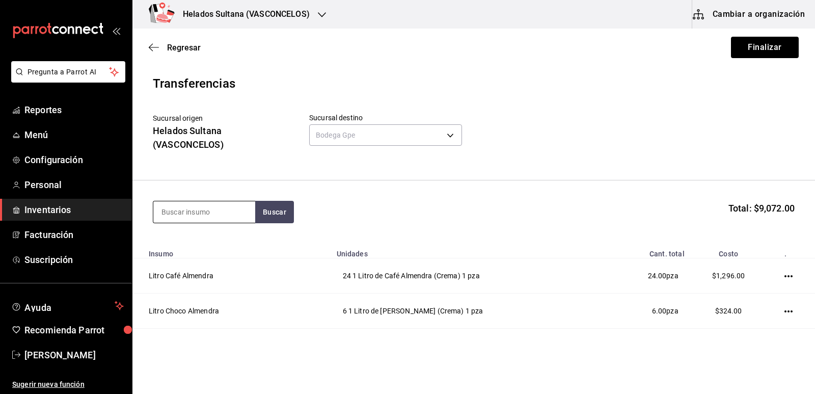
click at [227, 207] on input at bounding box center [204, 211] width 102 height 21
type input "pay"
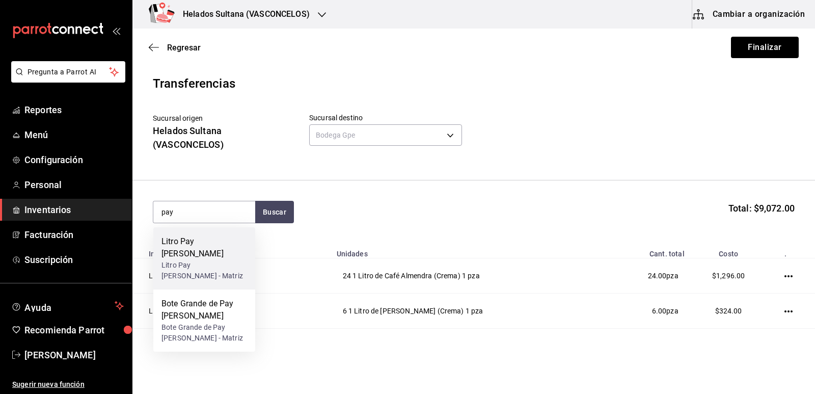
click at [217, 260] on div "Litro Pay [PERSON_NAME] - Matriz" at bounding box center [204, 270] width 86 height 21
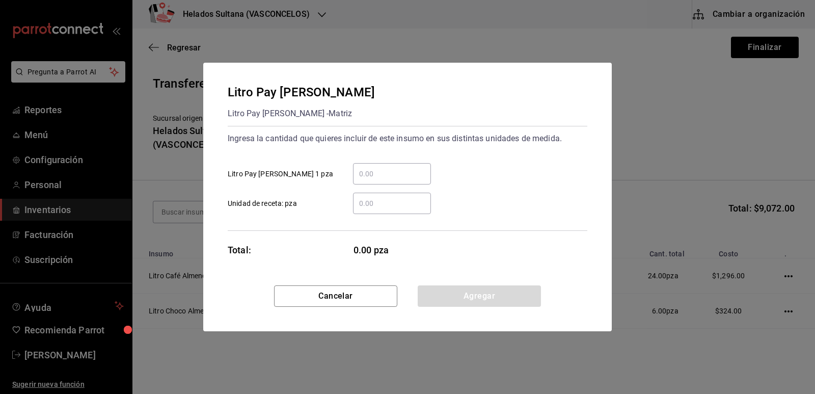
click at [381, 173] on input "​ Litro Pay [PERSON_NAME] 1 pza" at bounding box center [392, 174] width 78 height 12
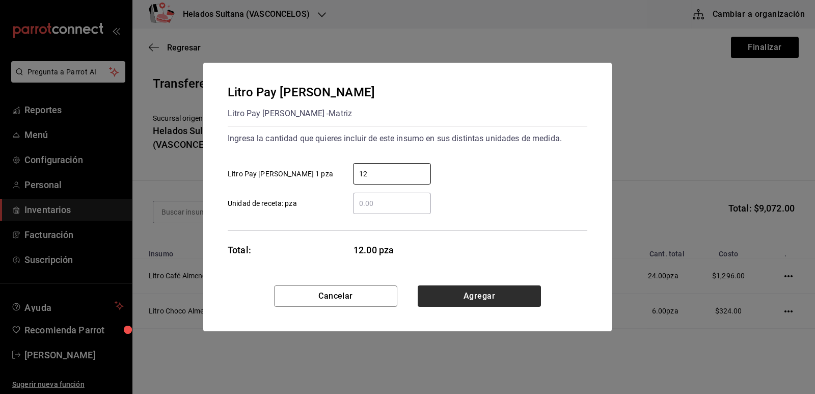
type input "12"
click at [473, 293] on button "Agregar" at bounding box center [479, 295] width 123 height 21
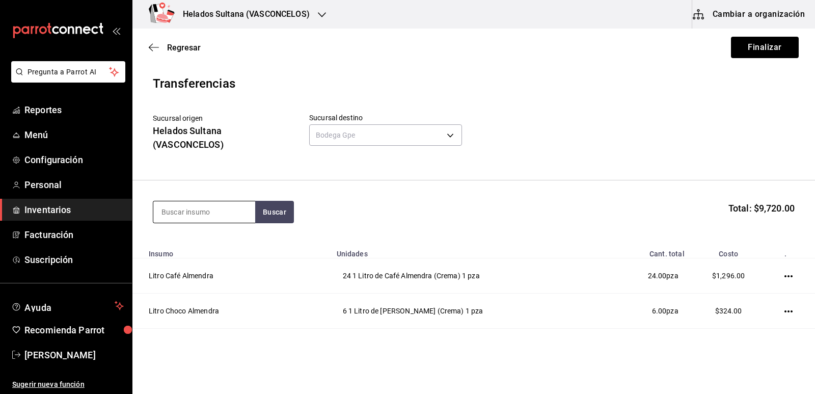
click at [225, 204] on input at bounding box center [204, 211] width 102 height 21
type input "litro mango agua"
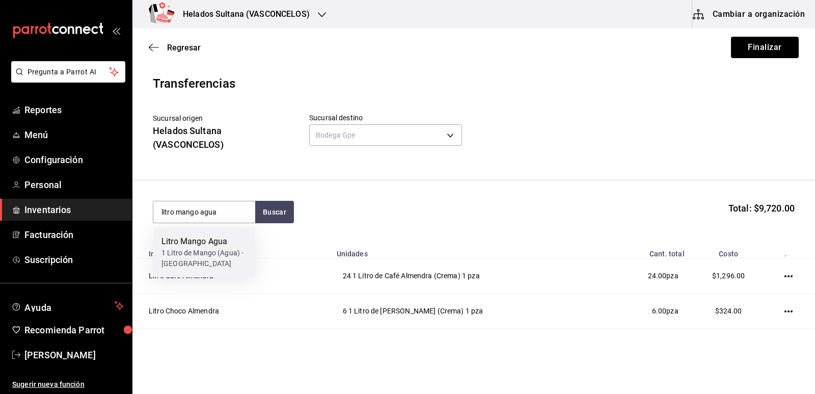
click at [220, 238] on div "Litro Mango Agua" at bounding box center [204, 241] width 86 height 12
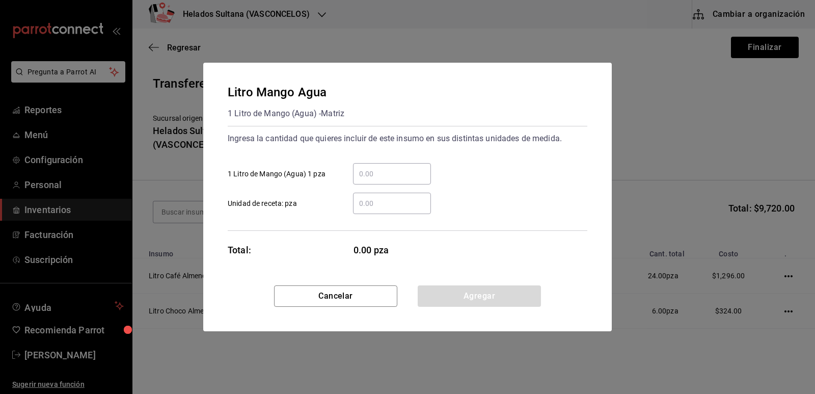
click at [384, 173] on input "​ 1 Litro de Mango (Agua) 1 pza" at bounding box center [392, 174] width 78 height 12
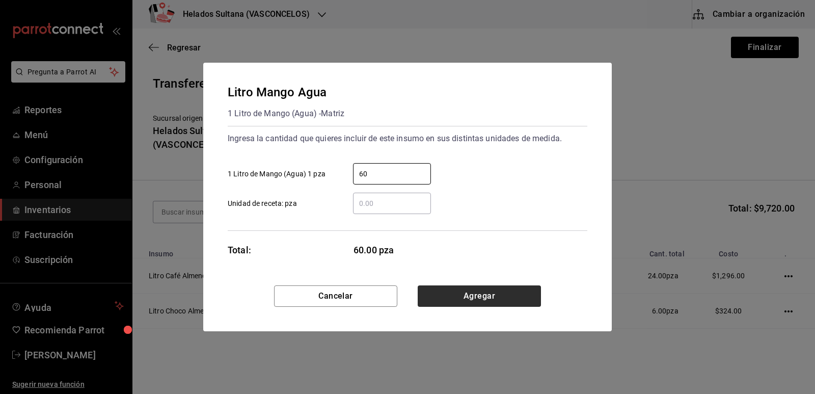
type input "60"
click at [493, 291] on button "Agregar" at bounding box center [479, 295] width 123 height 21
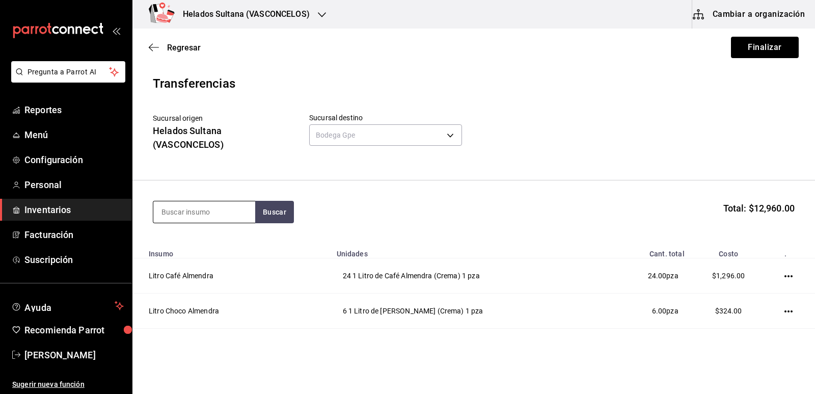
click at [224, 214] on input at bounding box center [204, 211] width 102 height 21
type input "litro fresa light"
click at [270, 210] on button "Buscar" at bounding box center [274, 212] width 39 height 22
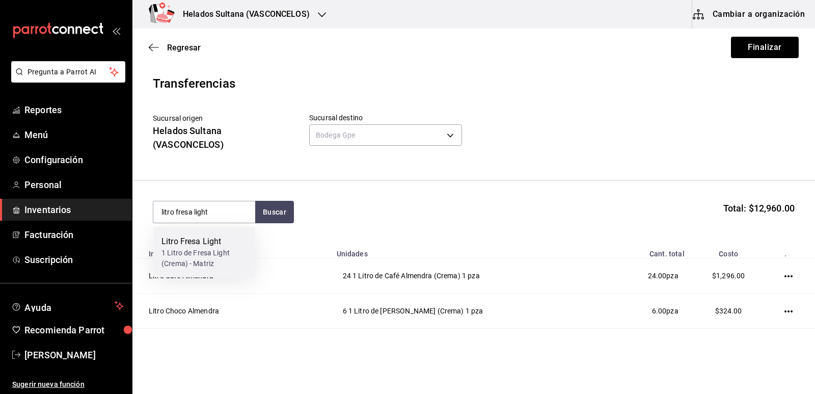
click at [200, 252] on div "1 Litro de Fresa Light (Crema) - Matriz" at bounding box center [204, 258] width 86 height 21
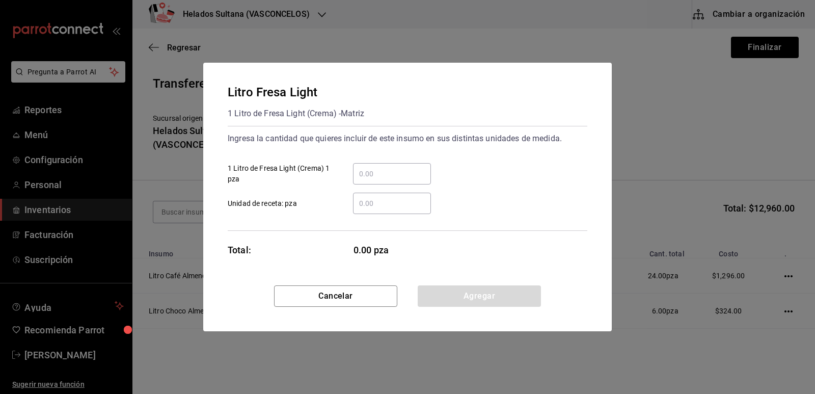
click at [369, 175] on input "​ 1 Litro de Fresa Light (Crema) 1 pza" at bounding box center [392, 174] width 78 height 12
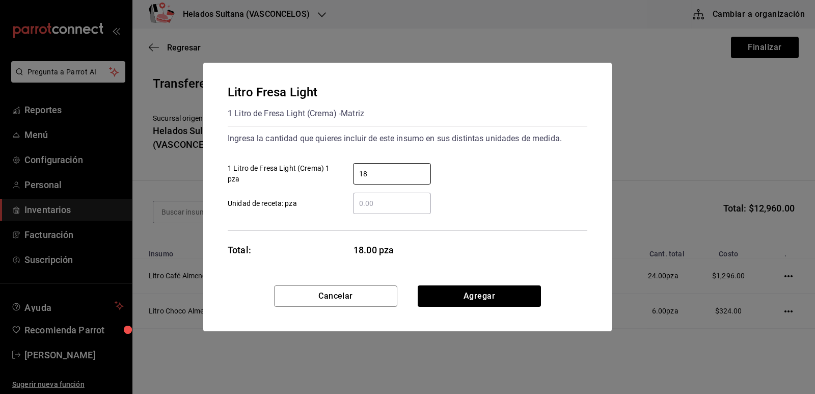
type input "18"
click at [501, 196] on div "​ Unidad de receta: pza" at bounding box center [404, 199] width 368 height 30
click at [494, 291] on button "Agregar" at bounding box center [479, 295] width 123 height 21
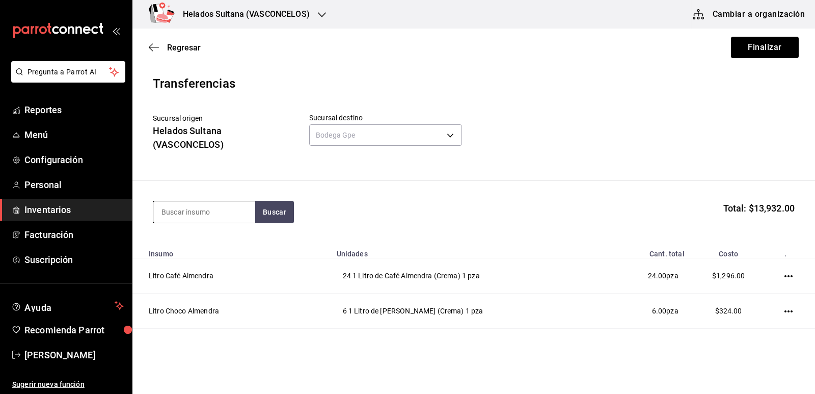
click at [226, 211] on input at bounding box center [204, 211] width 102 height 21
type input "litro vainilla"
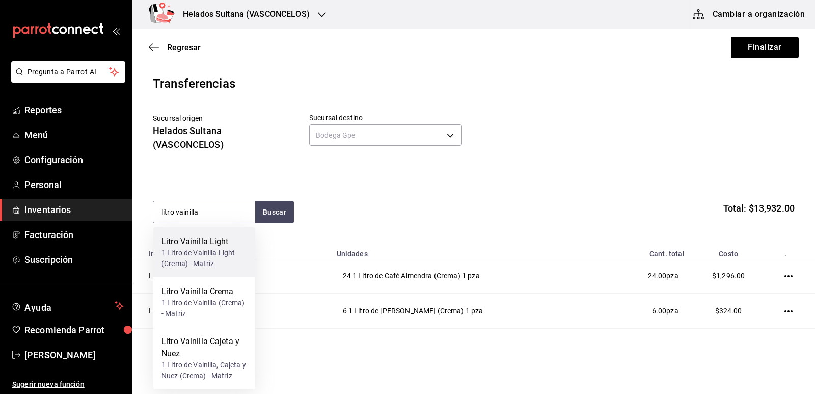
click at [211, 246] on div "Litro Vainilla Light" at bounding box center [204, 241] width 86 height 12
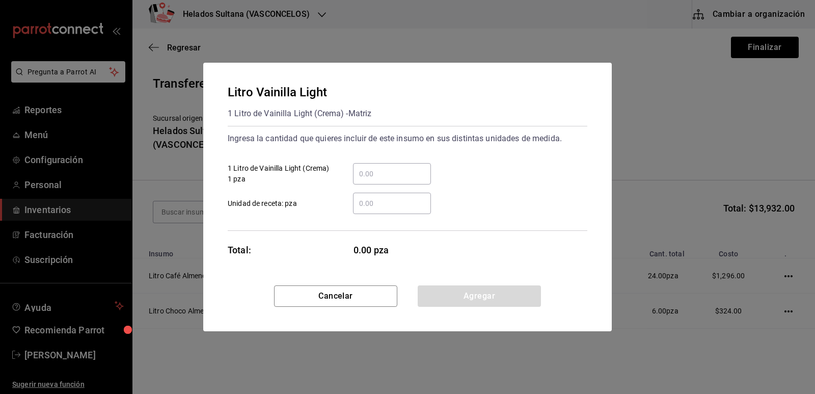
click at [374, 174] on input "​ 1 Litro de Vainilla Light (Crema) 1 pza" at bounding box center [392, 174] width 78 height 12
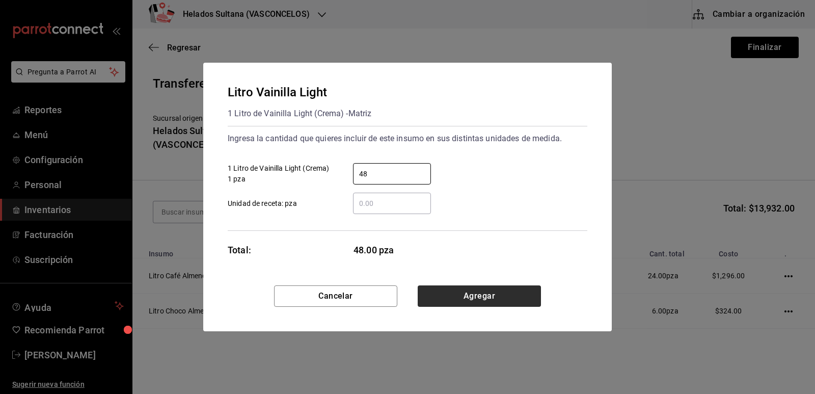
type input "48"
click at [494, 298] on button "Agregar" at bounding box center [479, 295] width 123 height 21
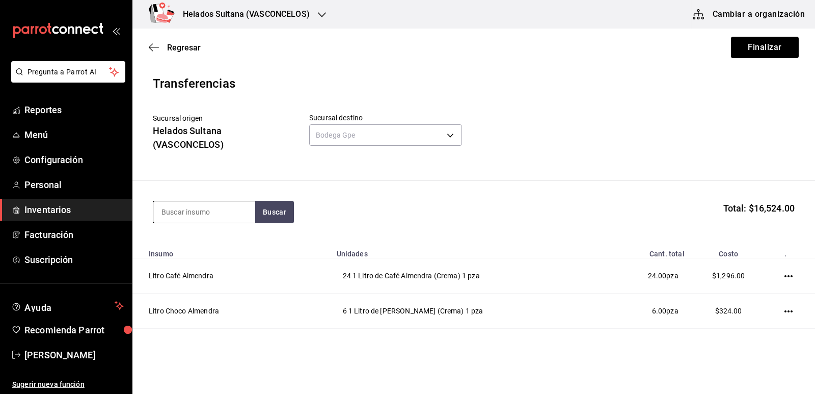
click at [203, 216] on input at bounding box center [204, 211] width 102 height 21
type input "litro [PERSON_NAME]"
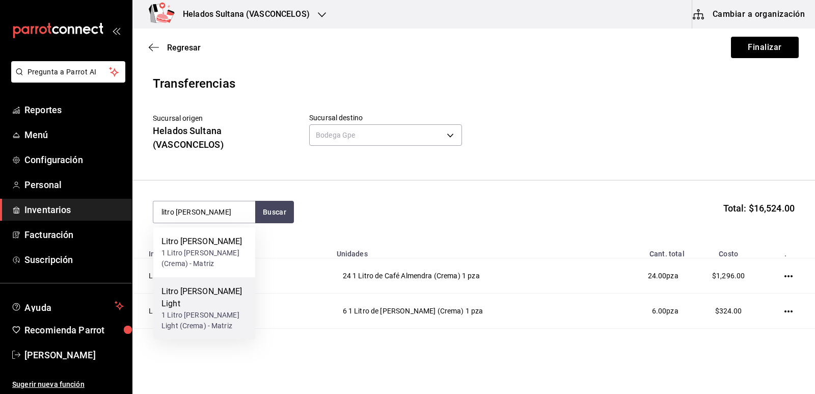
click at [208, 296] on div "Litro [PERSON_NAME] Light" at bounding box center [204, 297] width 86 height 24
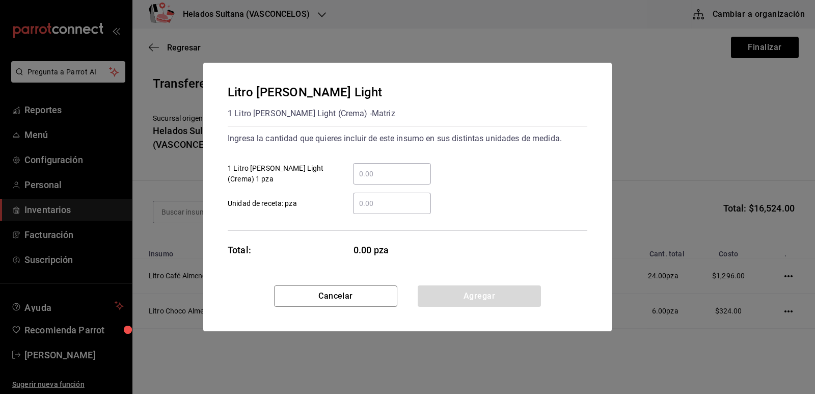
click at [391, 179] on div "​" at bounding box center [392, 173] width 78 height 21
click at [391, 179] on input "​ 1 Litro [PERSON_NAME] Light (Crema) 1 pza" at bounding box center [392, 174] width 78 height 12
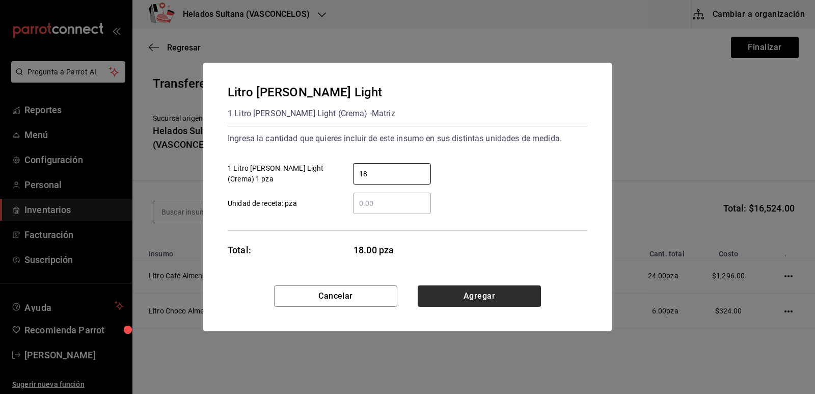
type input "18"
click at [494, 296] on button "Agregar" at bounding box center [479, 295] width 123 height 21
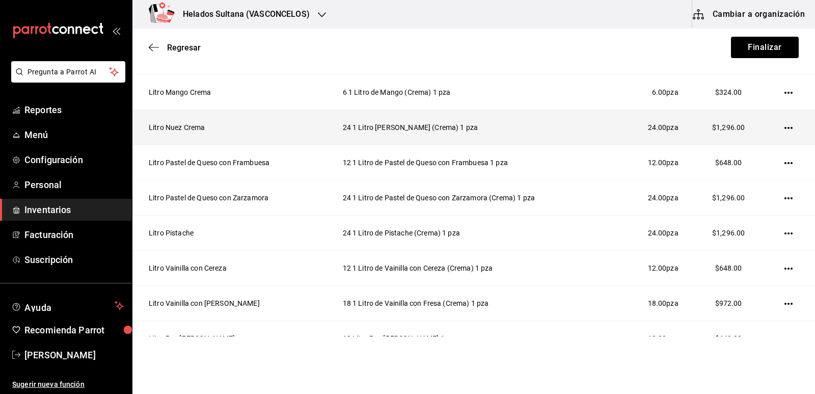
scroll to position [278, 0]
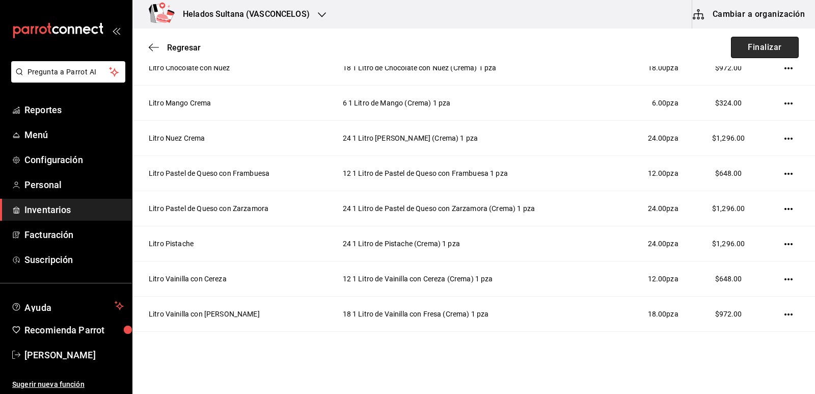
click at [742, 48] on button "Finalizar" at bounding box center [765, 47] width 68 height 21
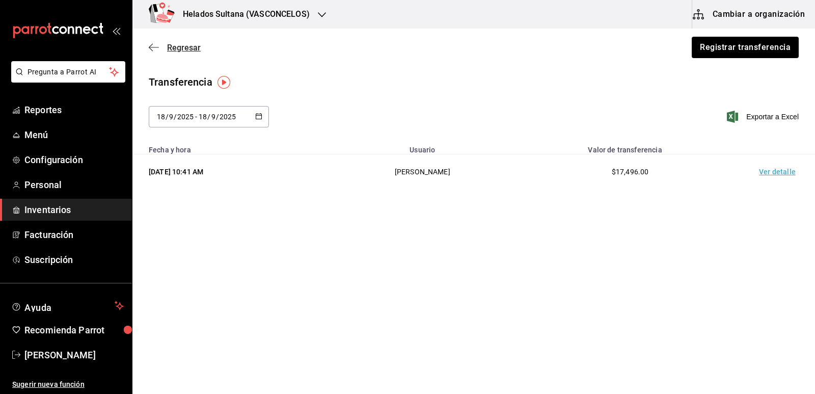
click at [183, 51] on span "Regresar" at bounding box center [184, 48] width 34 height 10
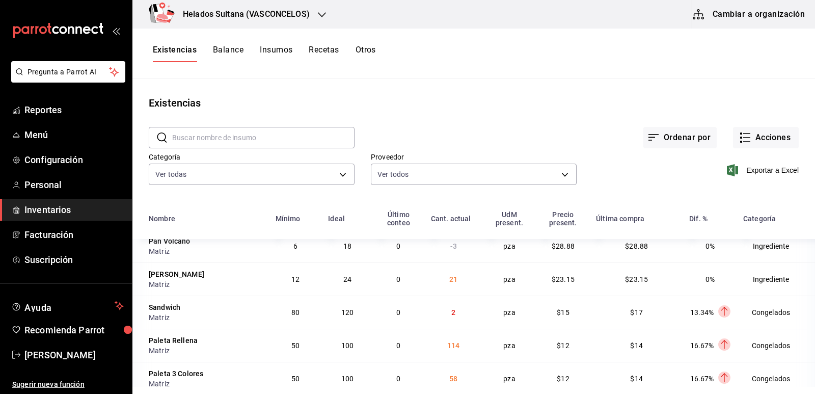
scroll to position [51, 0]
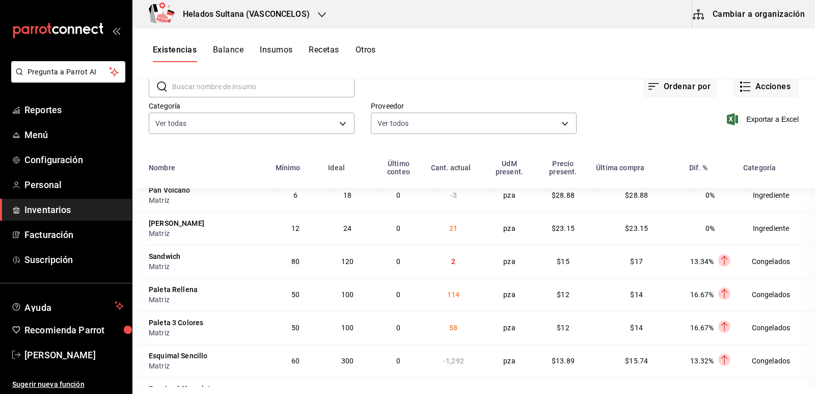
click at [183, 350] on div "Esquimal Sencillo" at bounding box center [178, 355] width 59 height 10
click at [316, 344] on td "60" at bounding box center [295, 360] width 53 height 33
click at [455, 357] on span "-1,292" at bounding box center [453, 361] width 21 height 8
click at [482, 344] on td "-1,292" at bounding box center [454, 360] width 58 height 33
click at [523, 344] on td "pza" at bounding box center [509, 360] width 54 height 33
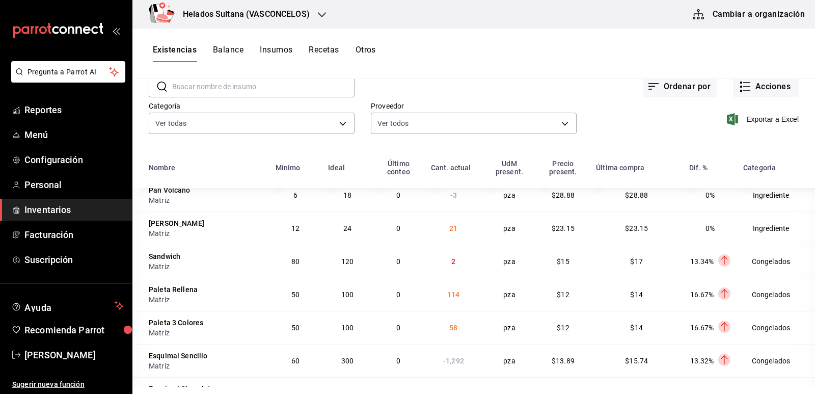
drag, startPoint x: 575, startPoint y: 281, endPoint x: 589, endPoint y: 280, distance: 13.8
click at [582, 344] on td "$13.89" at bounding box center [563, 360] width 54 height 33
click at [644, 357] on span "$15.74" at bounding box center [636, 361] width 23 height 8
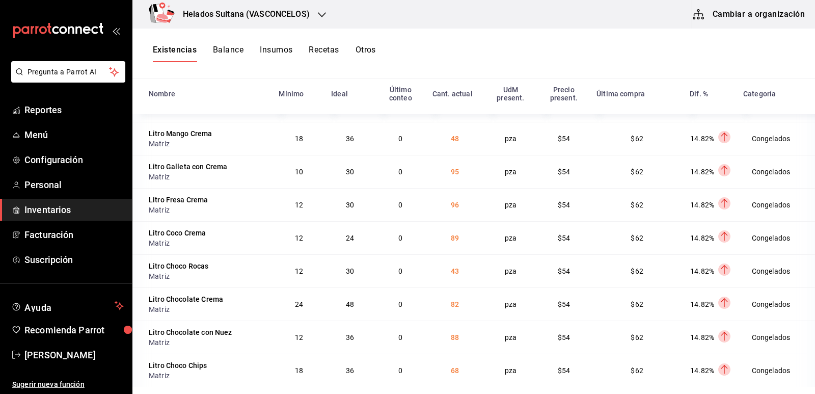
scroll to position [5215, 0]
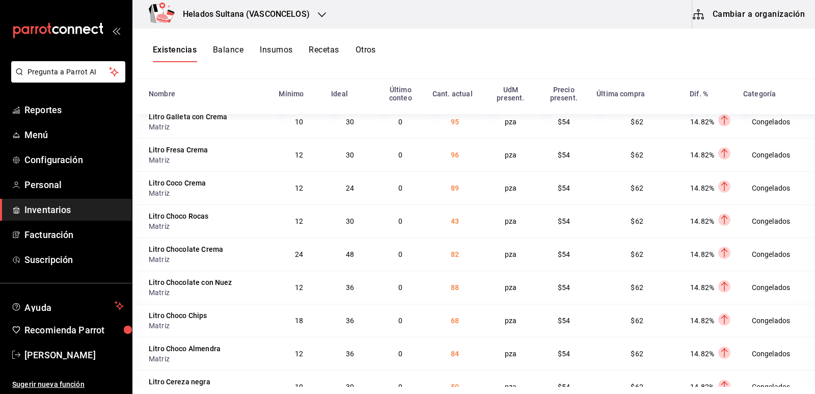
click at [719, 19] on button "Cambiar a organización" at bounding box center [749, 14] width 115 height 29
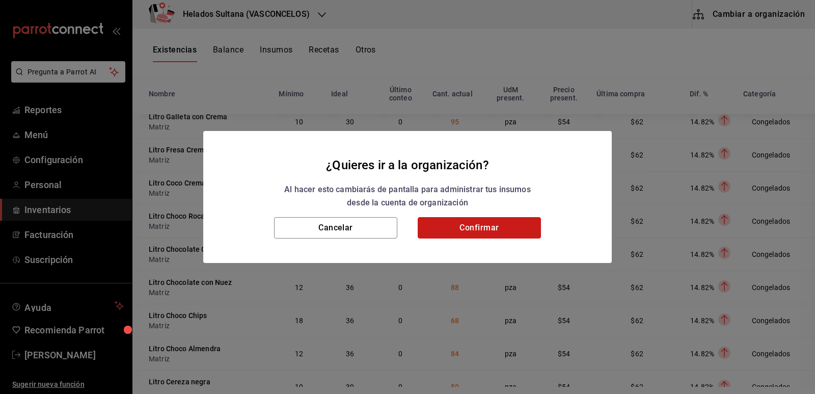
click at [520, 230] on button "Confirmar" at bounding box center [479, 227] width 123 height 21
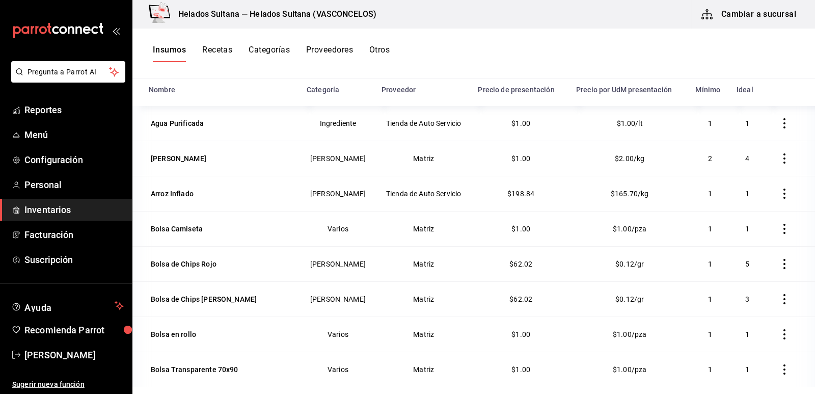
click at [381, 51] on button "Otros" at bounding box center [379, 53] width 20 height 17
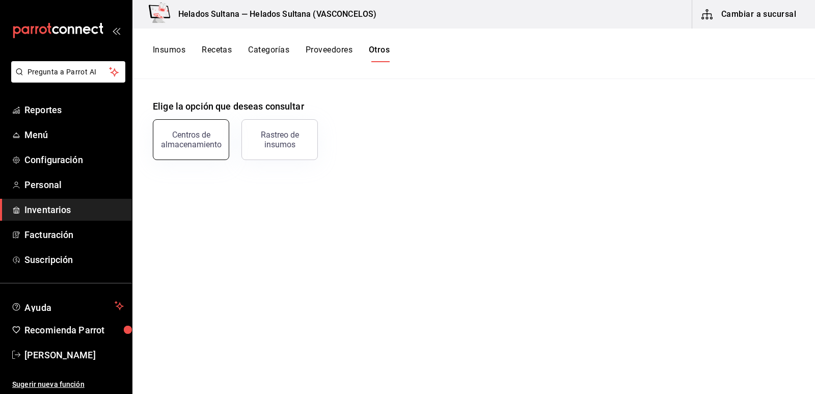
click at [207, 132] on div "Centros de almacenamiento" at bounding box center [190, 139] width 63 height 19
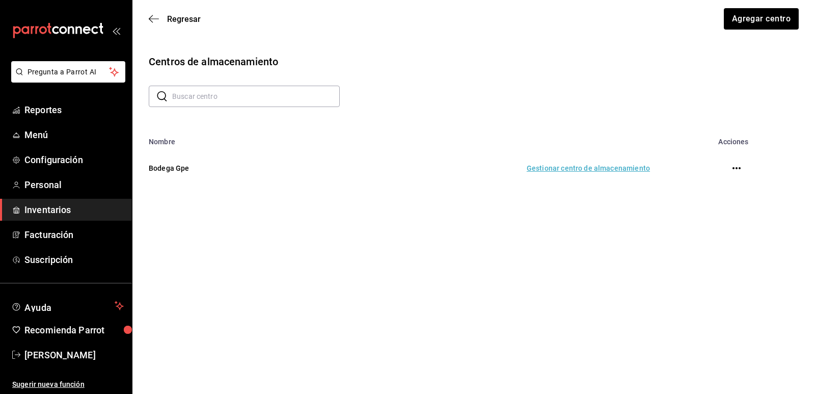
click at [548, 168] on td "Gestionar centro de almacenamiento" at bounding box center [481, 168] width 361 height 45
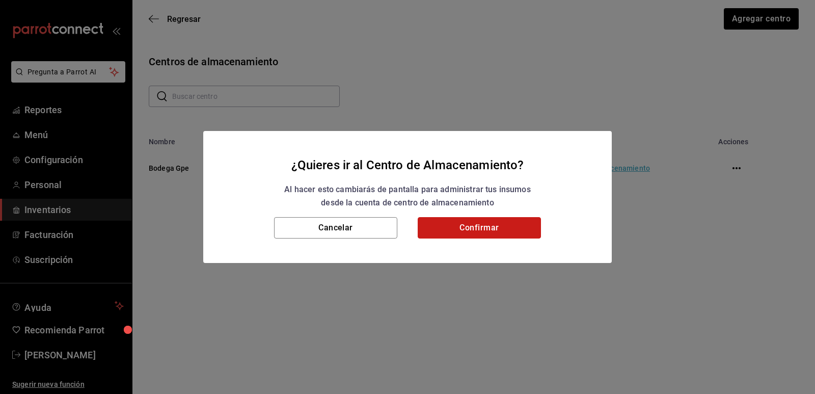
click at [454, 225] on button "Confirmar" at bounding box center [479, 227] width 123 height 21
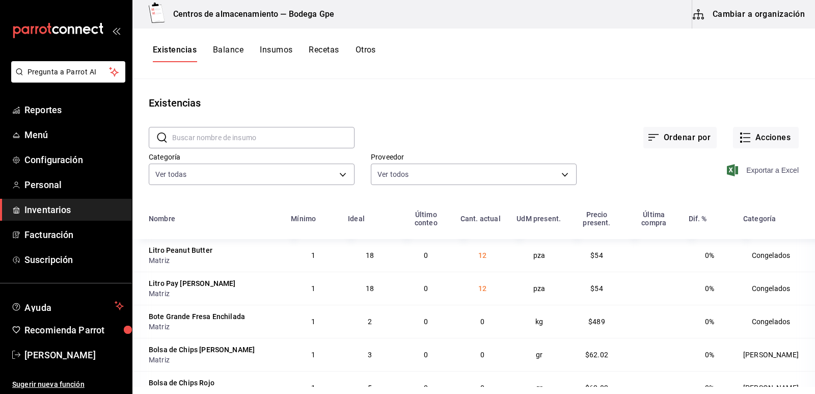
click at [736, 171] on span "Exportar a Excel" at bounding box center [764, 170] width 70 height 12
click at [746, 139] on button "Acciones" at bounding box center [766, 137] width 66 height 21
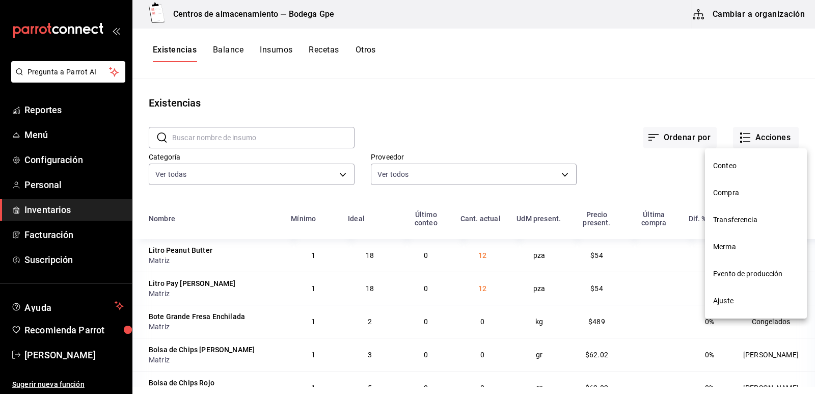
click at [732, 214] on li "Transferencia" at bounding box center [756, 219] width 102 height 27
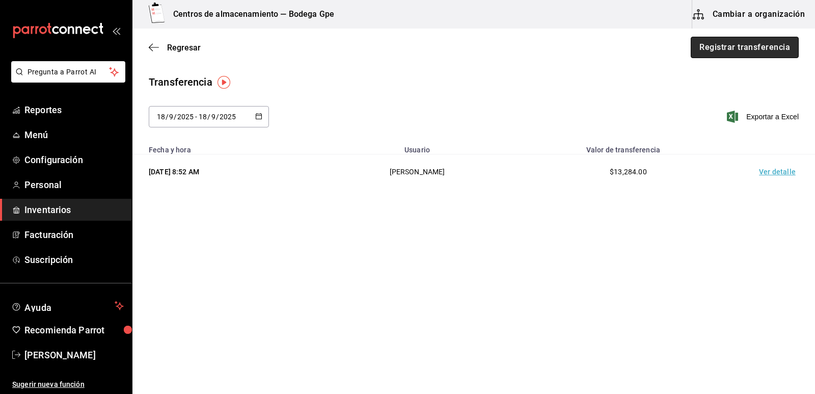
click at [724, 52] on button "Registrar transferencia" at bounding box center [745, 47] width 108 height 21
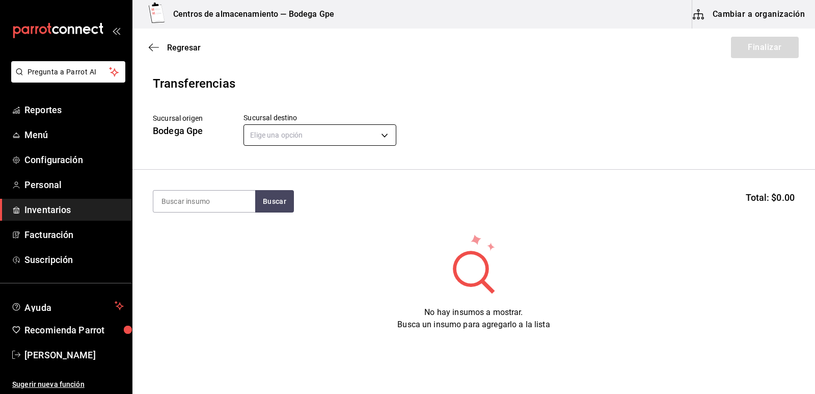
click at [381, 135] on body "Pregunta a Parrot AI Reportes Menú Configuración Personal Inventarios Facturaci…" at bounding box center [407, 168] width 815 height 336
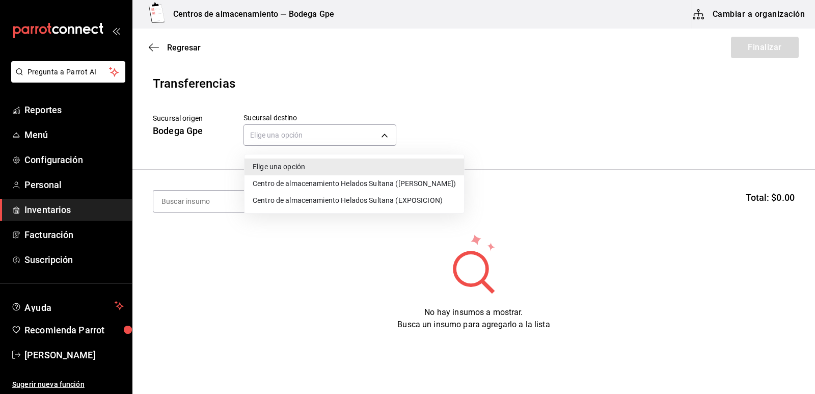
click at [450, 118] on div at bounding box center [407, 197] width 815 height 394
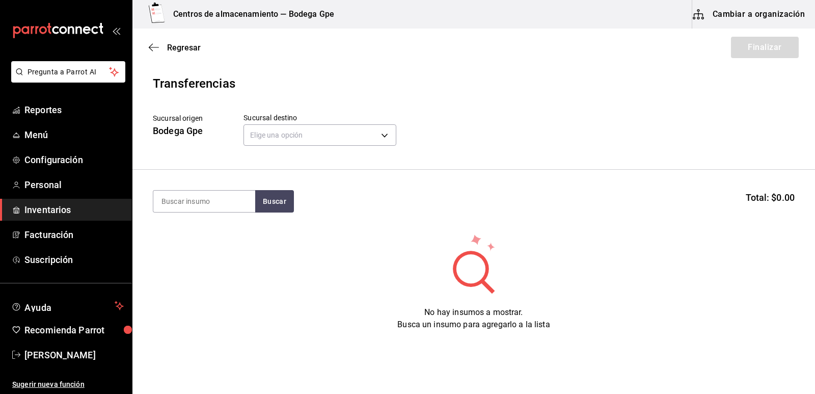
click at [717, 17] on button "Cambiar a organización" at bounding box center [749, 14] width 115 height 29
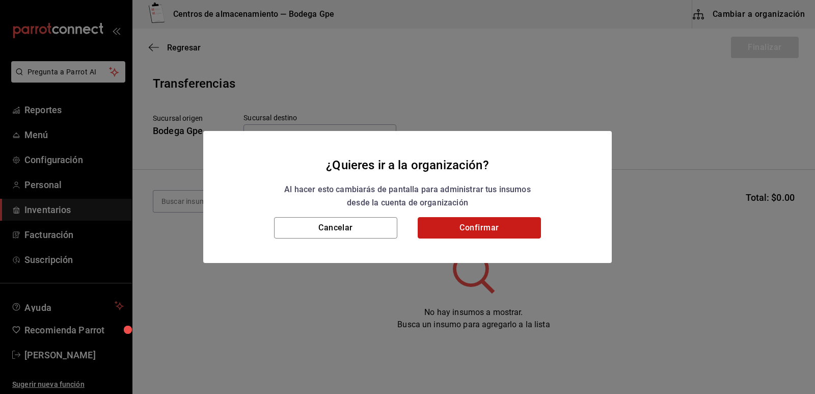
click at [489, 225] on button "Confirmar" at bounding box center [479, 227] width 123 height 21
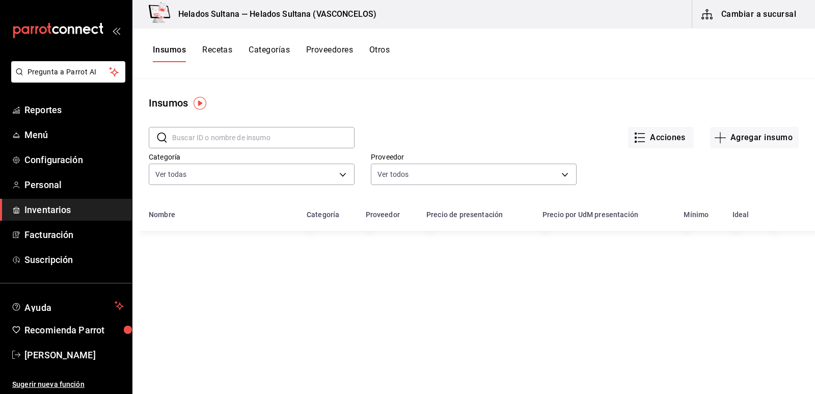
click at [763, 18] on button "Cambiar a sucursal" at bounding box center [749, 14] width 115 height 29
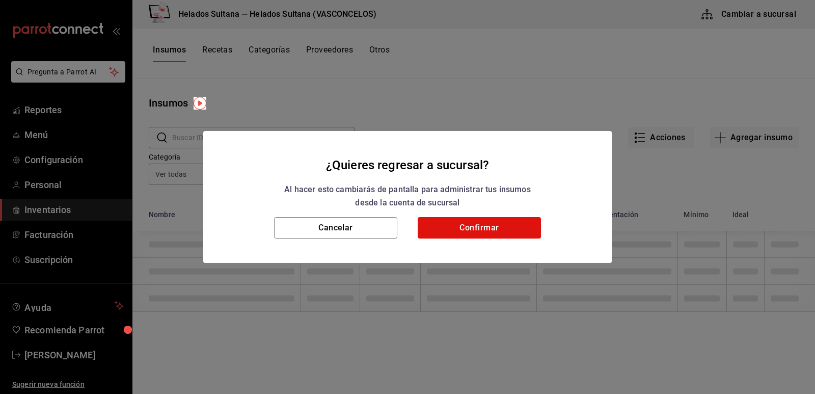
click at [652, 49] on div "¿Quieres regresar a sucursal? Al hacer esto cambiarás de pantalla para administ…" at bounding box center [407, 197] width 815 height 394
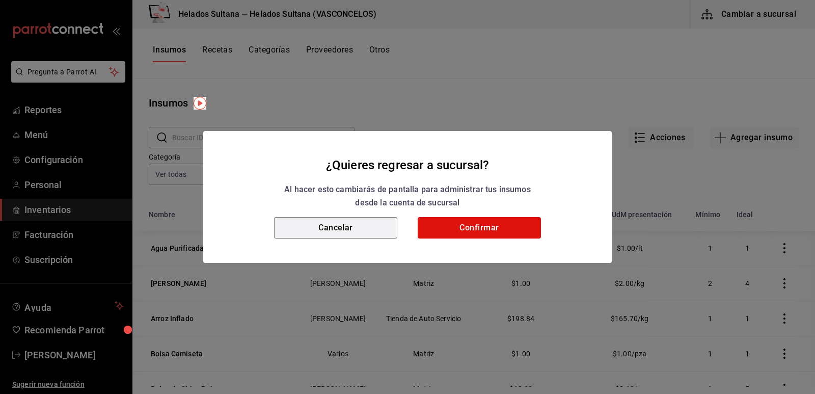
click at [339, 223] on button "Cancelar" at bounding box center [335, 227] width 123 height 21
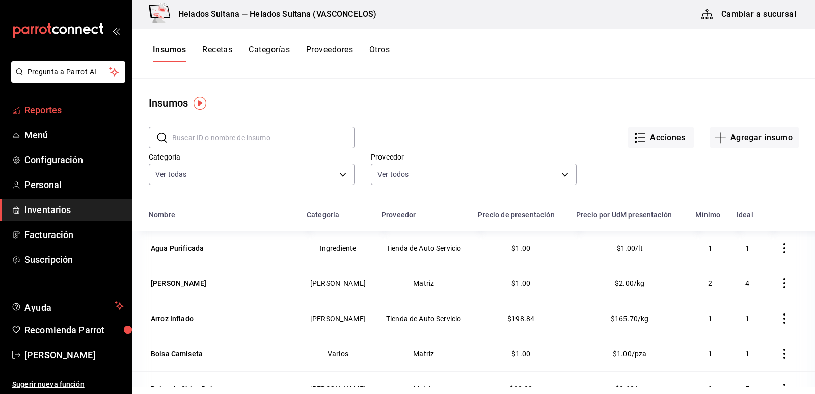
click at [40, 107] on span "Reportes" at bounding box center [73, 110] width 99 height 14
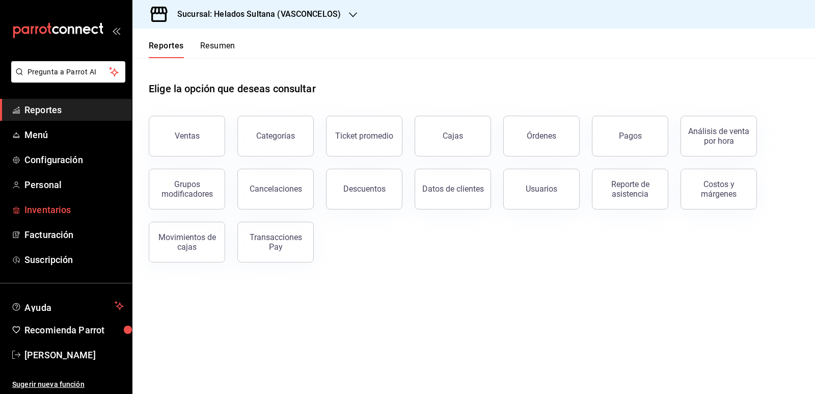
click at [45, 210] on span "Inventarios" at bounding box center [73, 210] width 99 height 14
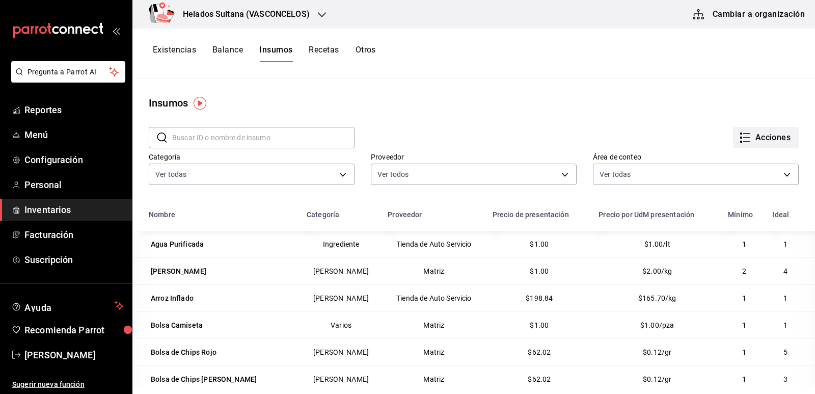
click at [739, 139] on icon "button" at bounding box center [745, 137] width 12 height 12
click at [646, 90] on div at bounding box center [407, 197] width 815 height 394
click at [646, 90] on main "Insumos ​ ​ Acciones Categoría Ver todas 9d7c0833-9408-45a5-a882-93b31da9ea45,4…" at bounding box center [473, 233] width 683 height 308
click at [721, 15] on button "Cambiar a organización" at bounding box center [749, 14] width 115 height 29
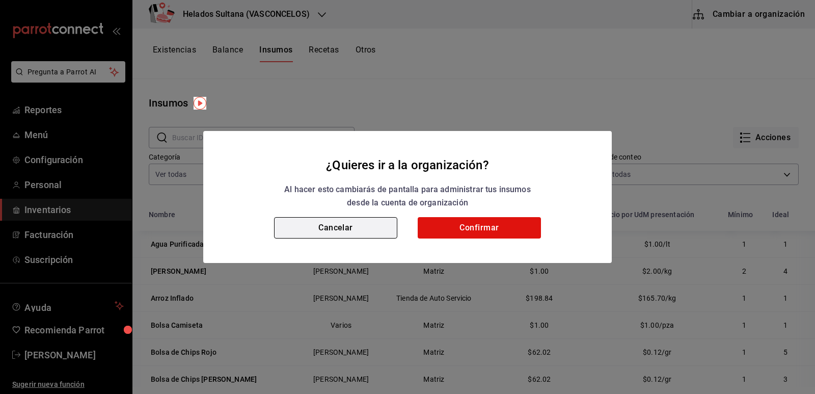
click at [349, 221] on button "Cancelar" at bounding box center [335, 227] width 123 height 21
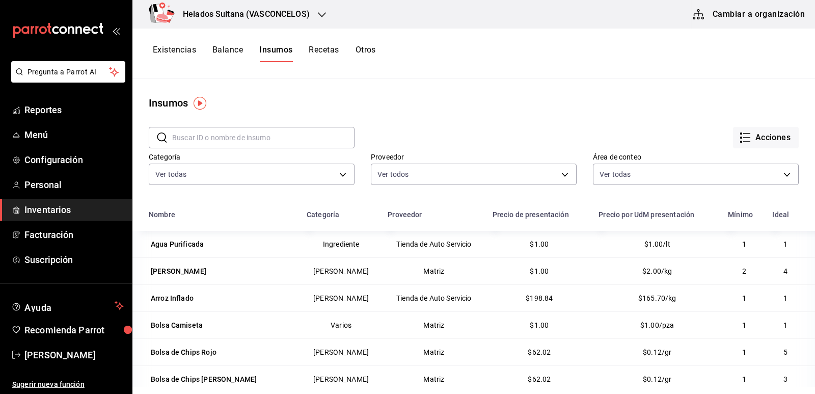
click at [169, 51] on button "Existencias" at bounding box center [174, 53] width 43 height 17
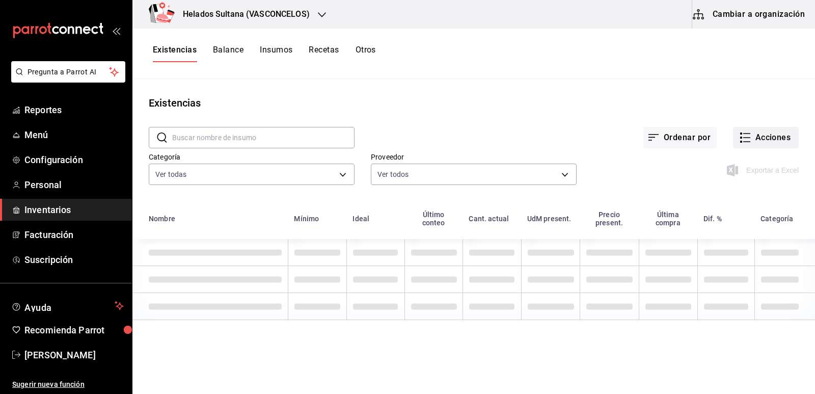
click at [750, 138] on button "Acciones" at bounding box center [766, 137] width 66 height 21
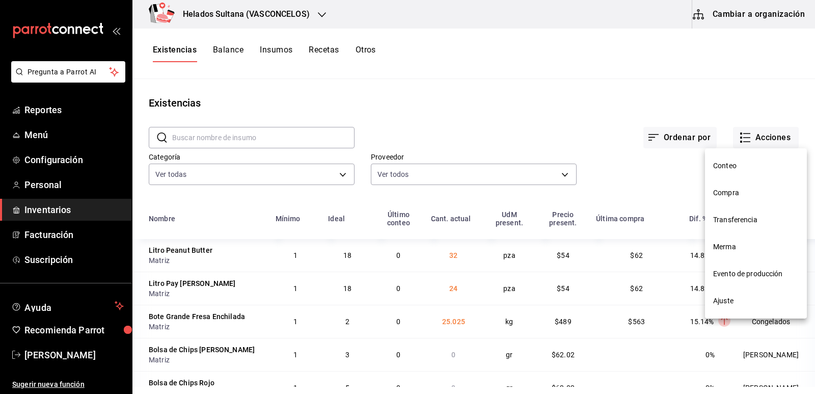
click at [741, 223] on span "Transferencia" at bounding box center [756, 219] width 86 height 11
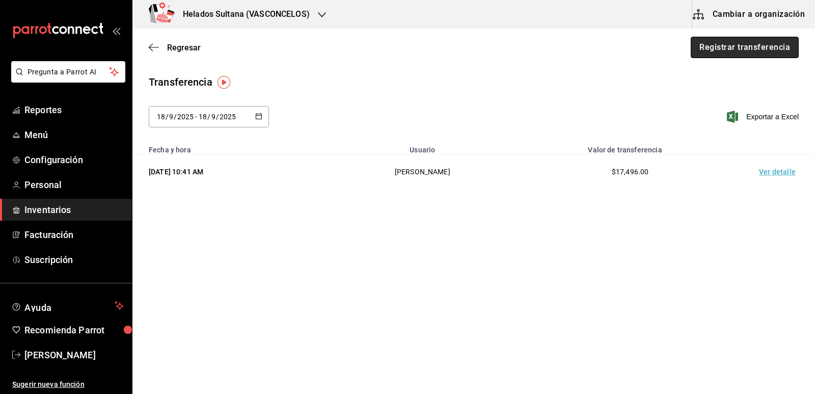
click at [748, 52] on button "Registrar transferencia" at bounding box center [745, 47] width 108 height 21
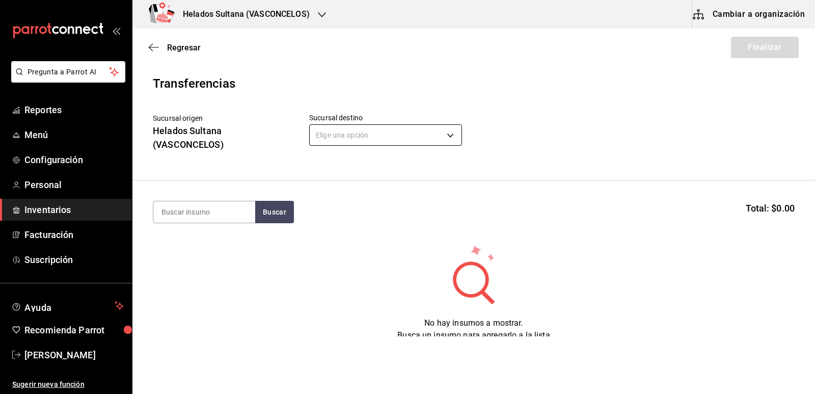
click at [341, 135] on body "Pregunta a Parrot AI Reportes Menú Configuración Personal Inventarios Facturaci…" at bounding box center [407, 168] width 815 height 336
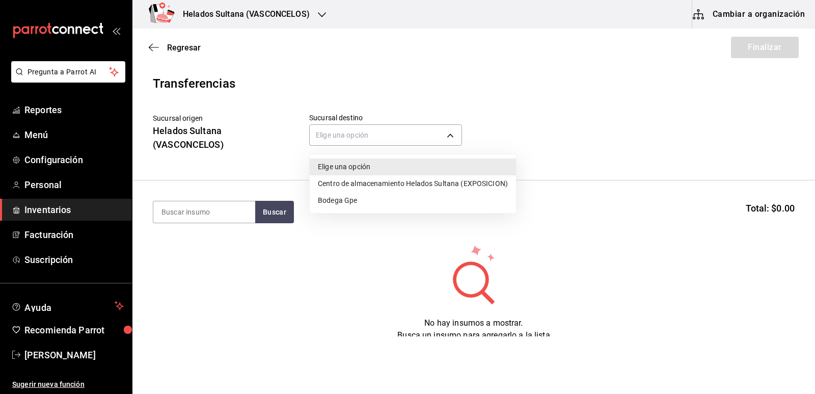
click at [346, 198] on li "Bodega Gpe" at bounding box center [413, 200] width 206 height 17
type input "cecdba9b-7898-4e63-b620-59393217984c"
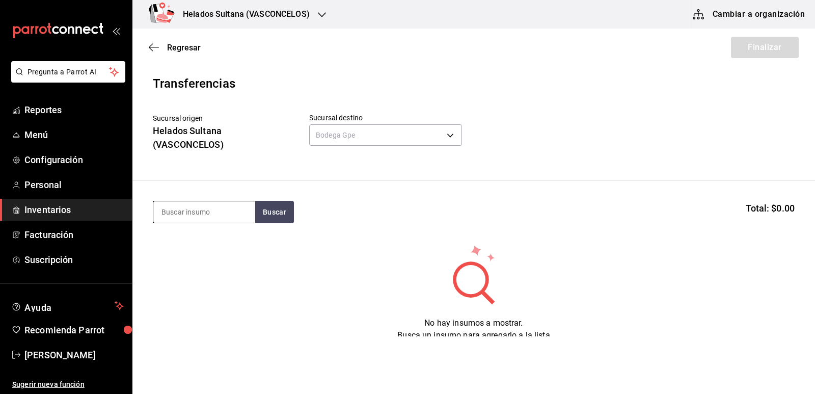
click at [192, 208] on input at bounding box center [204, 211] width 102 height 21
click at [229, 214] on input at bounding box center [204, 211] width 102 height 21
type input "litro fresa"
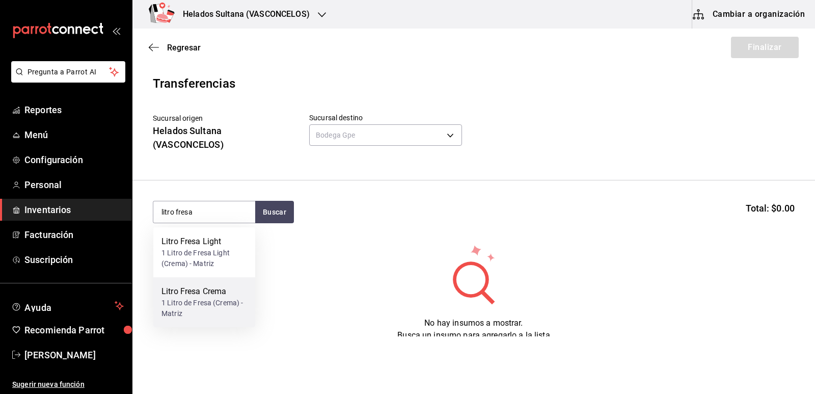
click at [215, 303] on div "1 Litro de Fresa (Crema) - Matriz" at bounding box center [204, 307] width 86 height 21
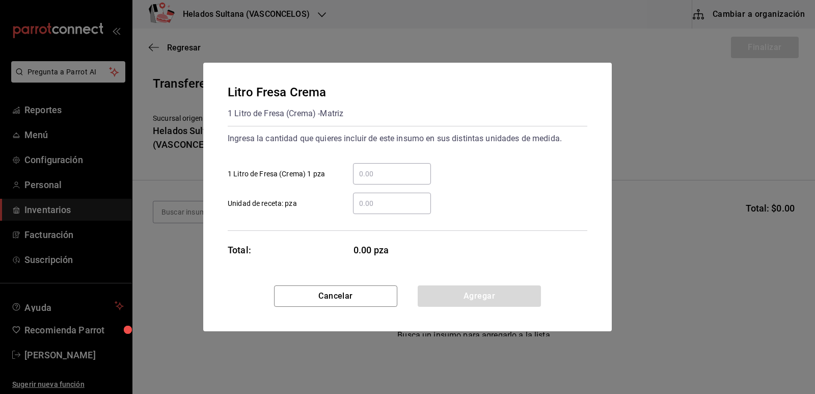
click at [414, 175] on input "​ 1 Litro de Fresa (Crema) 1 pza" at bounding box center [392, 174] width 78 height 12
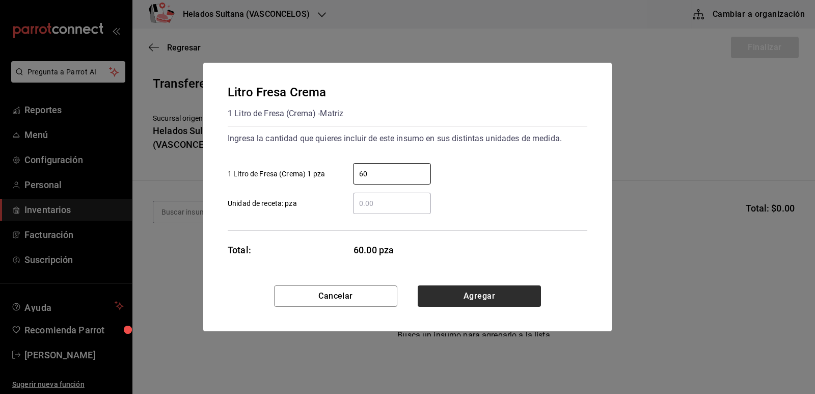
type input "60"
click at [472, 301] on button "Agregar" at bounding box center [479, 295] width 123 height 21
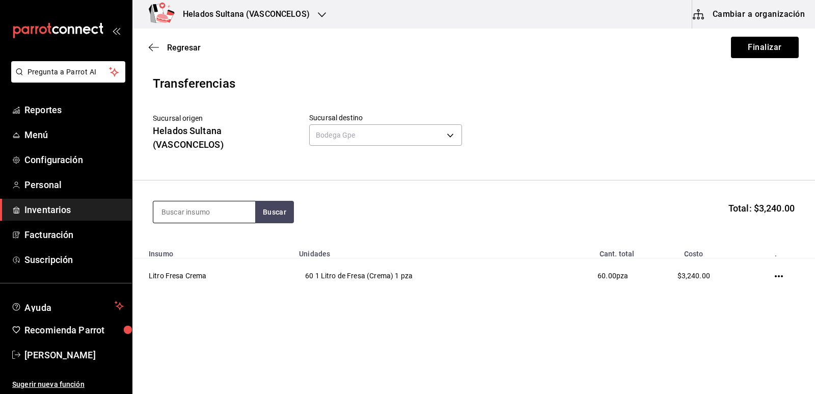
click at [228, 212] on input at bounding box center [204, 211] width 102 height 21
type input "litro vainilla"
click at [223, 212] on input "litro vainilla" at bounding box center [204, 211] width 102 height 21
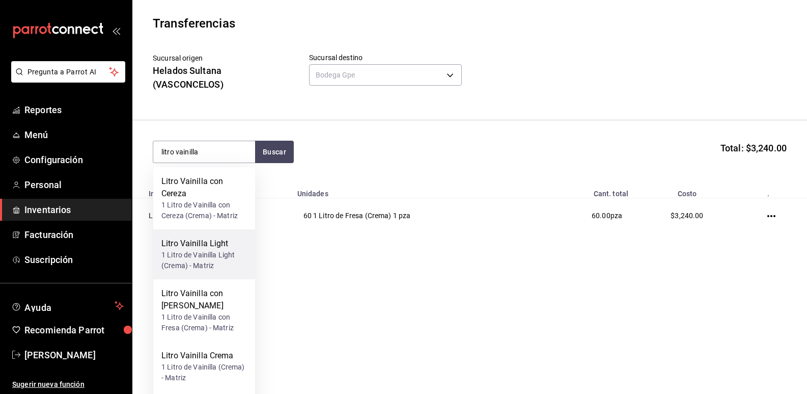
scroll to position [112, 0]
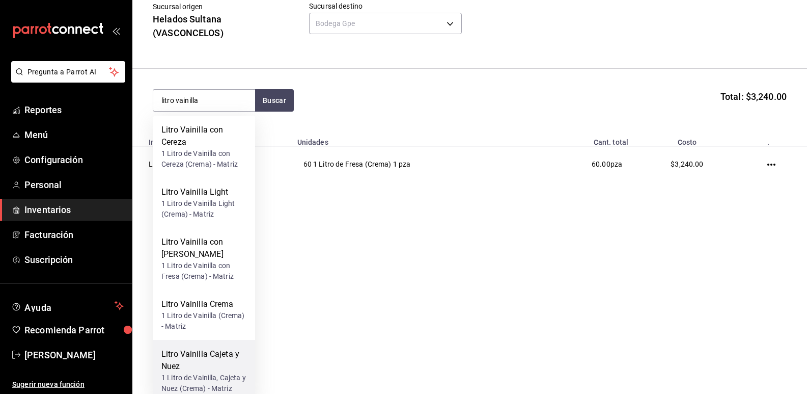
click at [227, 348] on div "Litro Vainilla Cajeta y Nuez" at bounding box center [204, 360] width 86 height 24
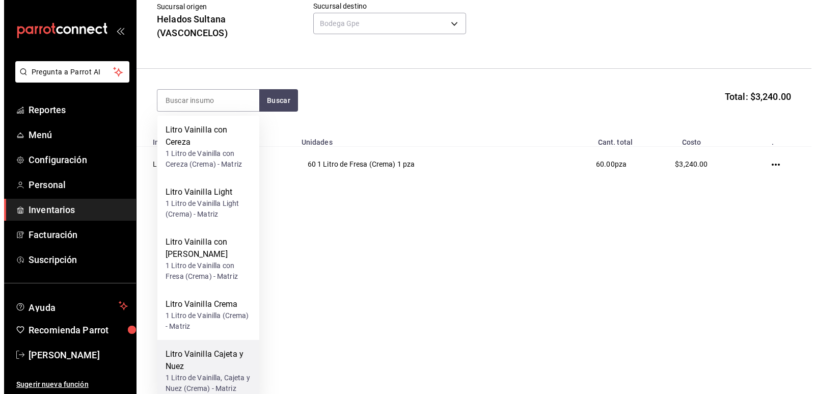
scroll to position [0, 0]
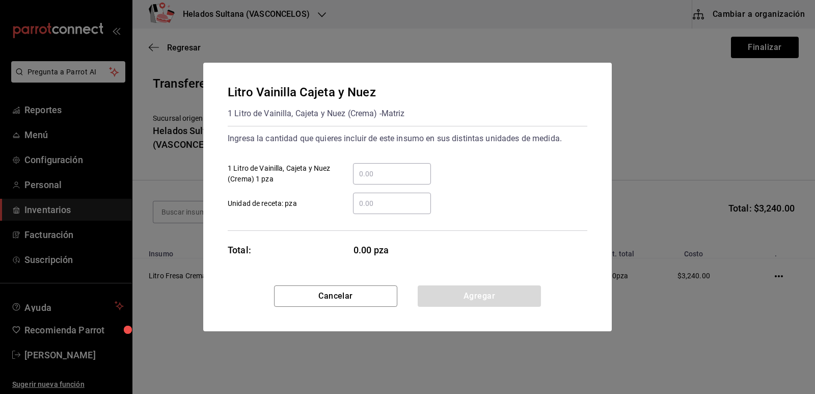
click at [395, 175] on input "​ 1 Litro de Vainilla, Cajeta y Nuez (Crema) 1 pza" at bounding box center [392, 174] width 78 height 12
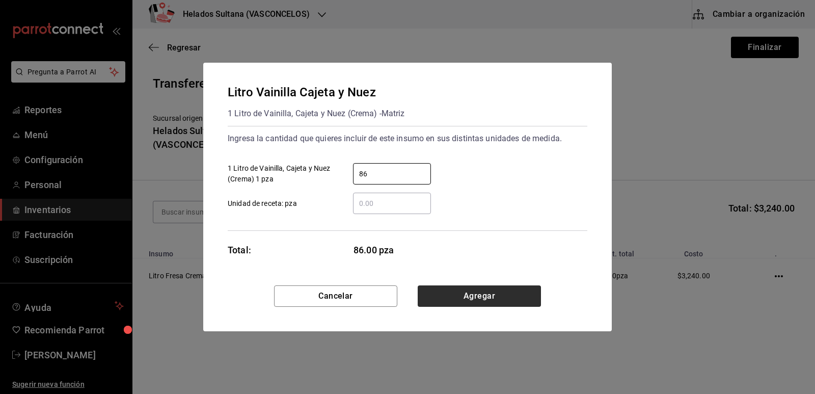
type input "86"
click at [480, 294] on button "Agregar" at bounding box center [479, 295] width 123 height 21
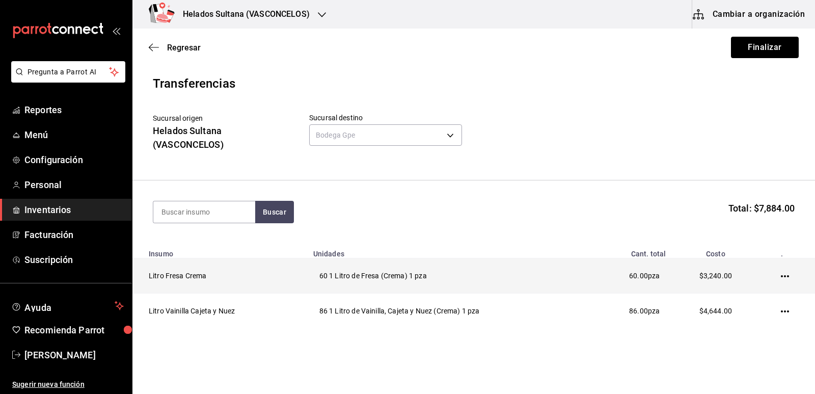
scroll to position [25, 0]
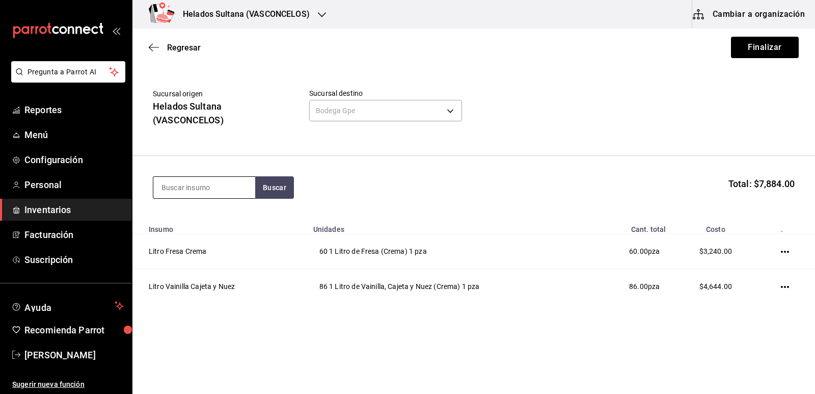
click at [216, 183] on input at bounding box center [204, 187] width 102 height 21
click at [196, 188] on input at bounding box center [204, 187] width 102 height 21
type input "litro choco"
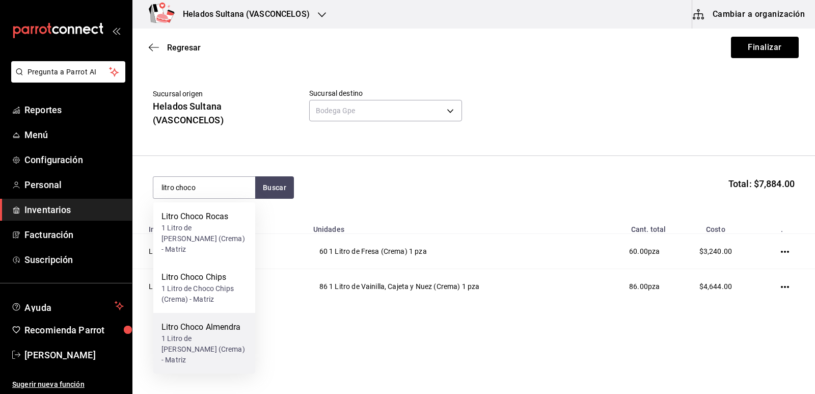
click at [199, 340] on div "1 Litro de [PERSON_NAME] (Crema) - Matriz" at bounding box center [204, 349] width 86 height 32
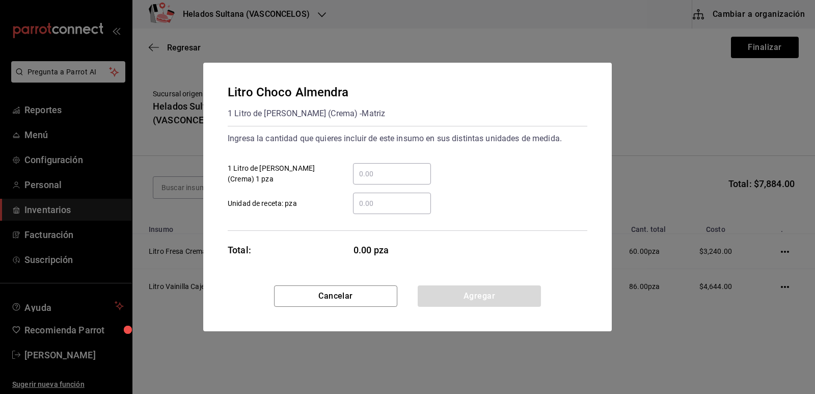
click at [420, 168] on input "​ 1 Litro de [PERSON_NAME] (Crema) 1 pza" at bounding box center [392, 174] width 78 height 12
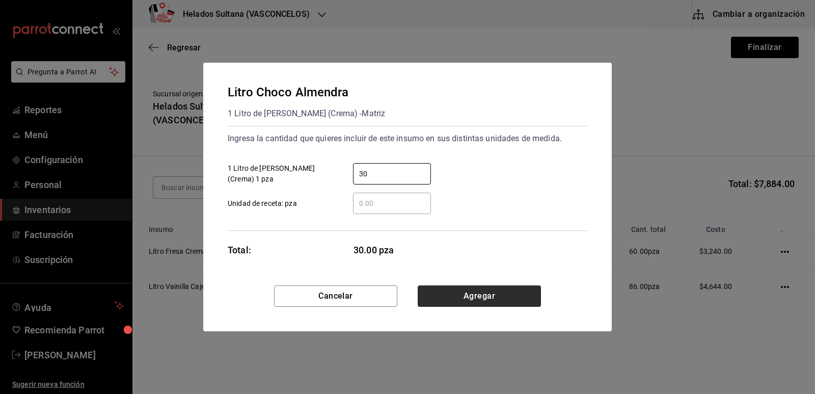
type input "30"
click at [476, 289] on button "Agregar" at bounding box center [479, 295] width 123 height 21
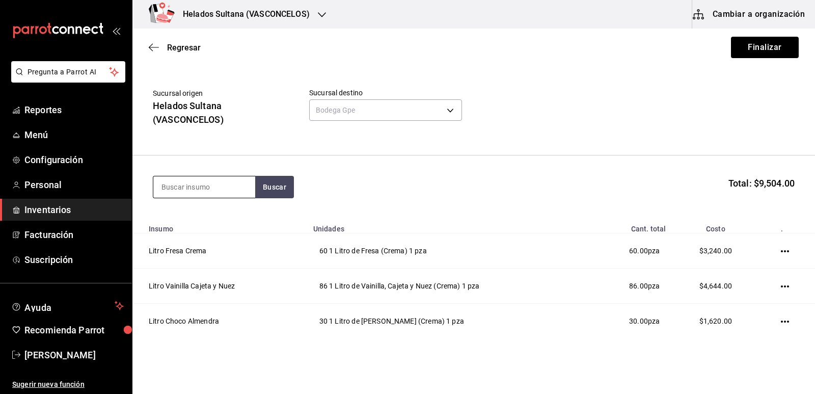
click at [199, 187] on input at bounding box center [204, 186] width 102 height 21
type input "litro choco"
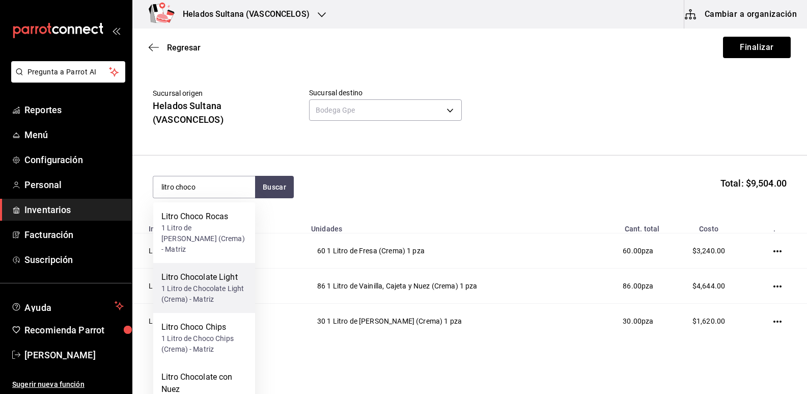
click at [201, 286] on div "1 Litro de Chocolate Light (Crema) - Matriz" at bounding box center [204, 293] width 86 height 21
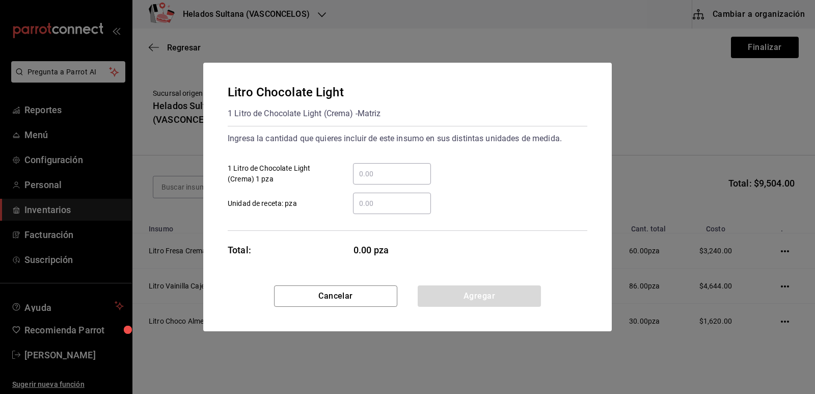
click at [399, 173] on input "​ 1 Litro de Chocolate Light (Crema) 1 pza" at bounding box center [392, 174] width 78 height 12
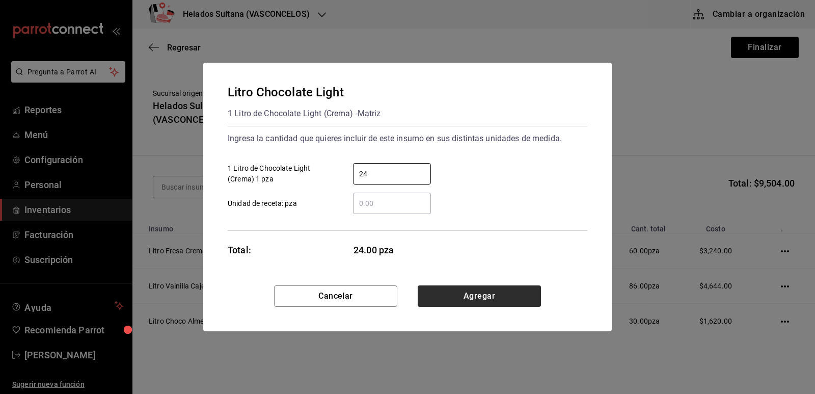
type input "24"
click at [483, 294] on button "Agregar" at bounding box center [479, 295] width 123 height 21
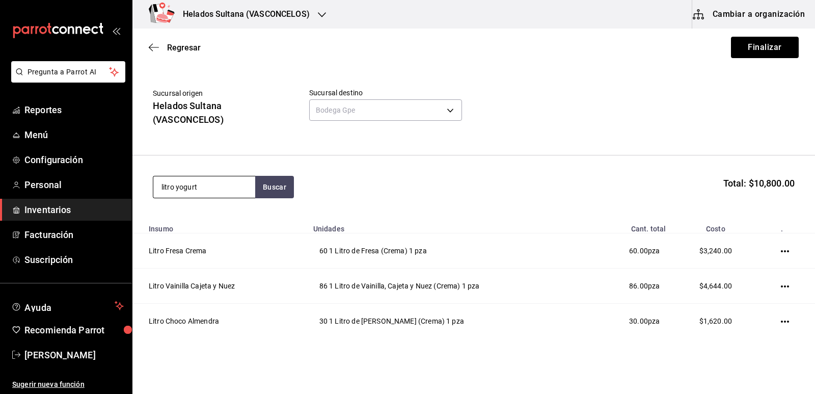
type input "litro yogurt"
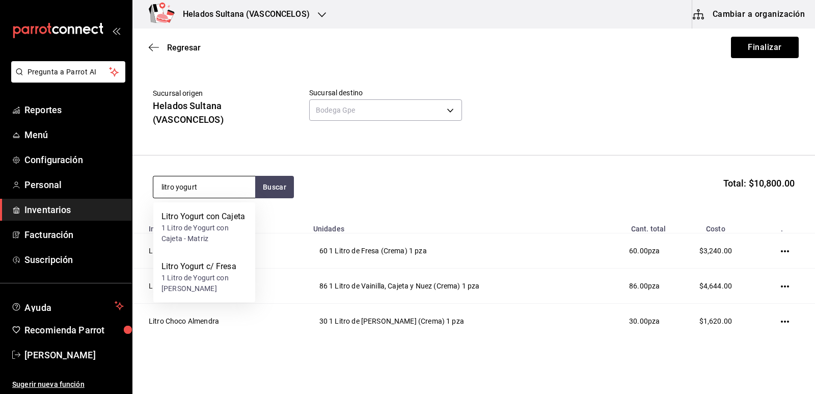
click at [230, 189] on input "litro yogurt" at bounding box center [204, 186] width 102 height 21
click at [222, 261] on div "Litro Yogurt c/ Fresa" at bounding box center [204, 266] width 86 height 12
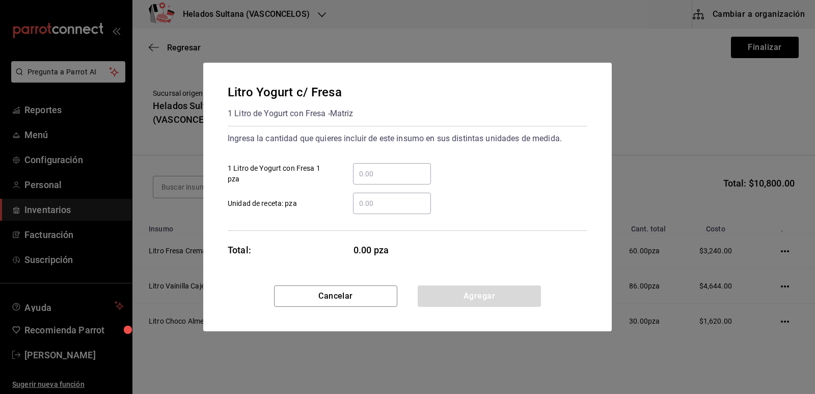
click at [387, 173] on input "​ 1 Litro de Yogurt con Fresa 1 pza" at bounding box center [392, 174] width 78 height 12
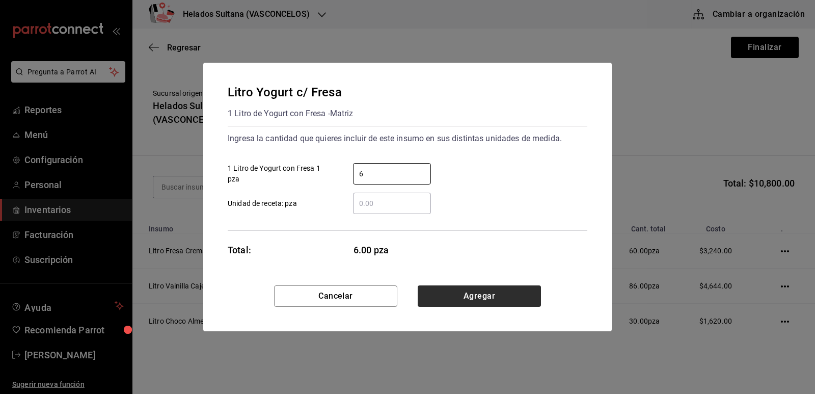
type input "6"
click at [491, 290] on button "Agregar" at bounding box center [479, 295] width 123 height 21
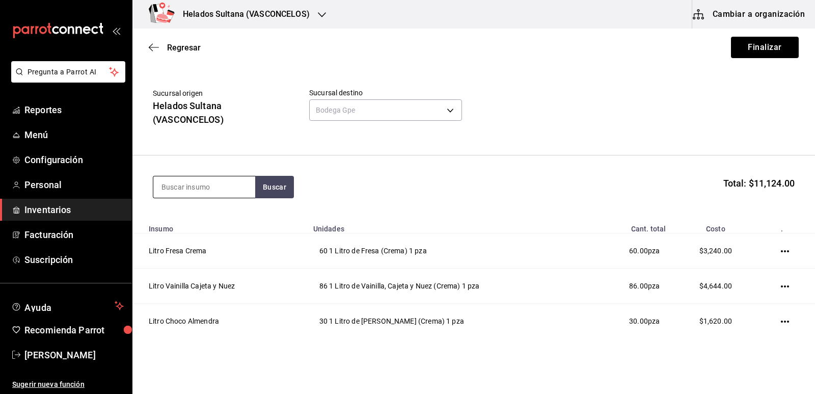
click at [224, 188] on input at bounding box center [204, 186] width 102 height 21
type input "litro avellana"
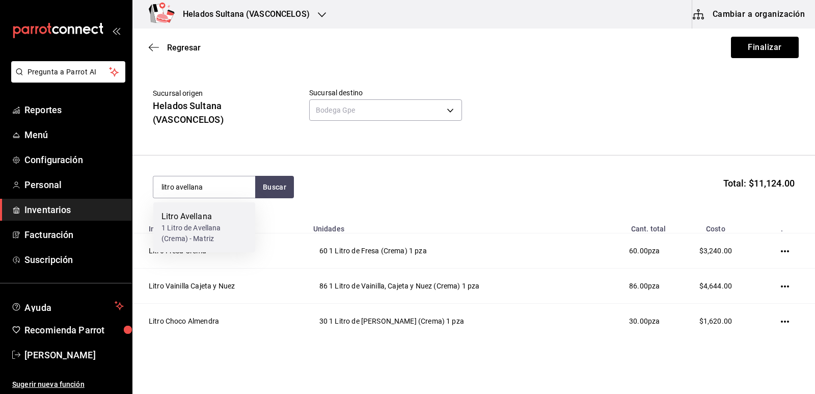
click at [214, 218] on div "Litro Avellana" at bounding box center [204, 216] width 86 height 12
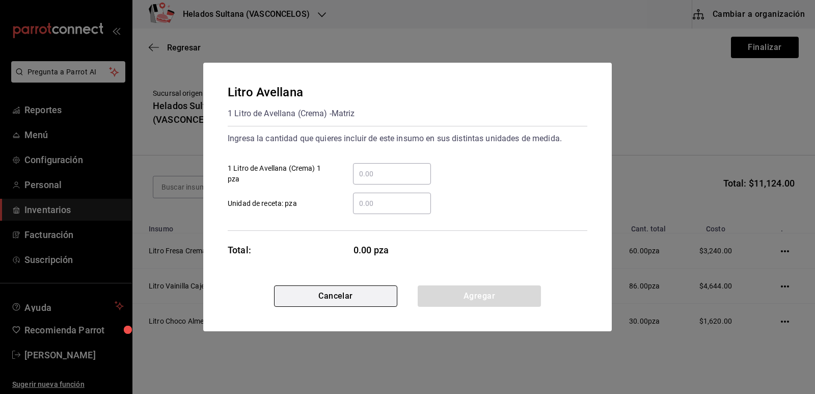
click at [366, 297] on button "Cancelar" at bounding box center [335, 295] width 123 height 21
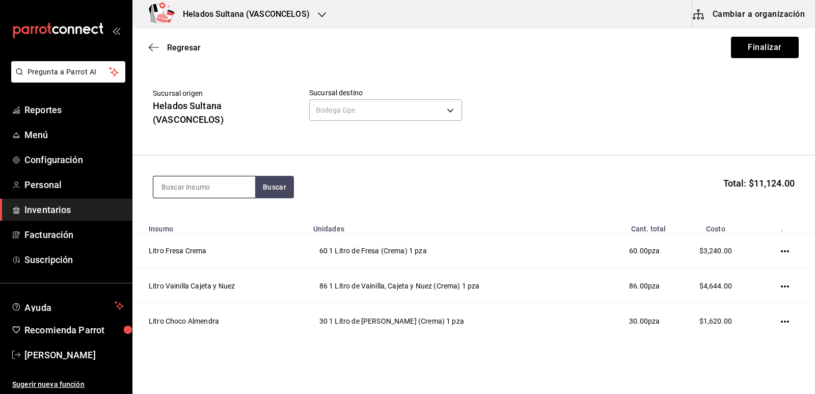
click at [215, 191] on input at bounding box center [204, 186] width 102 height 21
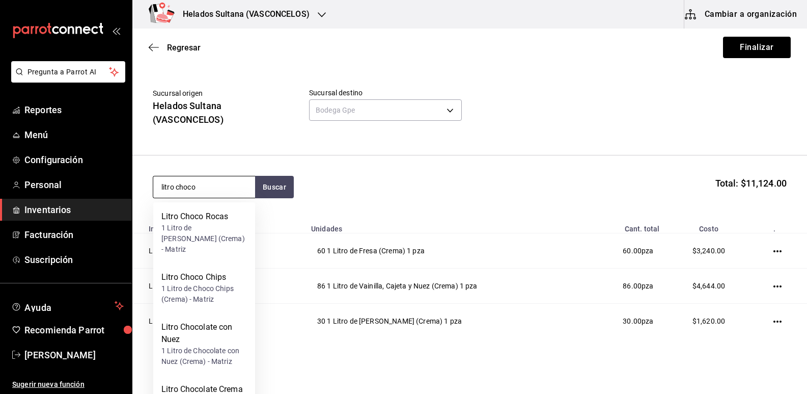
type input "litro choco"
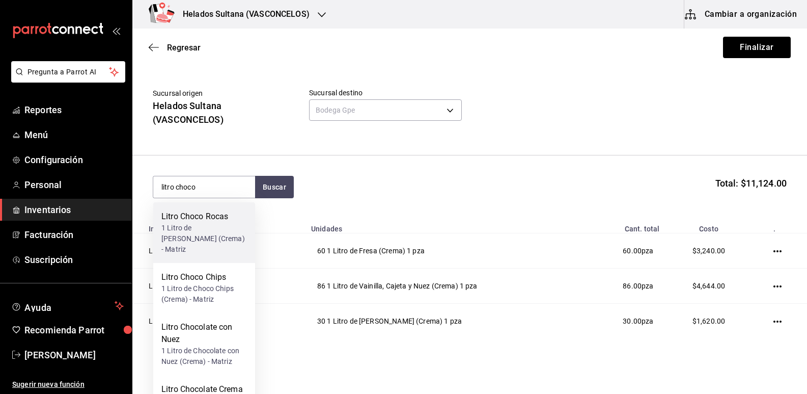
click at [199, 229] on div "1 Litro de [PERSON_NAME] (Crema) - Matriz" at bounding box center [204, 239] width 86 height 32
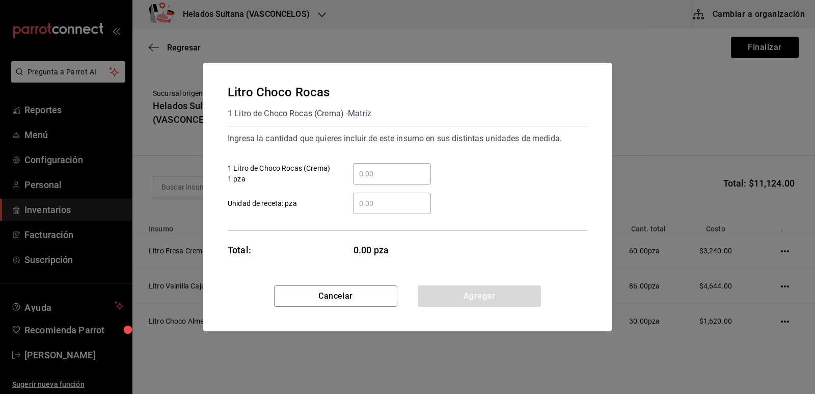
click at [384, 168] on input "​ 1 Litro de Choco Rocas (Crema) 1 pza" at bounding box center [392, 174] width 78 height 12
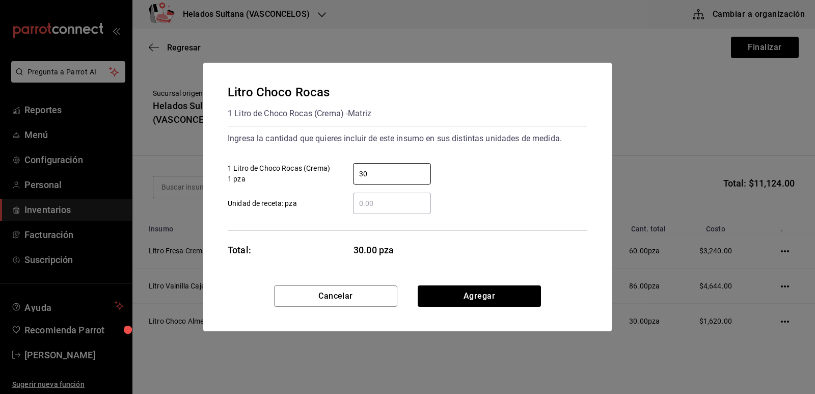
type input "30"
click at [563, 185] on div "​ Unidad de receta: pza" at bounding box center [404, 199] width 368 height 30
click at [479, 297] on button "Agregar" at bounding box center [479, 295] width 123 height 21
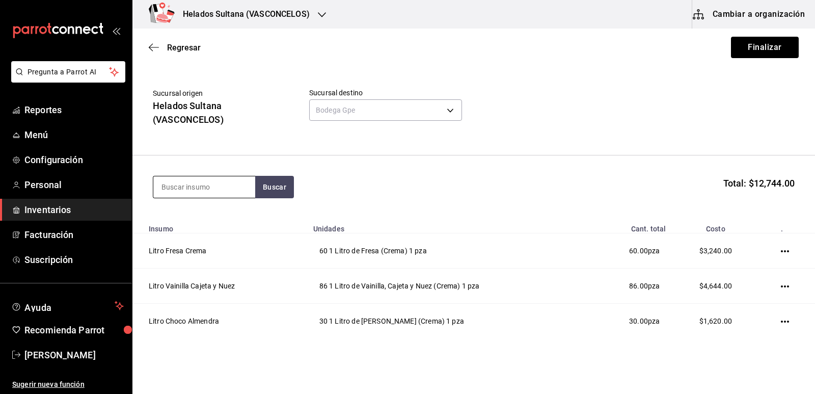
click at [226, 189] on input at bounding box center [204, 186] width 102 height 21
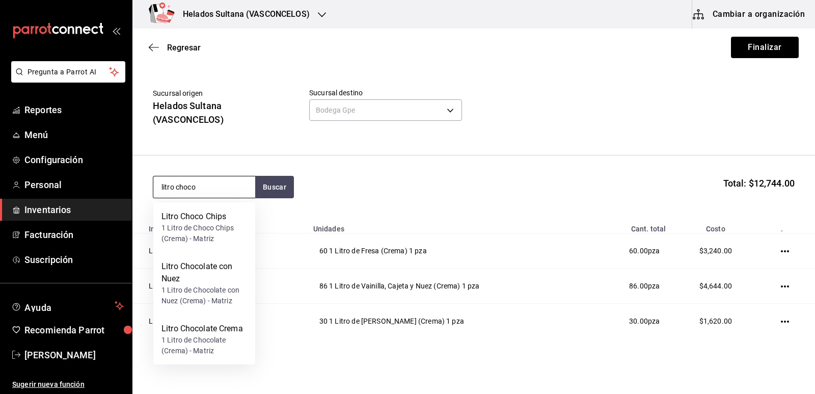
type input "litro choco"
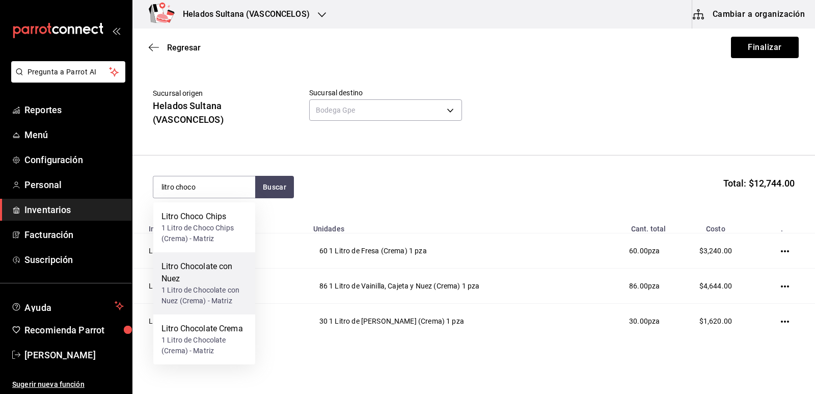
click at [208, 282] on div "Litro Chocolate con Nuez" at bounding box center [204, 272] width 86 height 24
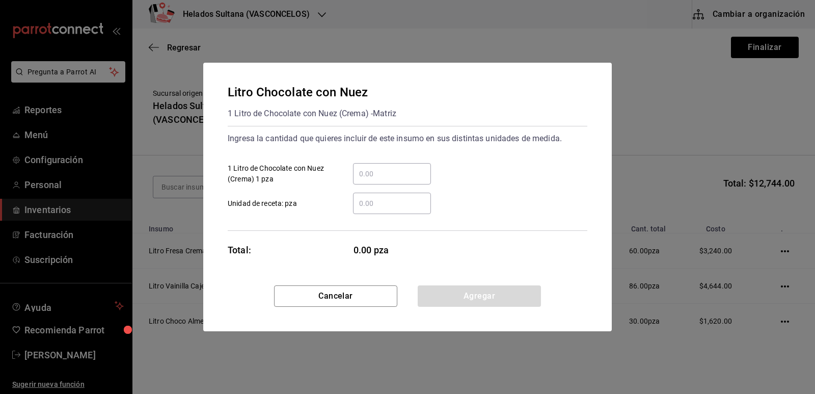
click at [390, 176] on input "​ 1 Litro de Chocolate con Nuez (Crema) 1 pza" at bounding box center [392, 174] width 78 height 12
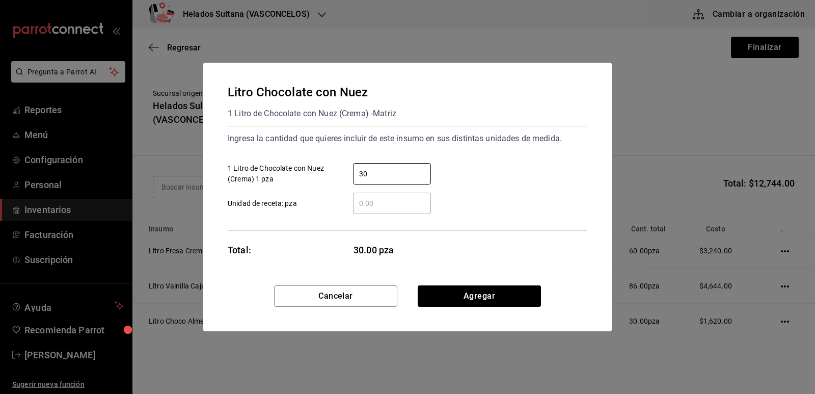
type input "30"
click at [482, 175] on div "30 ​ 1 Litro de Chocolate con Nuez (Crema) 1 pza" at bounding box center [404, 170] width 368 height 30
click at [498, 291] on button "Agregar" at bounding box center [479, 295] width 123 height 21
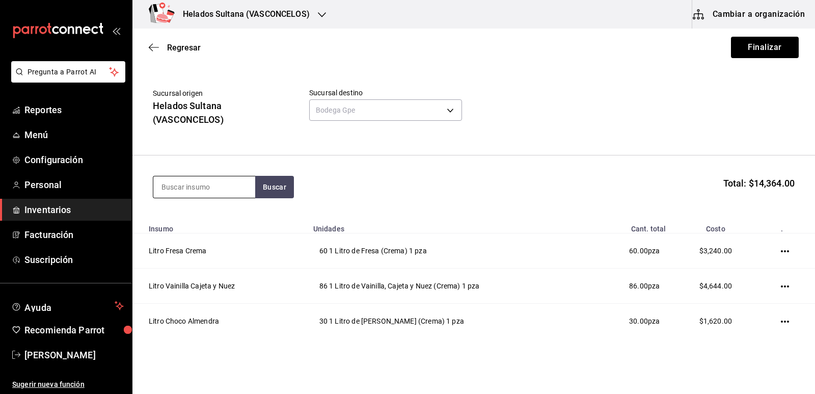
click at [223, 188] on input at bounding box center [204, 186] width 102 height 21
type input "litro choco"
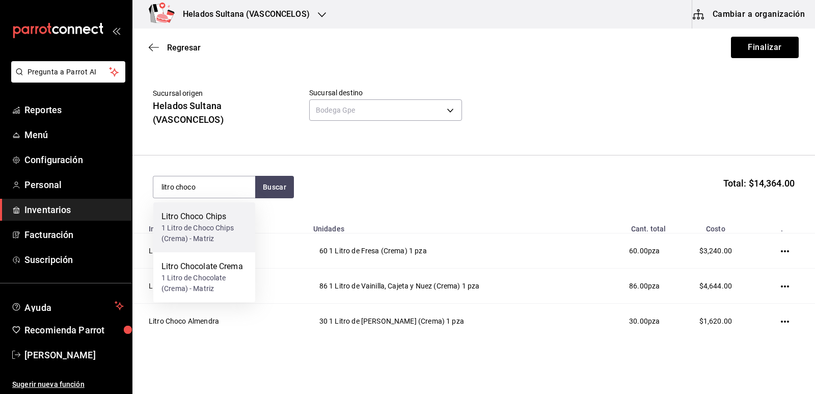
click at [224, 231] on div "1 Litro de Choco Chips (Crema) - Matriz" at bounding box center [204, 233] width 86 height 21
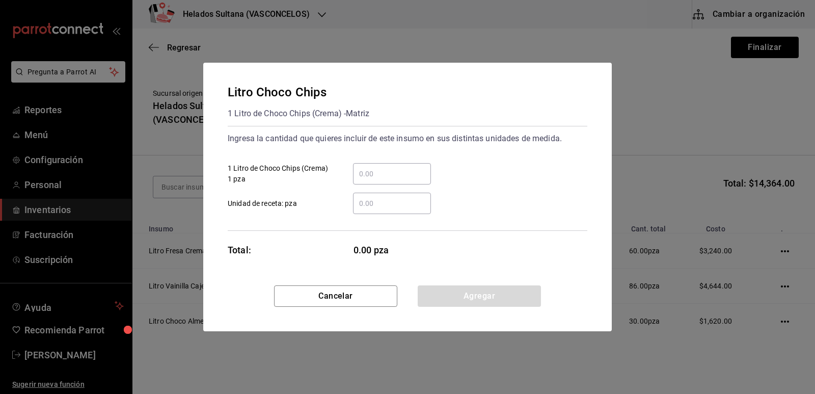
click at [377, 179] on input "​ 1 Litro de Choco Chips (Crema) 1 pza" at bounding box center [392, 174] width 78 height 12
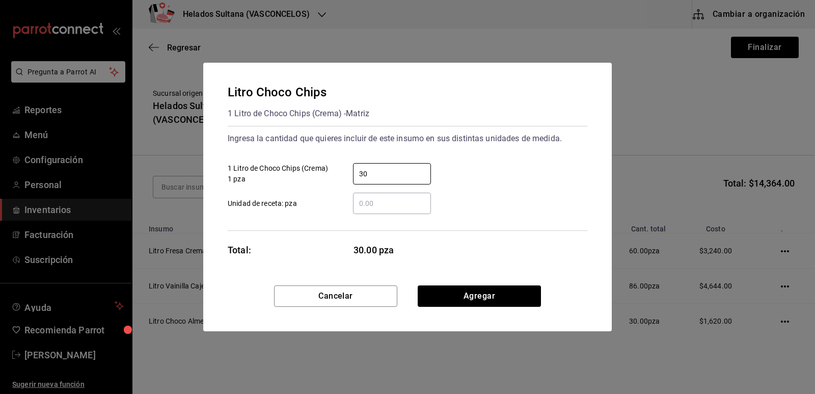
type input "30"
click at [526, 173] on div "30 ​ 1 Litro de Choco Chips (Crema) 1 pza" at bounding box center [404, 170] width 368 height 30
click at [509, 300] on button "Agregar" at bounding box center [479, 295] width 123 height 21
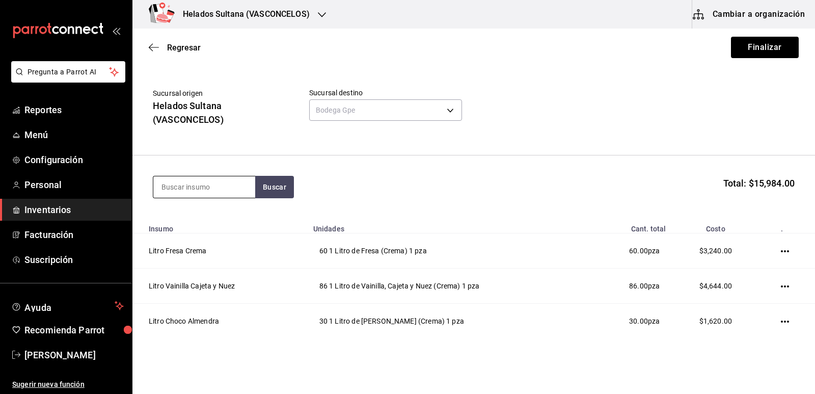
click at [226, 187] on input at bounding box center [204, 186] width 102 height 21
type input "litro cereza"
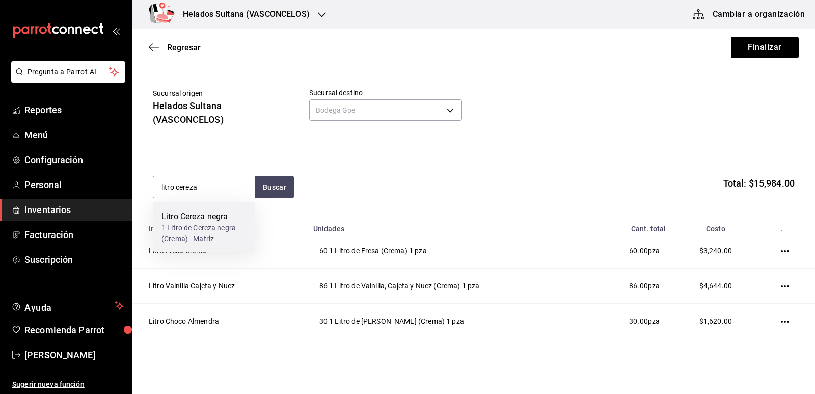
click at [223, 225] on div "1 Litro de Cereza negra (Crema) - Matriz" at bounding box center [204, 233] width 86 height 21
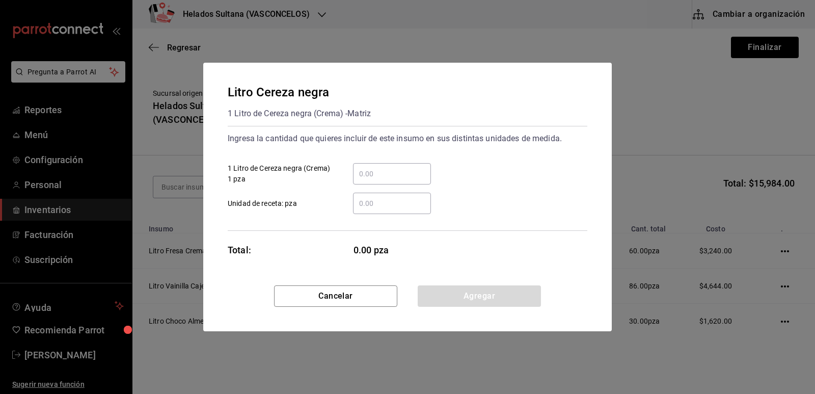
click at [375, 176] on input "​ 1 Litro de Cereza negra (Crema) 1 pza" at bounding box center [392, 174] width 78 height 12
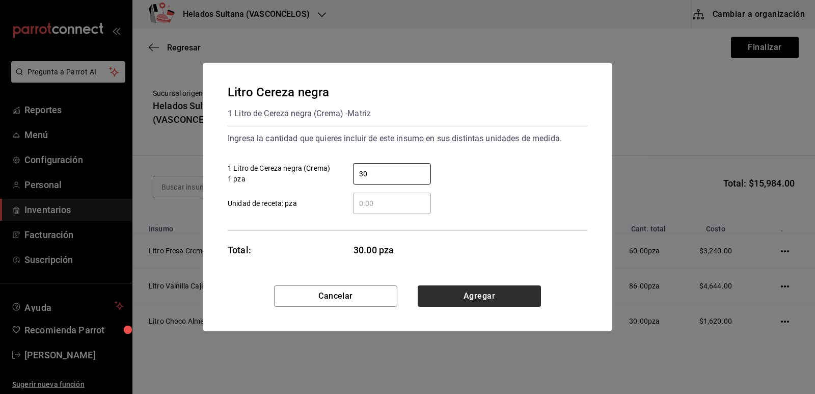
type input "30"
click at [501, 298] on button "Agregar" at bounding box center [479, 295] width 123 height 21
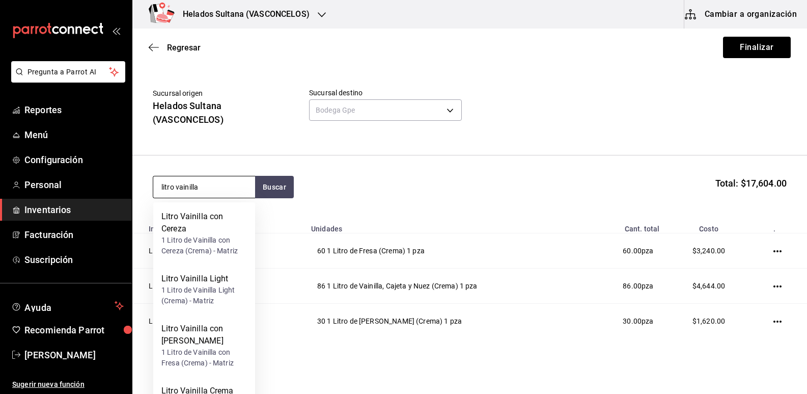
type input "litro vainilla"
click at [203, 192] on input "litro vainilla" at bounding box center [204, 186] width 102 height 21
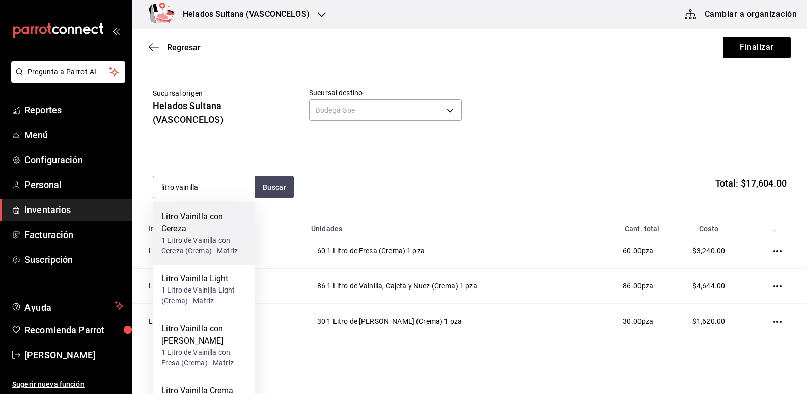
click at [208, 236] on div "1 Litro de Vainilla con Cereza (Crema) - Matriz" at bounding box center [204, 245] width 86 height 21
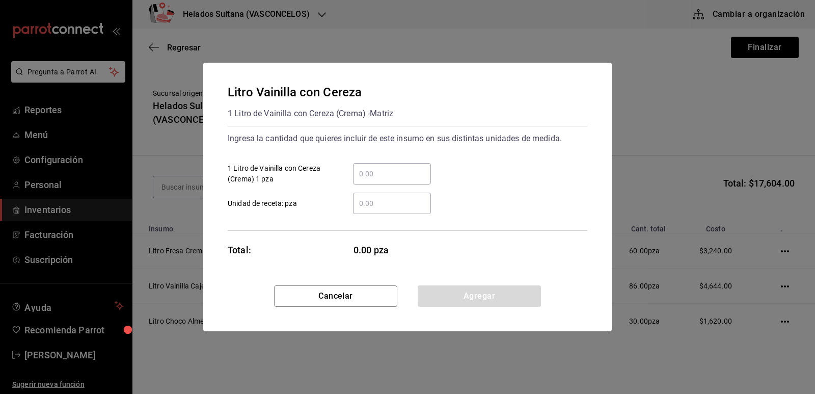
click at [365, 169] on input "​ 1 Litro de Vainilla con Cereza (Crema) 1 pza" at bounding box center [392, 174] width 78 height 12
type input "36"
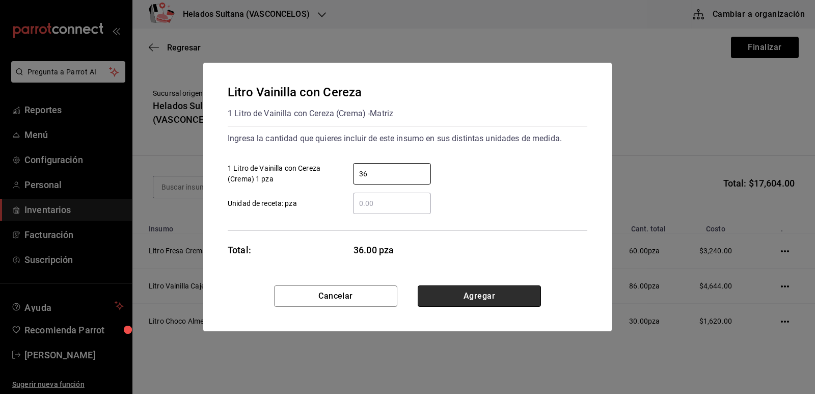
click at [489, 296] on button "Agregar" at bounding box center [479, 295] width 123 height 21
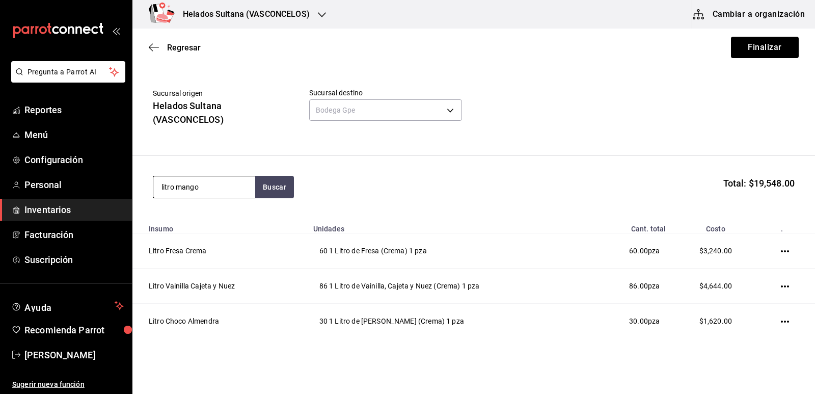
type input "litro mango"
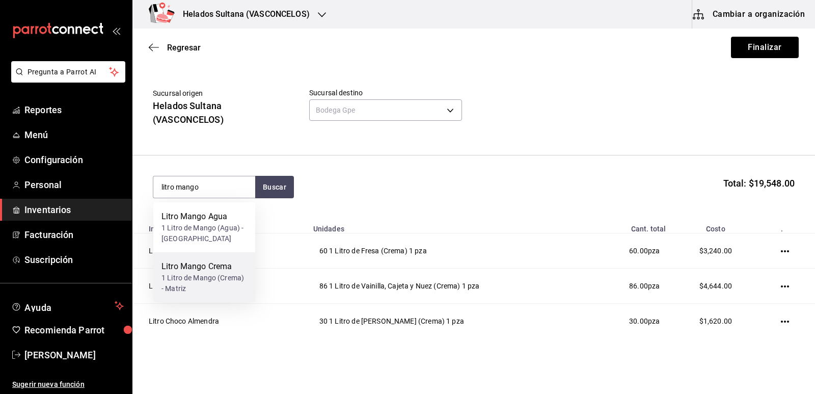
click at [225, 271] on div "Litro Mango Crema" at bounding box center [204, 266] width 86 height 12
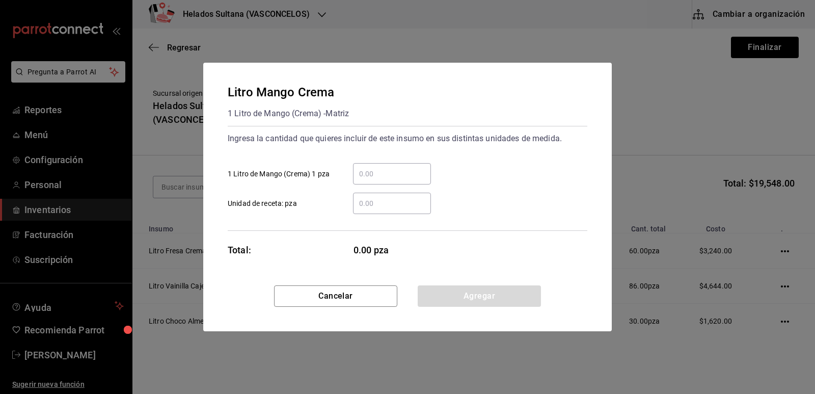
click at [391, 176] on input "​ 1 Litro de Mango (Crema) 1 pza" at bounding box center [392, 174] width 78 height 12
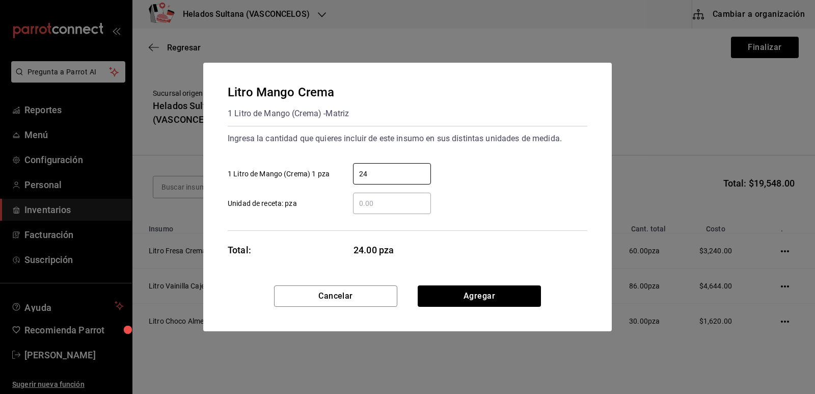
type input "24"
drag, startPoint x: 505, startPoint y: 221, endPoint x: 492, endPoint y: 245, distance: 27.6
click at [504, 223] on div "Ingresa la cantidad que quieres incluir de este insumo en sus distintas unidade…" at bounding box center [408, 178] width 360 height 105
click at [482, 297] on button "Agregar" at bounding box center [479, 295] width 123 height 21
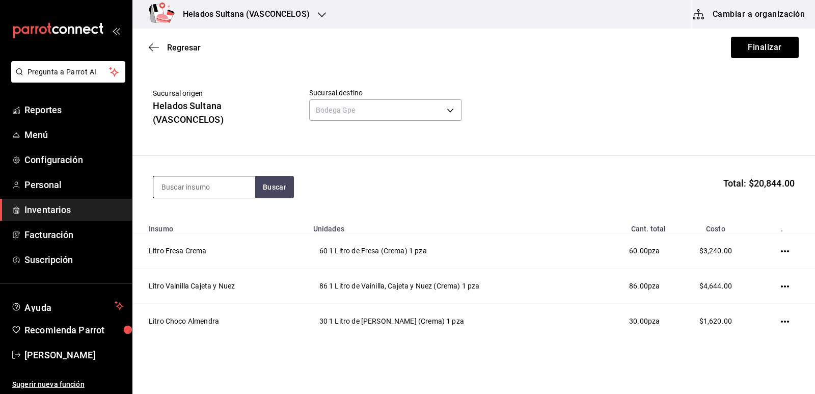
click at [209, 188] on input at bounding box center [204, 186] width 102 height 21
type input "litro nuez"
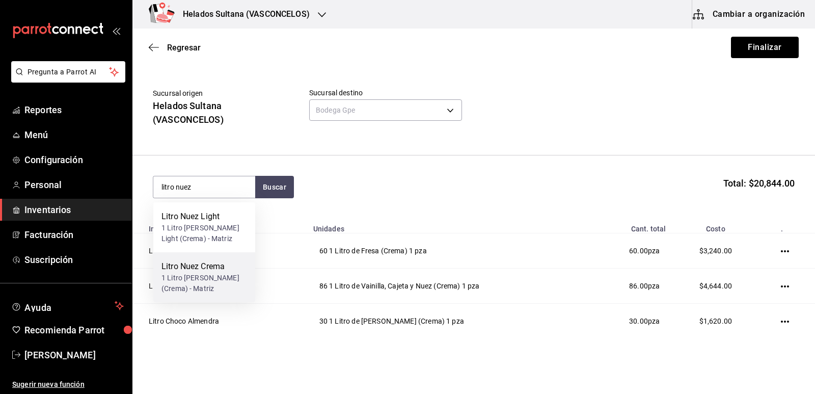
click at [216, 266] on div "Litro Nuez Crema" at bounding box center [204, 266] width 86 height 12
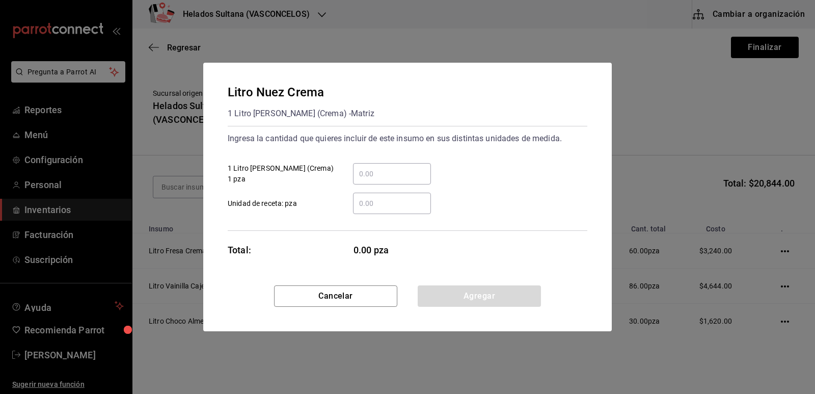
click at [405, 170] on input "​ 1 Litro [PERSON_NAME] (Crema) 1 pza" at bounding box center [392, 174] width 78 height 12
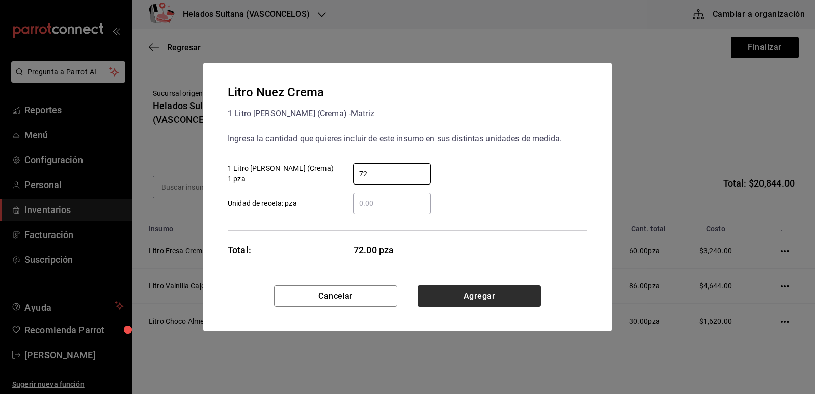
type input "72"
click at [456, 297] on button "Agregar" at bounding box center [479, 295] width 123 height 21
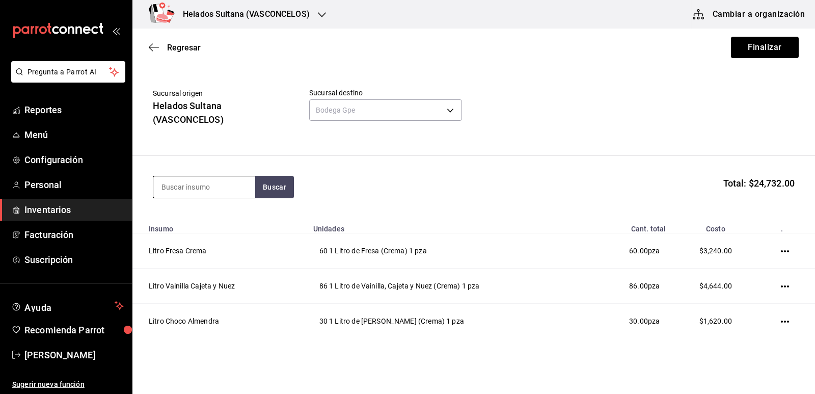
click at [175, 189] on input at bounding box center [204, 186] width 102 height 21
type input "litro galleta"
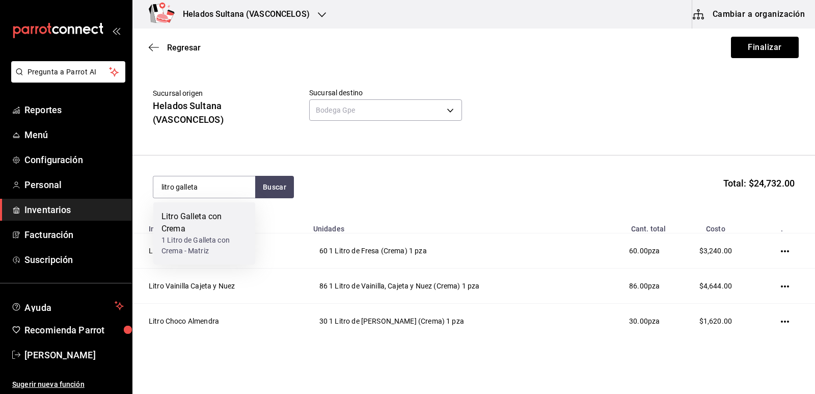
click at [193, 221] on div "Litro Galleta con Crema" at bounding box center [204, 222] width 86 height 24
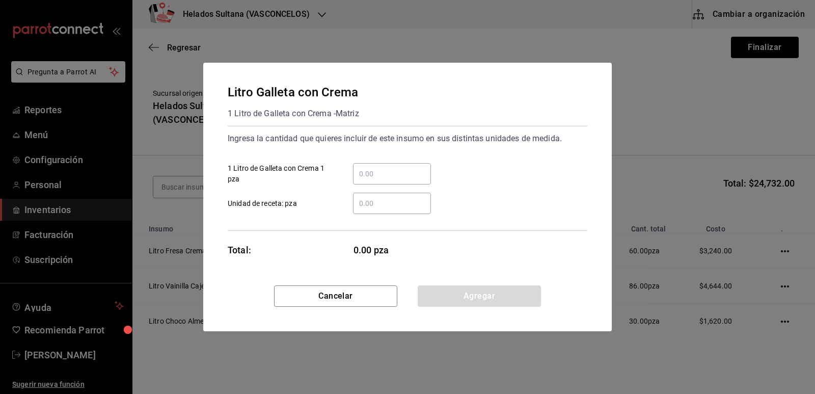
click at [408, 173] on input "​ 1 Litro de Galleta con Crema 1 pza" at bounding box center [392, 174] width 78 height 12
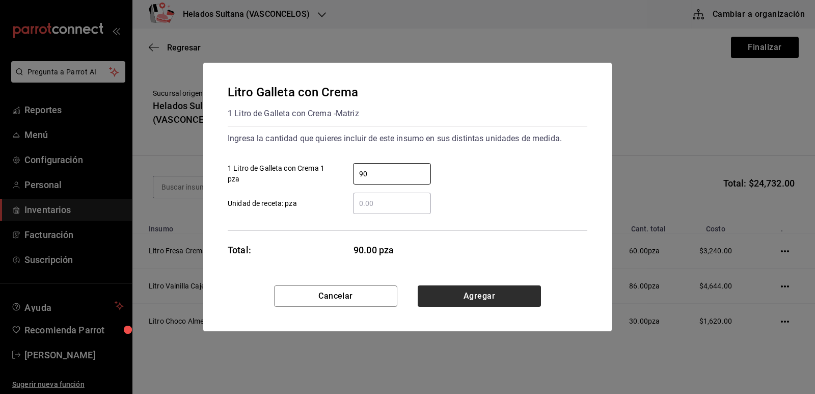
type input "90"
click at [466, 302] on button "Agregar" at bounding box center [479, 295] width 123 height 21
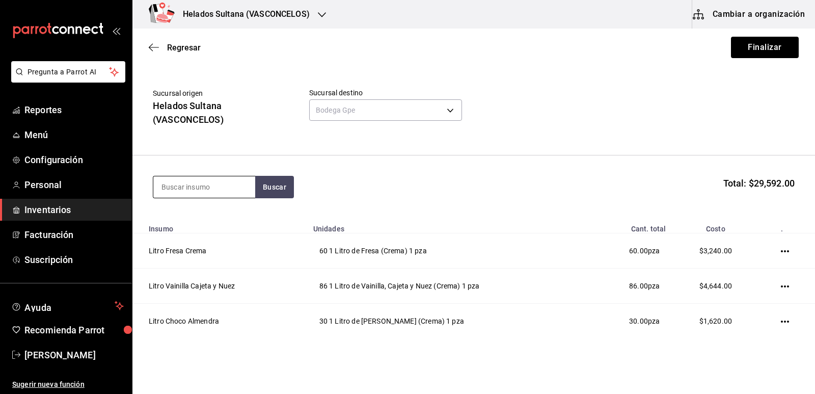
click at [233, 183] on input at bounding box center [204, 186] width 102 height 21
type input "litro coco"
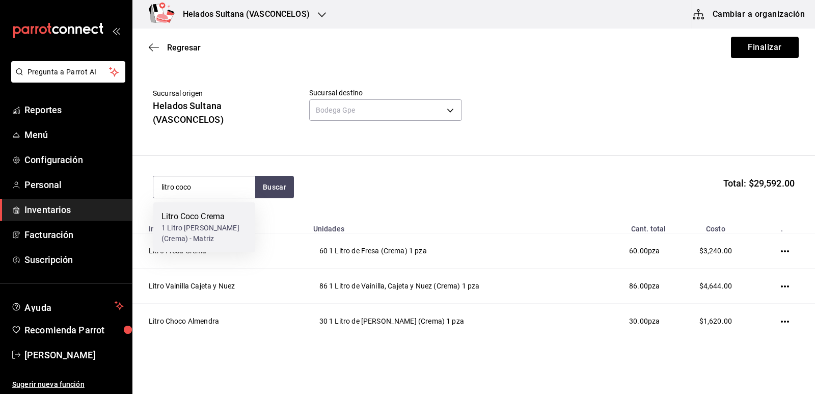
click at [223, 219] on div "Litro Coco Crema" at bounding box center [204, 216] width 86 height 12
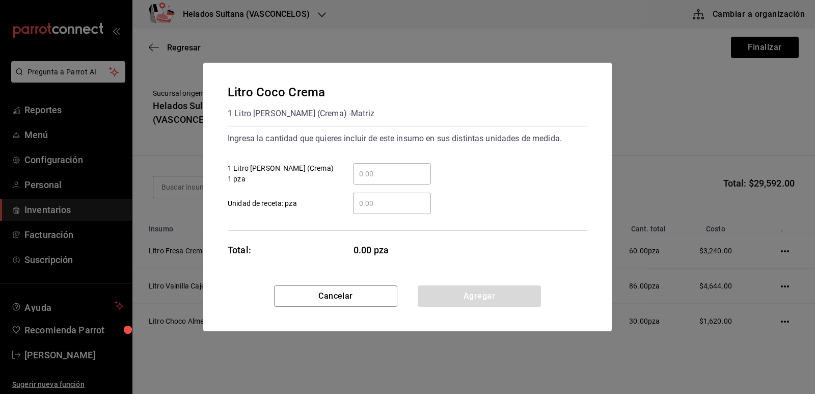
click at [386, 173] on input "​ 1 Litro [PERSON_NAME] (Crema) 1 pza" at bounding box center [392, 174] width 78 height 12
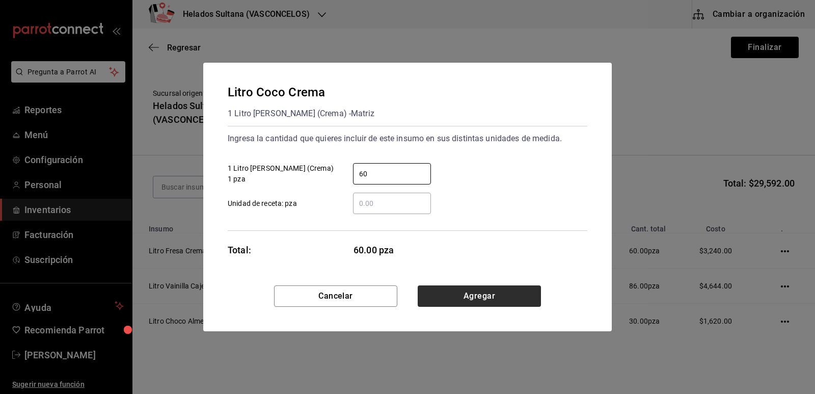
type input "60"
click at [478, 301] on button "Agregar" at bounding box center [479, 295] width 123 height 21
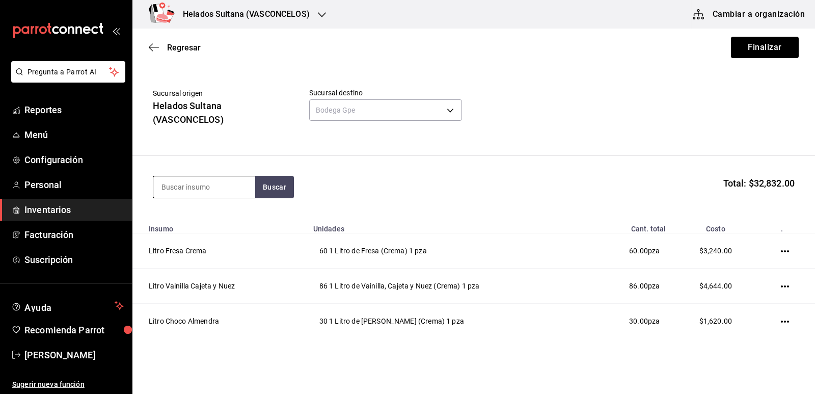
click at [228, 188] on input at bounding box center [204, 186] width 102 height 21
type input "litro yogurt"
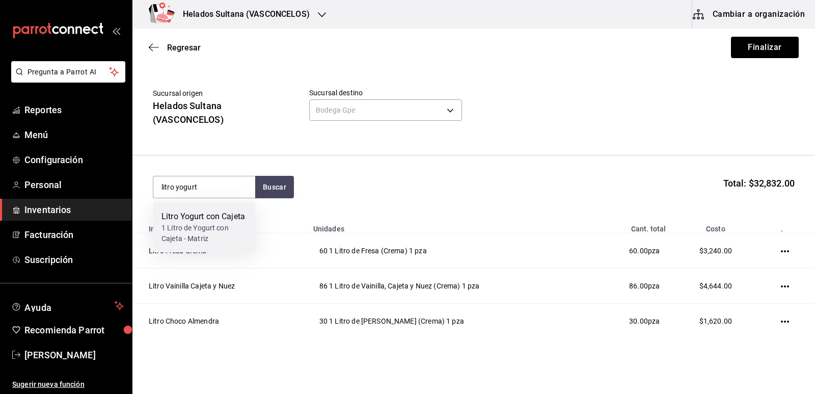
click at [224, 220] on div "Litro Yogurt con Cajeta" at bounding box center [204, 216] width 86 height 12
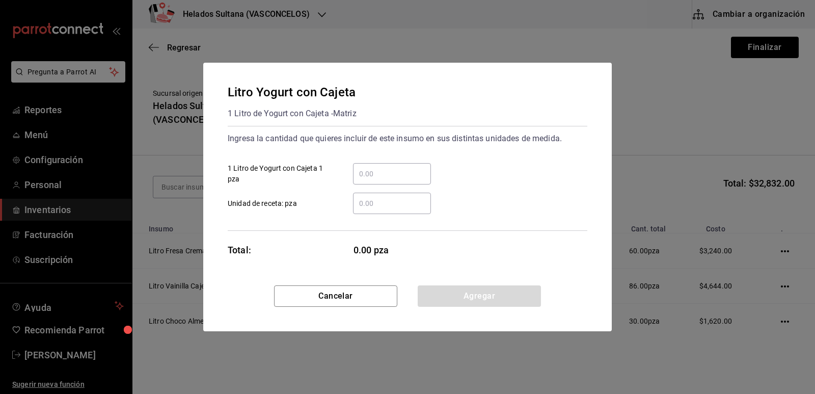
click at [395, 172] on input "​ 1 Litro de Yogurt con Cajeta 1 pza" at bounding box center [392, 174] width 78 height 12
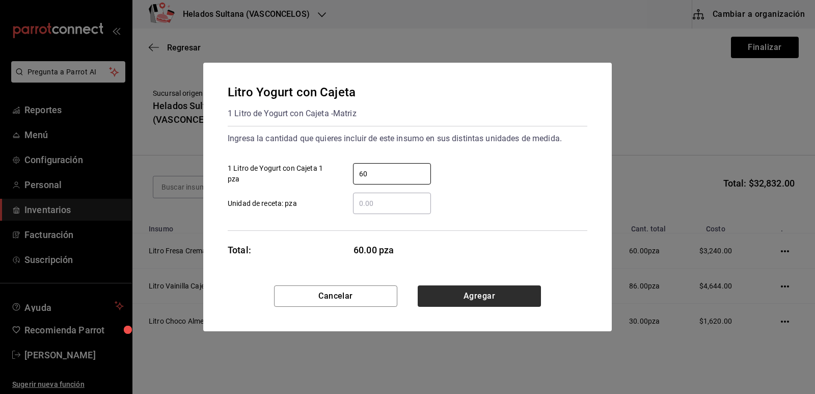
type input "60"
click at [512, 289] on button "Agregar" at bounding box center [479, 295] width 123 height 21
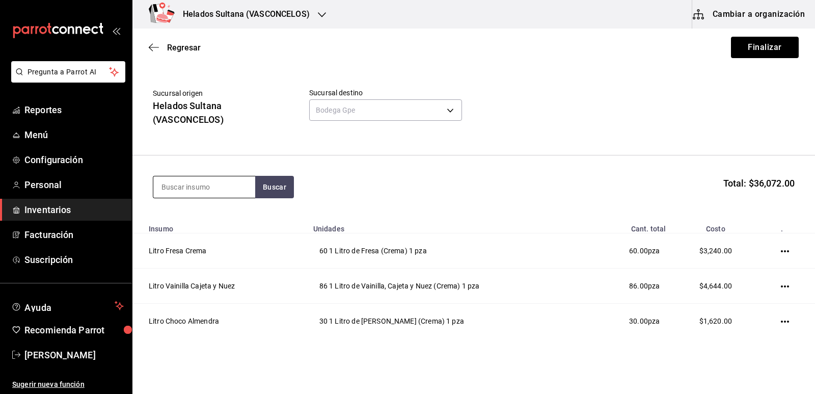
click at [205, 184] on input at bounding box center [204, 186] width 102 height 21
type input "litro vainilla"
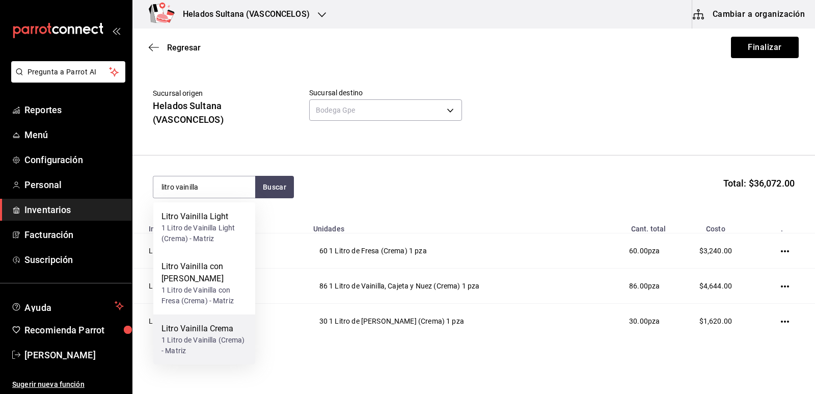
click at [206, 335] on div "1 Litro de Vainilla (Crema) - Matriz" at bounding box center [204, 345] width 86 height 21
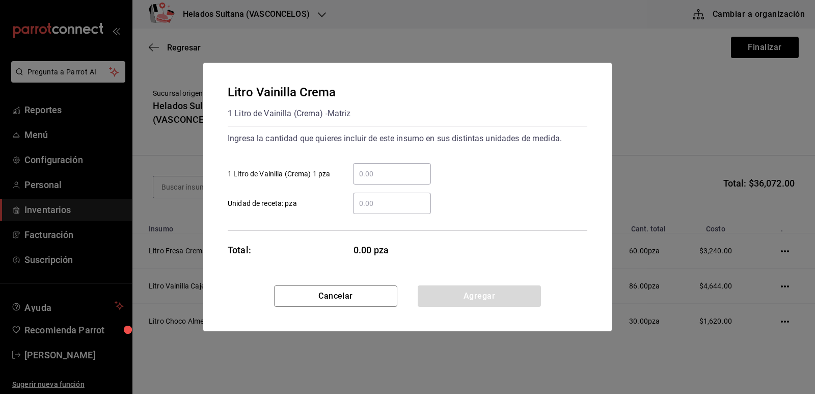
click at [379, 175] on input "​ 1 Litro de Vainilla (Crema) 1 pza" at bounding box center [392, 174] width 78 height 12
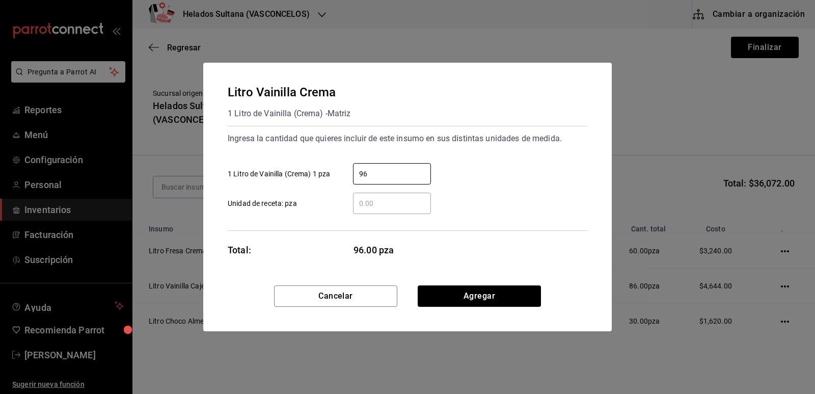
type input "96"
click at [482, 206] on div "​ Unidad de receta: pza" at bounding box center [404, 199] width 368 height 30
click at [485, 289] on button "Agregar" at bounding box center [479, 295] width 123 height 21
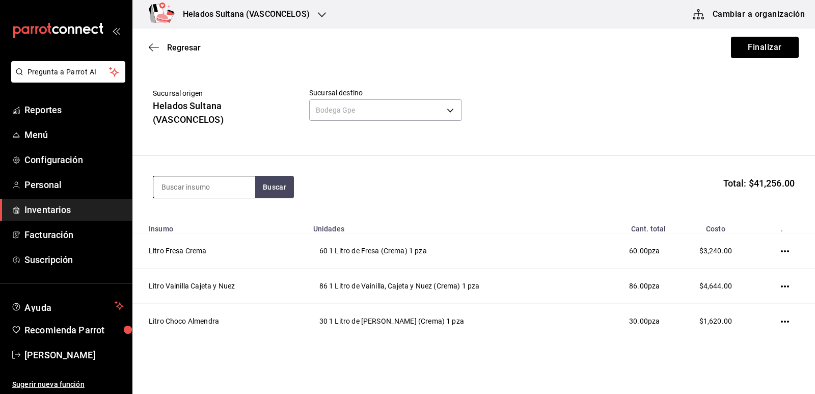
click at [197, 177] on input at bounding box center [204, 186] width 102 height 21
type input "litro choco"
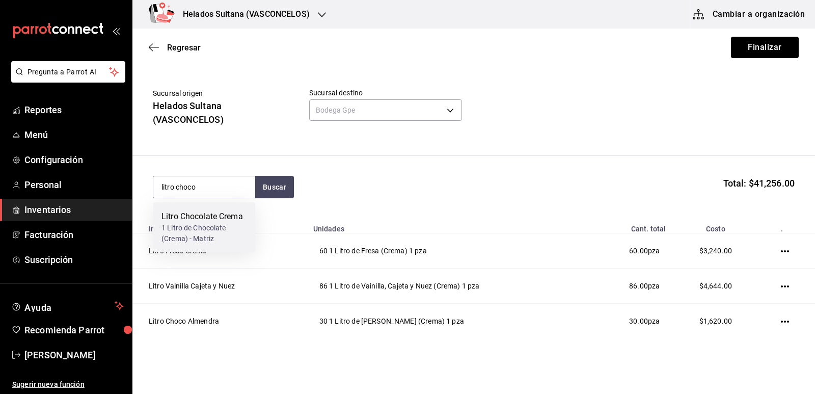
click at [211, 221] on div "Litro Chocolate Crema" at bounding box center [204, 216] width 86 height 12
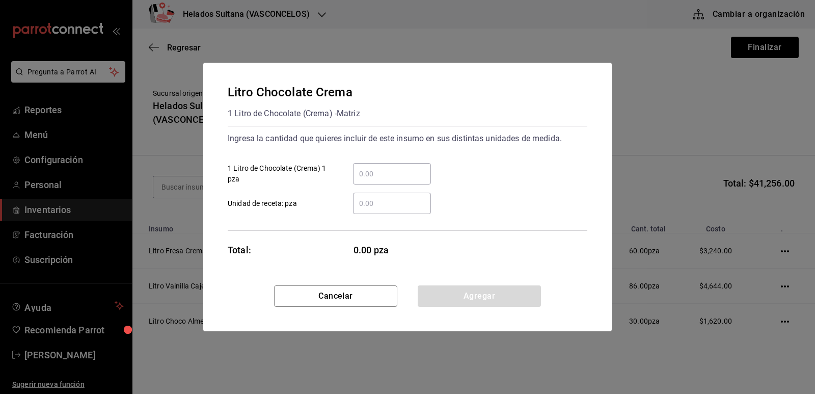
click at [382, 175] on input "​ 1 Litro de Chocolate (Crema) 1 pza" at bounding box center [392, 174] width 78 height 12
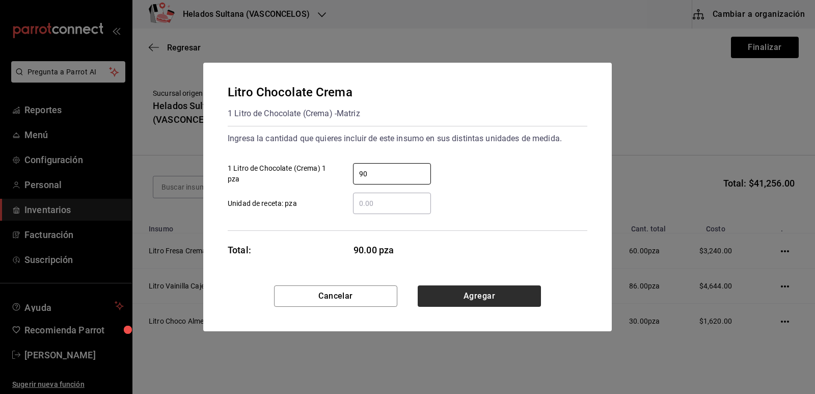
type input "90"
click at [456, 295] on button "Agregar" at bounding box center [479, 295] width 123 height 21
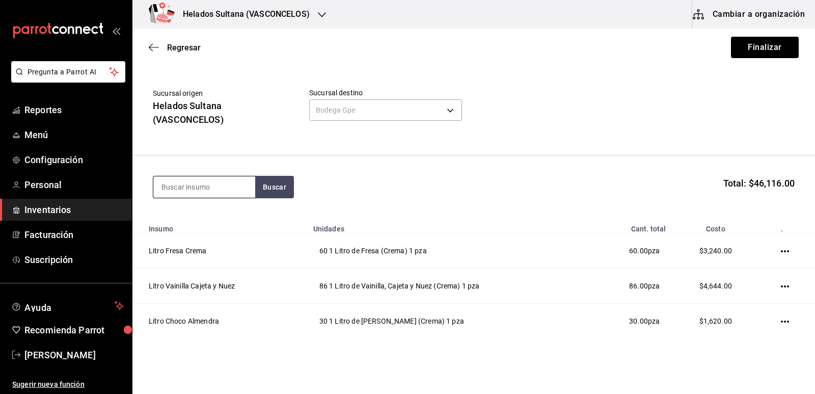
drag, startPoint x: 235, startPoint y: 192, endPoint x: 224, endPoint y: 193, distance: 10.7
click at [233, 194] on input at bounding box center [204, 186] width 102 height 21
type input "litro limón"
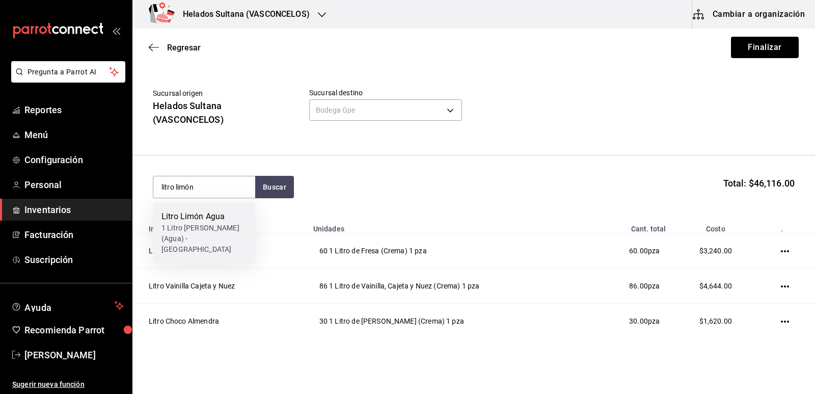
click at [219, 238] on div "1 Litro [PERSON_NAME] (Agua) - [GEOGRAPHIC_DATA]" at bounding box center [204, 239] width 86 height 32
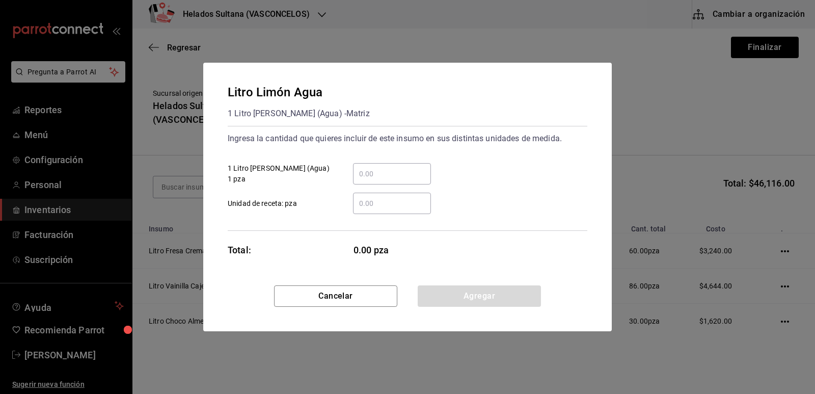
click at [382, 173] on input "​ 1 Litro [PERSON_NAME] (Agua) 1 pza" at bounding box center [392, 174] width 78 height 12
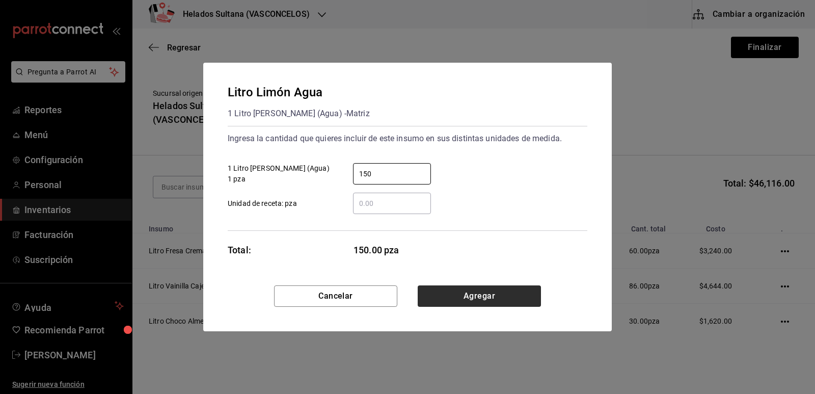
type input "150"
click at [488, 304] on button "Agregar" at bounding box center [479, 295] width 123 height 21
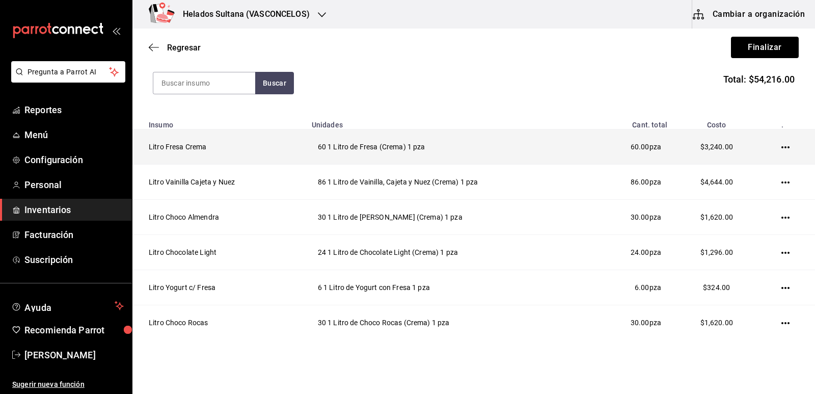
scroll to position [0, 0]
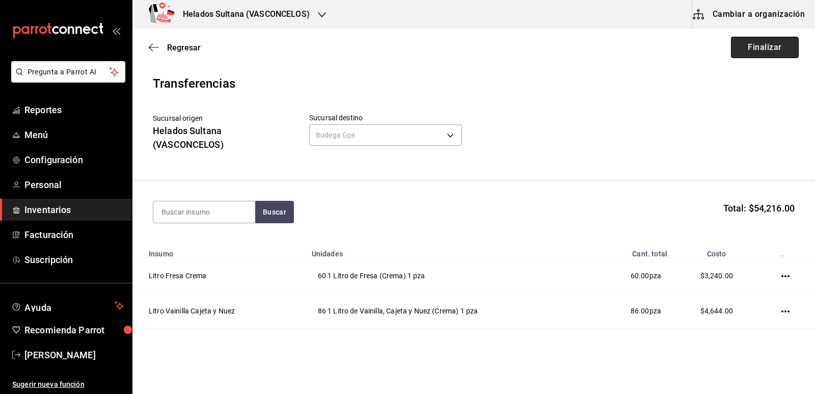
click at [745, 52] on button "Finalizar" at bounding box center [765, 47] width 68 height 21
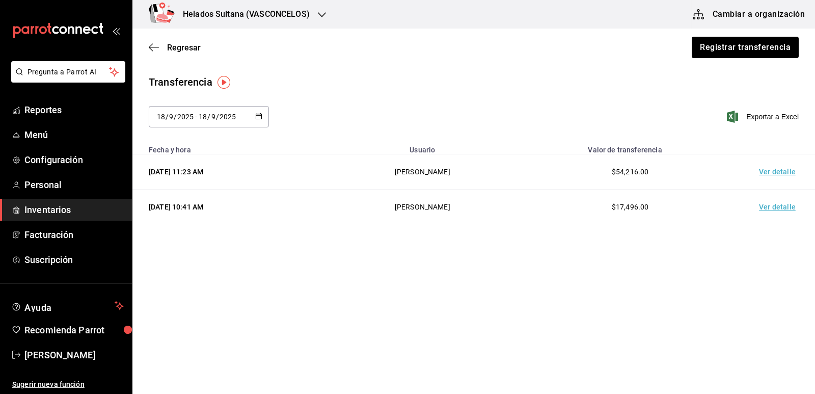
click at [63, 211] on span "Inventarios" at bounding box center [73, 210] width 99 height 14
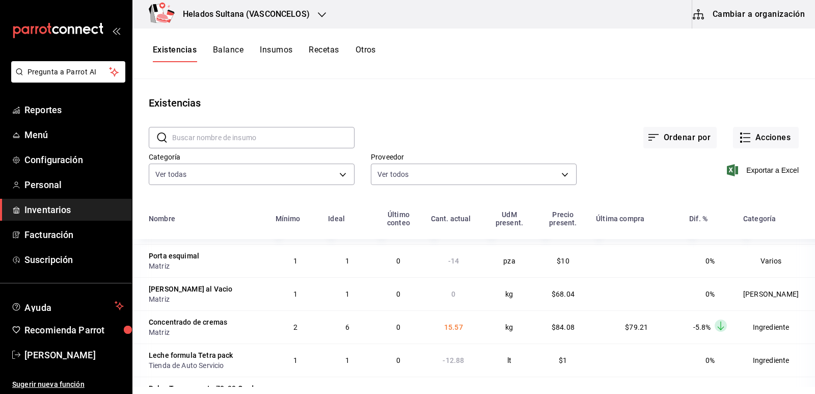
scroll to position [713, 0]
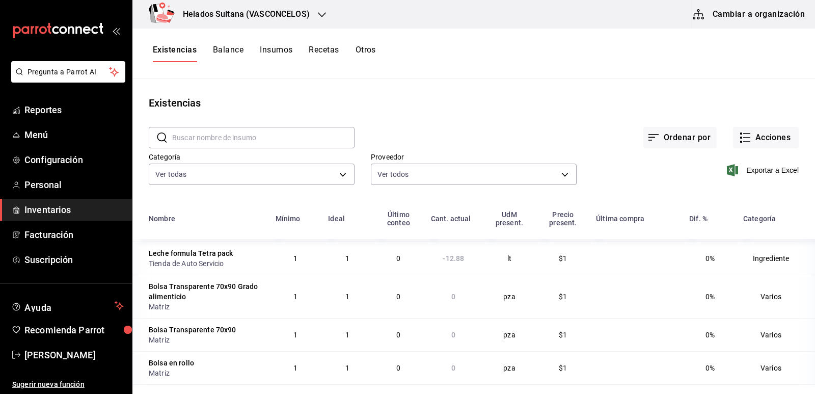
click at [311, 141] on input "text" at bounding box center [263, 137] width 182 height 20
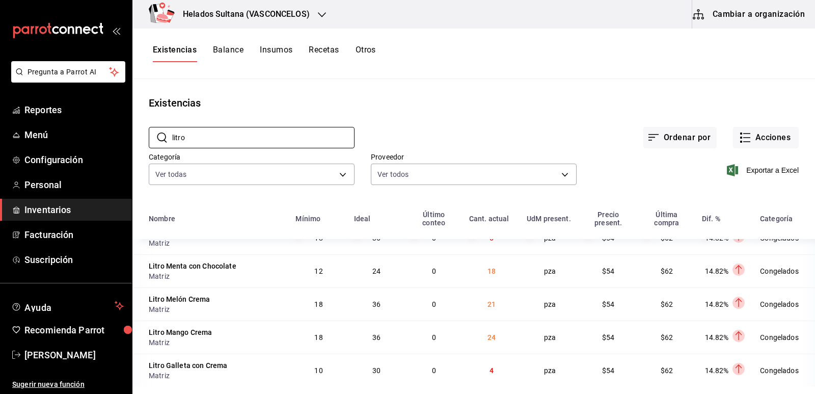
type input "litro"
click at [470, 100] on div "Existencias" at bounding box center [473, 102] width 683 height 15
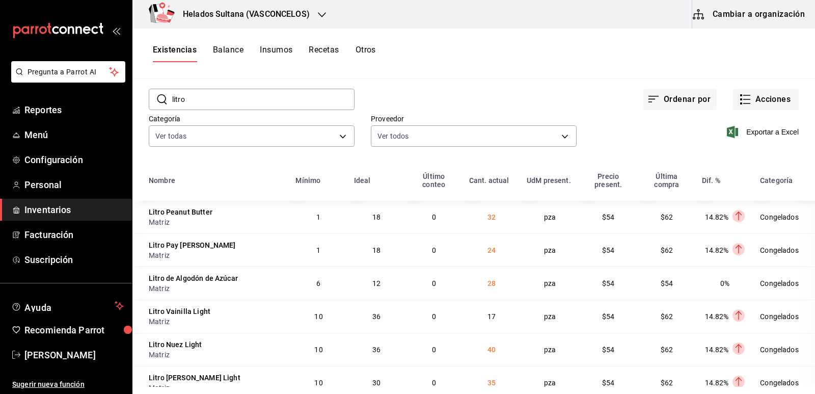
scroll to position [23, 0]
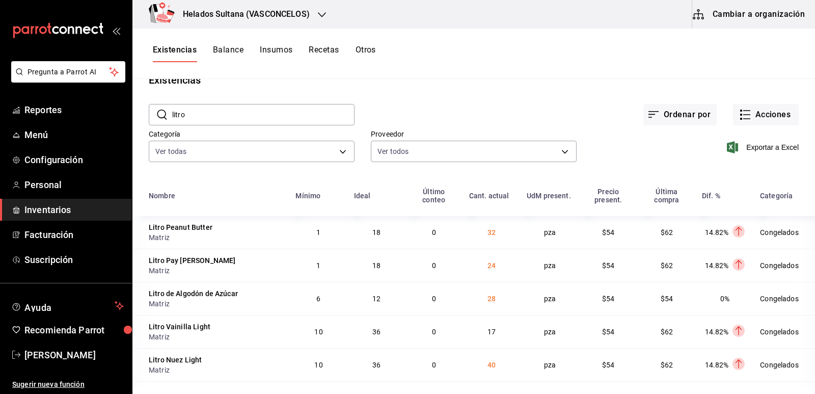
click at [724, 18] on button "Cambiar a organización" at bounding box center [749, 14] width 115 height 29
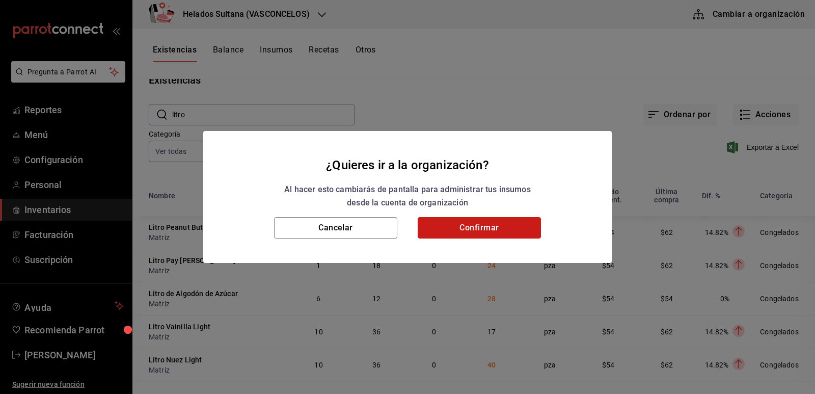
click at [454, 225] on button "Confirmar" at bounding box center [479, 227] width 123 height 21
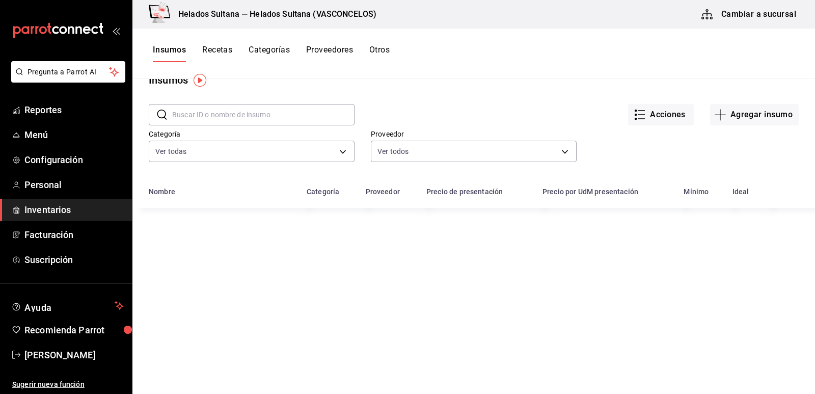
click at [381, 51] on button "Otros" at bounding box center [379, 53] width 20 height 17
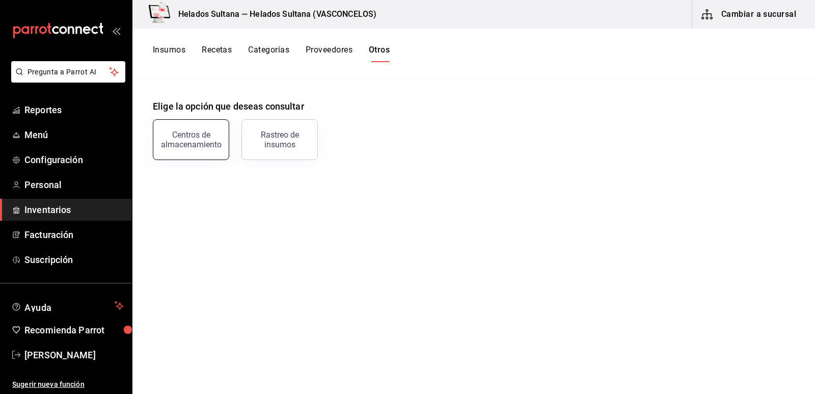
click at [205, 144] on div "Centros de almacenamiento" at bounding box center [190, 139] width 63 height 19
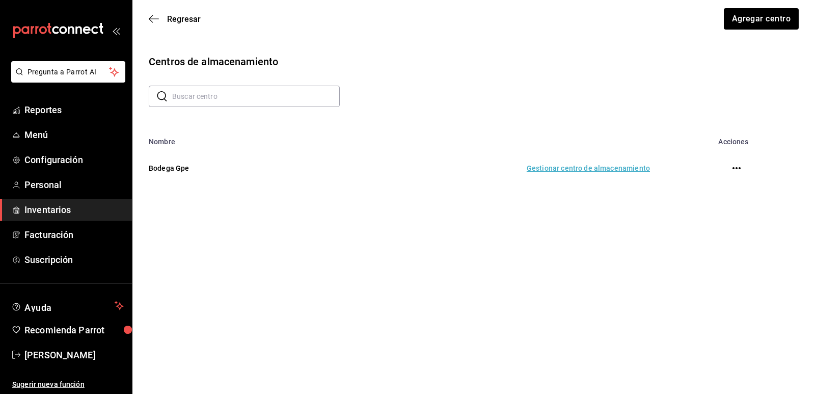
click at [579, 166] on td "Gestionar centro de almacenamiento" at bounding box center [481, 168] width 361 height 45
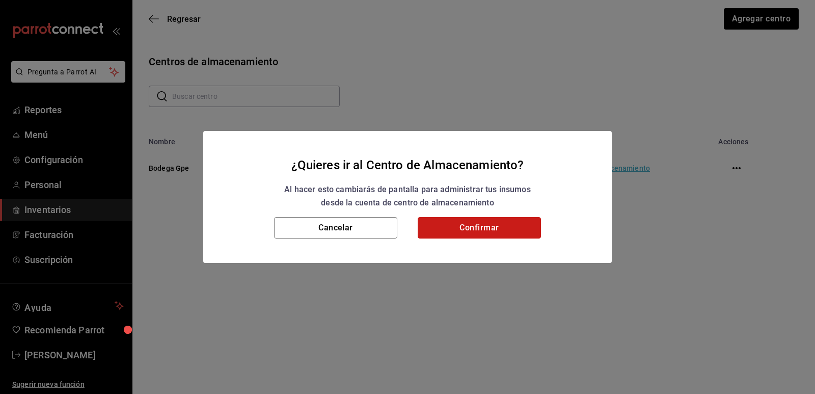
click at [440, 224] on button "Confirmar" at bounding box center [479, 227] width 123 height 21
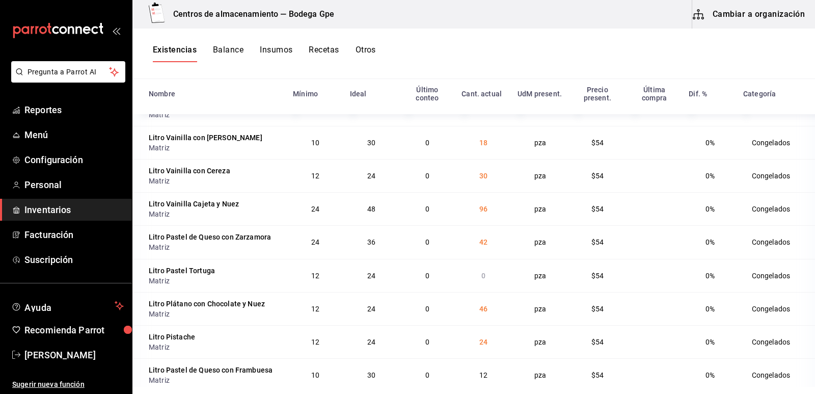
scroll to position [4651, 0]
